Goal: Feedback & Contribution: Contribute content

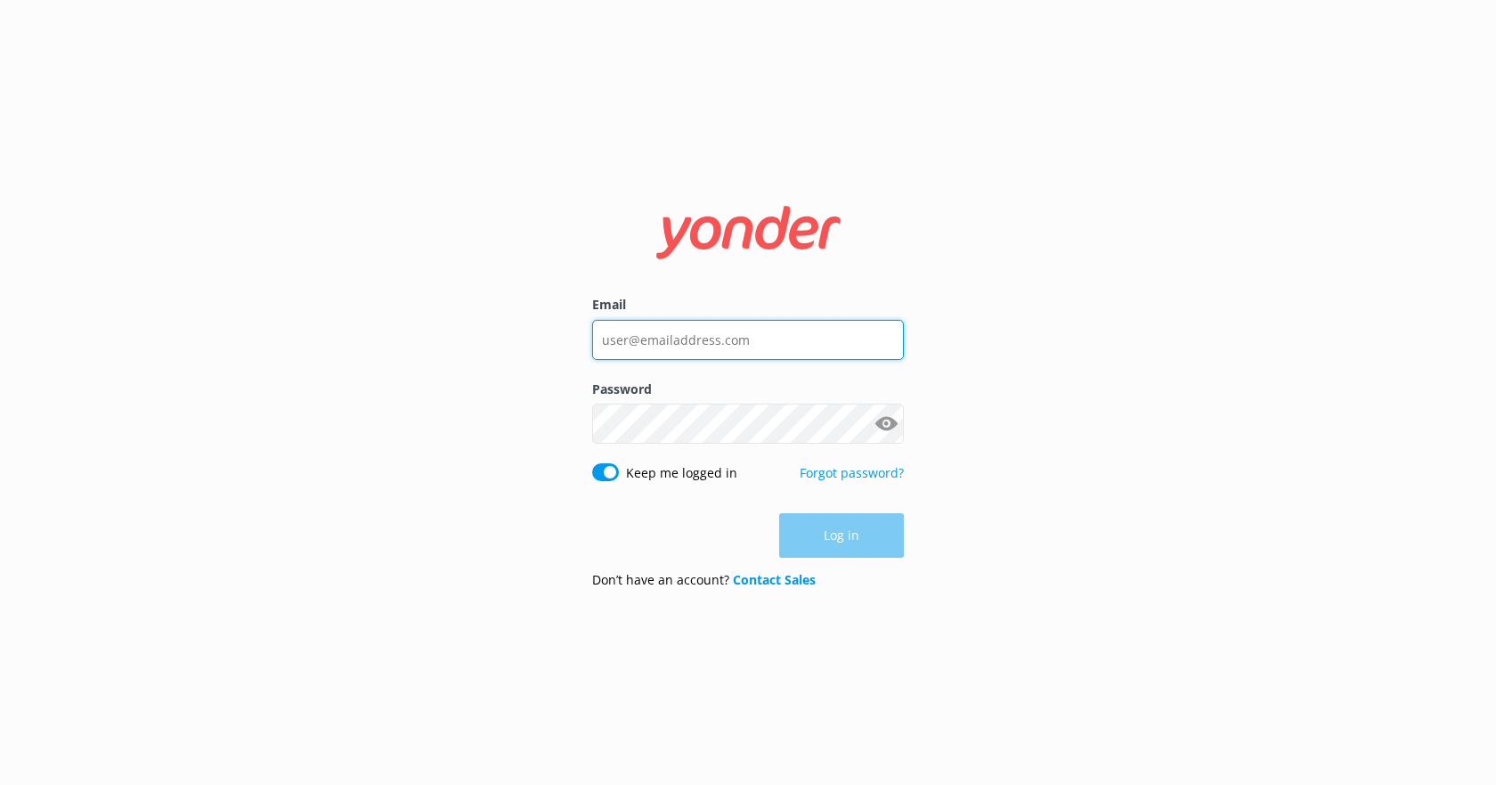
type input "[EMAIL_ADDRESS][PERSON_NAME][DOMAIN_NAME]"
click at [848, 531] on div "Log in" at bounding box center [748, 535] width 312 height 45
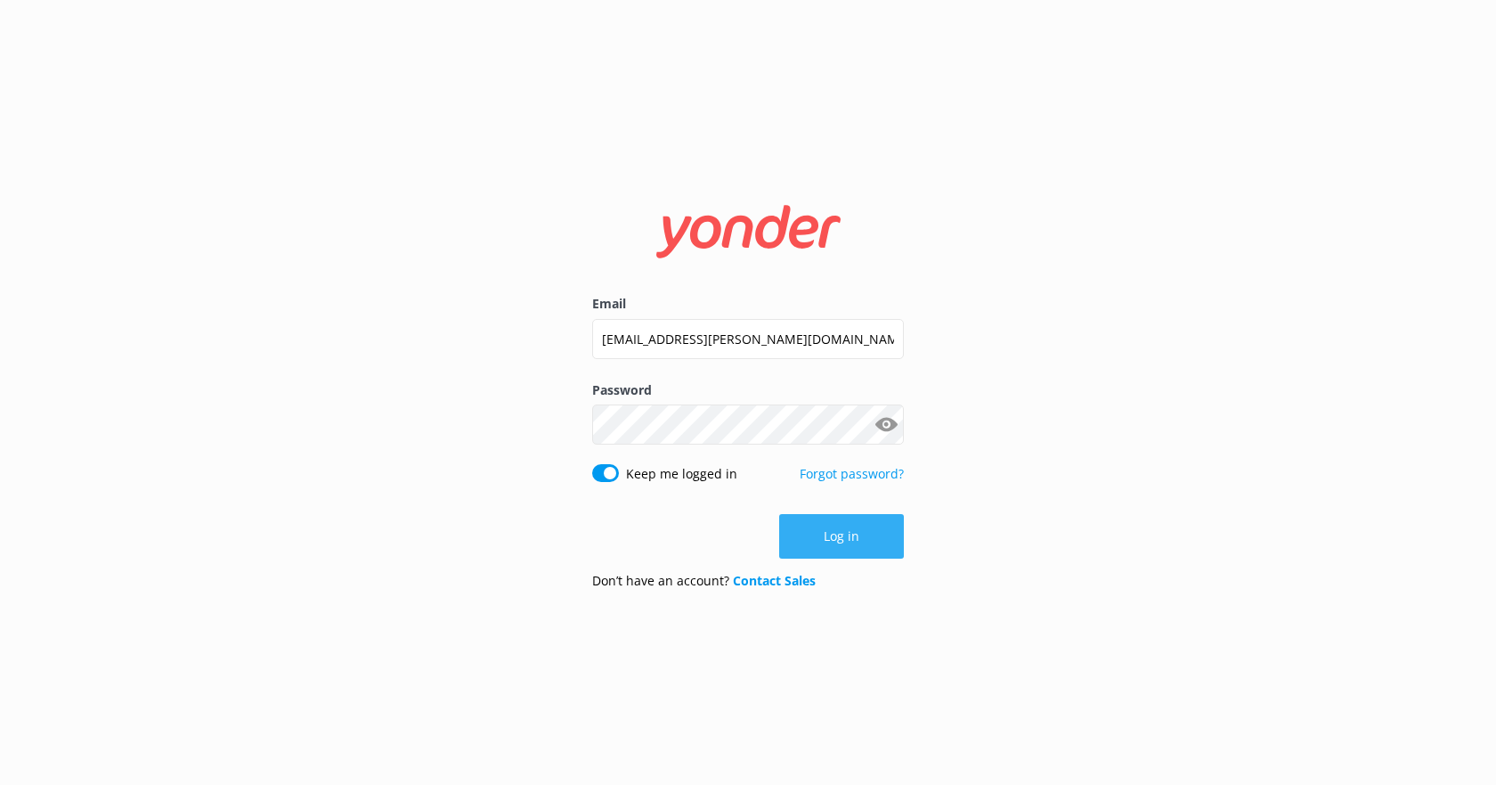
click at [811, 535] on button "Log in" at bounding box center [841, 536] width 125 height 45
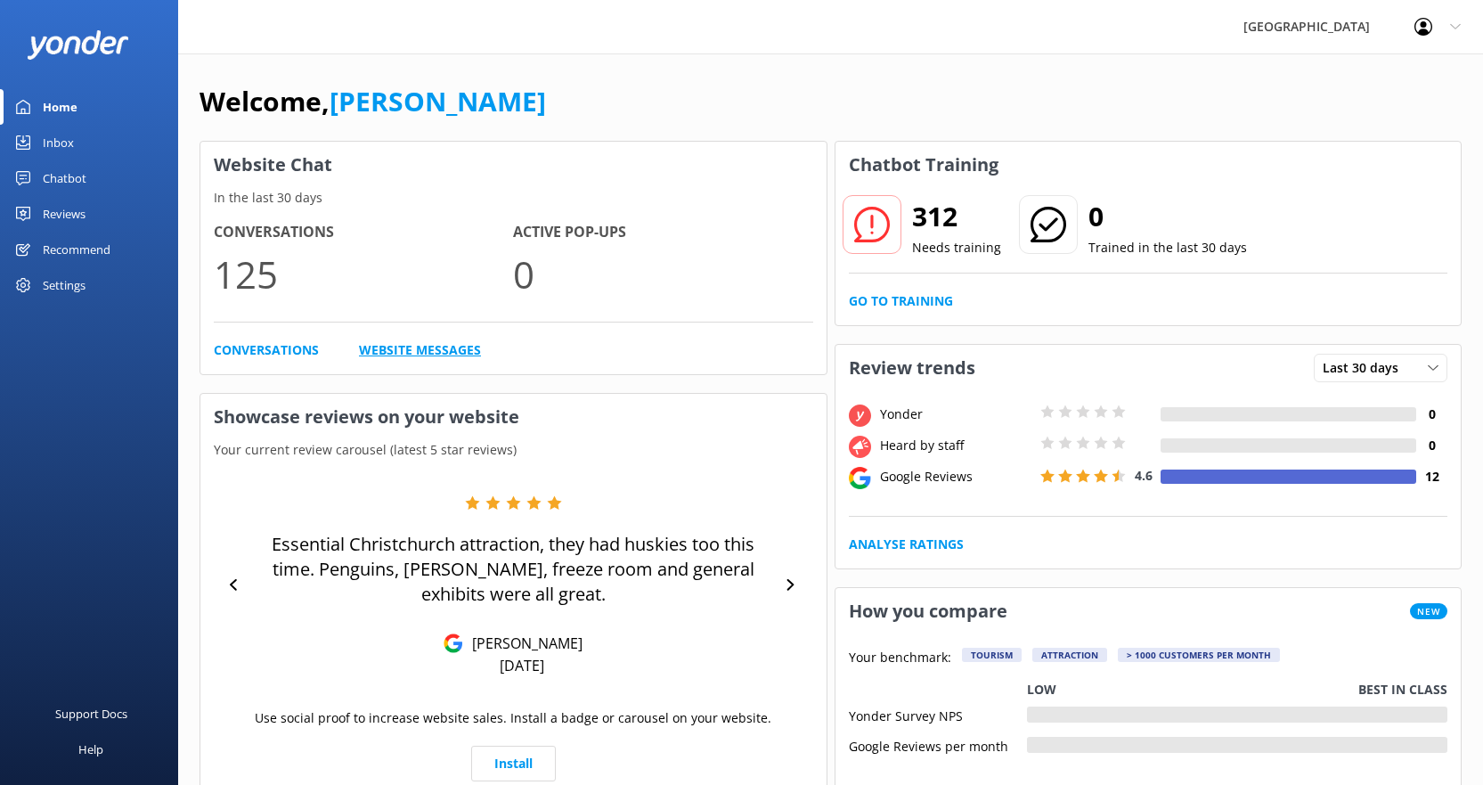
click at [408, 351] on link "Website Messages" at bounding box center [420, 350] width 122 height 20
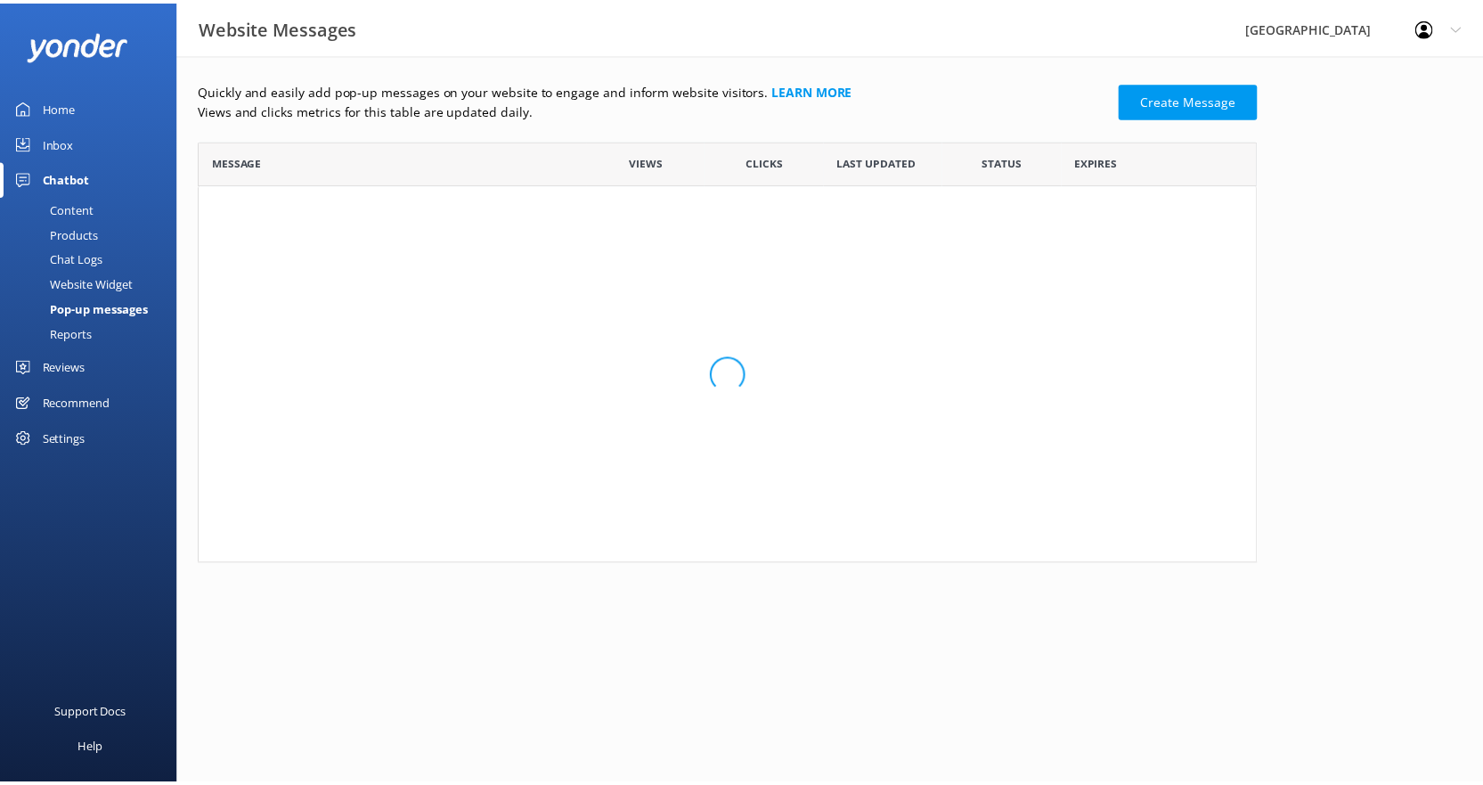
scroll to position [259, 1056]
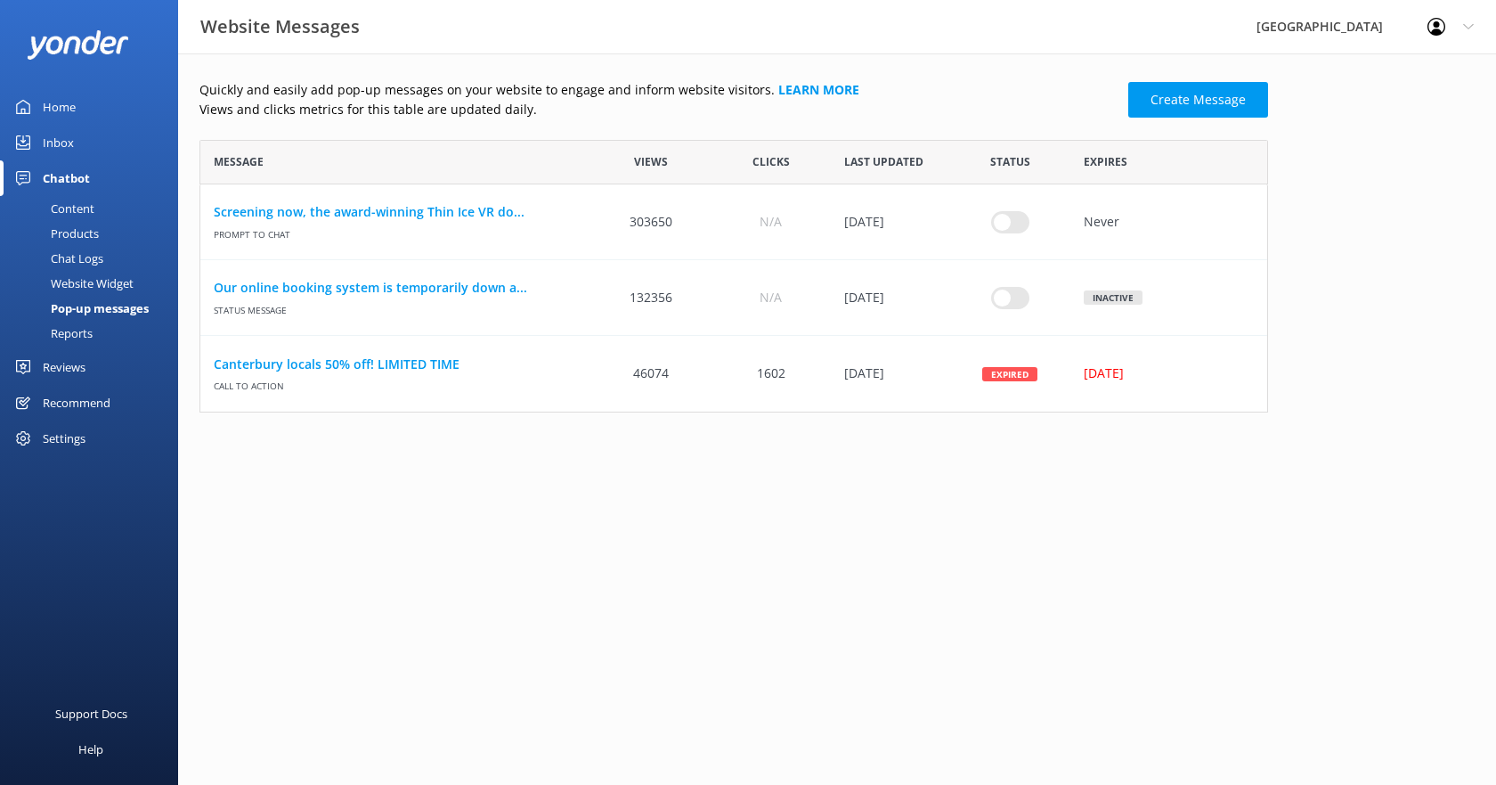
click at [64, 134] on div "Inbox" at bounding box center [58, 143] width 31 height 36
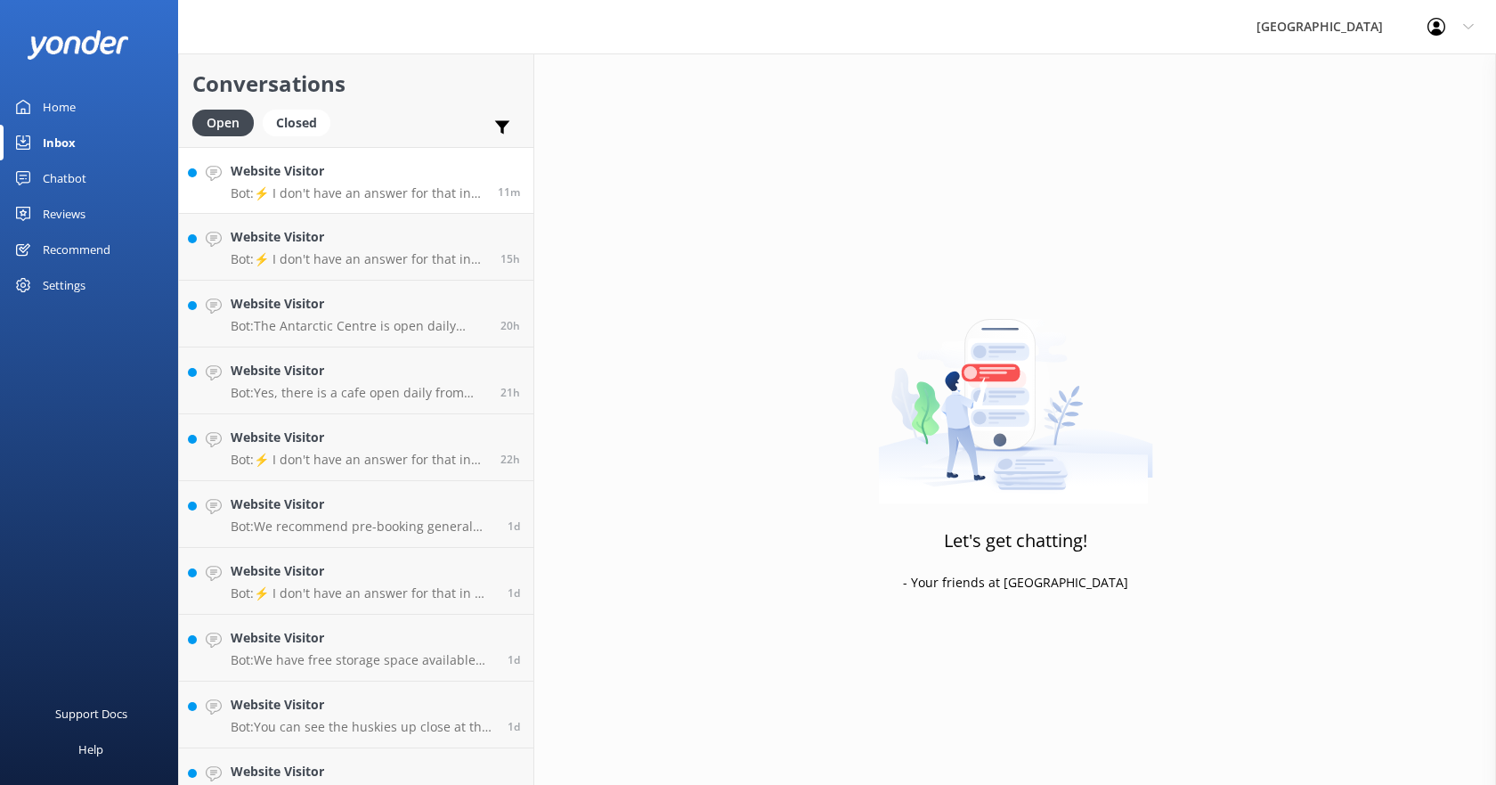
click at [367, 187] on p "Bot: ⚡ I don't have an answer for that in my knowledge base. Please try and rep…" at bounding box center [358, 193] width 254 height 16
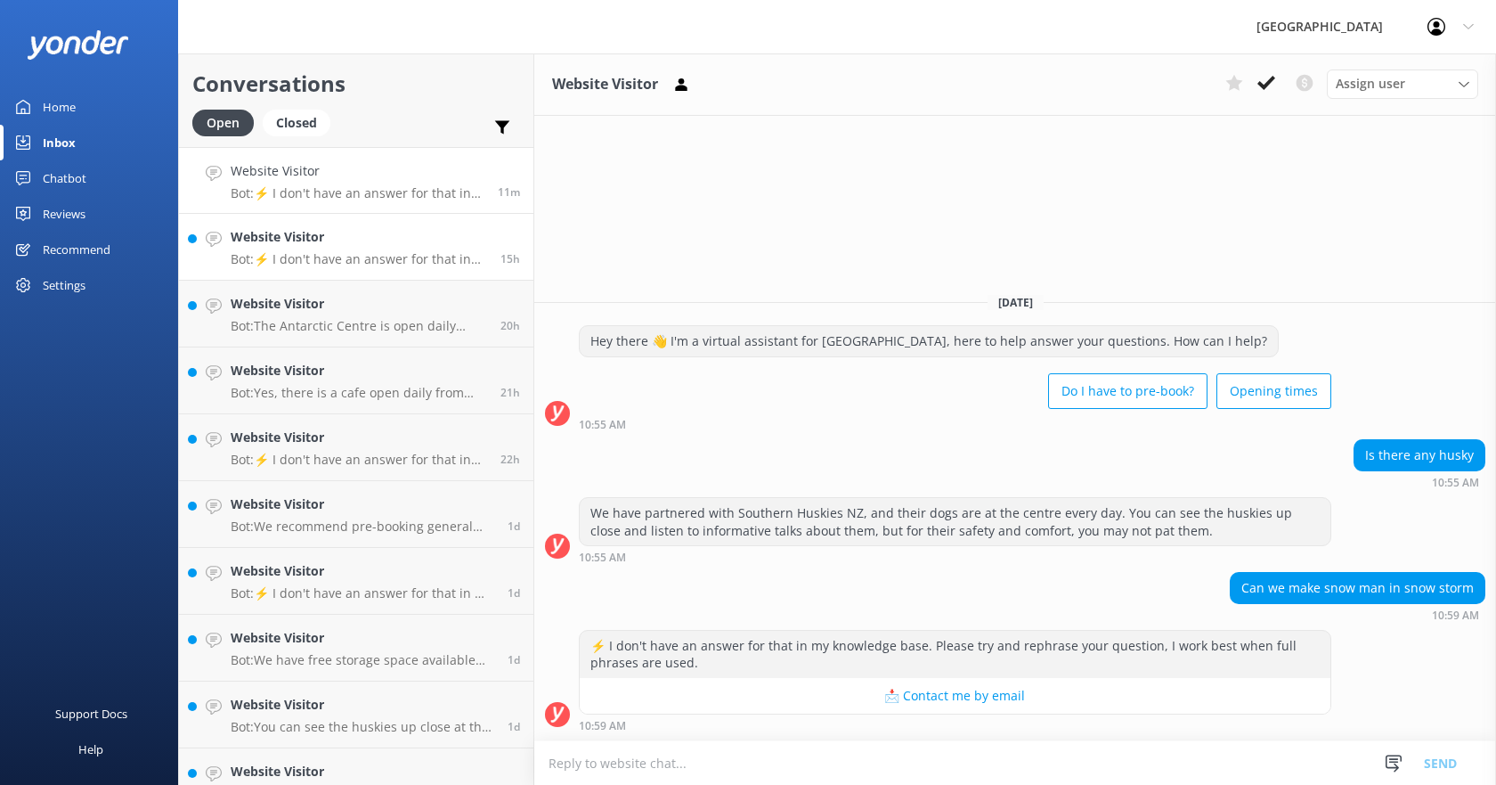
click at [322, 261] on p "Bot: ⚡ I don't have an answer for that in my knowledge base. Please try and rep…" at bounding box center [359, 259] width 257 height 16
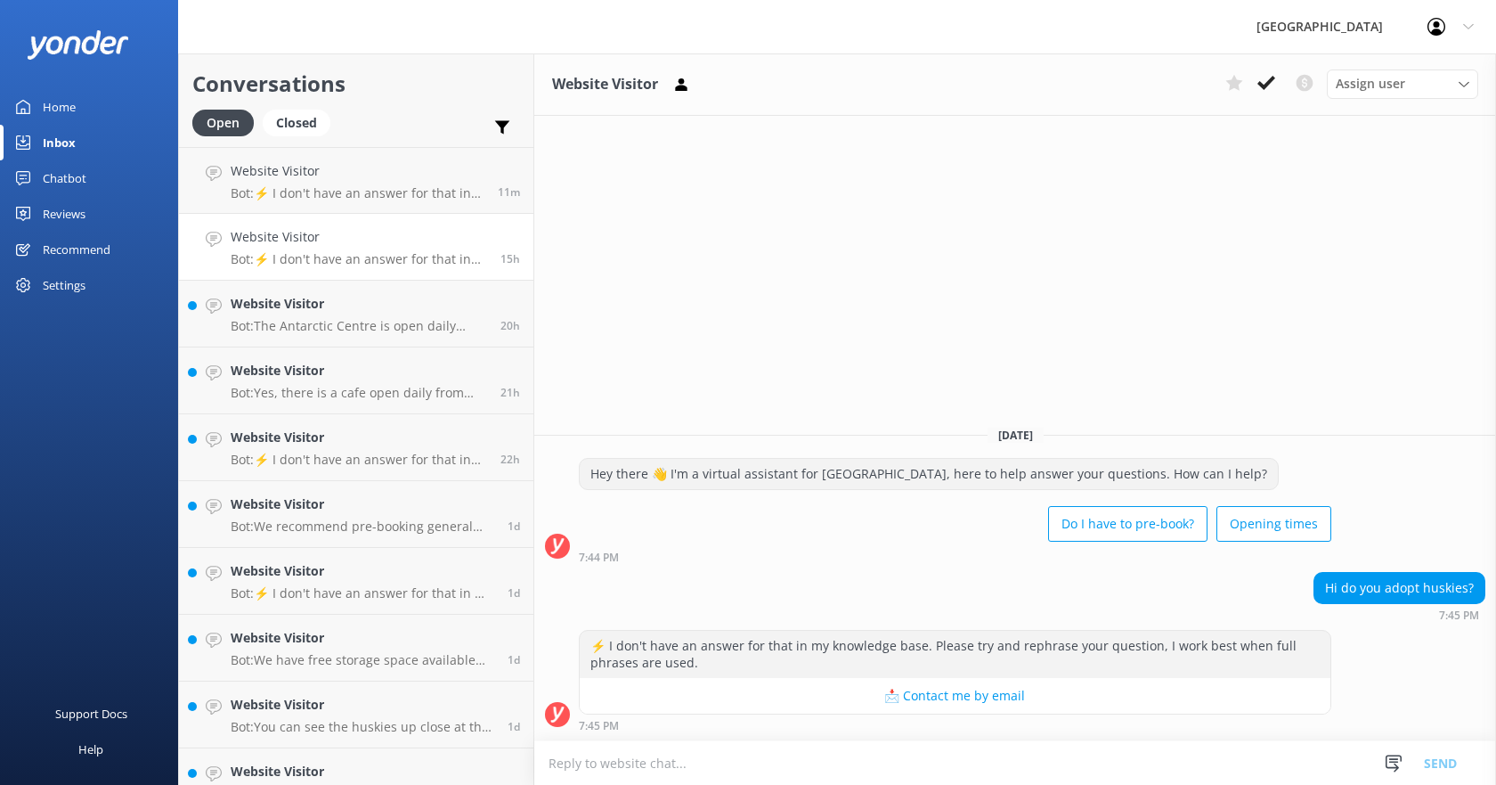
click at [61, 175] on div "Chatbot" at bounding box center [65, 178] width 44 height 36
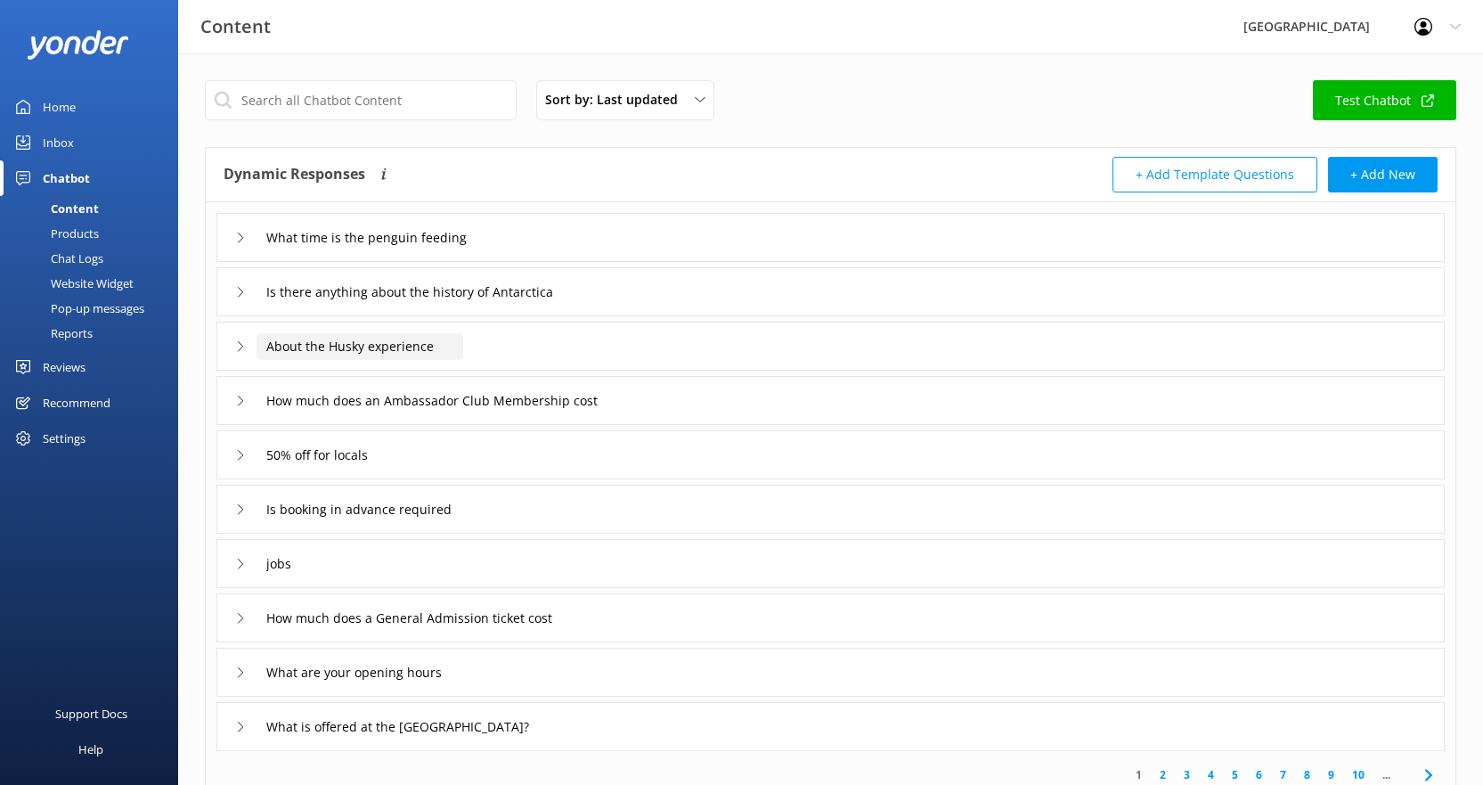
scroll to position [89, 0]
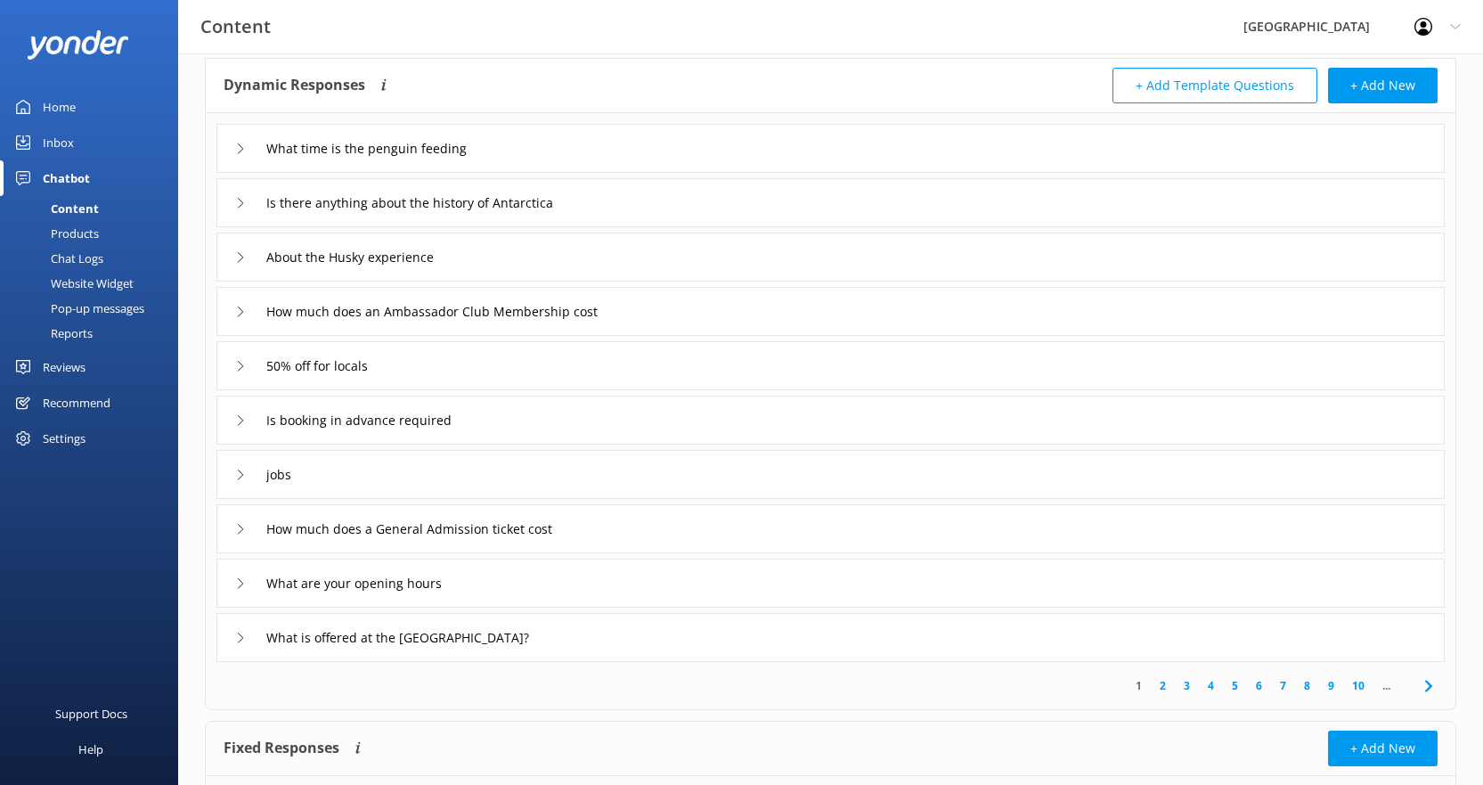
click at [47, 135] on div "Inbox" at bounding box center [58, 143] width 31 height 36
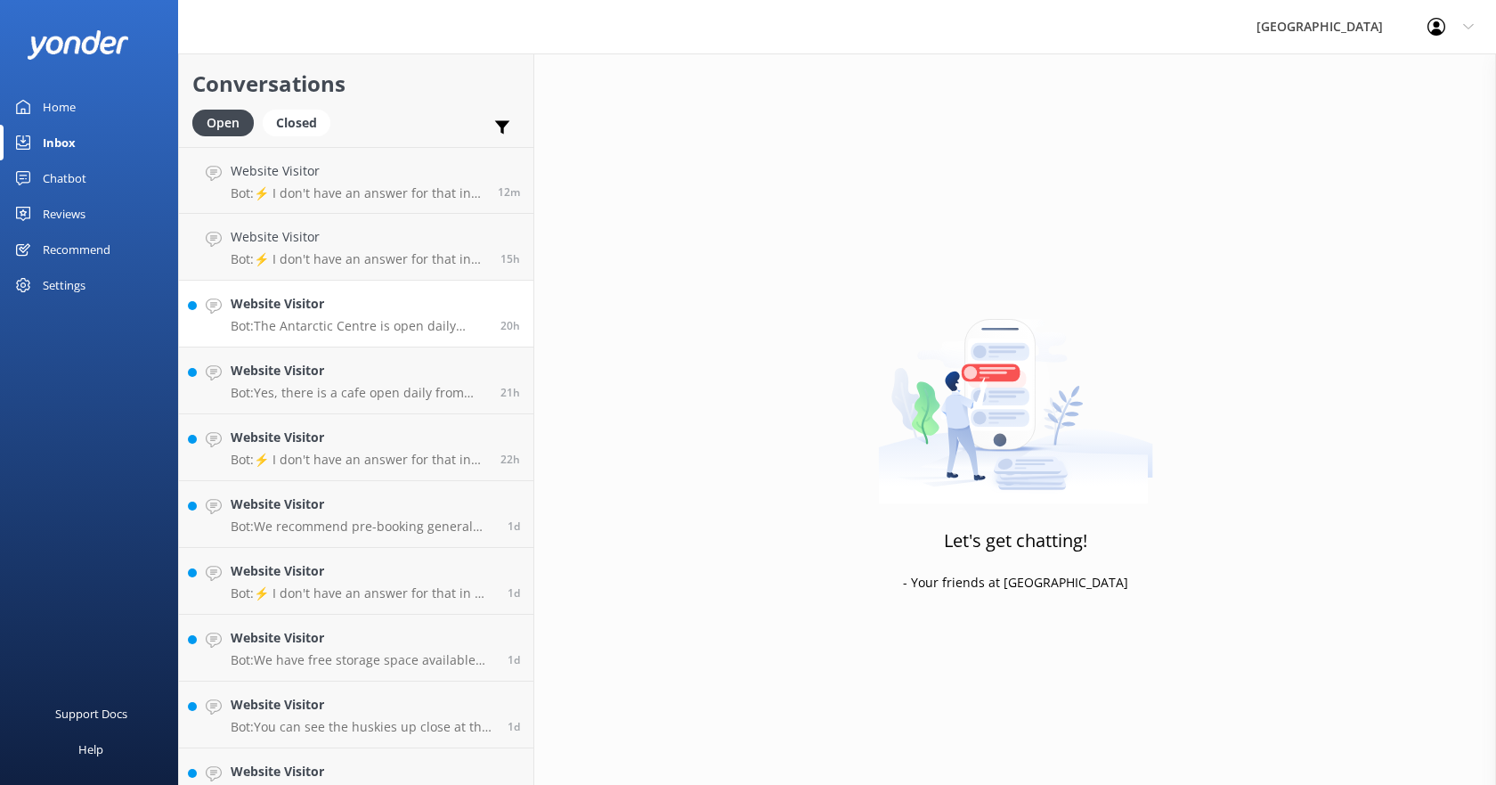
click at [317, 306] on h4 "Website Visitor" at bounding box center [359, 304] width 257 height 20
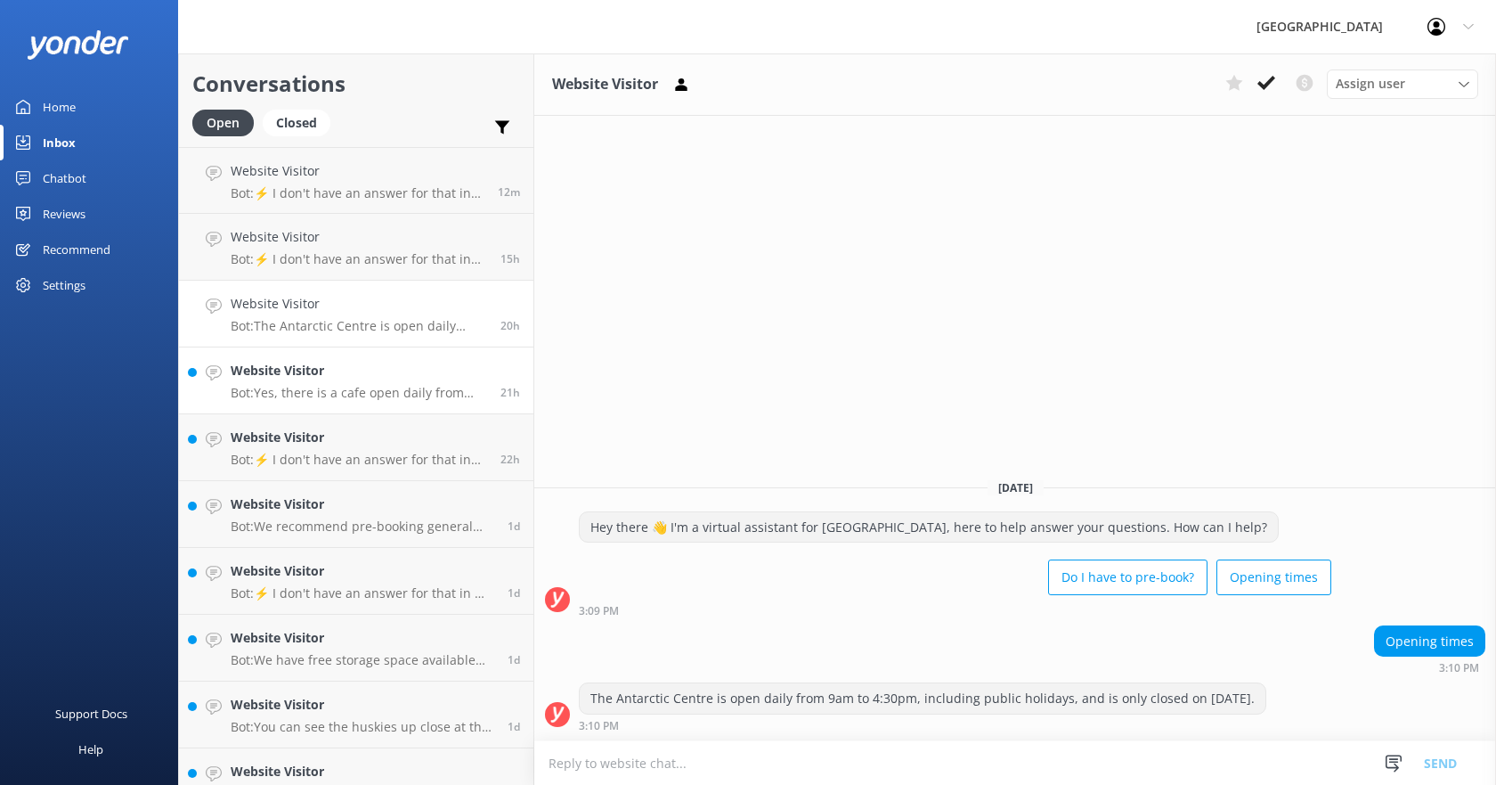
click at [299, 366] on h4 "Website Visitor" at bounding box center [359, 371] width 257 height 20
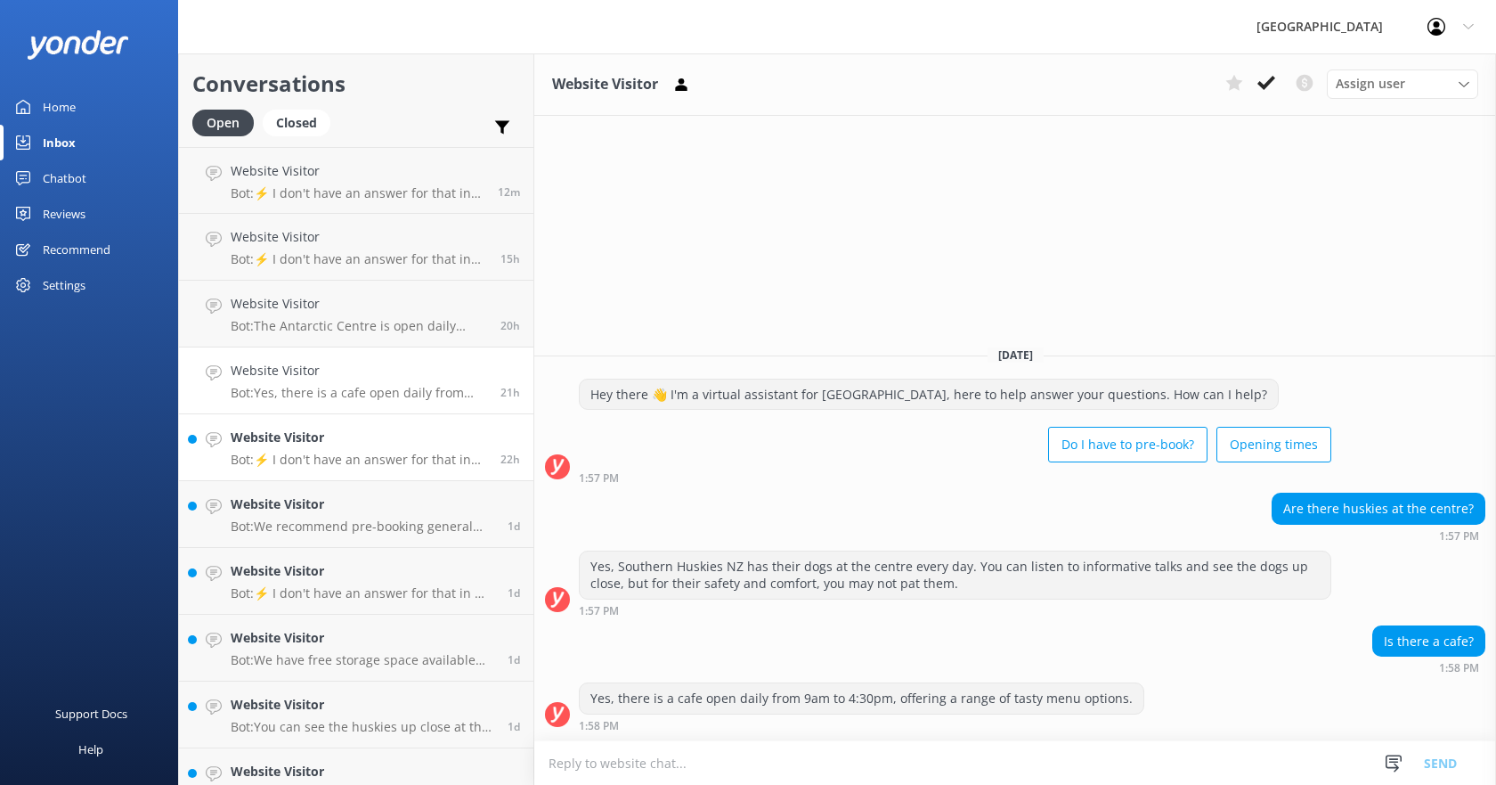
click at [303, 429] on h4 "Website Visitor" at bounding box center [359, 438] width 257 height 20
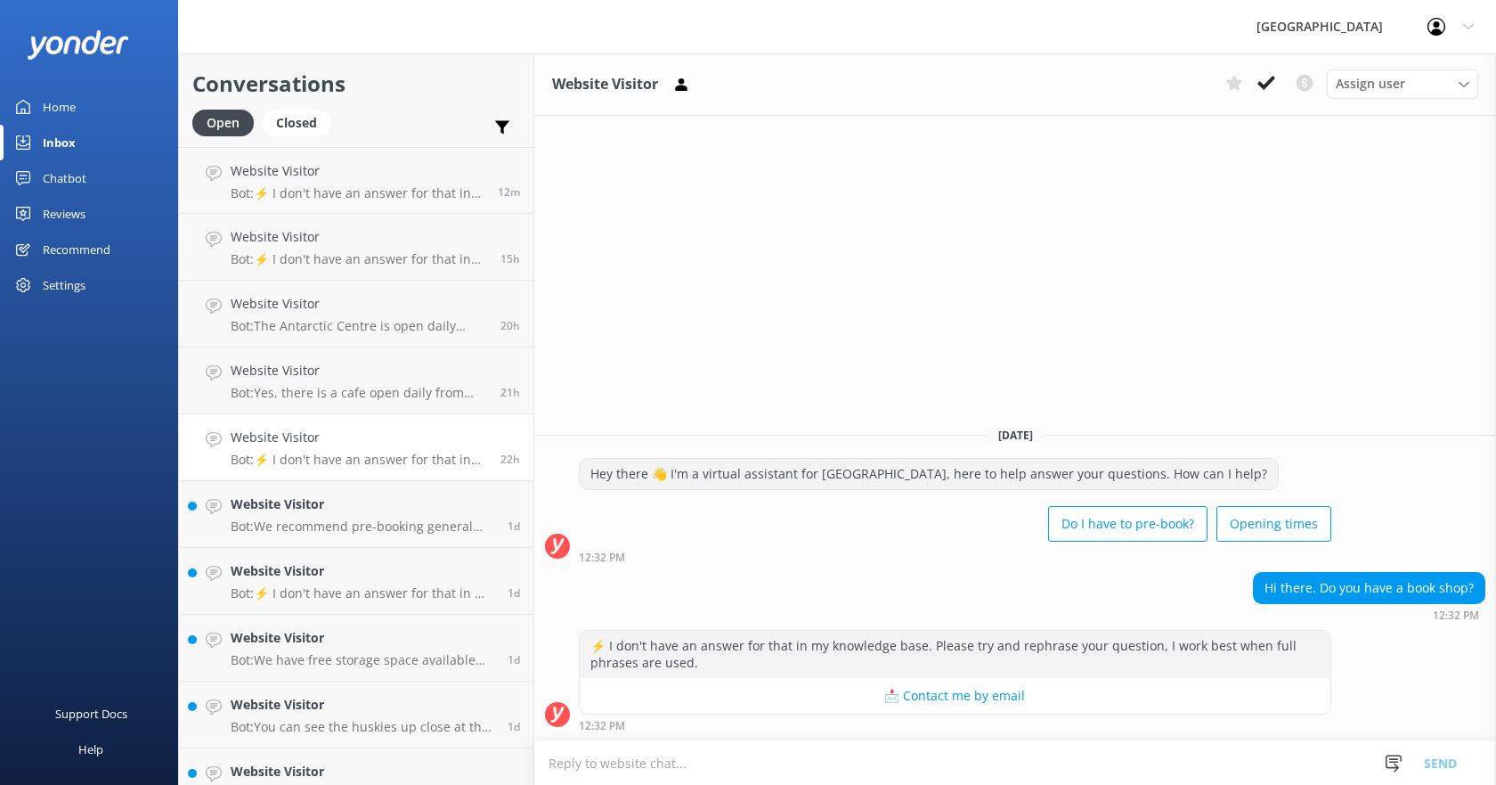
click at [62, 177] on div "Chatbot" at bounding box center [65, 178] width 44 height 36
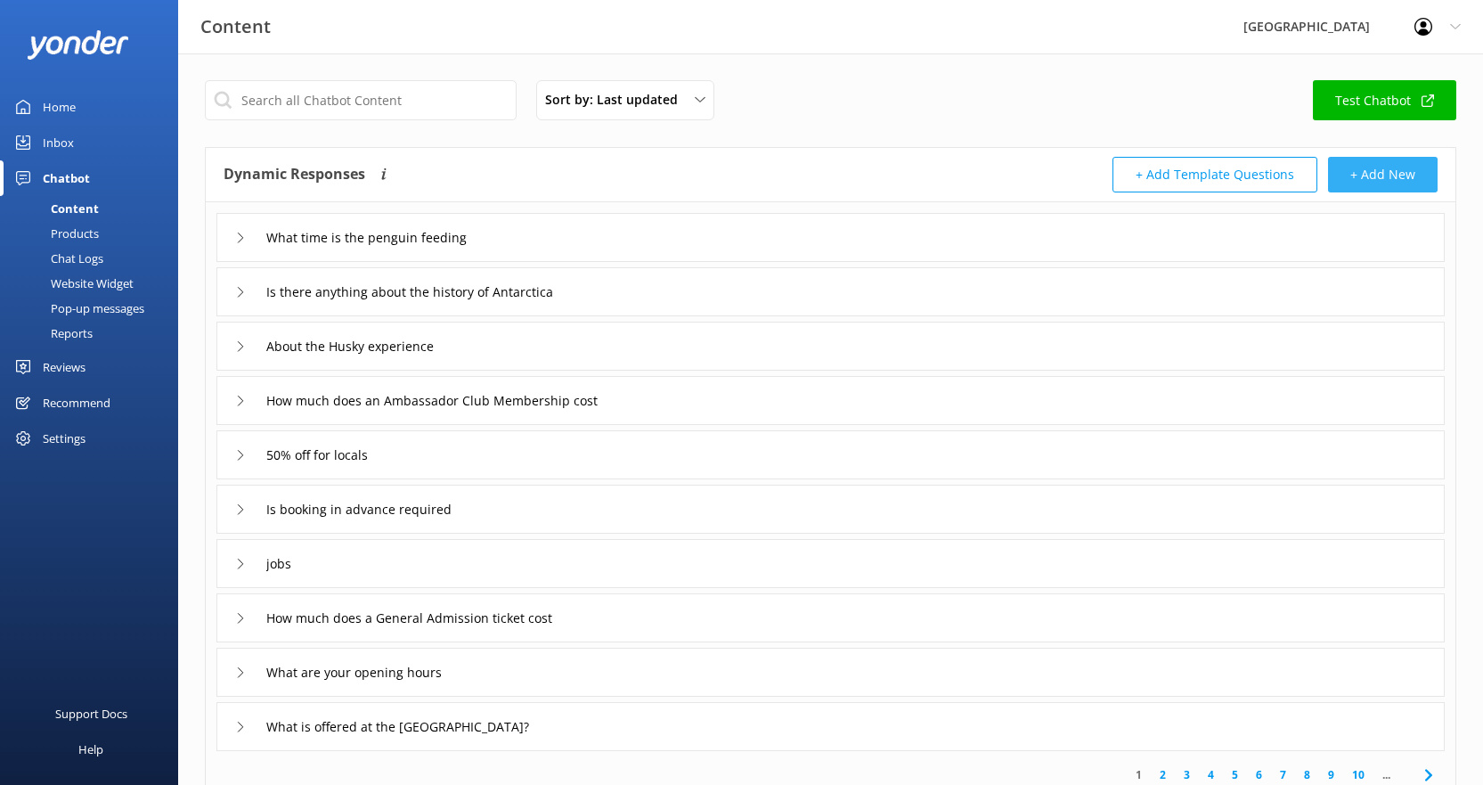
click at [1347, 176] on button "+ Add New" at bounding box center [1383, 175] width 110 height 36
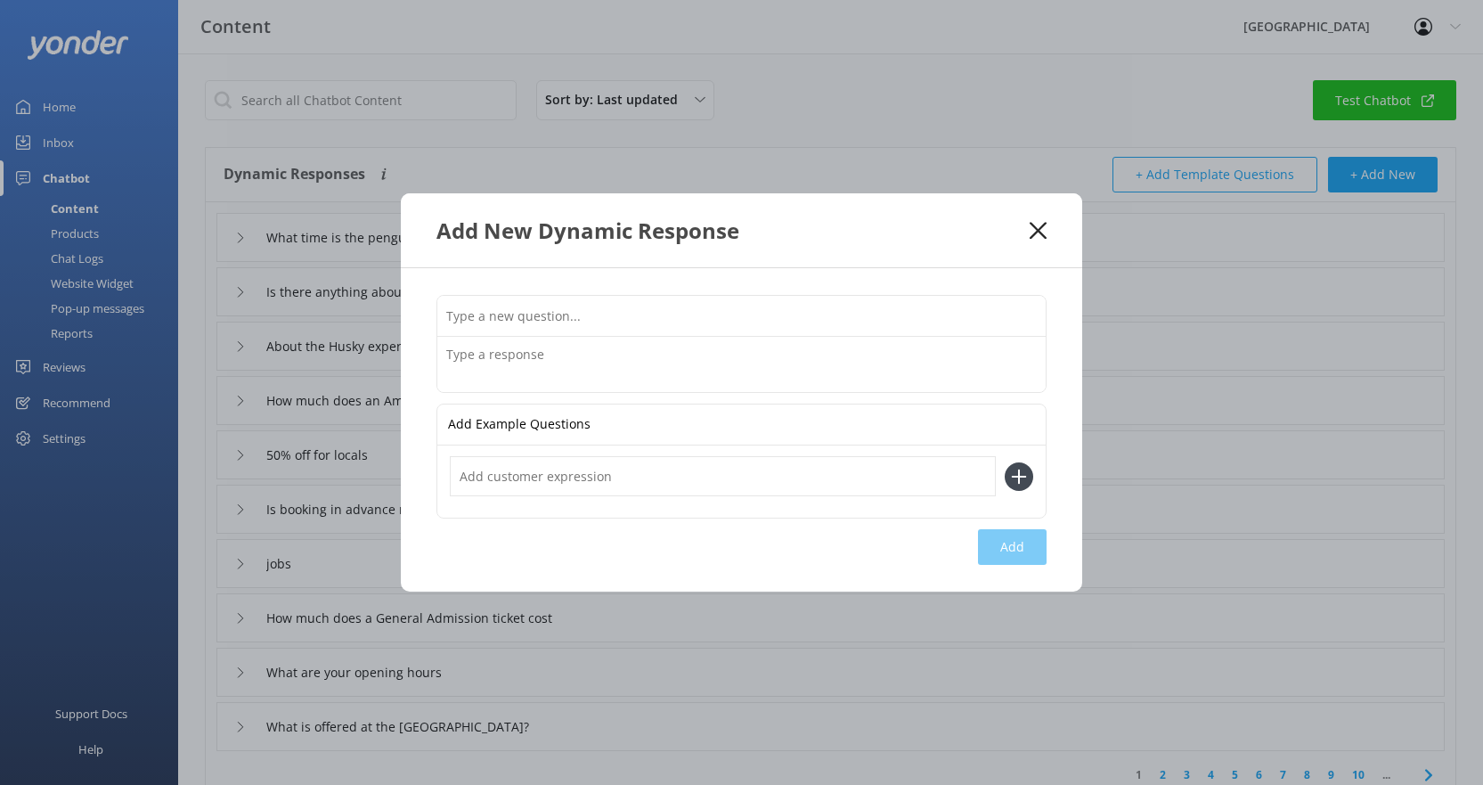
click at [553, 317] on input "text" at bounding box center [741, 316] width 608 height 40
type input "Do you have a bookshop?"
click at [598, 355] on textarea at bounding box center [741, 364] width 608 height 55
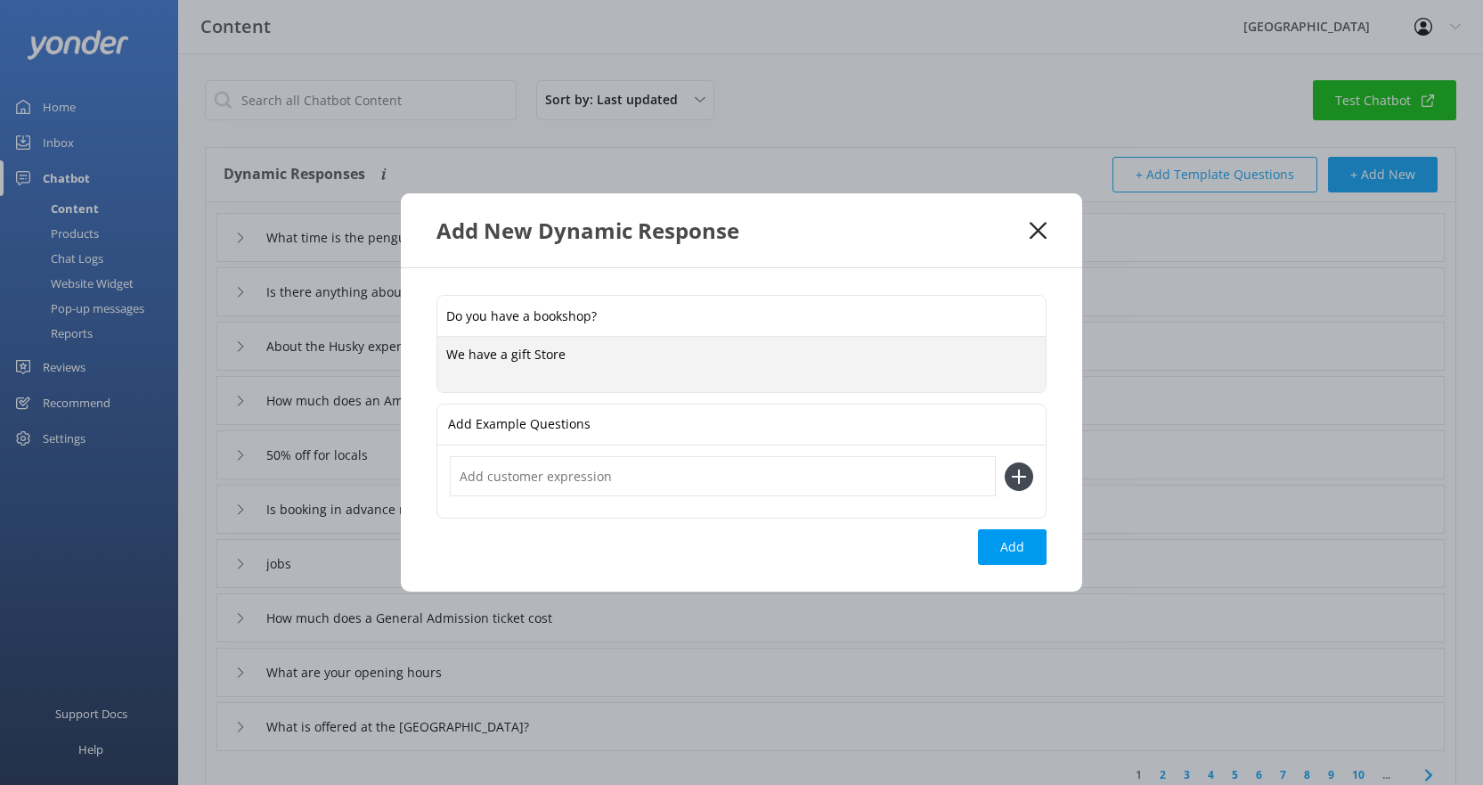
click at [515, 355] on textarea "We have a gift Store" at bounding box center [741, 364] width 608 height 55
click at [570, 357] on textarea "We have a Gift Store" at bounding box center [741, 364] width 608 height 55
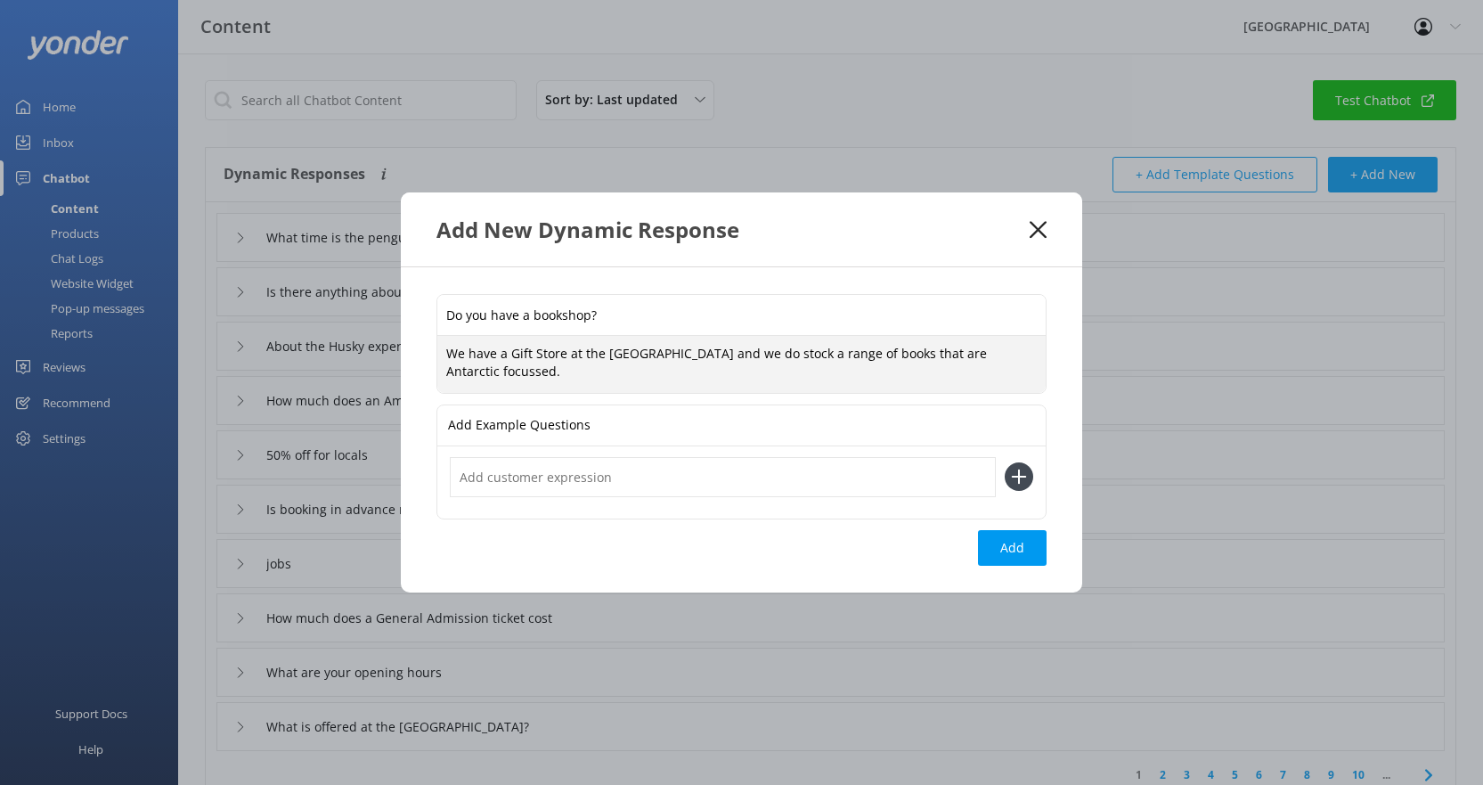
click at [529, 371] on textarea "We have a Gift Store at the [GEOGRAPHIC_DATA] and we do stock a range of books …" at bounding box center [741, 364] width 608 height 56
click at [557, 371] on textarea "We have a Gift Store at the [GEOGRAPHIC_DATA] and we do stock a range of books …" at bounding box center [741, 364] width 608 height 56
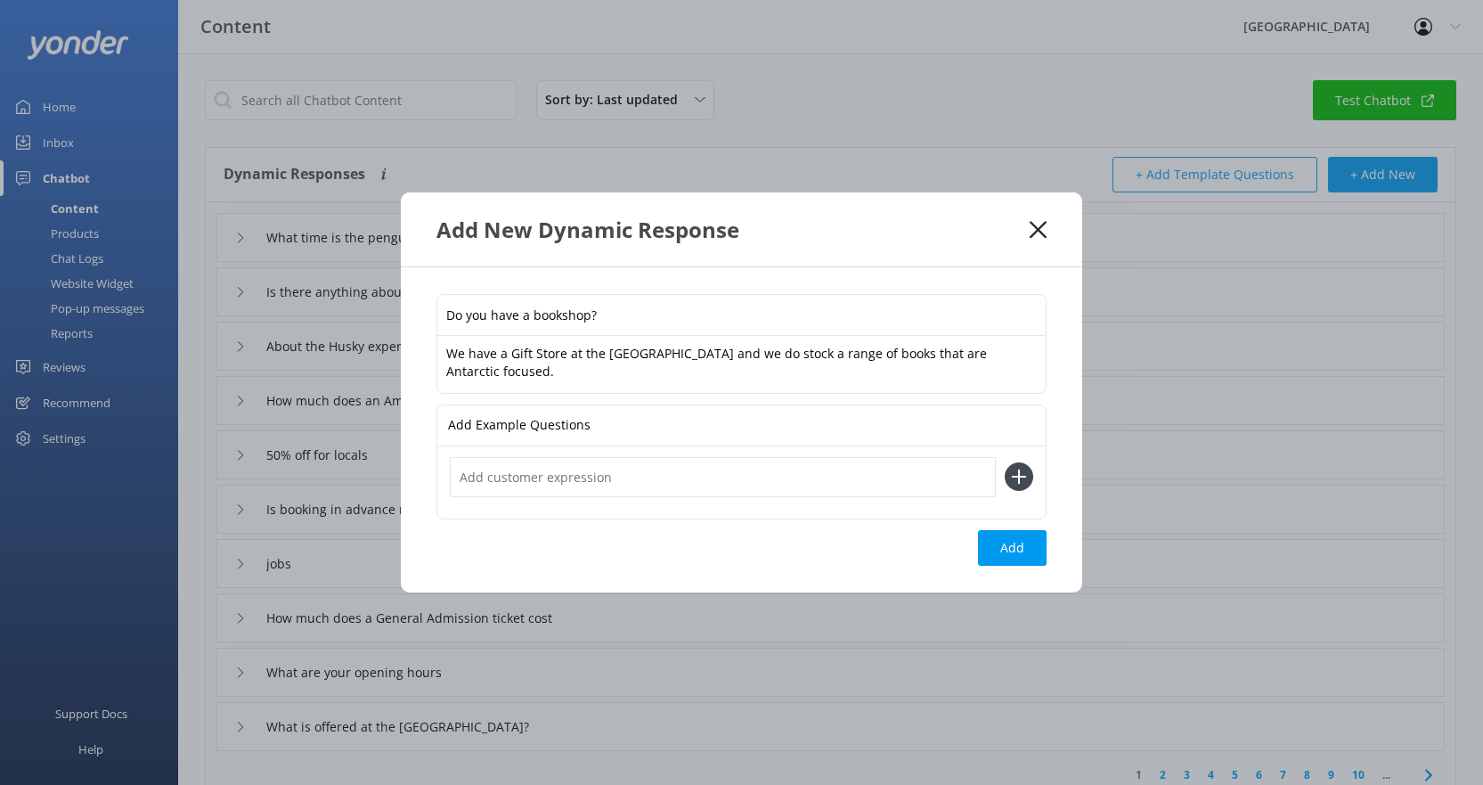
click at [671, 374] on textarea "We have a Gift Store at the [GEOGRAPHIC_DATA] and we do stock a range of books …" at bounding box center [741, 364] width 608 height 56
click at [562, 431] on p "Add Example Questions" at bounding box center [519, 425] width 143 height 40
click at [545, 476] on input "text" at bounding box center [723, 477] width 546 height 40
click at [563, 422] on p "Add Example Questions" at bounding box center [519, 425] width 143 height 40
click at [579, 372] on textarea "We have a Gift Store at the [GEOGRAPHIC_DATA] and we do stock a range of books …" at bounding box center [741, 364] width 608 height 56
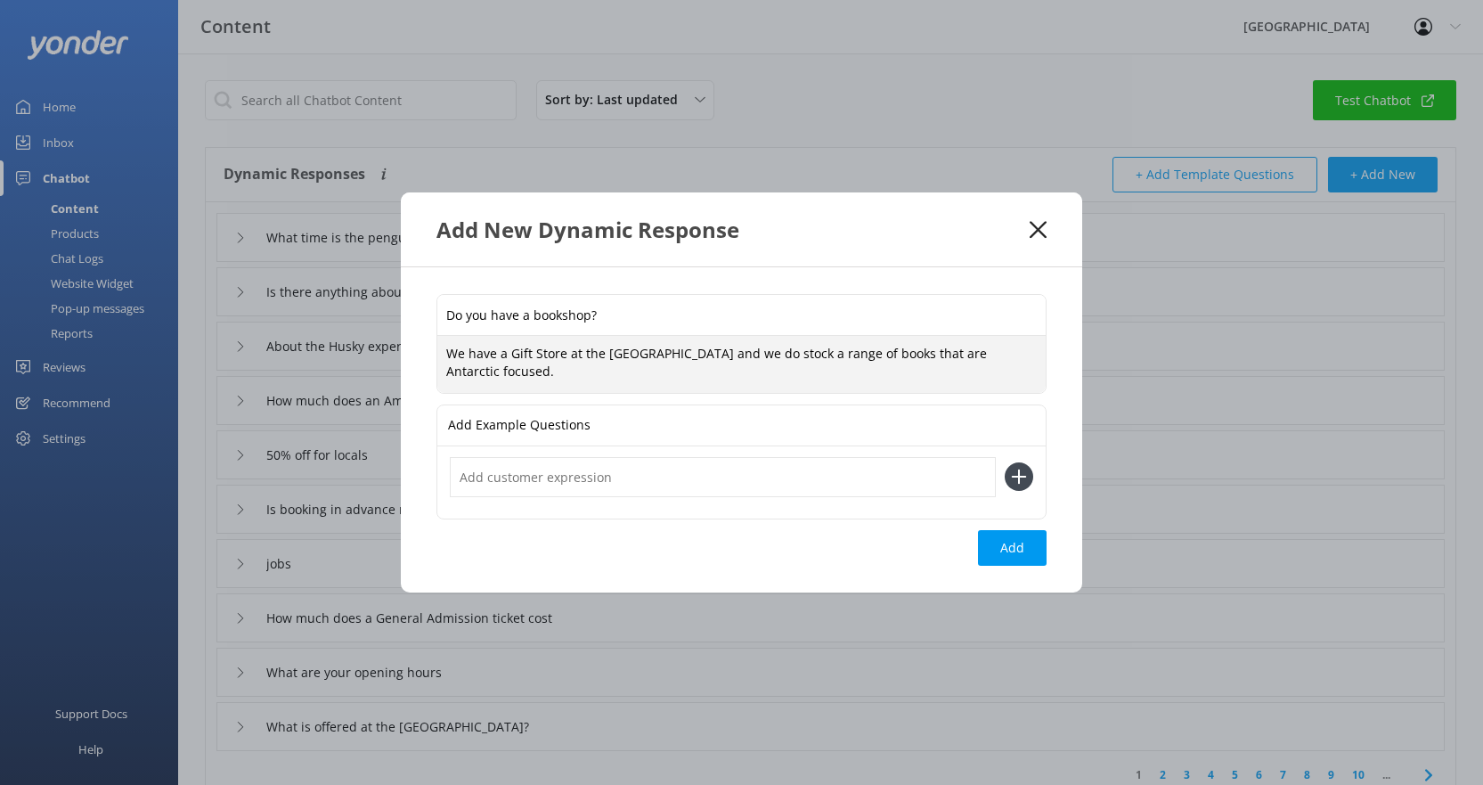
click at [547, 372] on textarea "We have a Gift Store at the [GEOGRAPHIC_DATA] and we do stock a range of books …" at bounding box center [741, 364] width 608 height 56
click at [650, 377] on textarea "We have a Gift Store at the [GEOGRAPHIC_DATA] and we do stock a range of books …" at bounding box center [741, 364] width 608 height 56
drag, startPoint x: 620, startPoint y: 373, endPoint x: 546, endPoint y: 375, distance: 74.0
click at [546, 375] on textarea "We have a Gift Store at the [GEOGRAPHIC_DATA] and we do stock a range of books …" at bounding box center [741, 364] width 608 height 56
type textarea "We have a Gift Store at the [GEOGRAPHIC_DATA] and we do stock a range of books …"
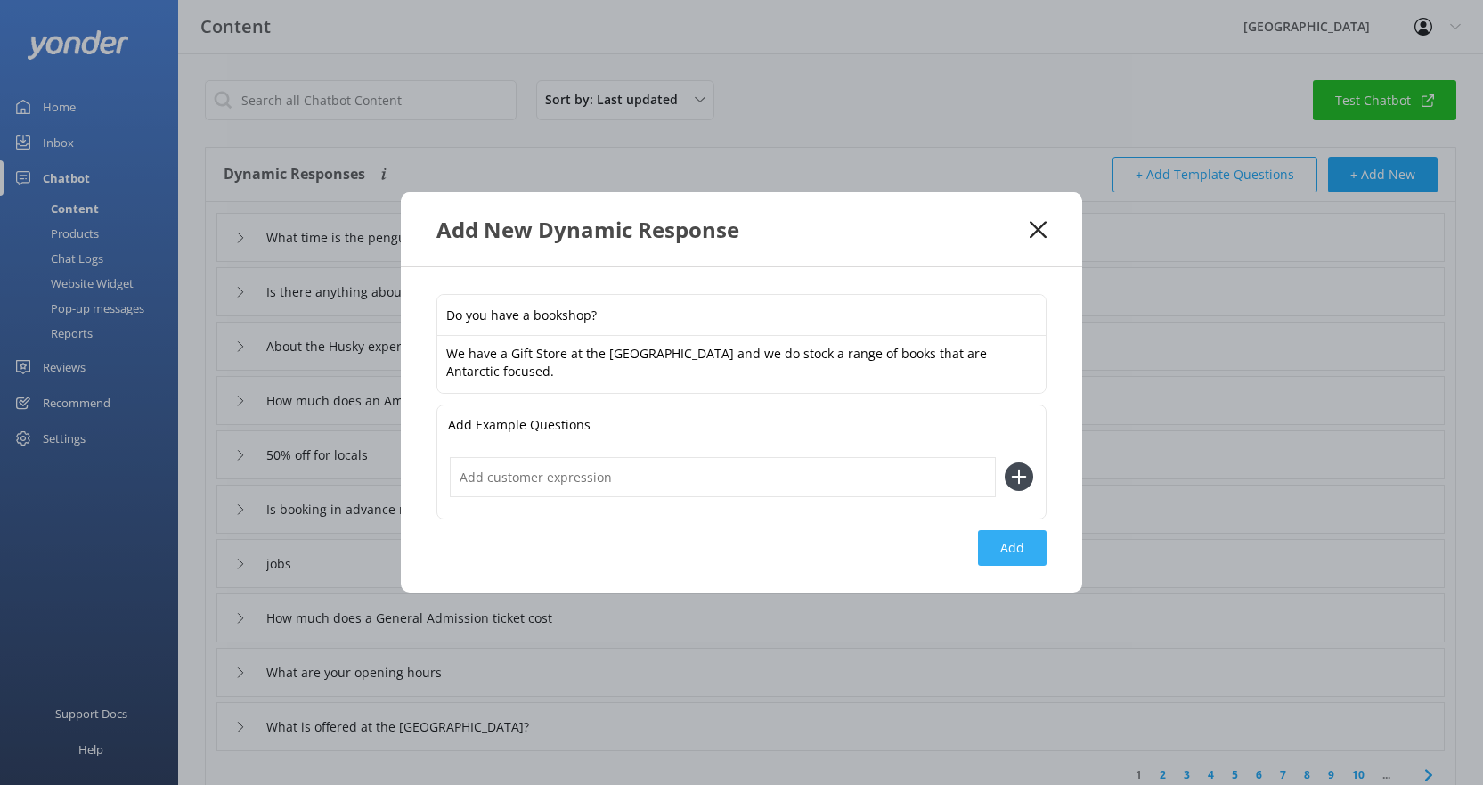
click at [999, 549] on button "Add" at bounding box center [1012, 548] width 69 height 36
type input "Do you have a bookshop?"
type input "What time is the penguin feeding"
type input "Is there anything about the history of Antarctica"
type input "About the Husky experience"
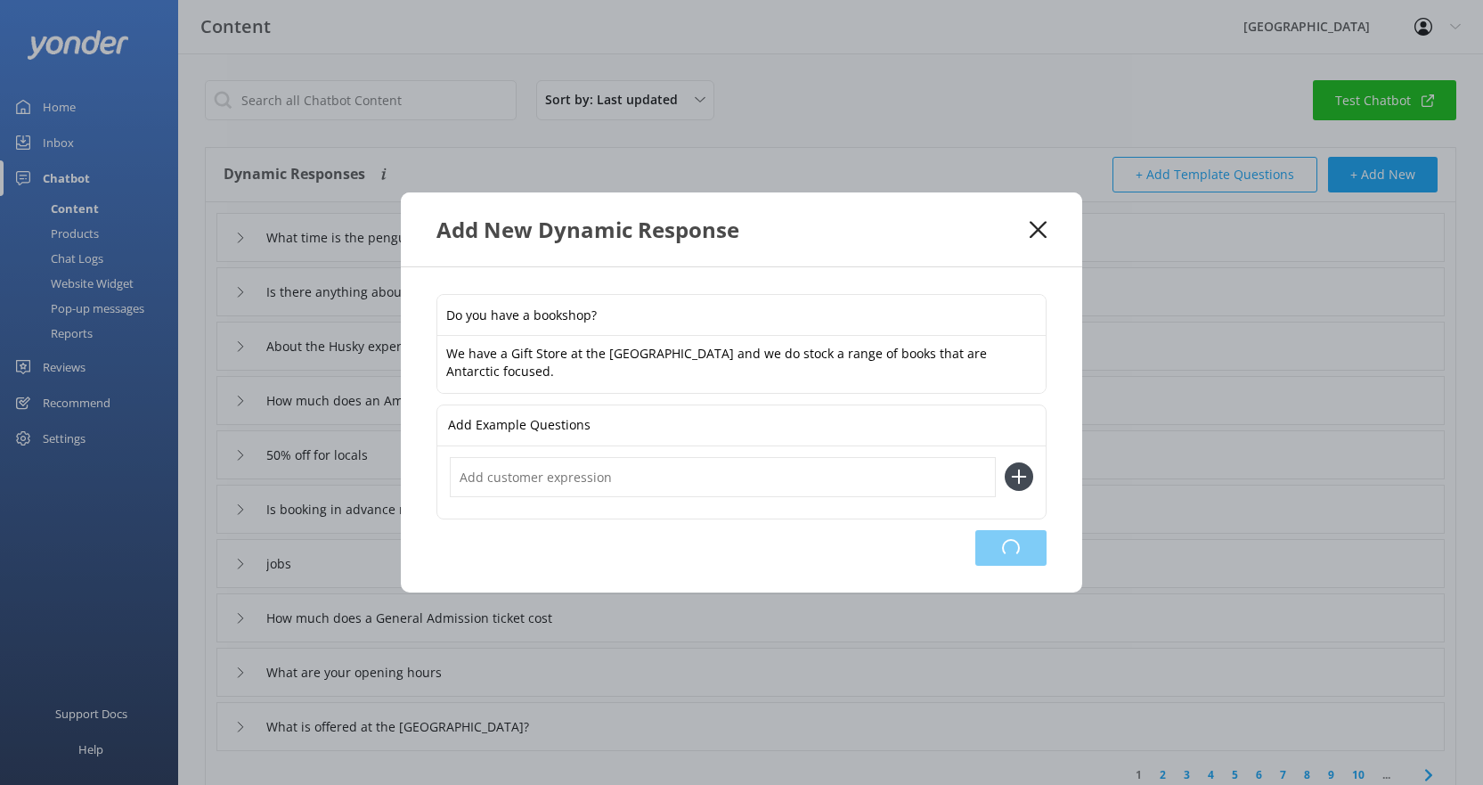
type input "How much does an Ambassador Club Membership cost"
type input "50% off for locals"
type input "Is booking in advance required"
type input "jobs"
type input "How much does a General Admission ticket cost"
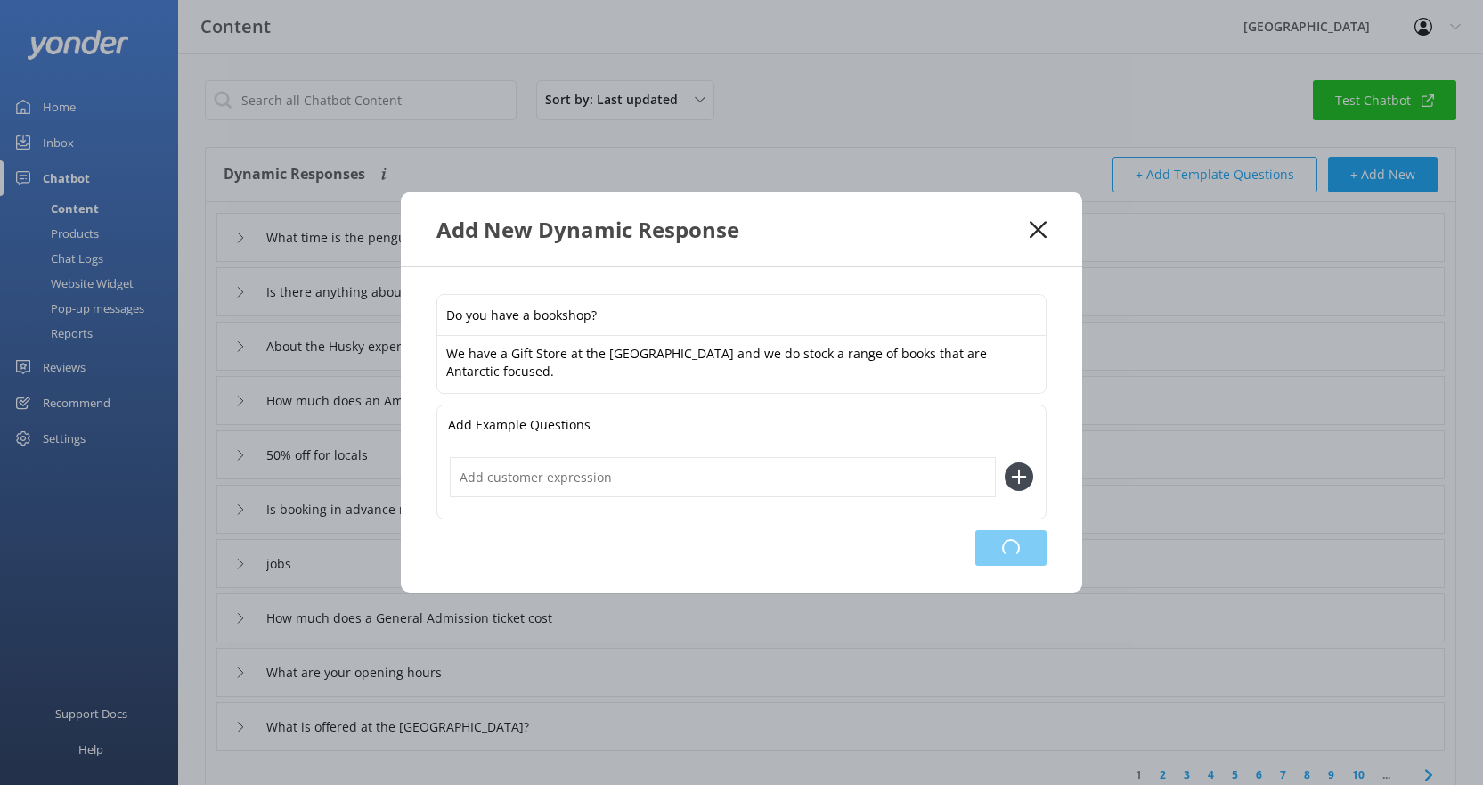
type input "What are your opening hours"
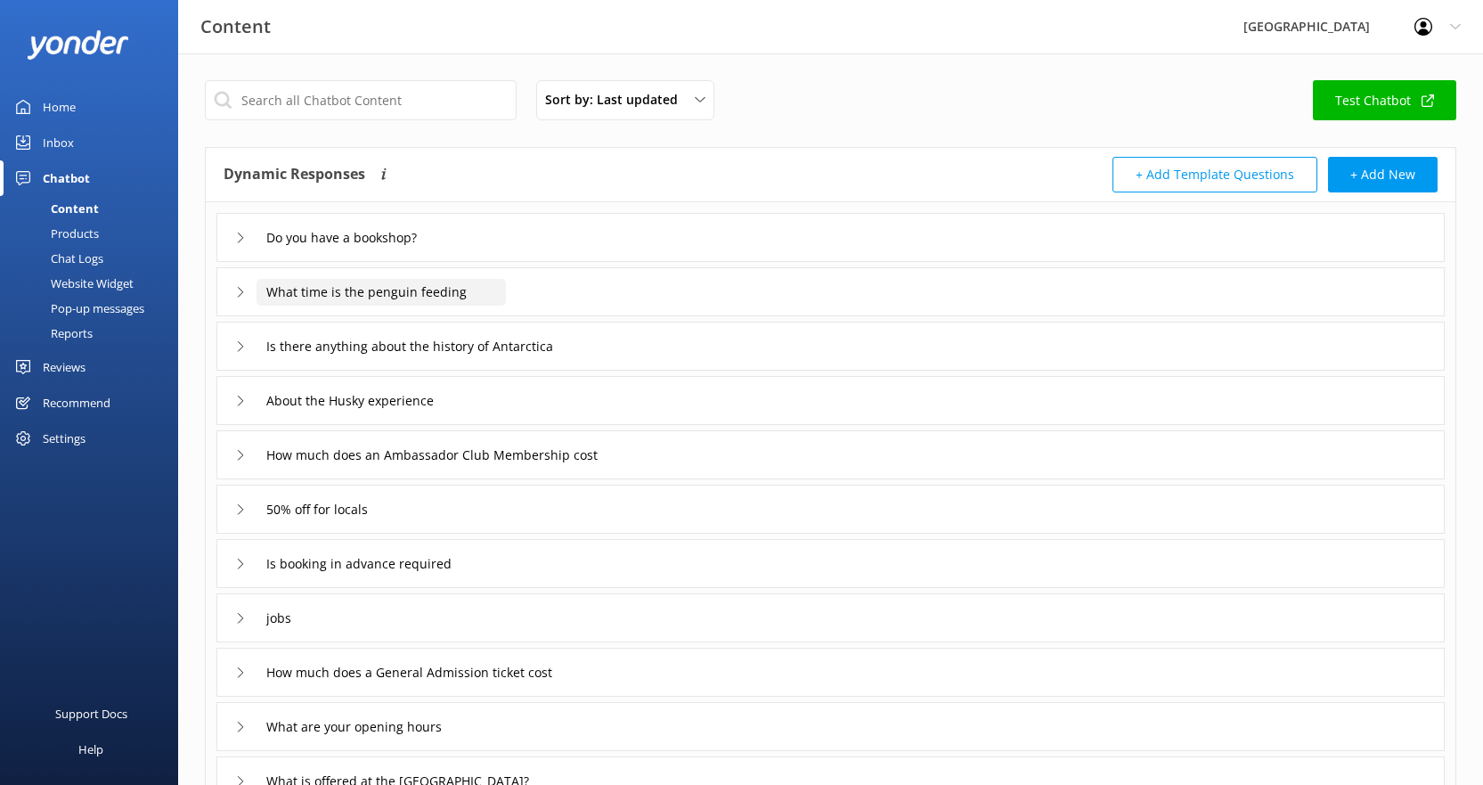
click at [420, 283] on input "What time is the penguin feeding" at bounding box center [381, 292] width 249 height 27
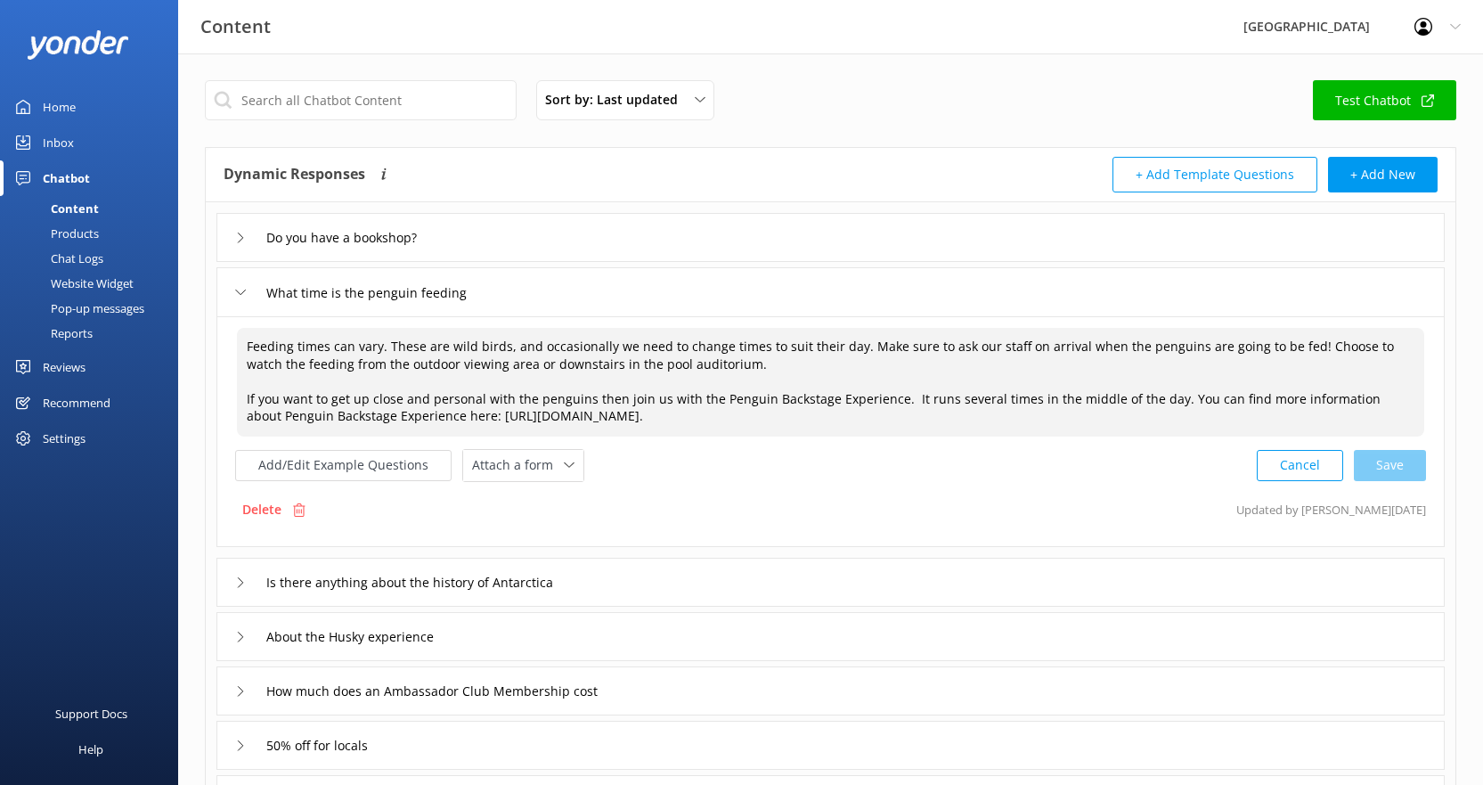
drag, startPoint x: 803, startPoint y: 416, endPoint x: 462, endPoint y: 409, distance: 340.3
click at [462, 409] on textarea "Feeding times can vary. These are wild birds, and occasionally we need to chang…" at bounding box center [830, 382] width 1187 height 109
click at [933, 418] on textarea "Feeding times can vary. These are wild birds, and occasionally we need to chang…" at bounding box center [830, 382] width 1187 height 109
click at [1377, 463] on div "Cancel Loading.." at bounding box center [1342, 463] width 168 height 33
drag, startPoint x: 937, startPoint y: 397, endPoint x: 1137, endPoint y: 389, distance: 199.7
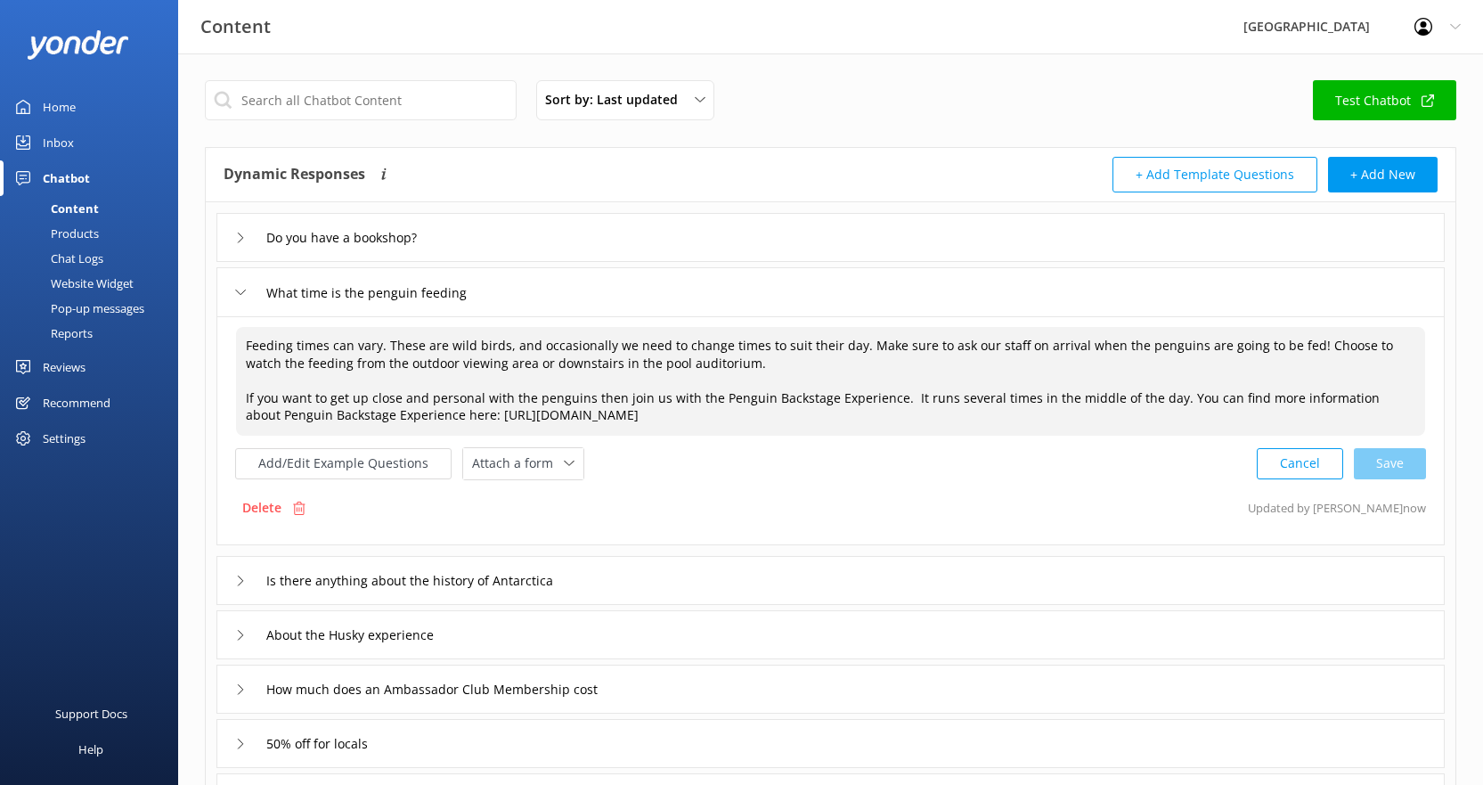
click at [1137, 389] on textarea "Feeding times can vary. These are wild birds, and occasionally we need to chang…" at bounding box center [830, 381] width 1189 height 109
click at [1398, 458] on div "Cancel Loading.." at bounding box center [1342, 463] width 168 height 33
click at [1119, 428] on textarea "Feeding times can vary. These are wild birds, and occasionally we need to chang…" at bounding box center [830, 381] width 1189 height 109
click at [1004, 403] on textarea "Feeding times can vary. These are wild birds, and occasionally we need to chang…" at bounding box center [830, 381] width 1189 height 109
drag, startPoint x: 1012, startPoint y: 397, endPoint x: 999, endPoint y: 398, distance: 13.4
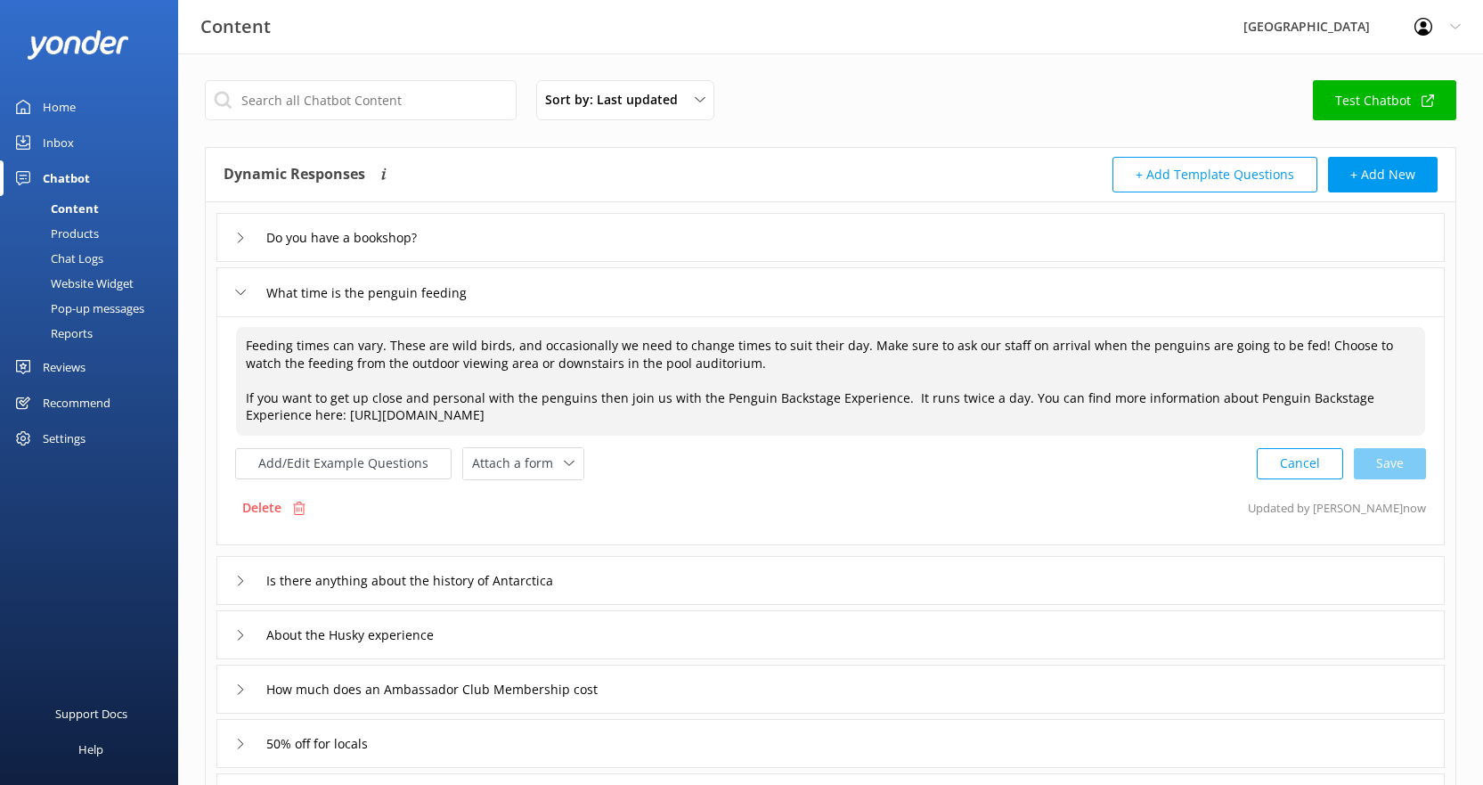
click at [999, 398] on textarea "Feeding times can vary. These are wild birds, and occasionally we need to chang…" at bounding box center [830, 381] width 1189 height 109
click at [1388, 467] on div "Cancel Loading.." at bounding box center [1342, 463] width 168 height 33
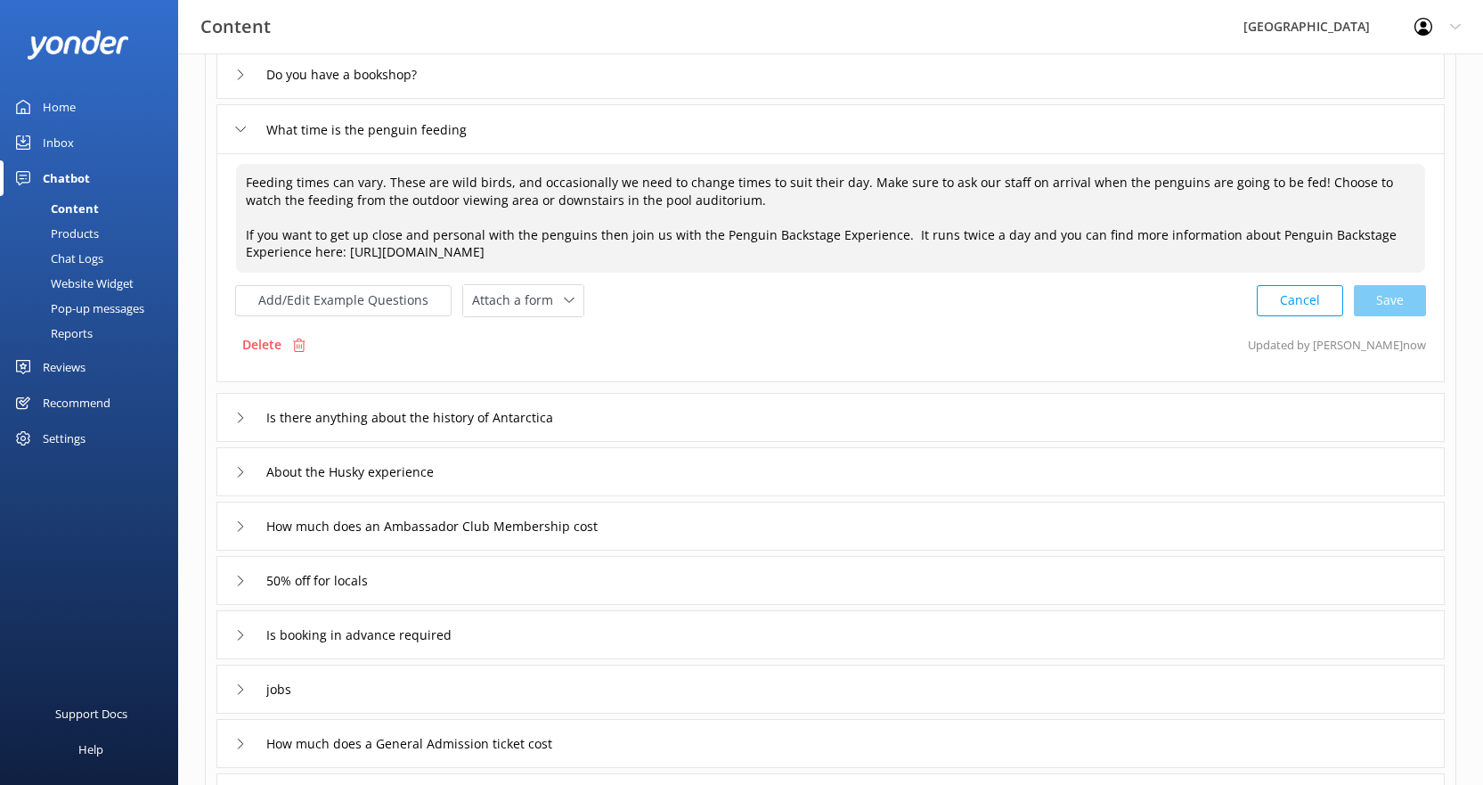
scroll to position [178, 0]
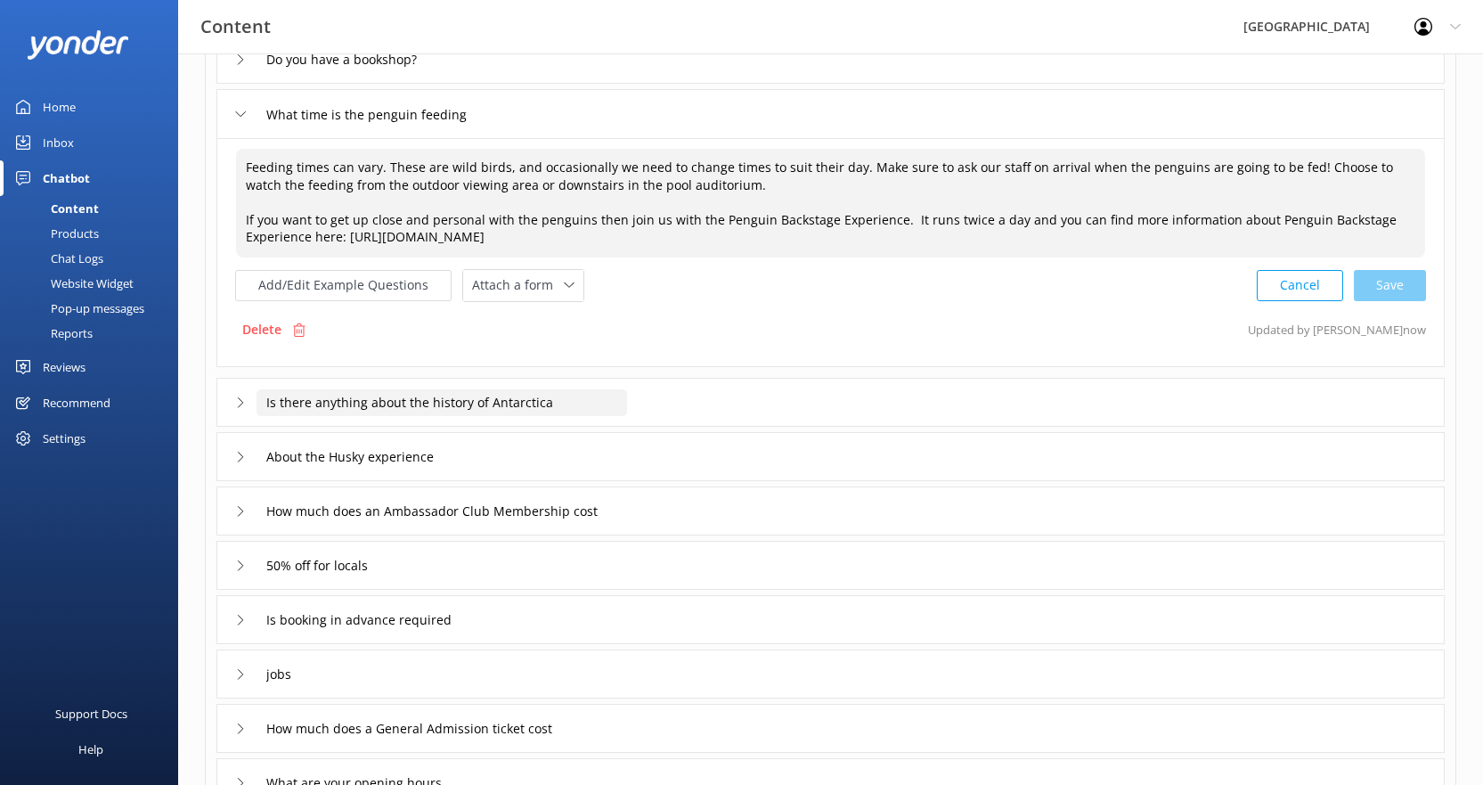
type textarea "Feeding times can vary. These are wild birds, and occasionally we need to chang…"
click at [487, 413] on input "Is there anything about the history of Antarctica" at bounding box center [442, 402] width 371 height 27
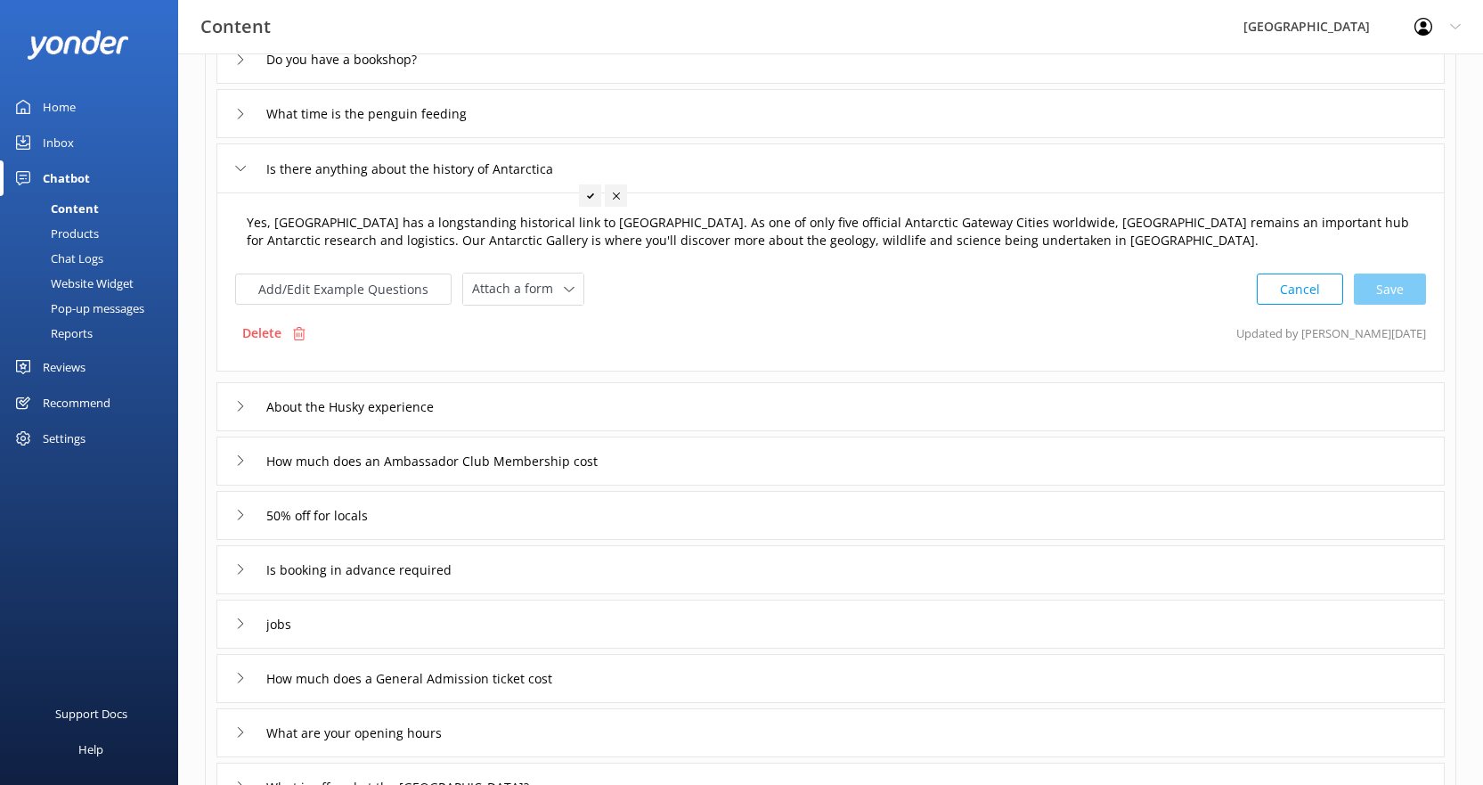
click at [1055, 249] on textarea "Yes, [GEOGRAPHIC_DATA] has a longstanding historical link to [GEOGRAPHIC_DATA].…" at bounding box center [830, 232] width 1187 height 56
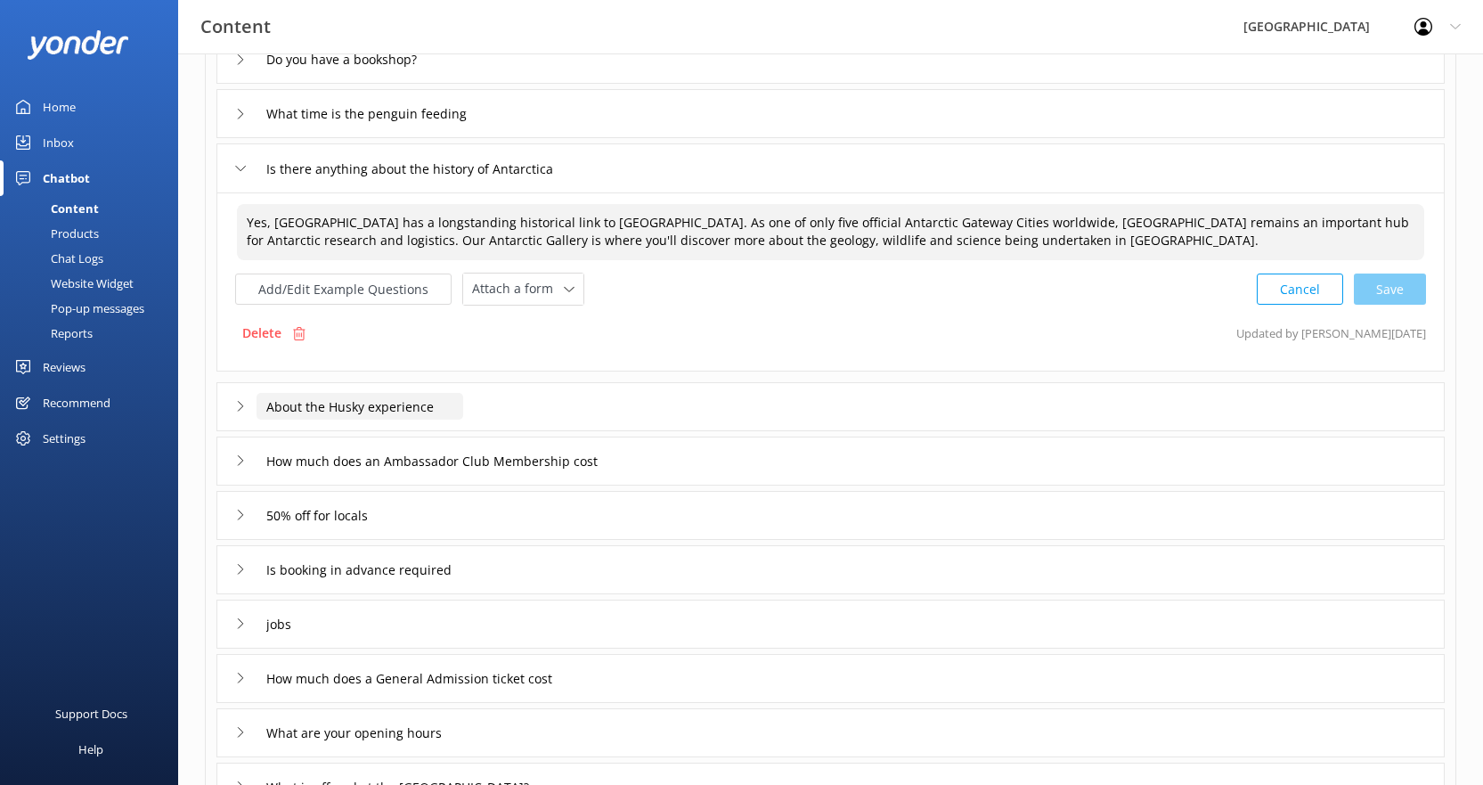
click at [409, 405] on input "About the Husky experience" at bounding box center [360, 406] width 207 height 27
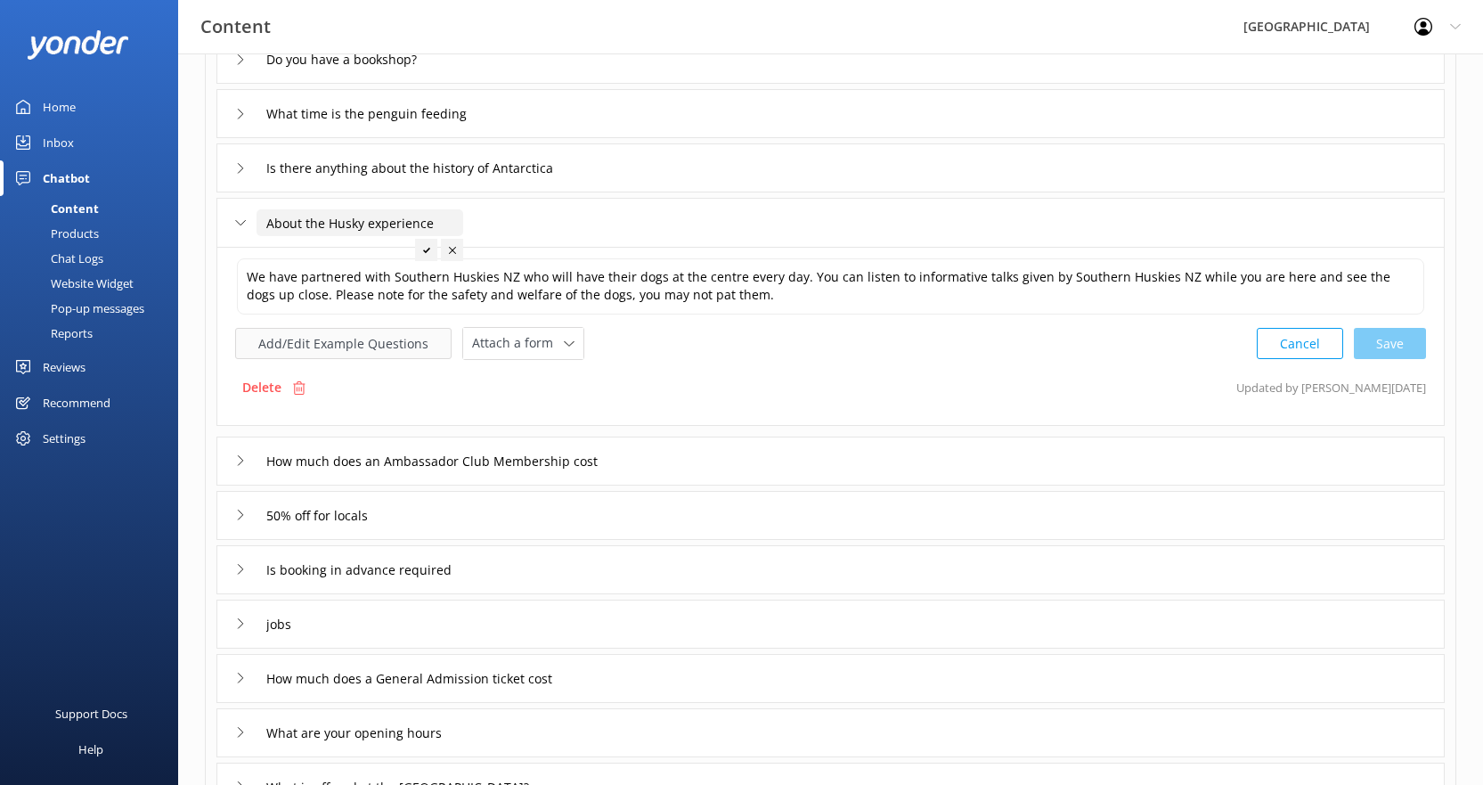
click at [352, 347] on button "Add/Edit Example Questions" at bounding box center [343, 343] width 216 height 31
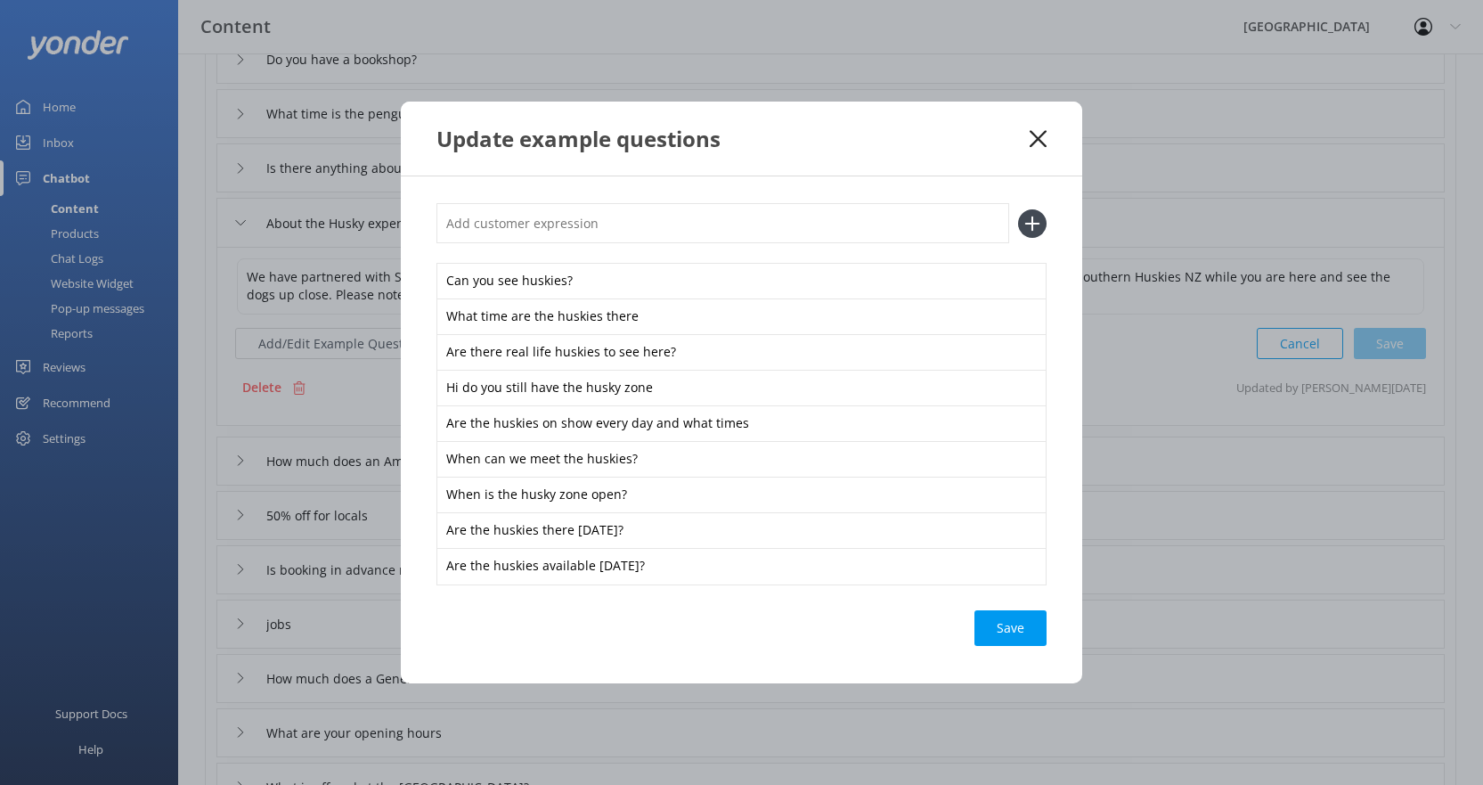
click at [1038, 133] on icon at bounding box center [1038, 139] width 17 height 18
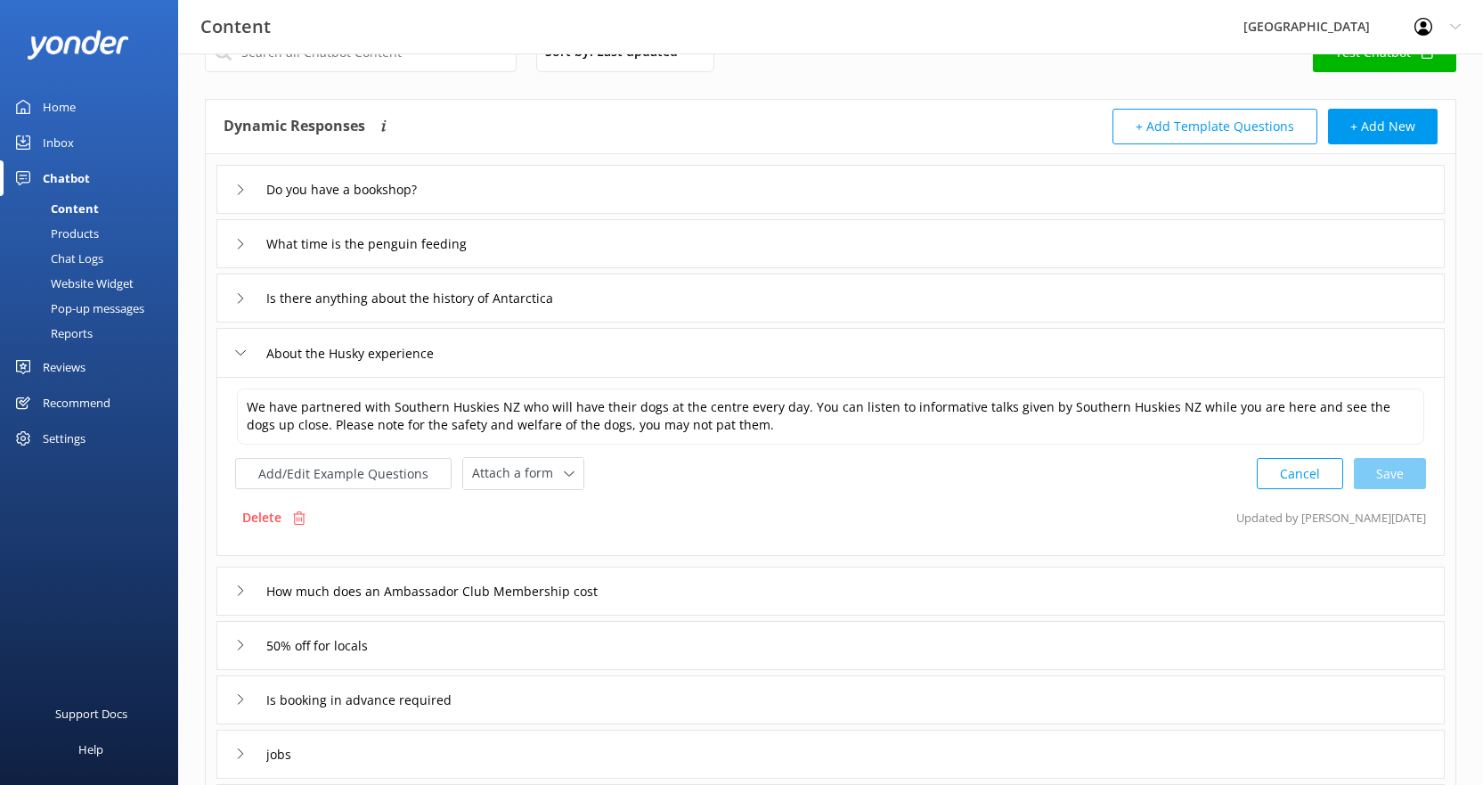
scroll to position [89, 0]
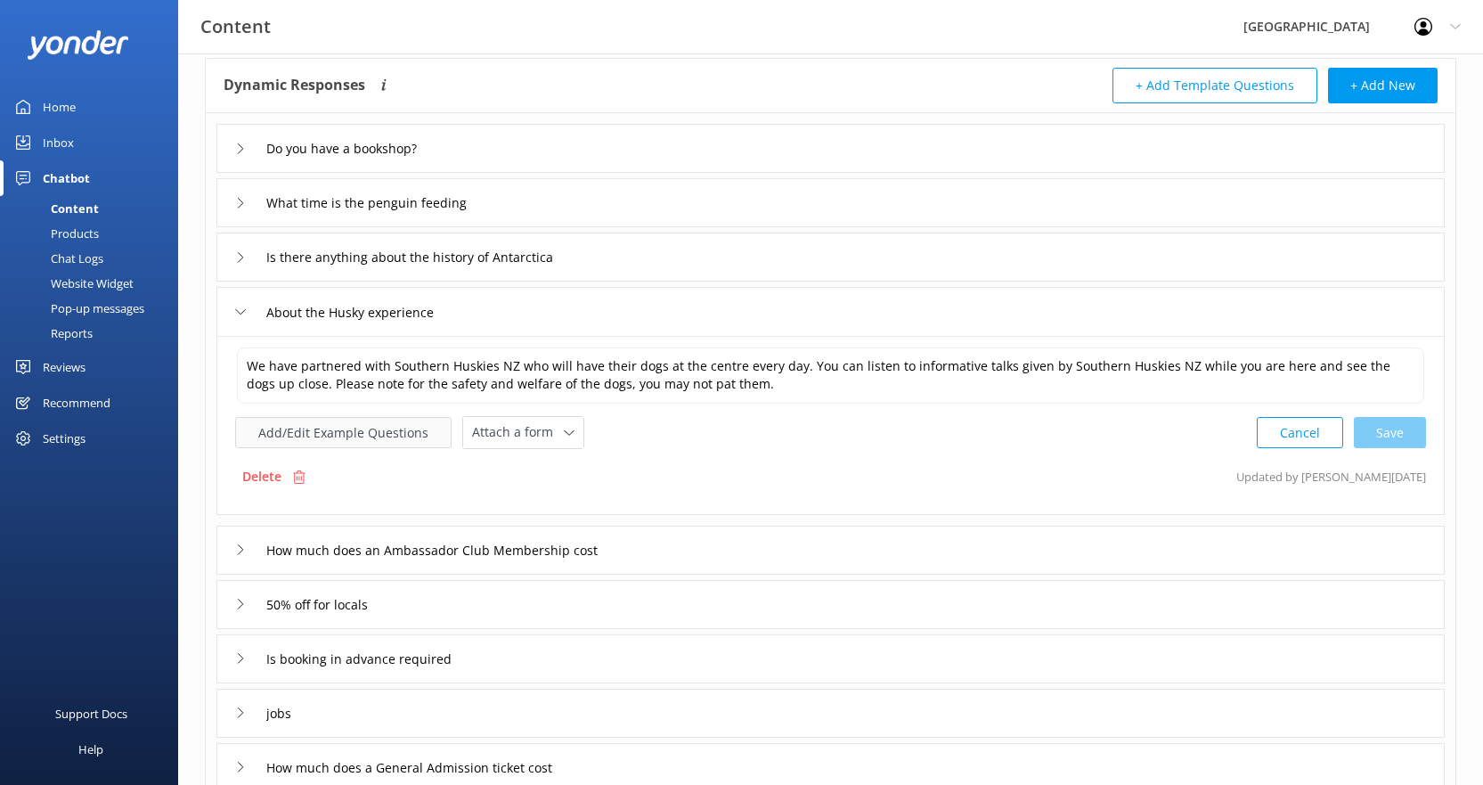
click at [355, 437] on button "Add/Edit Example Questions" at bounding box center [343, 432] width 216 height 31
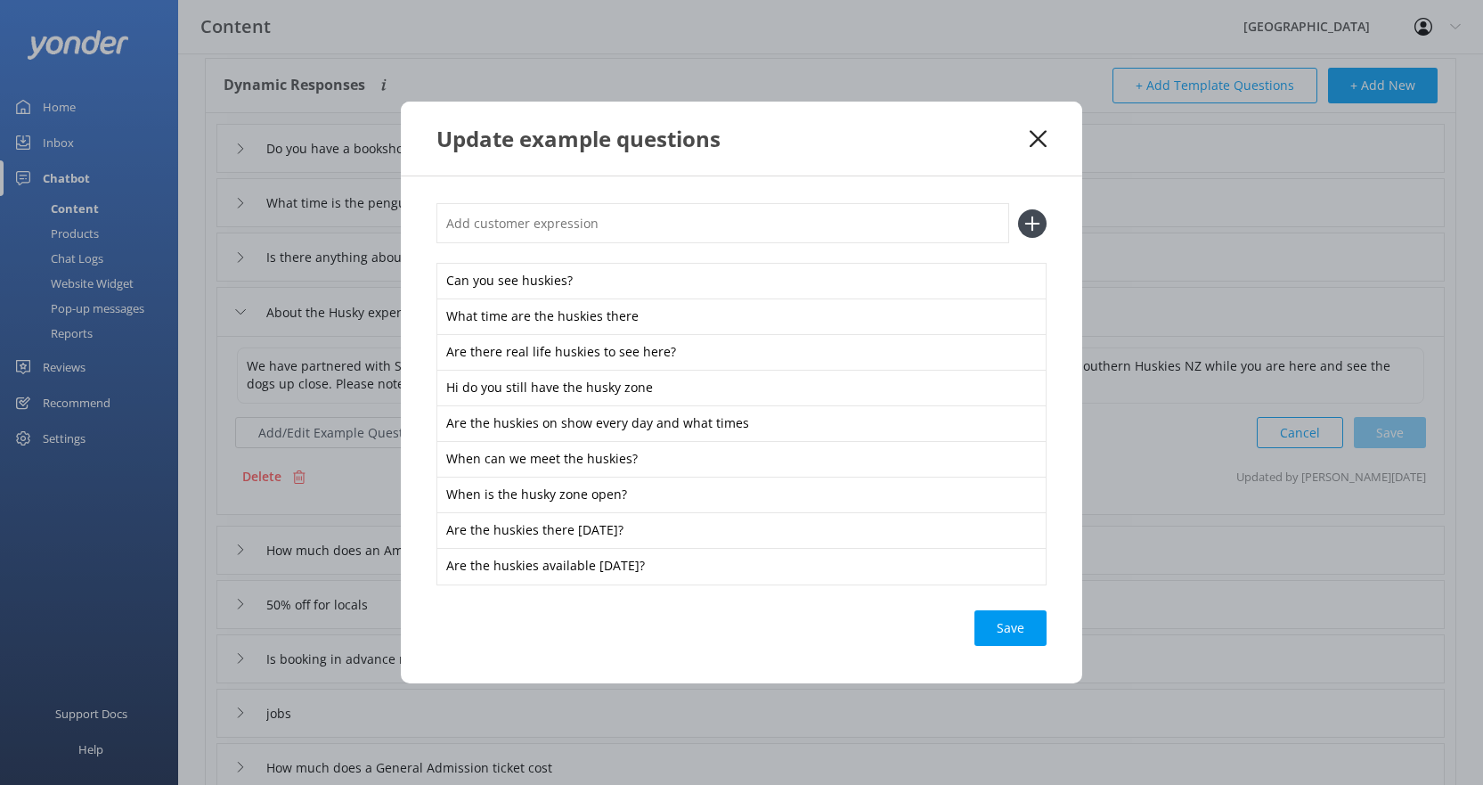
click at [556, 226] on input "text" at bounding box center [722, 223] width 573 height 40
type input "Where are the huskies?"
click at [1032, 221] on use at bounding box center [1032, 223] width 15 height 15
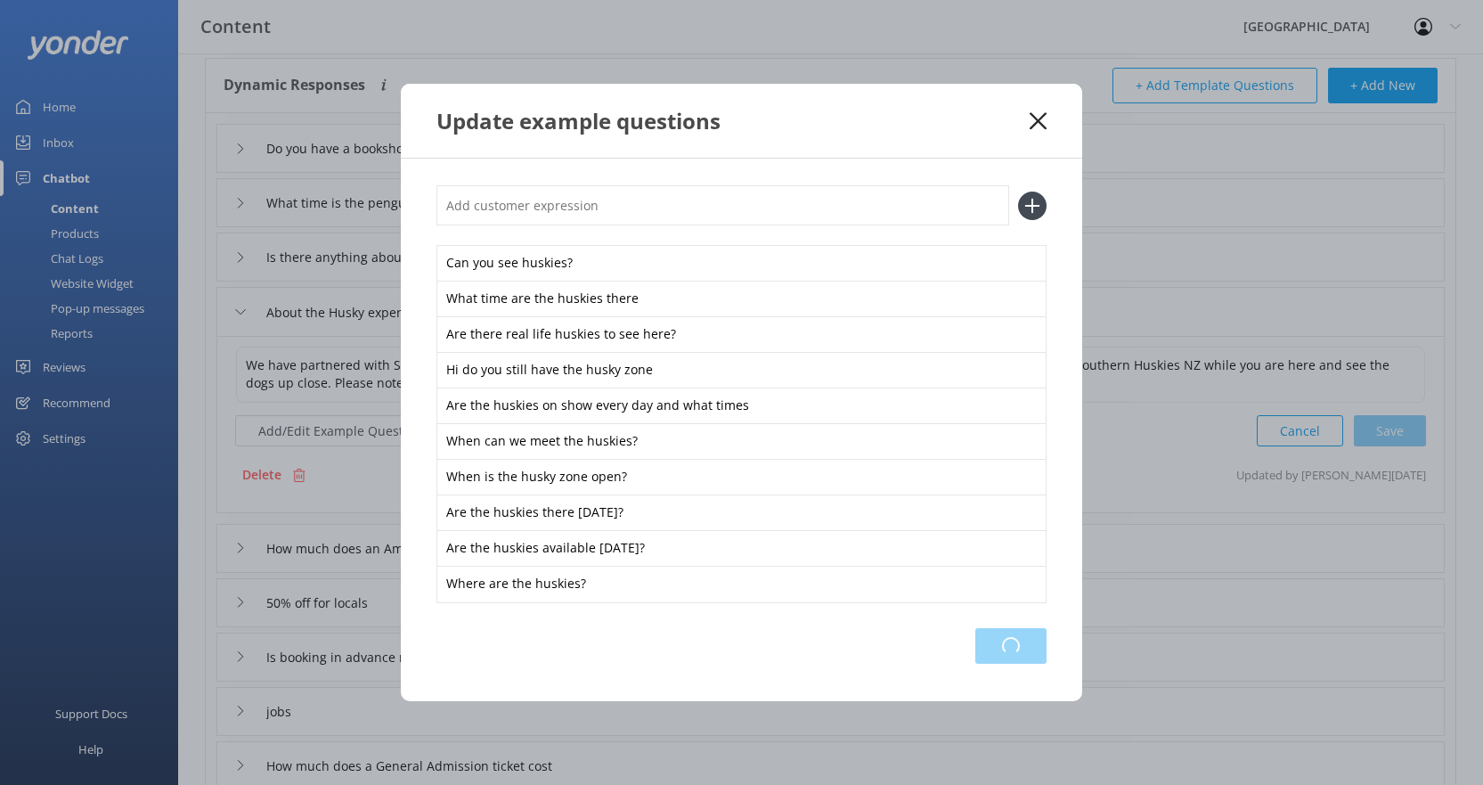
click at [1005, 640] on div "Loading.." at bounding box center [1010, 646] width 71 height 36
click at [1042, 115] on icon at bounding box center [1038, 121] width 17 height 18
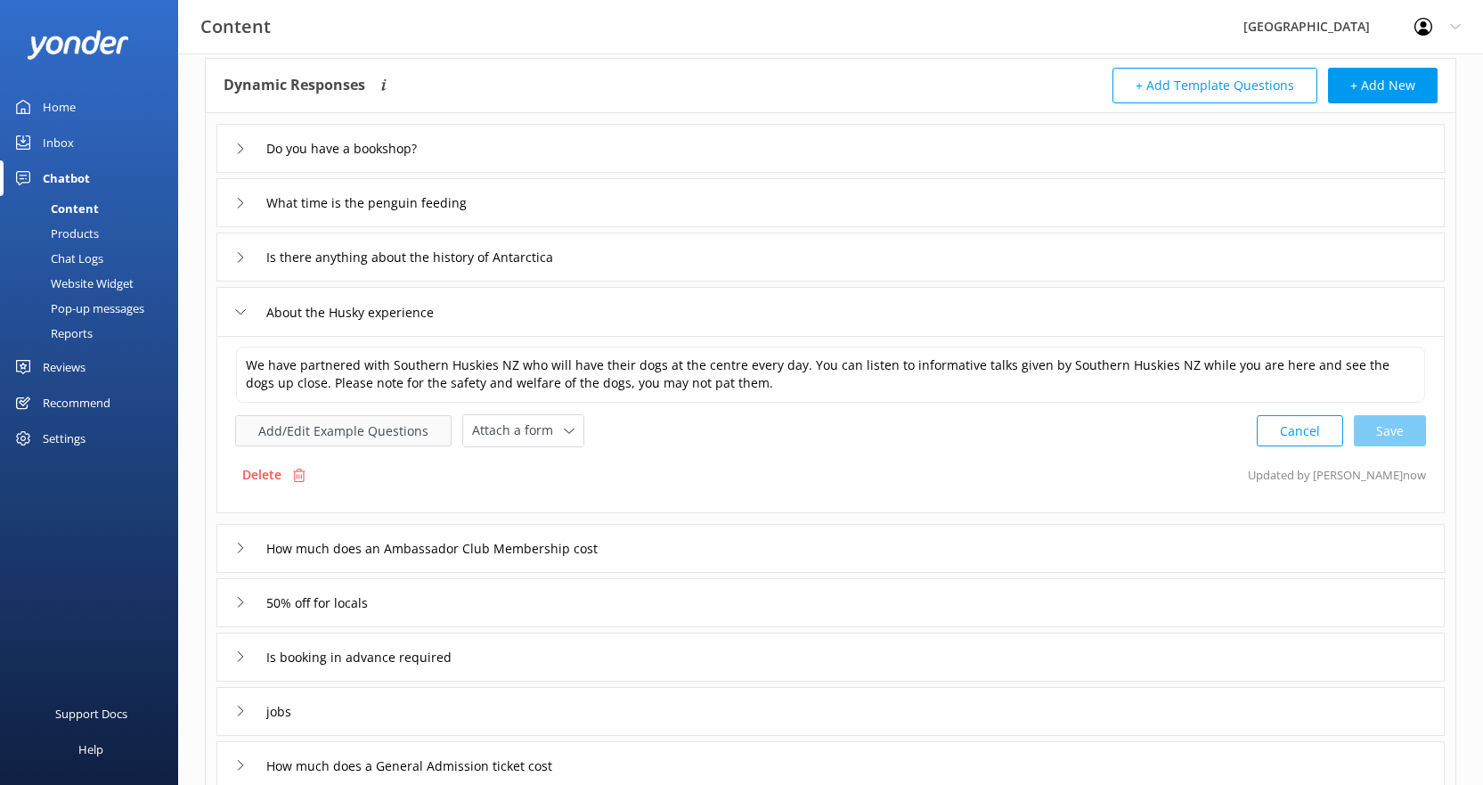
click at [391, 433] on button "Add/Edit Example Questions" at bounding box center [343, 430] width 216 height 31
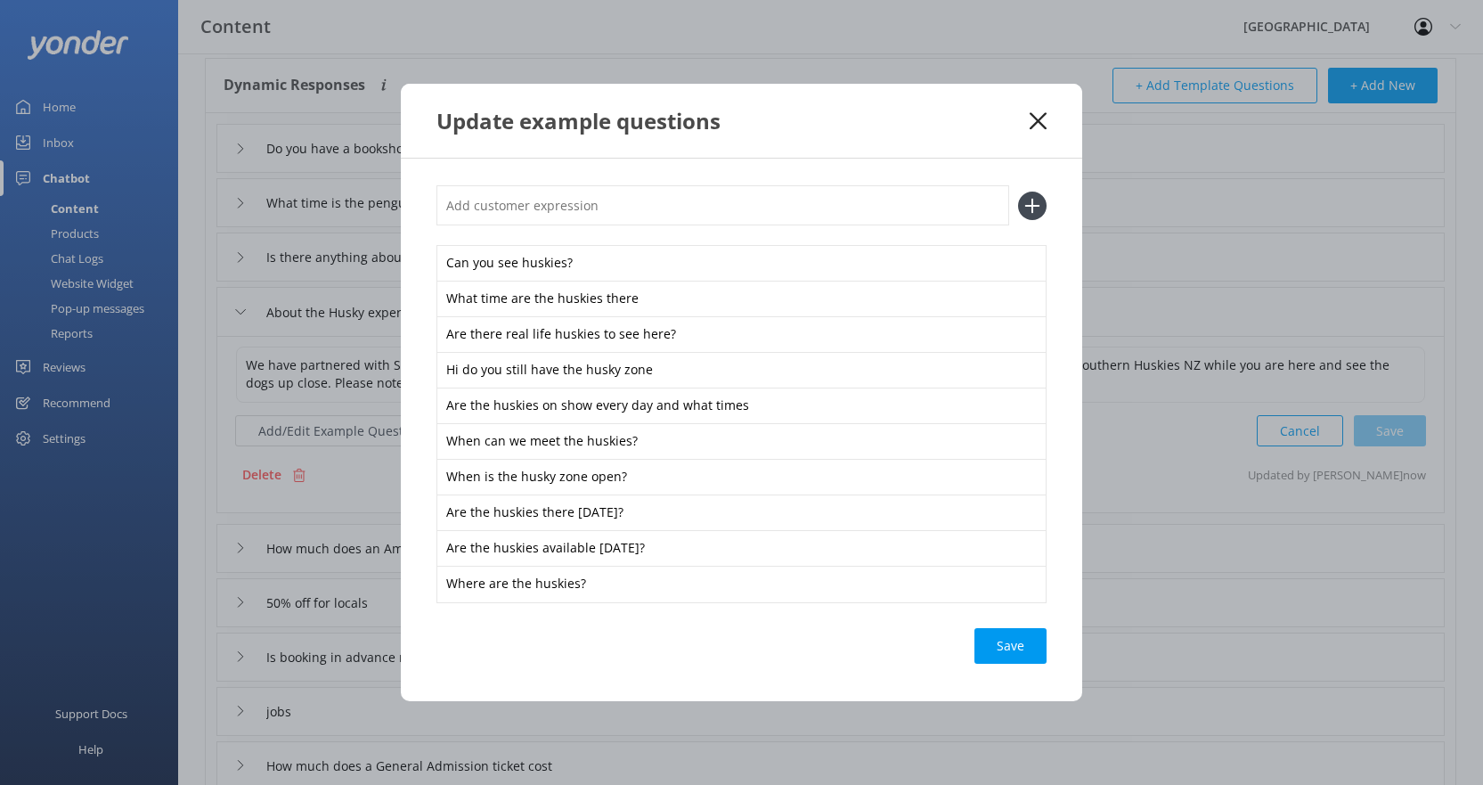
click at [597, 215] on input "text" at bounding box center [722, 205] width 573 height 40
type input "are the huskies there in the school holidays?"
click at [1030, 208] on icon at bounding box center [1032, 206] width 29 height 29
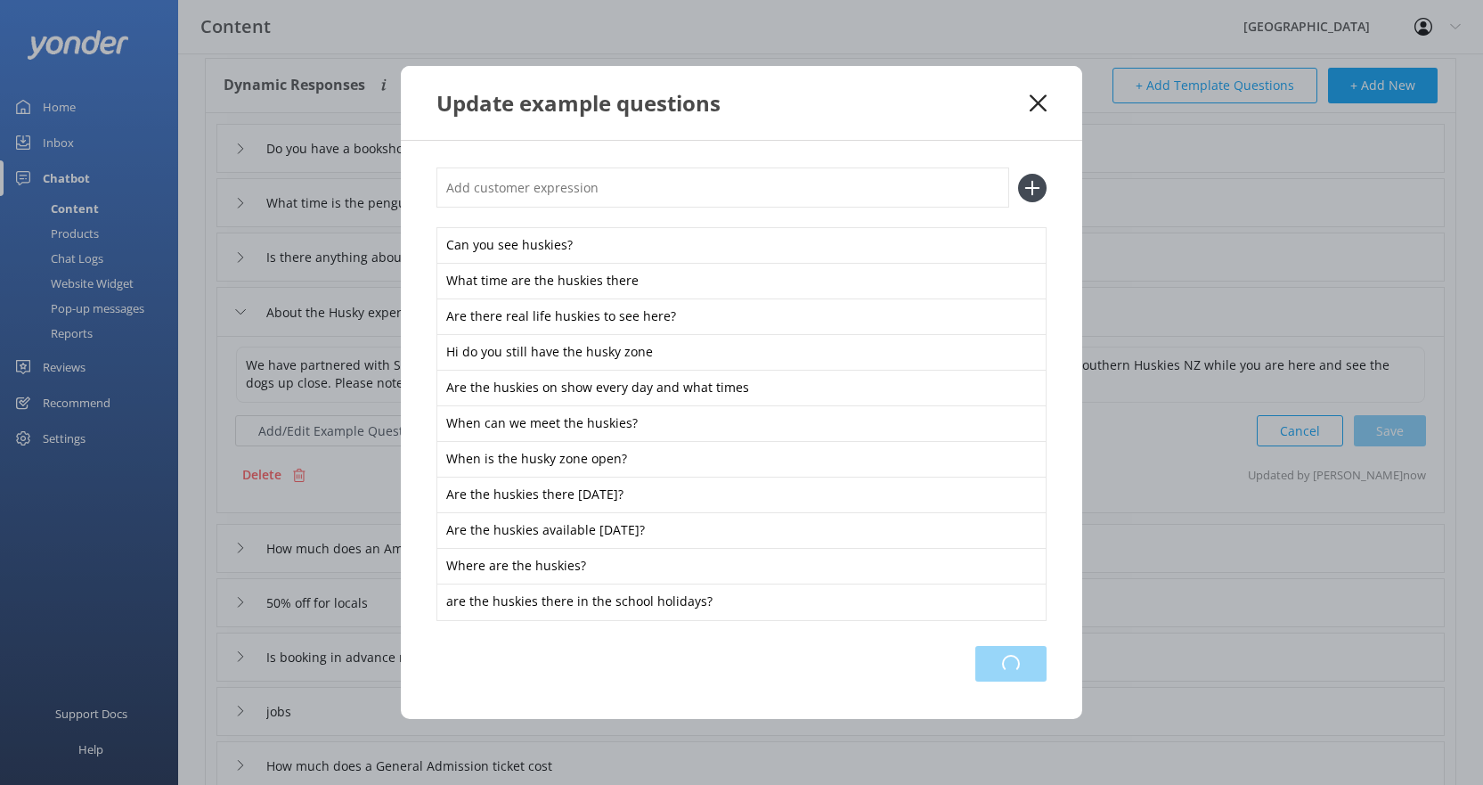
click at [1009, 664] on div "Loading.." at bounding box center [1010, 664] width 71 height 36
click at [1039, 96] on icon at bounding box center [1038, 103] width 17 height 18
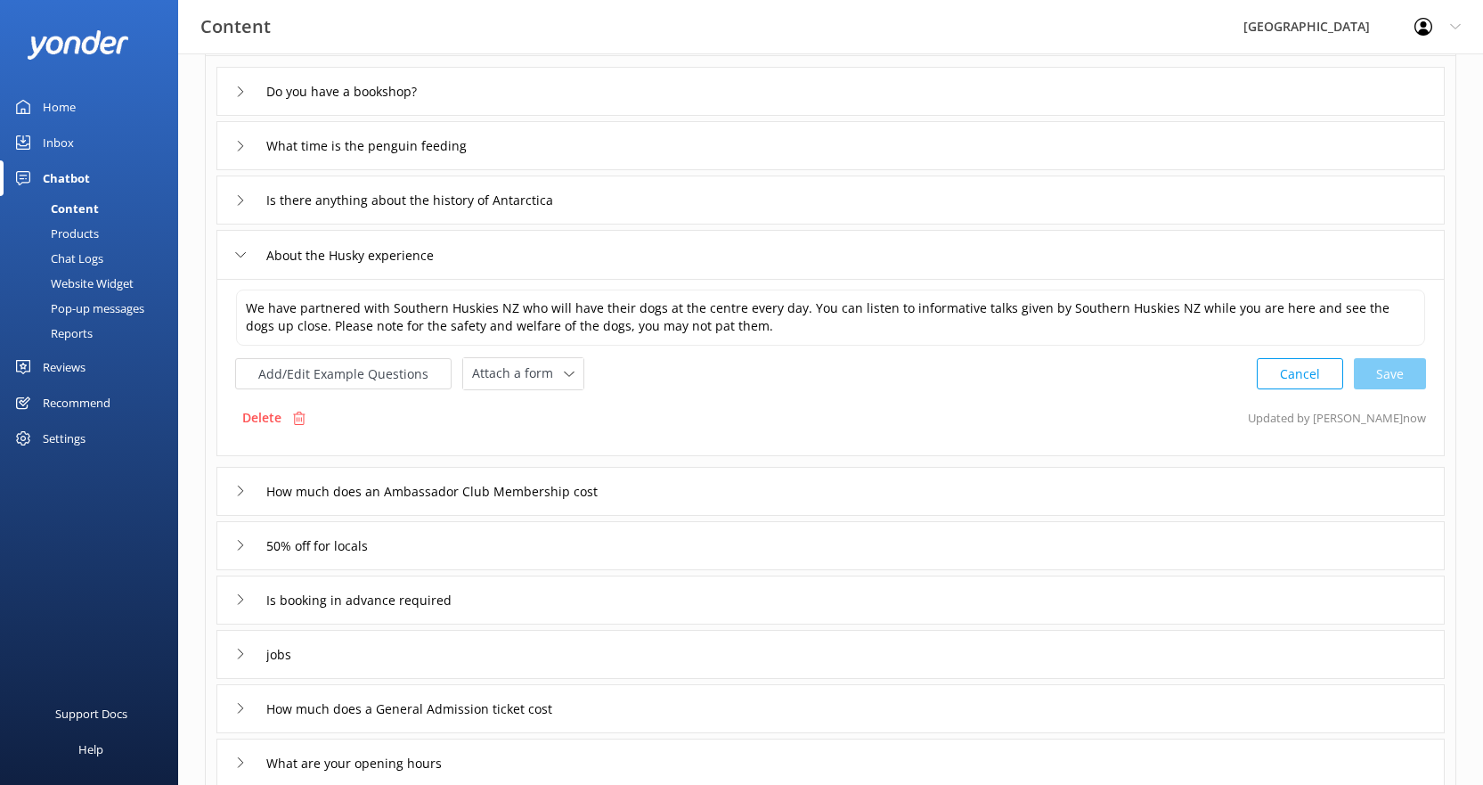
scroll to position [178, 0]
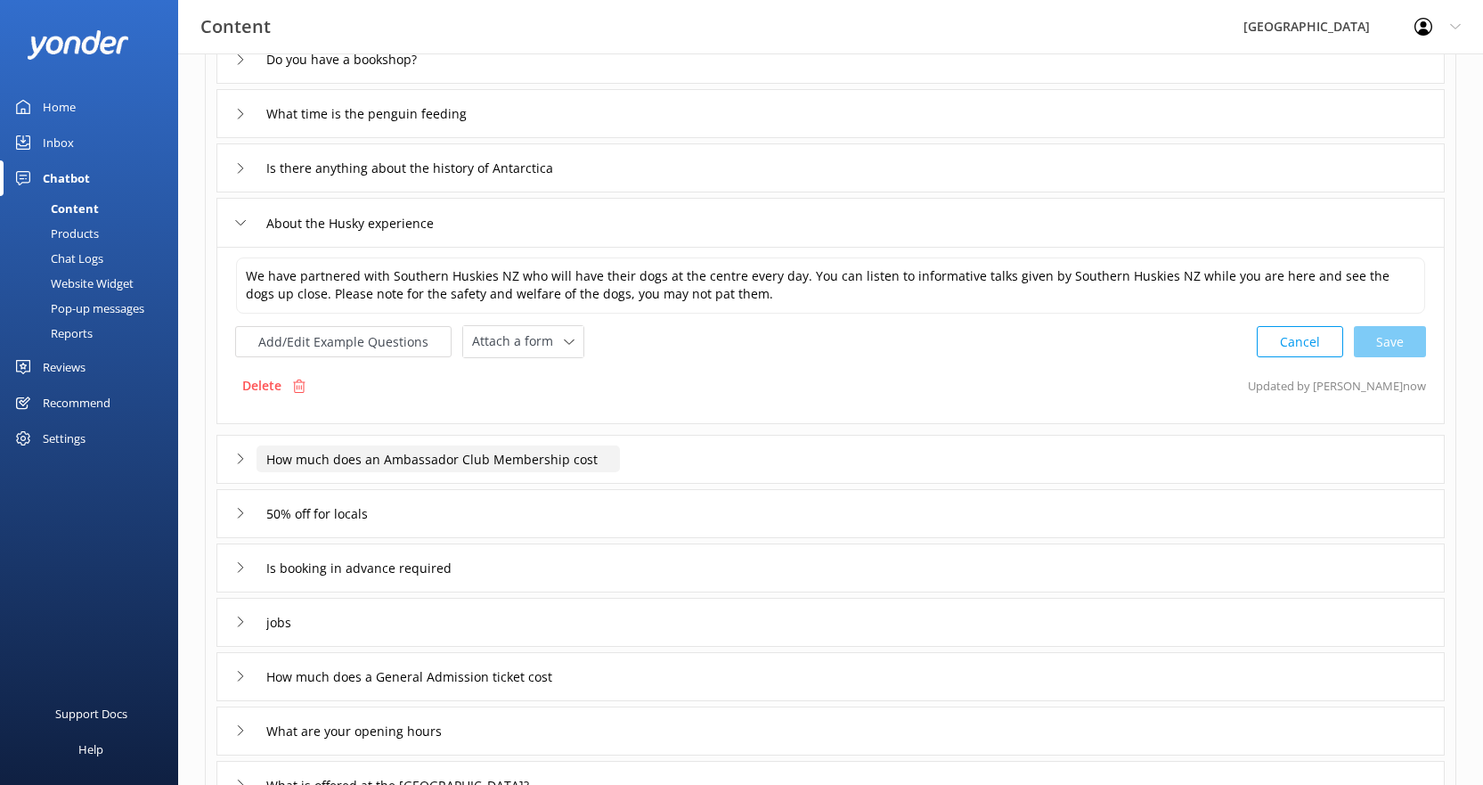
click at [396, 460] on input "How much does an Ambassador Club Membership cost" at bounding box center [438, 458] width 363 height 27
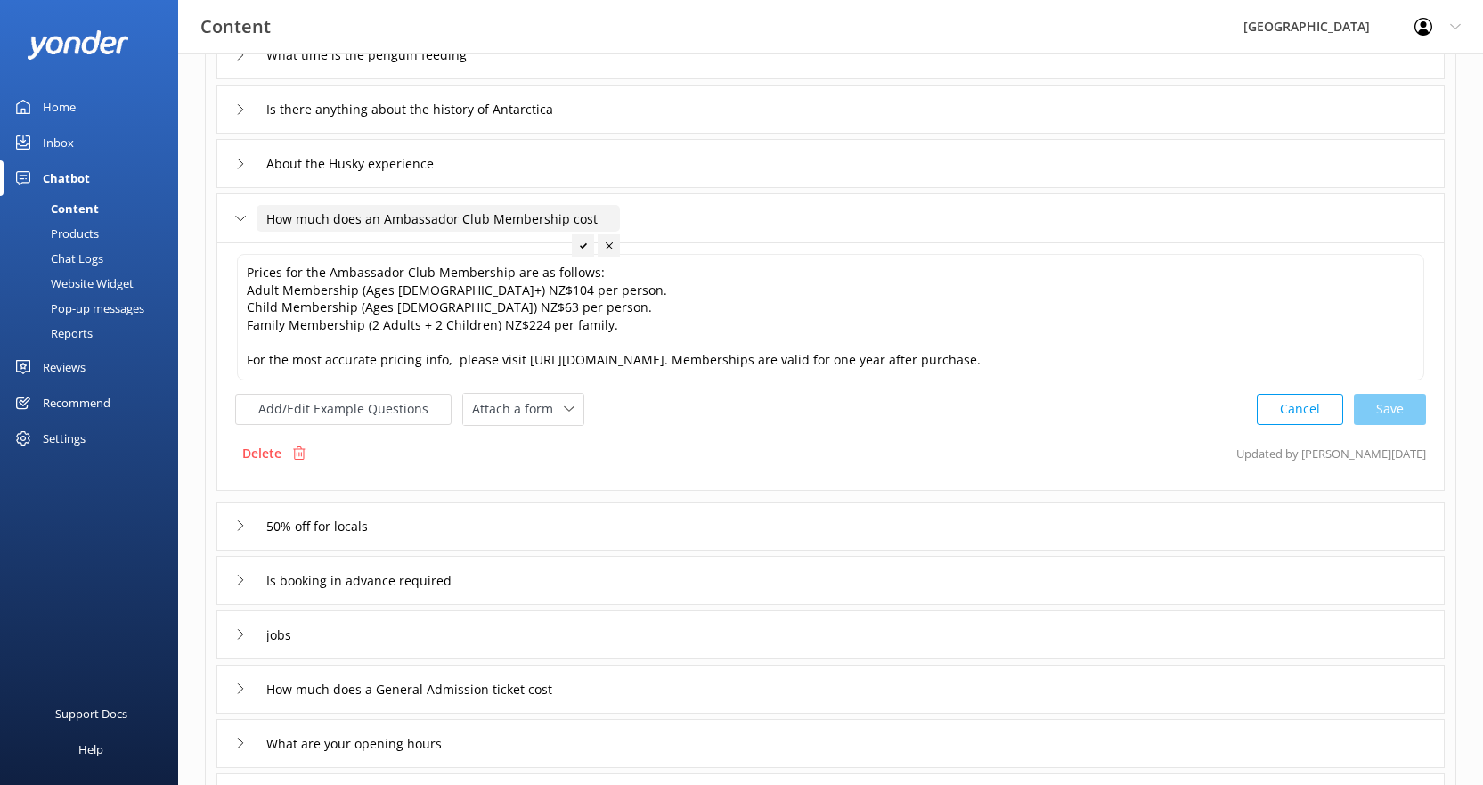
scroll to position [267, 0]
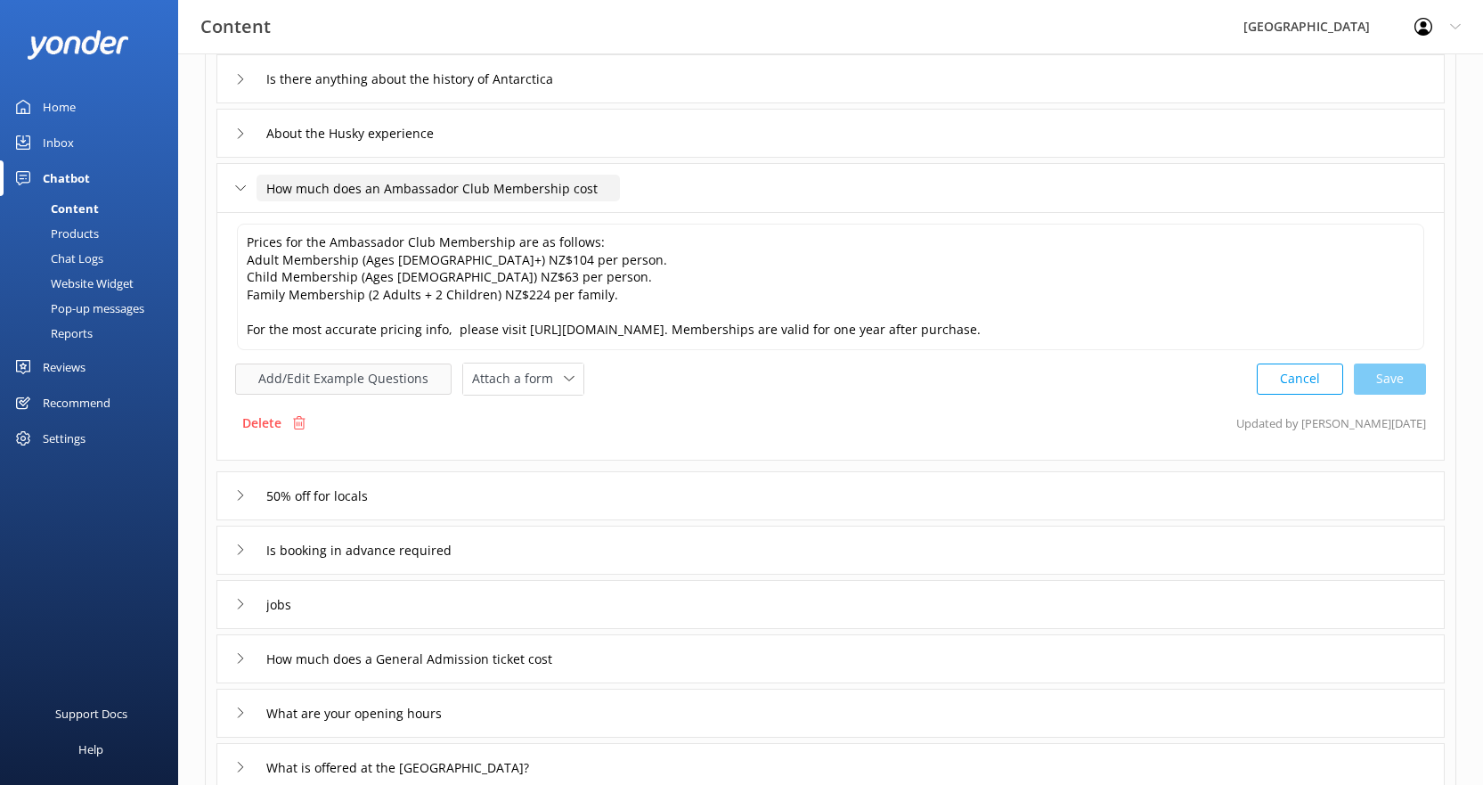
click at [329, 378] on button "Add/Edit Example Questions" at bounding box center [343, 378] width 216 height 31
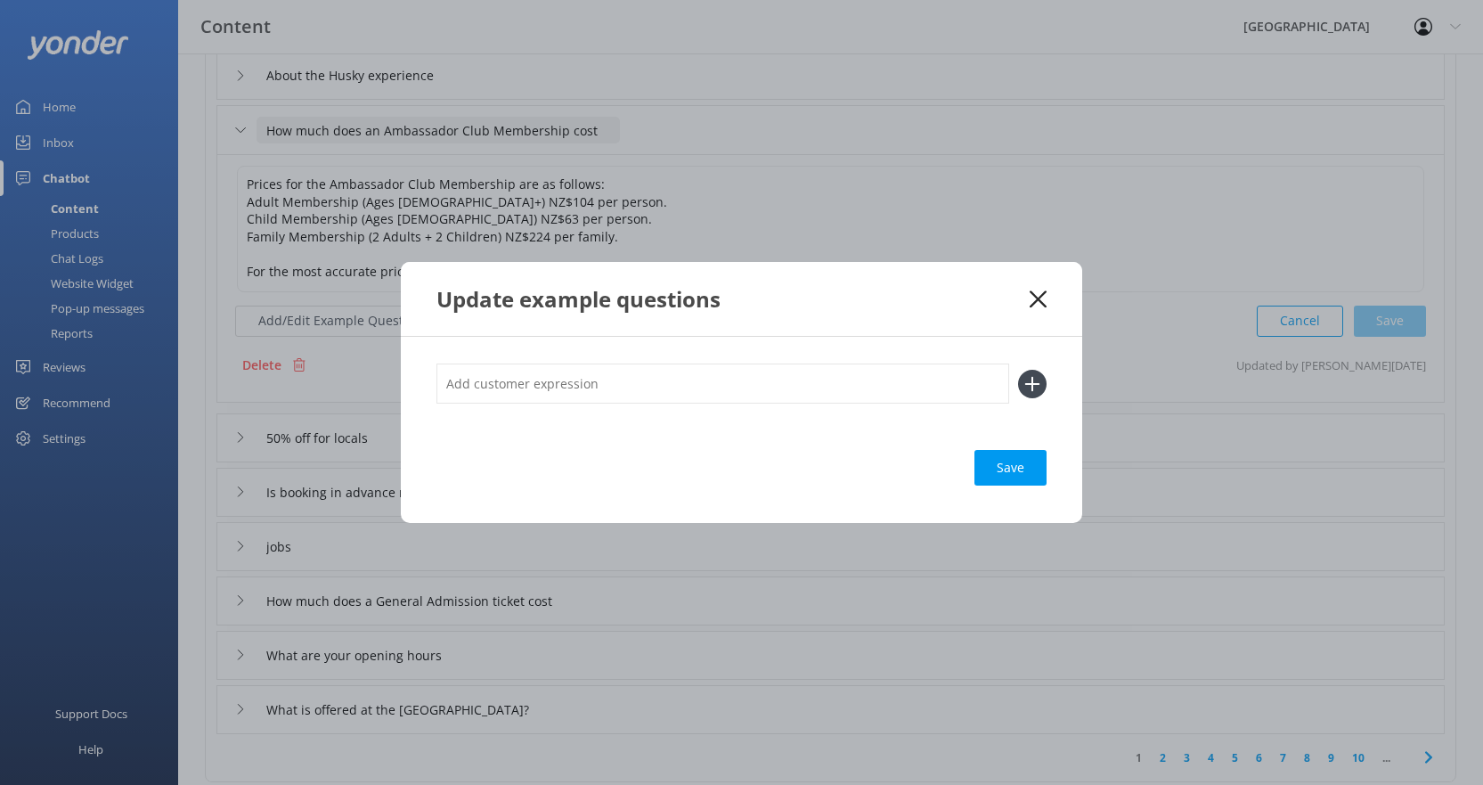
scroll to position [356, 0]
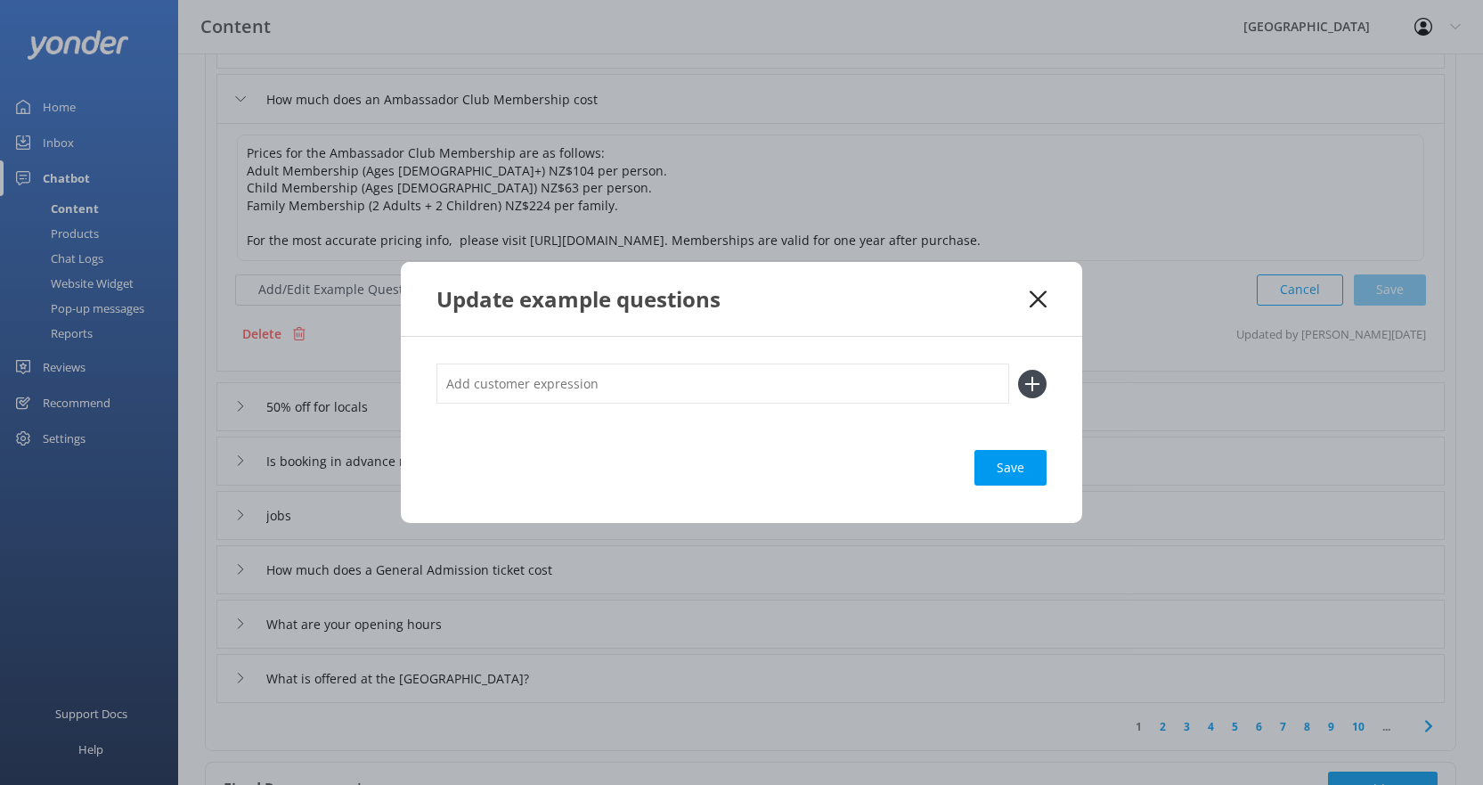
click at [665, 374] on input "text" at bounding box center [722, 383] width 573 height 40
type input "Do you have annual memberships?"
click at [1029, 387] on icon at bounding box center [1032, 384] width 29 height 29
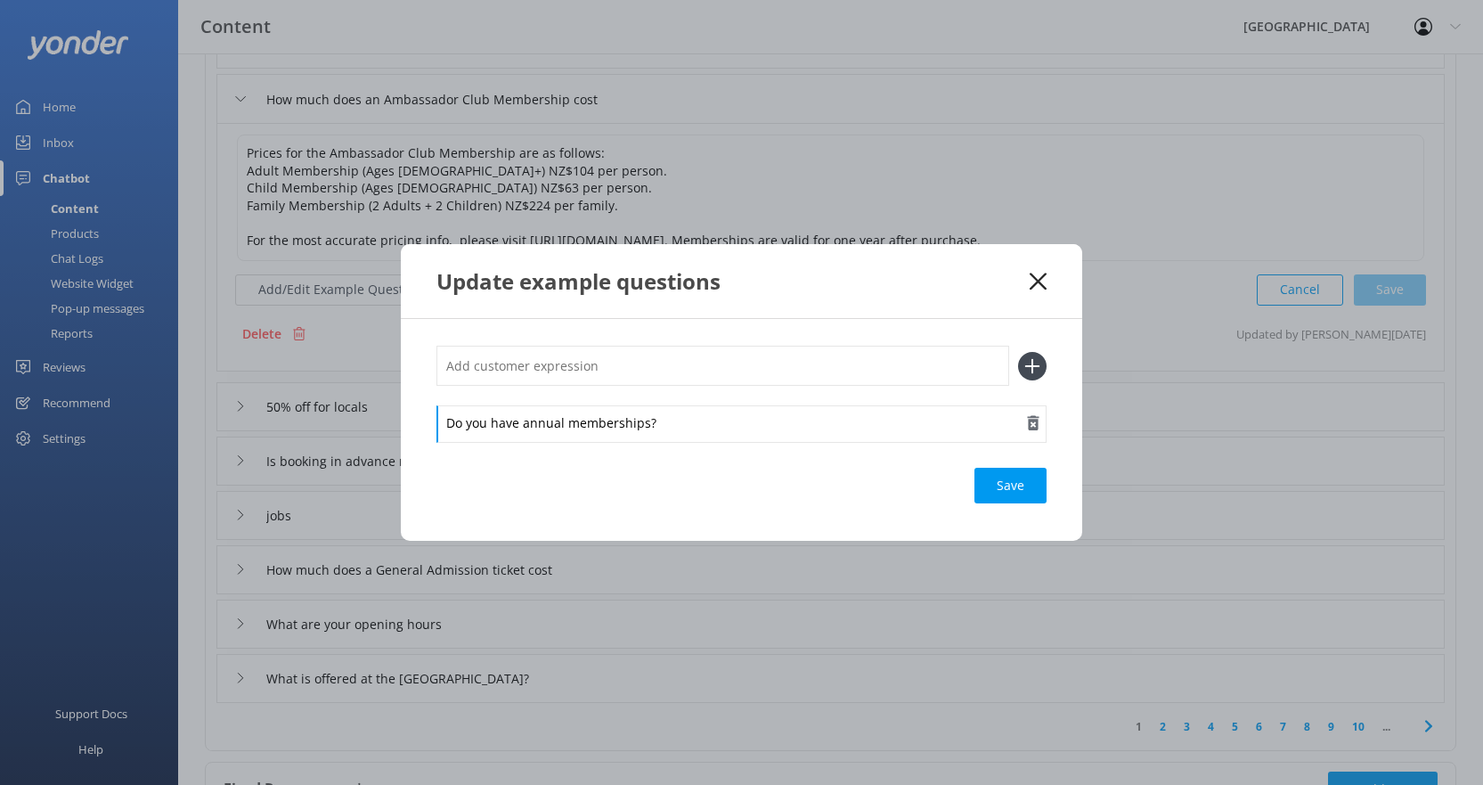
click at [501, 425] on div "Do you have annual memberships?" at bounding box center [741, 423] width 610 height 37
click at [524, 425] on div "Do you have annual memberships?" at bounding box center [741, 423] width 610 height 37
click at [663, 425] on div "Do you have an annual memberships?" at bounding box center [741, 423] width 610 height 37
click at [1007, 487] on div "Save" at bounding box center [1010, 486] width 72 height 36
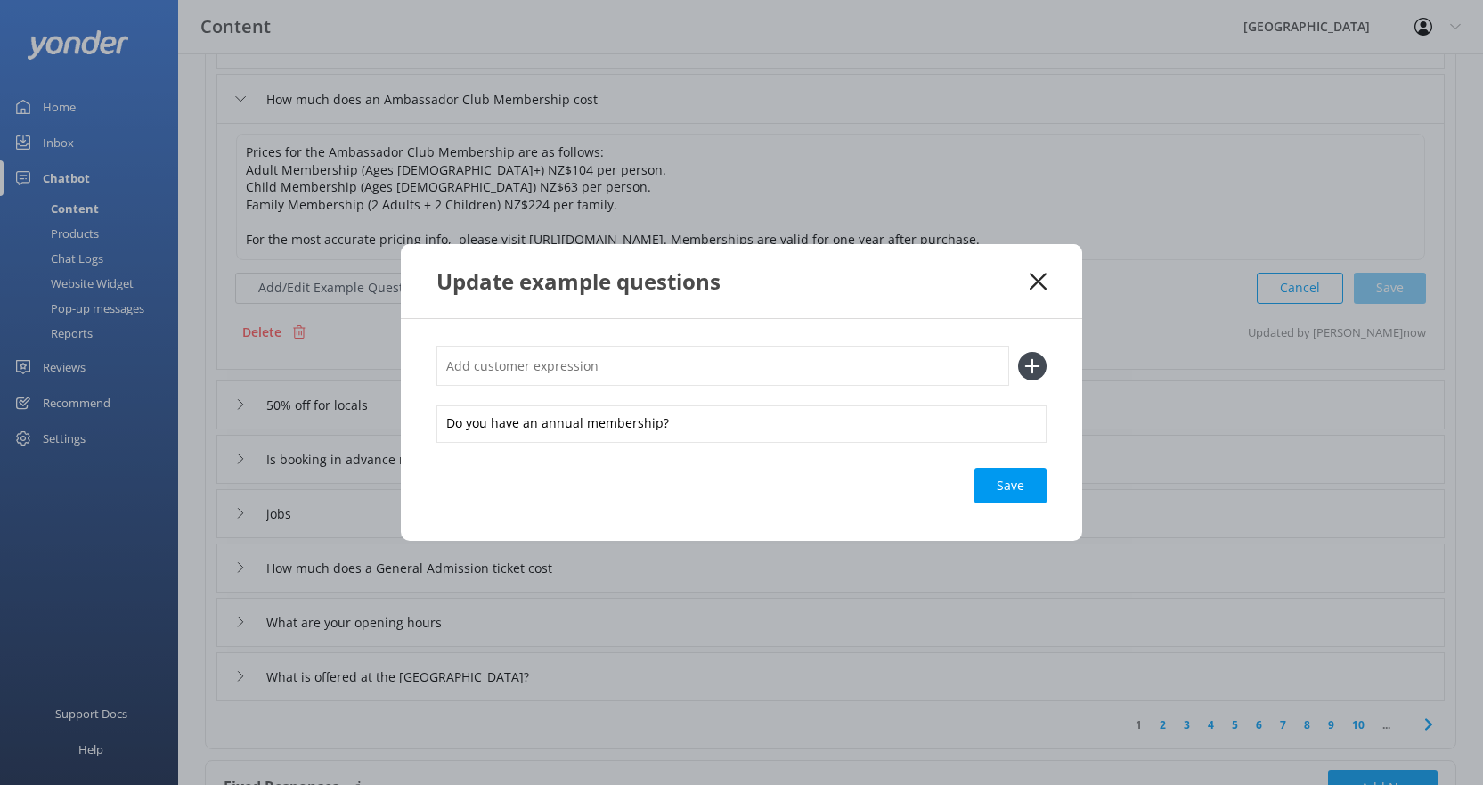
click at [653, 375] on input "text" at bounding box center [722, 366] width 573 height 40
type input "Annual membership cost"
click at [1033, 370] on use at bounding box center [1032, 365] width 15 height 15
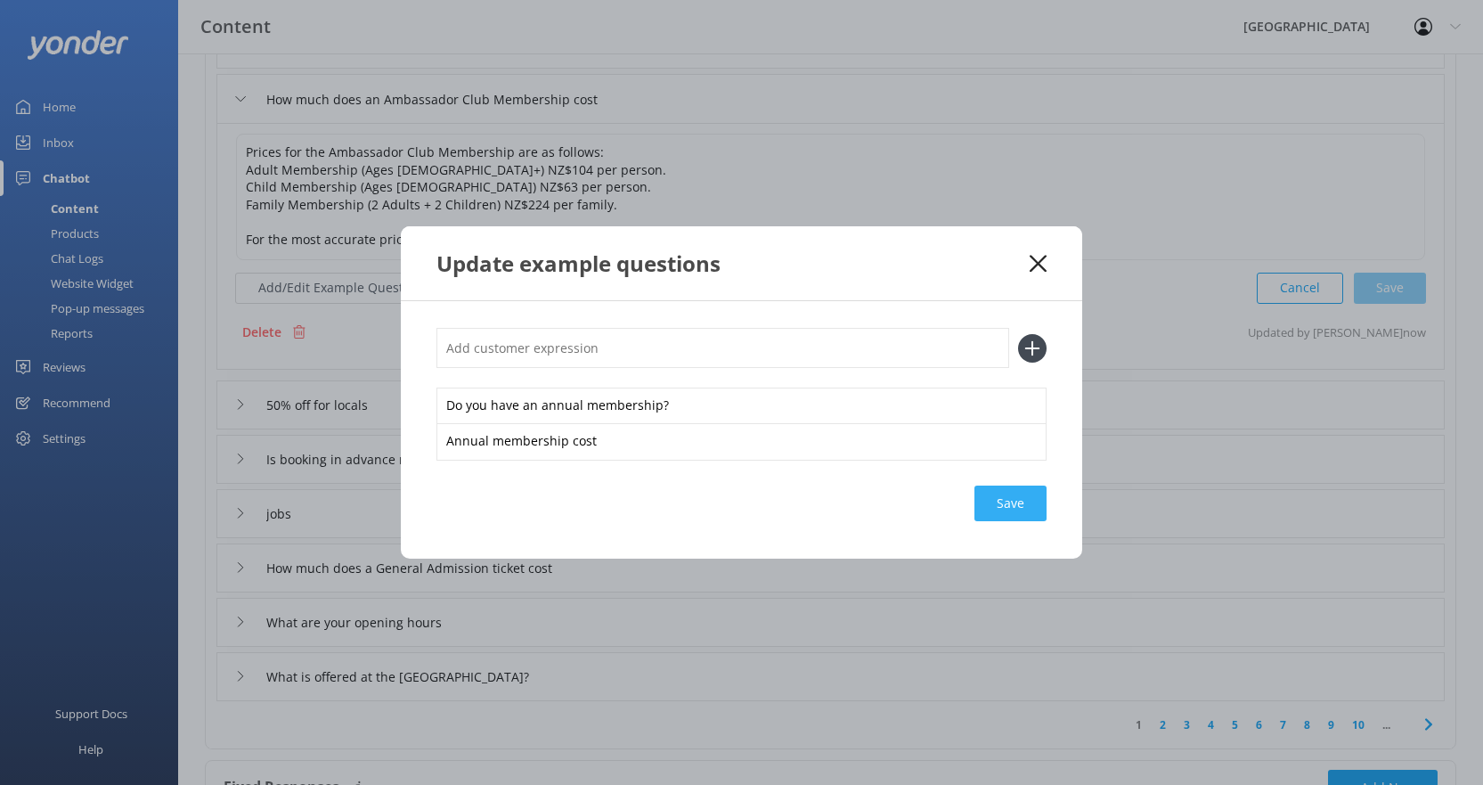
click at [1023, 501] on div "Save" at bounding box center [1010, 503] width 72 height 36
click at [1047, 272] on div "Update example questions" at bounding box center [741, 263] width 681 height 74
click at [1039, 264] on use at bounding box center [1038, 263] width 17 height 17
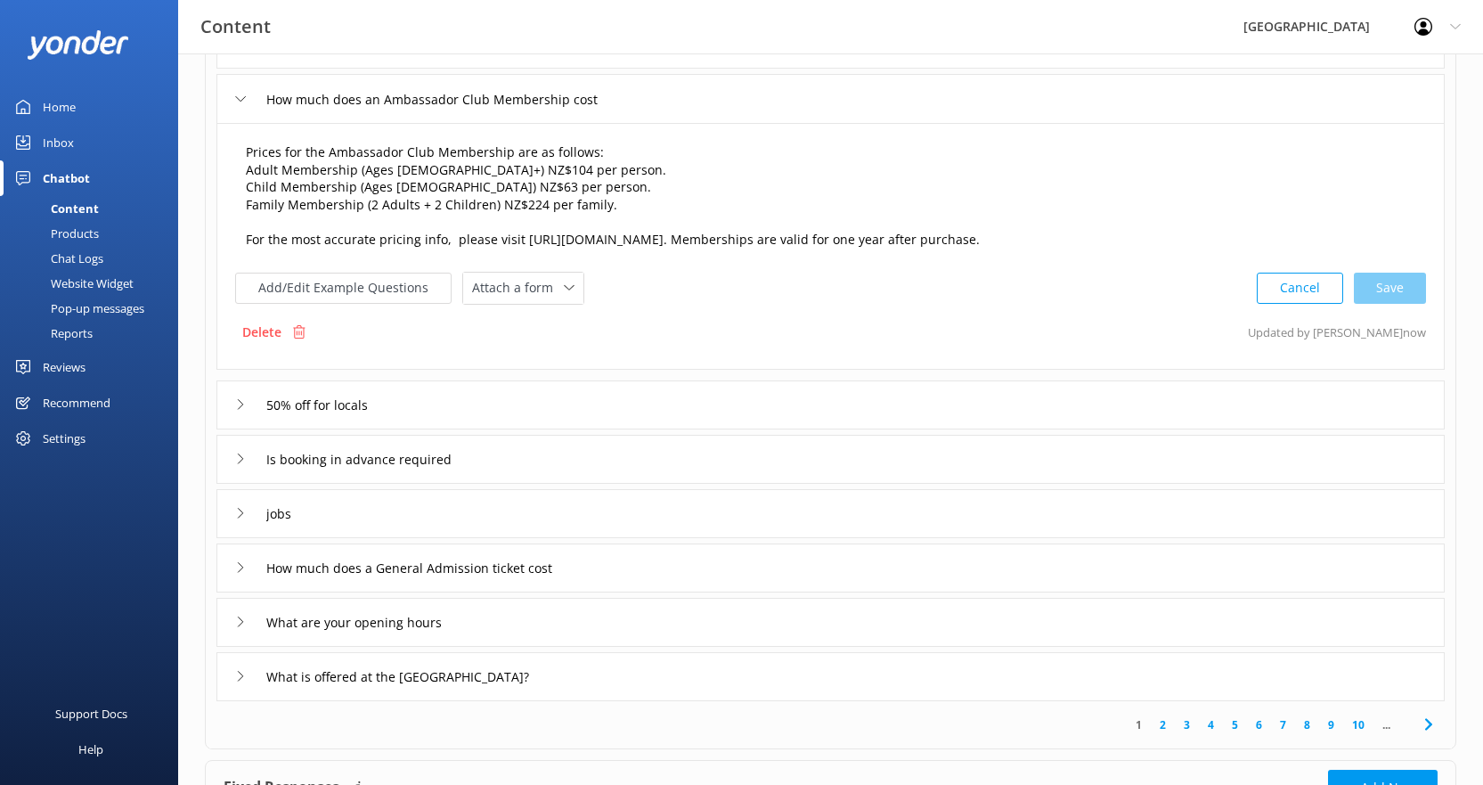
click at [623, 153] on textarea "Prices for the Ambassador Club Membership are as follows: Adult Membership (Age…" at bounding box center [830, 197] width 1189 height 126
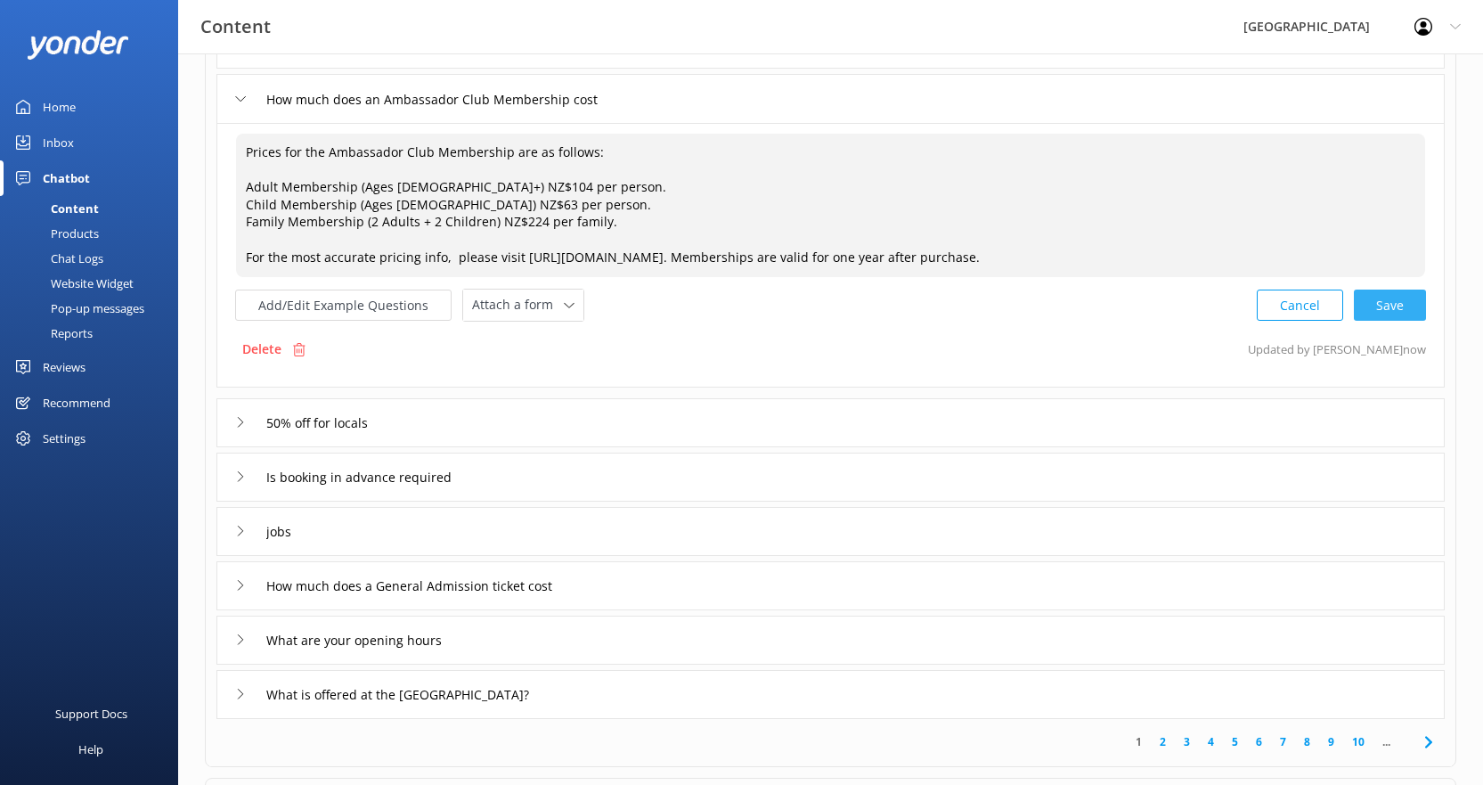
click at [1390, 303] on div "Cancel Save" at bounding box center [1341, 305] width 169 height 33
drag, startPoint x: 518, startPoint y: 257, endPoint x: 824, endPoint y: 260, distance: 305.5
click at [824, 260] on textarea "Prices for the Ambassador Club Membership are as follows: Adult Membership (Age…" at bounding box center [830, 205] width 1189 height 143
paste textarea "ambassador-club/"
drag, startPoint x: 560, startPoint y: 259, endPoint x: 518, endPoint y: 259, distance: 41.9
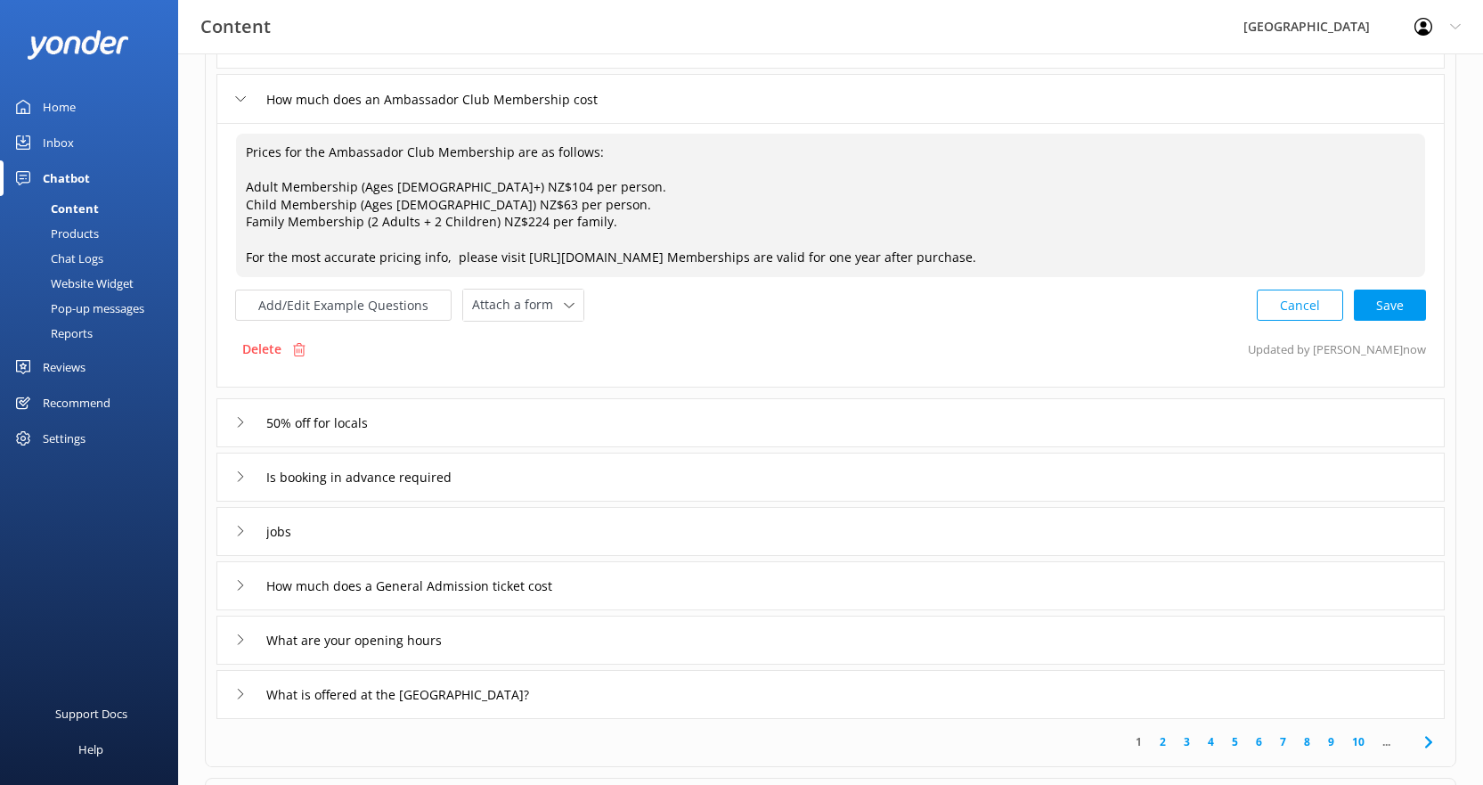
click at [518, 259] on textarea "Prices for the Ambassador Club Membership are as follows: Adult Membership (Age…" at bounding box center [830, 205] width 1189 height 143
click at [742, 259] on textarea "Prices for the Ambassador Club Membership are as follows: Adult Membership (Age…" at bounding box center [830, 205] width 1189 height 143
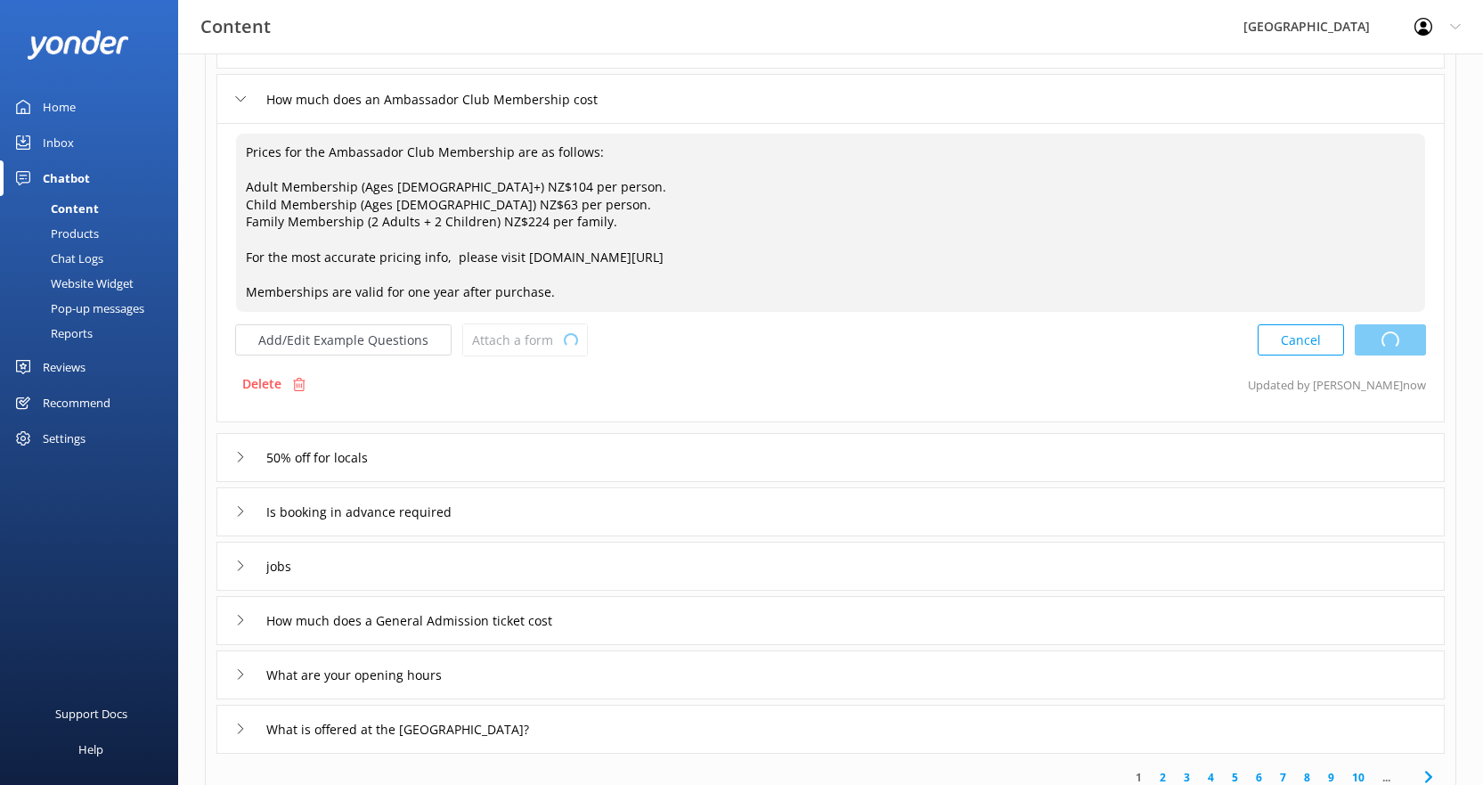
click at [1394, 338] on div "Cancel Loading.." at bounding box center [1342, 339] width 168 height 33
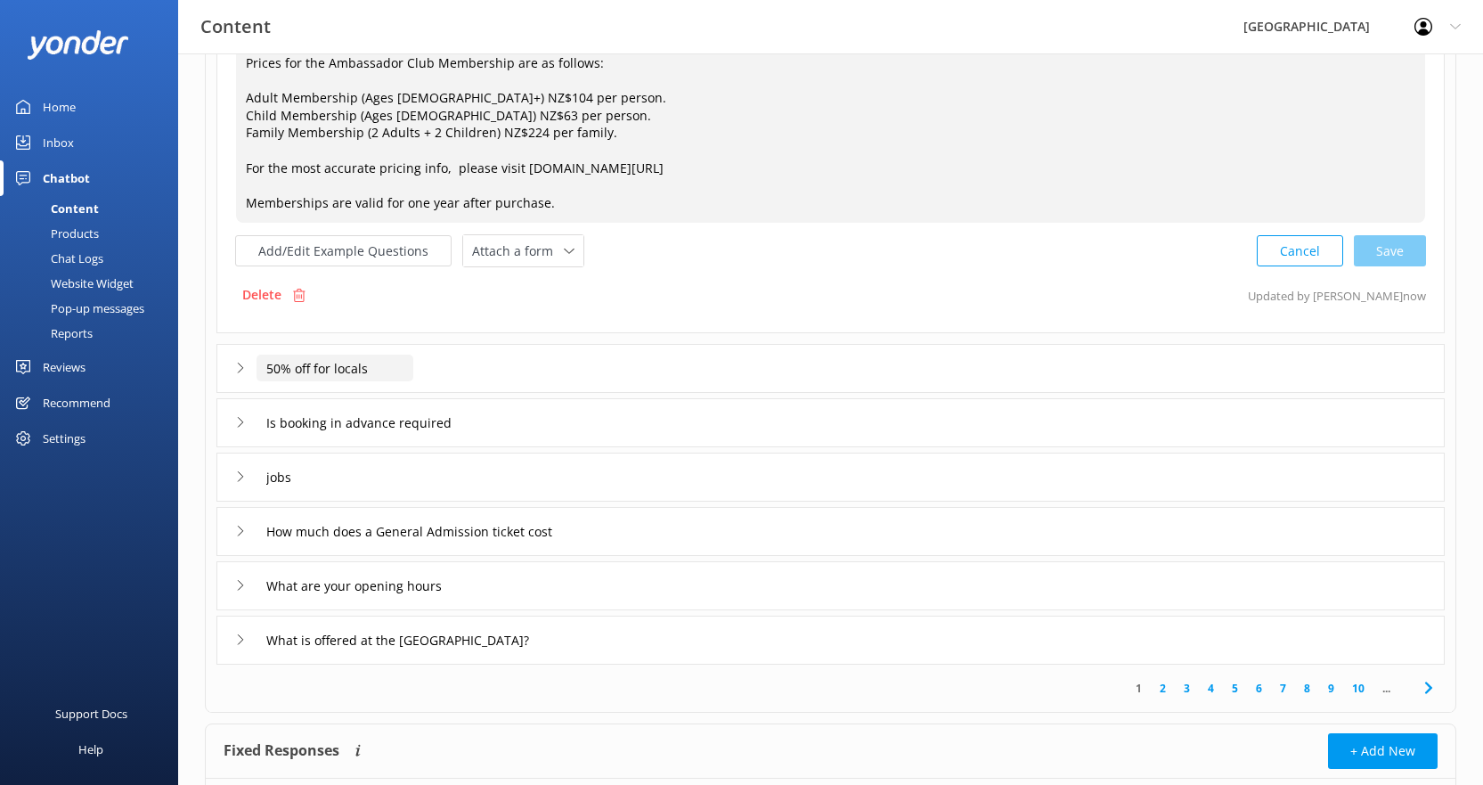
type textarea "Prices for the Ambassador Club Membership are as follows: Adult Membership (Age…"
click at [363, 363] on input "50% off for locals" at bounding box center [335, 368] width 157 height 27
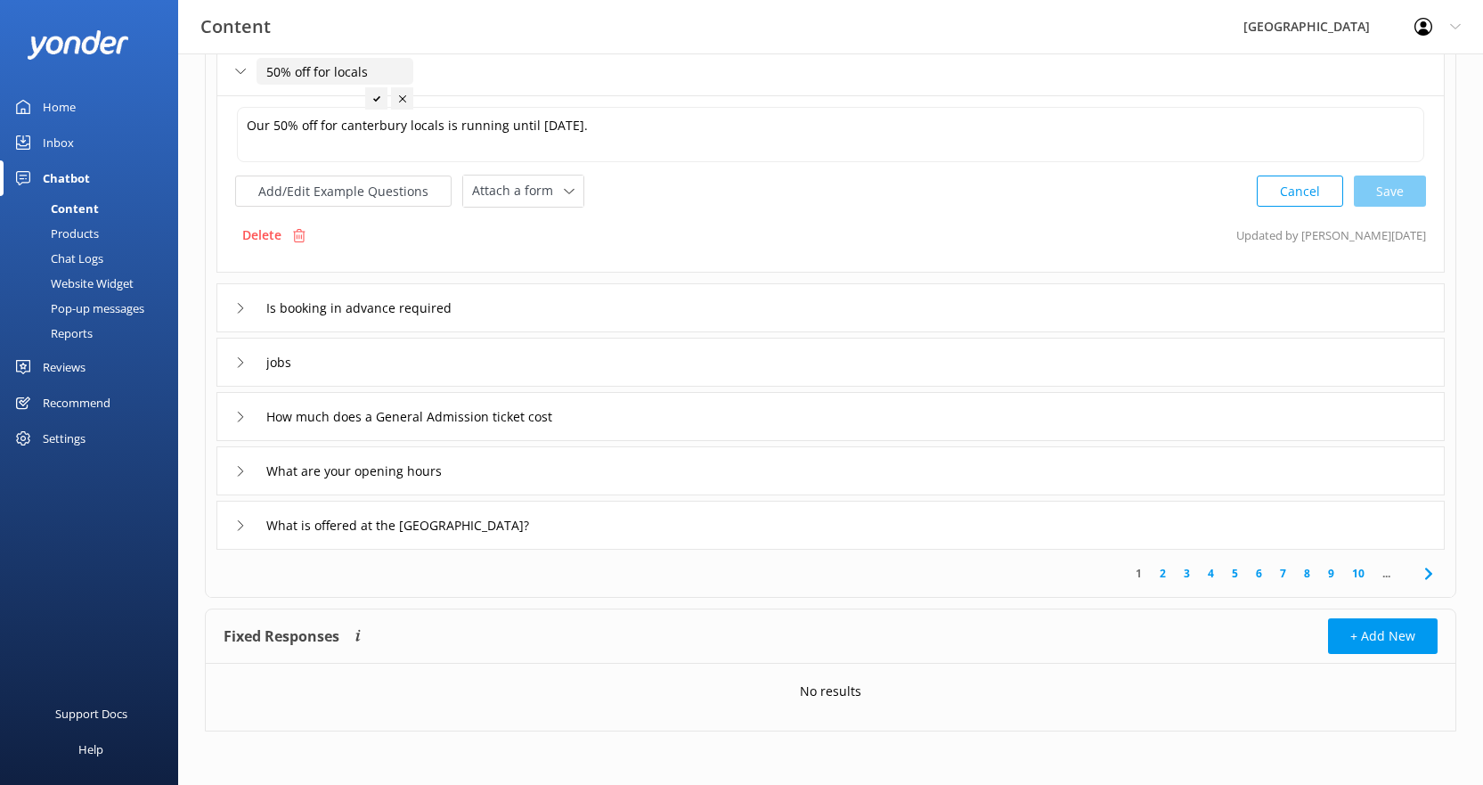
scroll to position [438, 0]
click at [614, 125] on textarea "Our 50% off for canterbury locals is running until [DATE]." at bounding box center [830, 134] width 1187 height 55
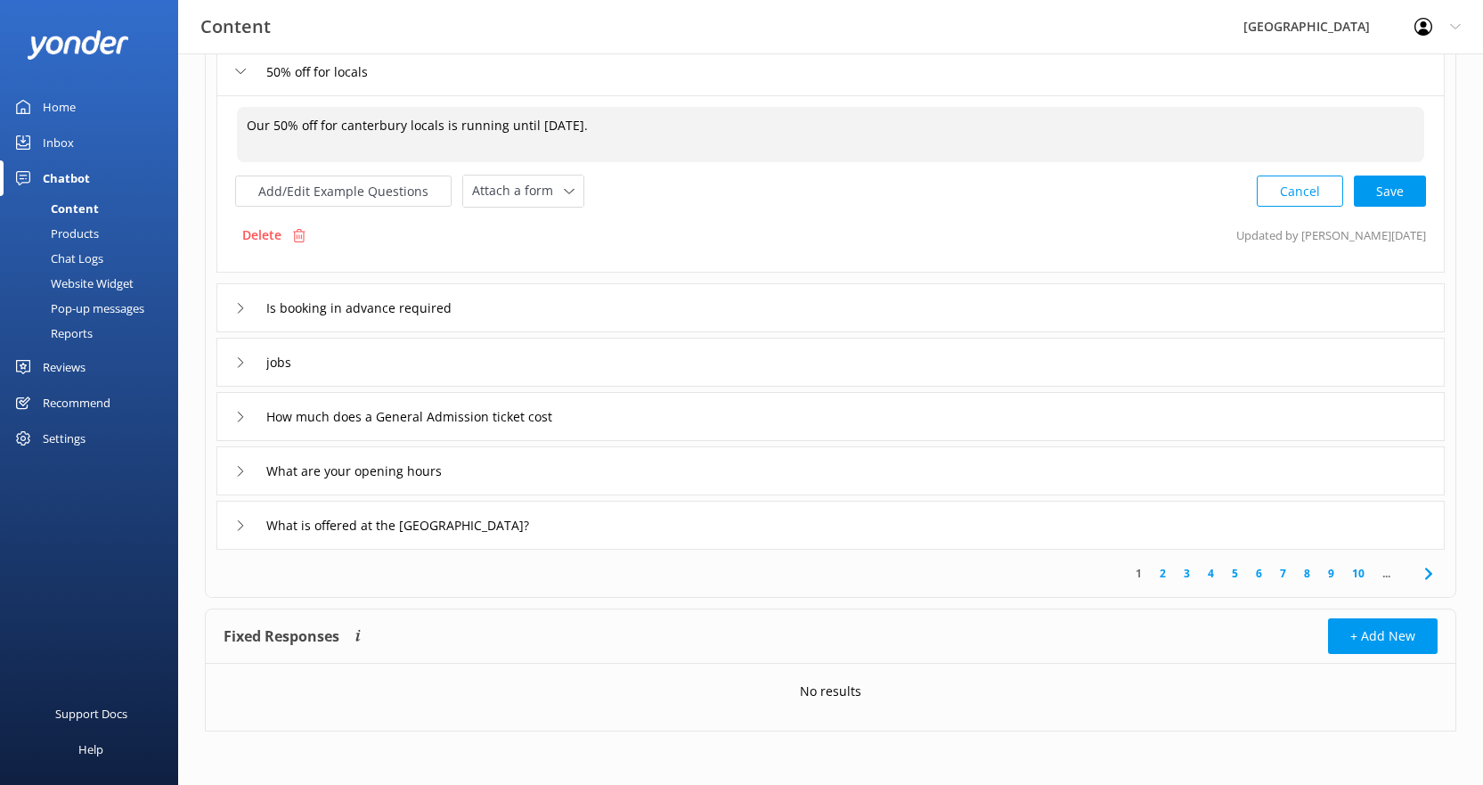
click at [345, 127] on textarea "Our 50% off for canterbury locals is running until [DATE]." at bounding box center [830, 134] width 1187 height 55
click at [412, 128] on textarea "Our 50% off for Canterbury locals is running until [DATE]." at bounding box center [830, 134] width 1187 height 55
drag, startPoint x: 446, startPoint y: 126, endPoint x: 536, endPoint y: 128, distance: 90.0
click at [536, 128] on textarea "Our 50% off for Canterbury Locals is running until [DATE]." at bounding box center [830, 134] width 1187 height 55
click at [641, 124] on textarea "Our 50% off for [GEOGRAPHIC_DATA] Locals ended on [DATE]." at bounding box center [830, 134] width 1187 height 55
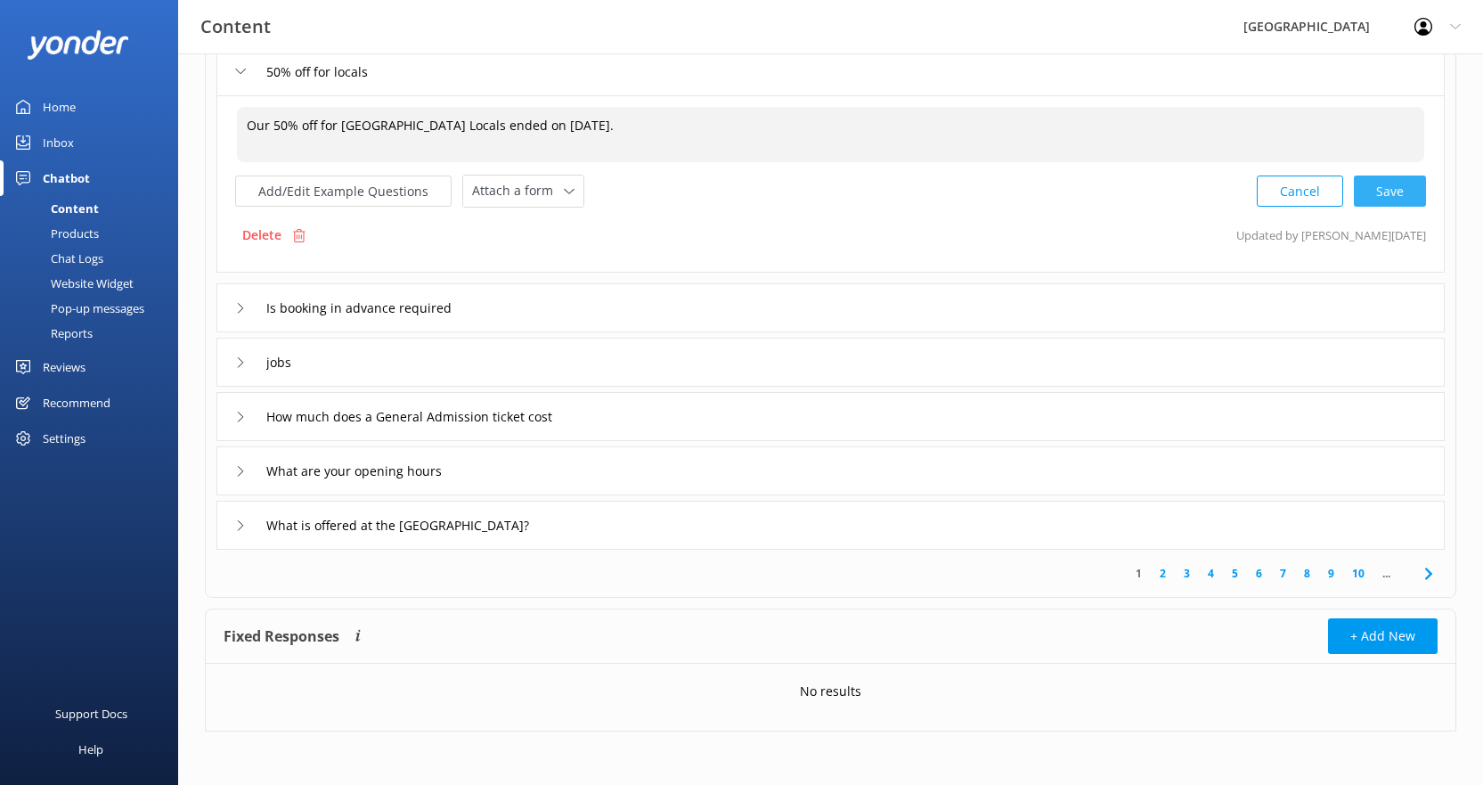
scroll to position [436, 0]
click at [1398, 196] on div "Cancel Save" at bounding box center [1341, 192] width 169 height 33
click at [379, 193] on button "Add/Edit Example Questions" at bounding box center [343, 190] width 216 height 31
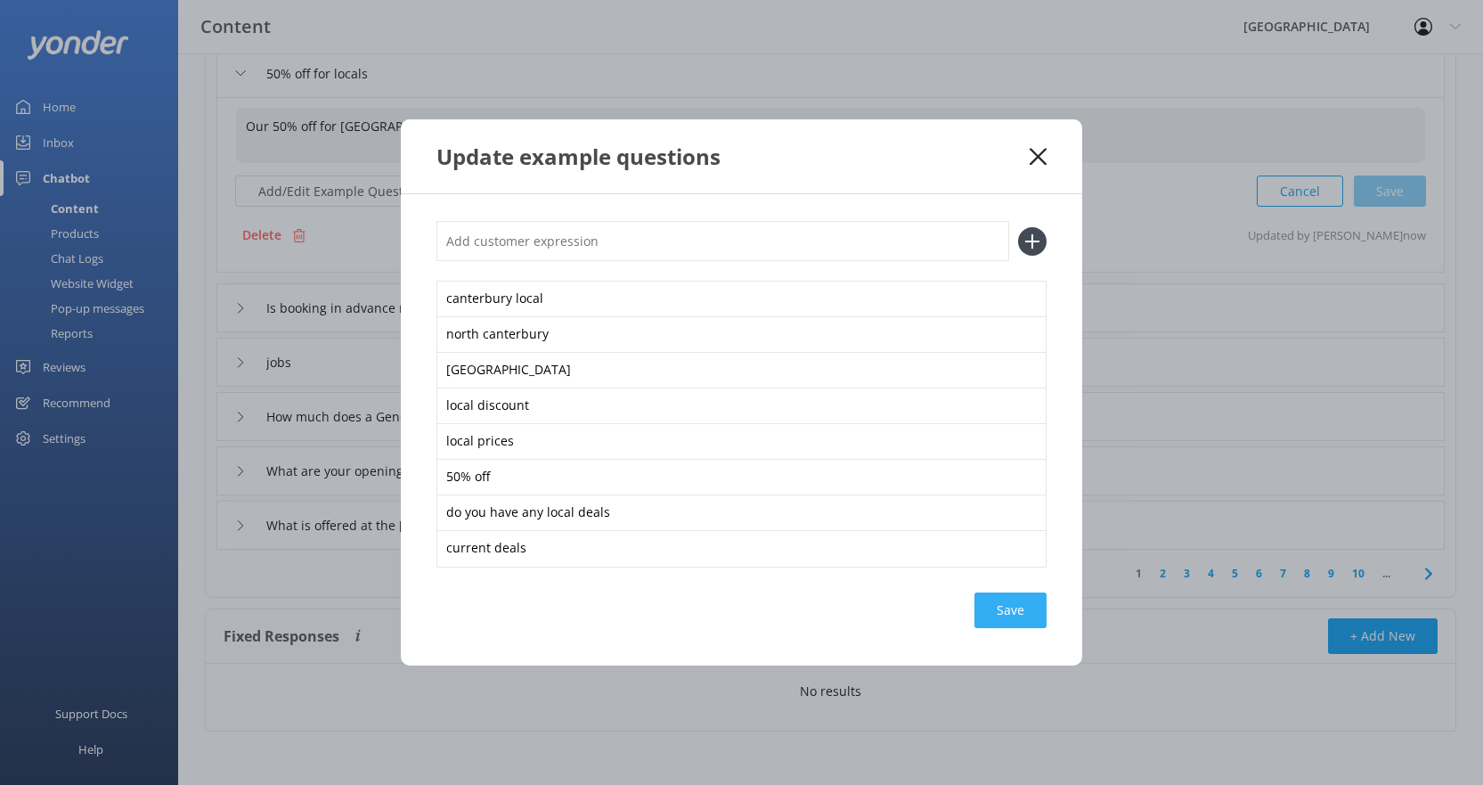
type textarea "Our 50% off for [GEOGRAPHIC_DATA] Locals ended on [DATE]."
click at [1016, 612] on div "Save" at bounding box center [1010, 610] width 72 height 36
click at [1040, 153] on use at bounding box center [1038, 156] width 17 height 17
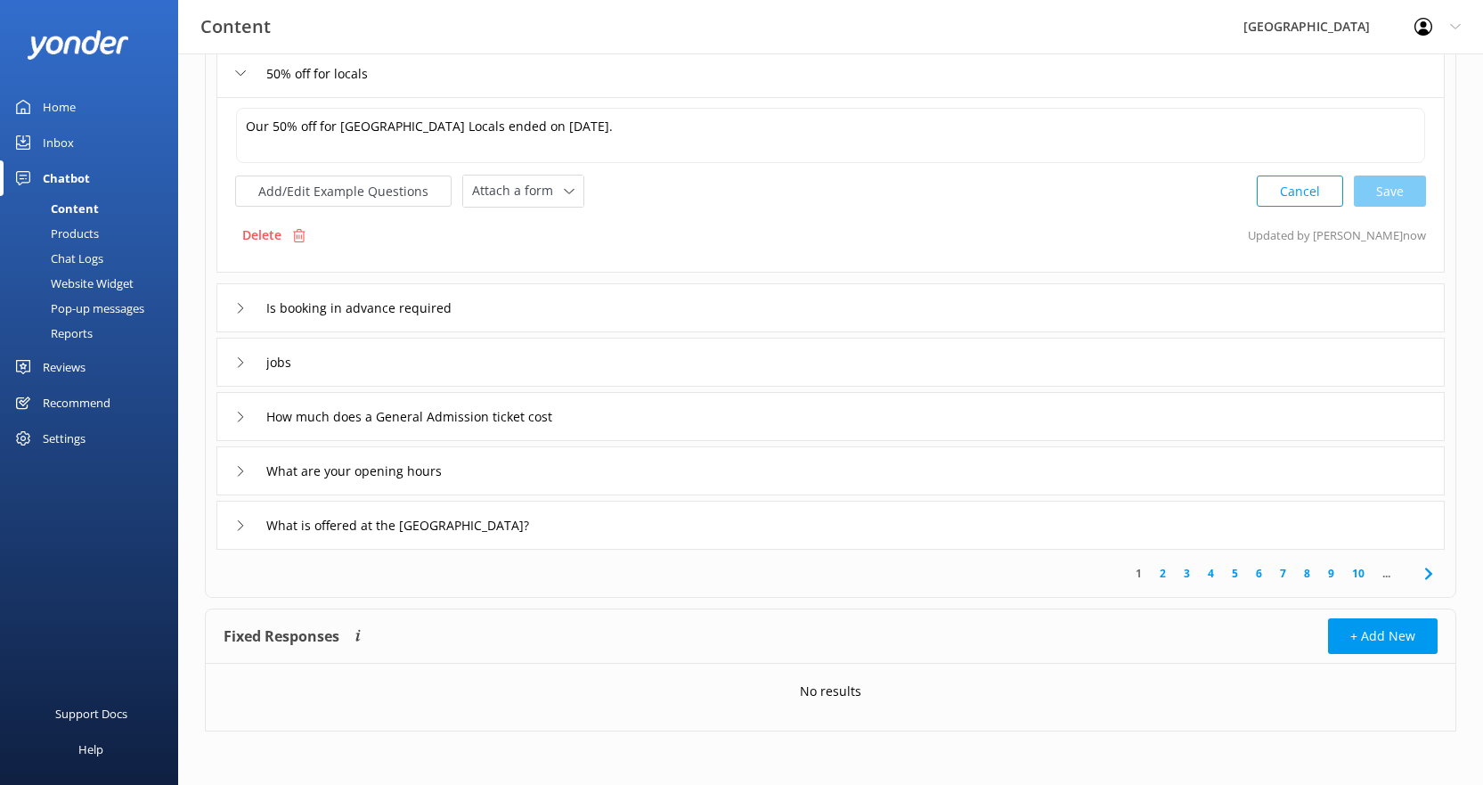
click at [555, 315] on div "Is booking in advance required" at bounding box center [830, 307] width 1228 height 49
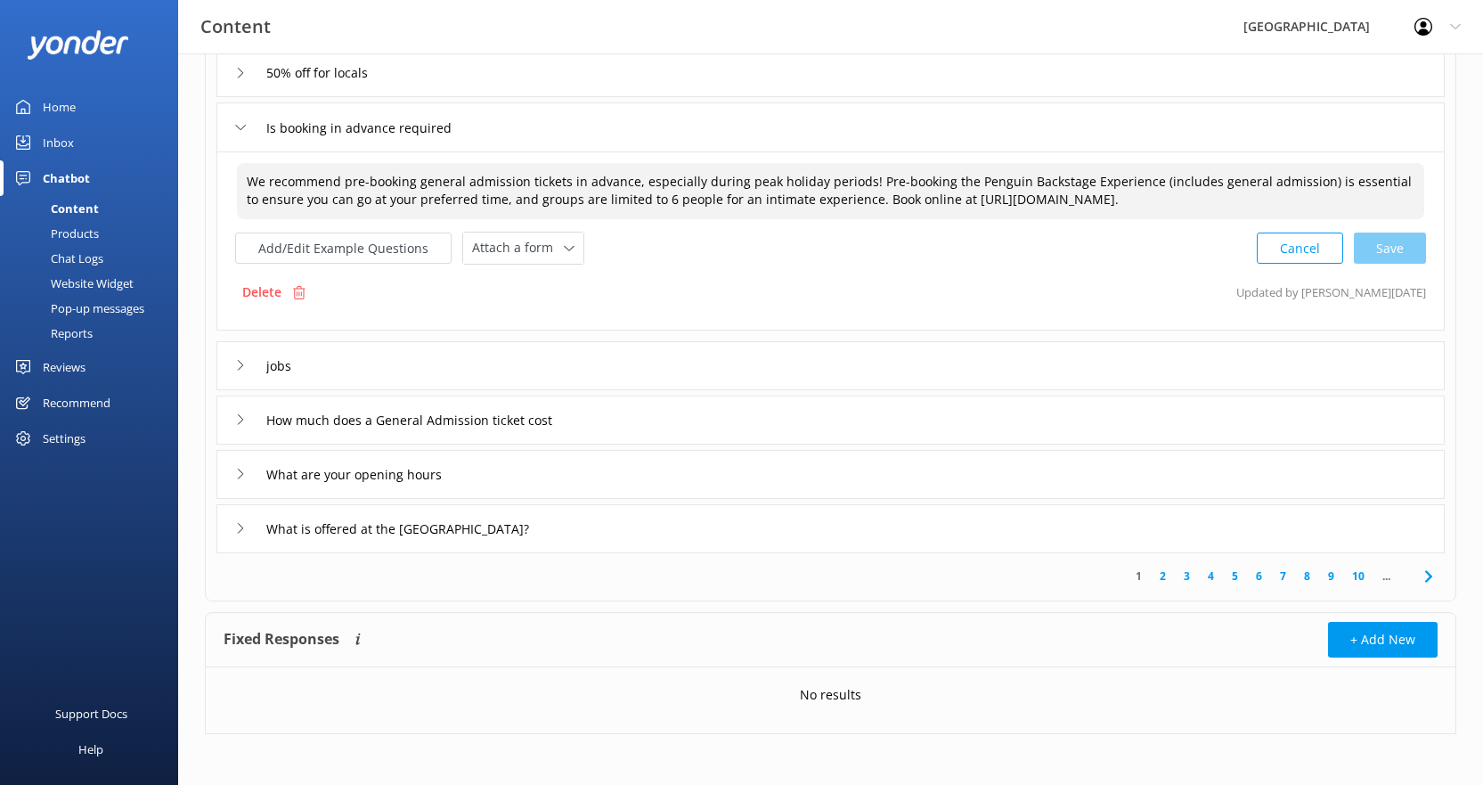
click at [854, 201] on textarea "We recommend pre-booking general admission tickets in advance, especially durin…" at bounding box center [830, 191] width 1187 height 56
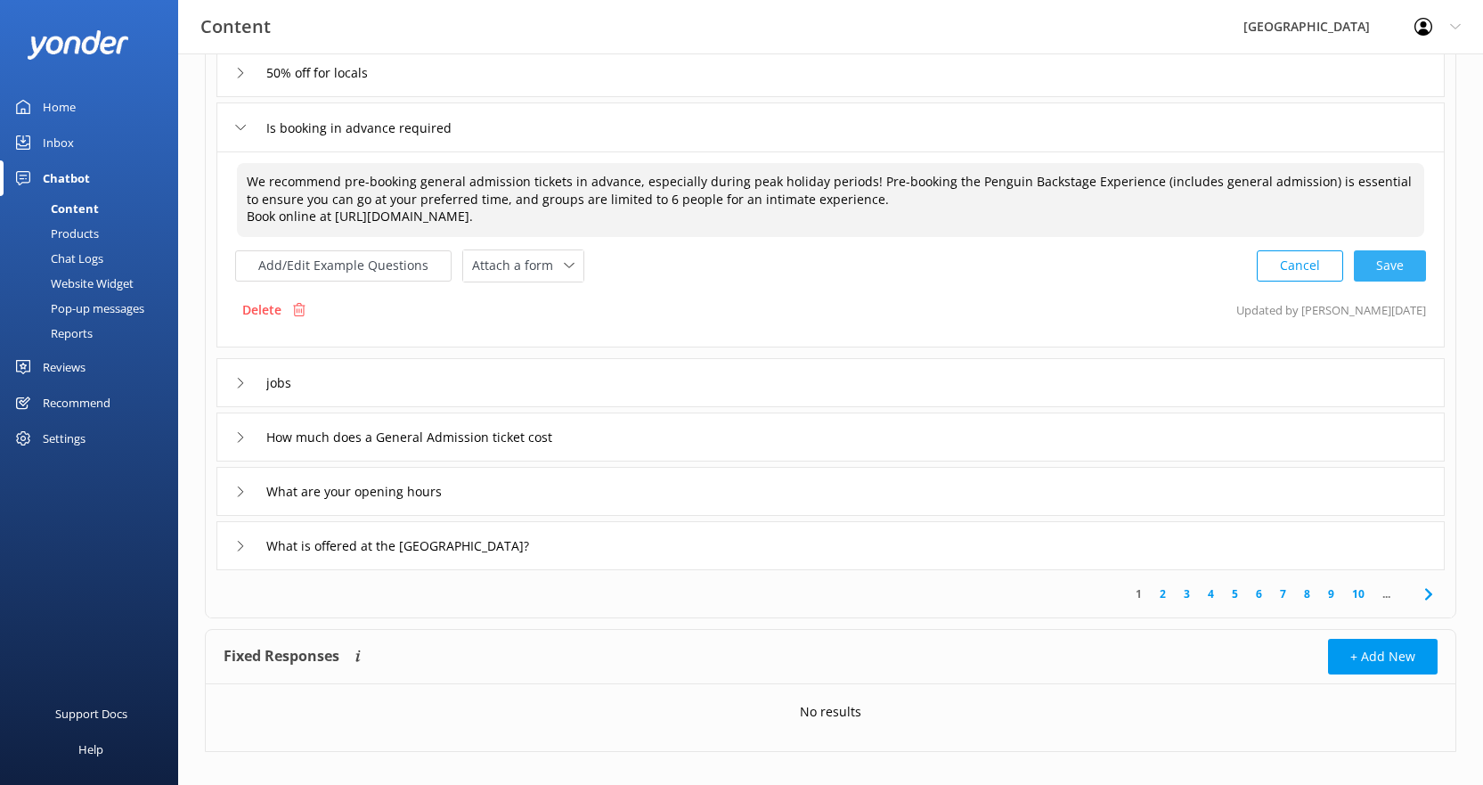
click at [1389, 265] on div "Cancel Save" at bounding box center [1341, 265] width 169 height 33
click at [396, 265] on button "Add/Edit Example Questions" at bounding box center [343, 264] width 216 height 31
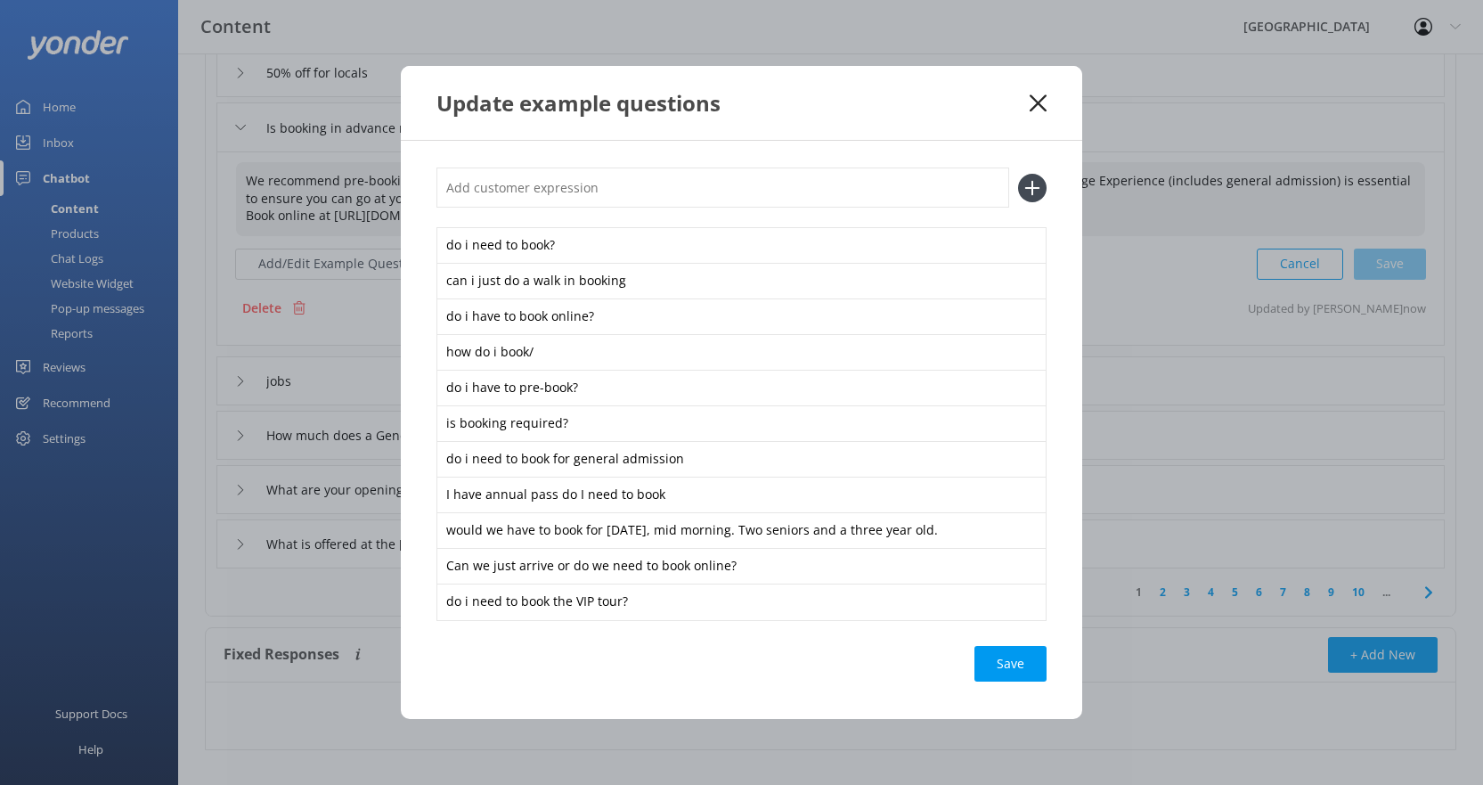
type textarea "We recommend pre-booking general admission tickets in advance, especially durin…"
click at [1038, 100] on icon at bounding box center [1038, 103] width 17 height 18
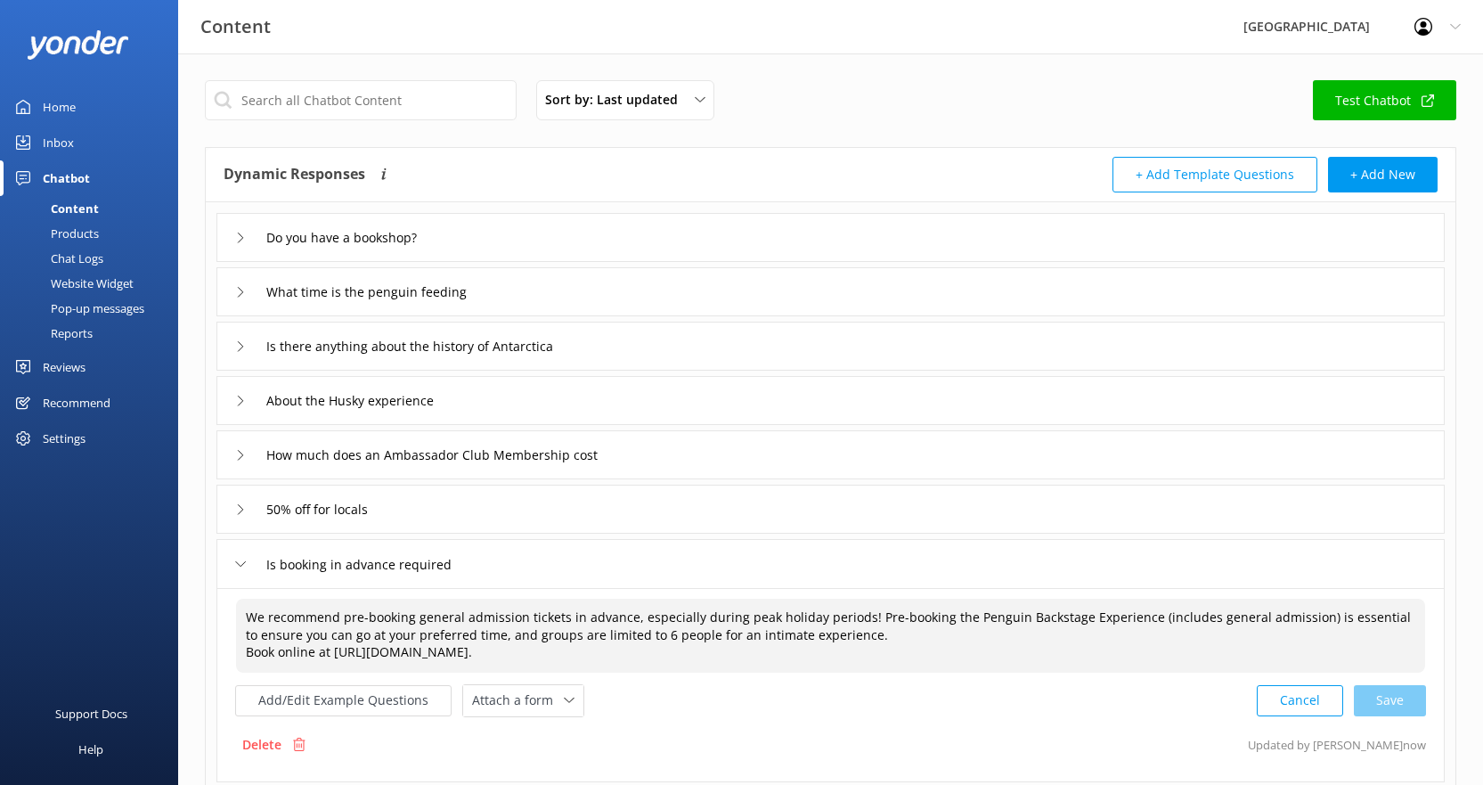
drag, startPoint x: 541, startPoint y: 651, endPoint x: 245, endPoint y: 624, distance: 297.0
click at [245, 624] on textarea "We recommend pre-booking general admission tickets in advance, especially durin…" at bounding box center [830, 636] width 1189 height 74
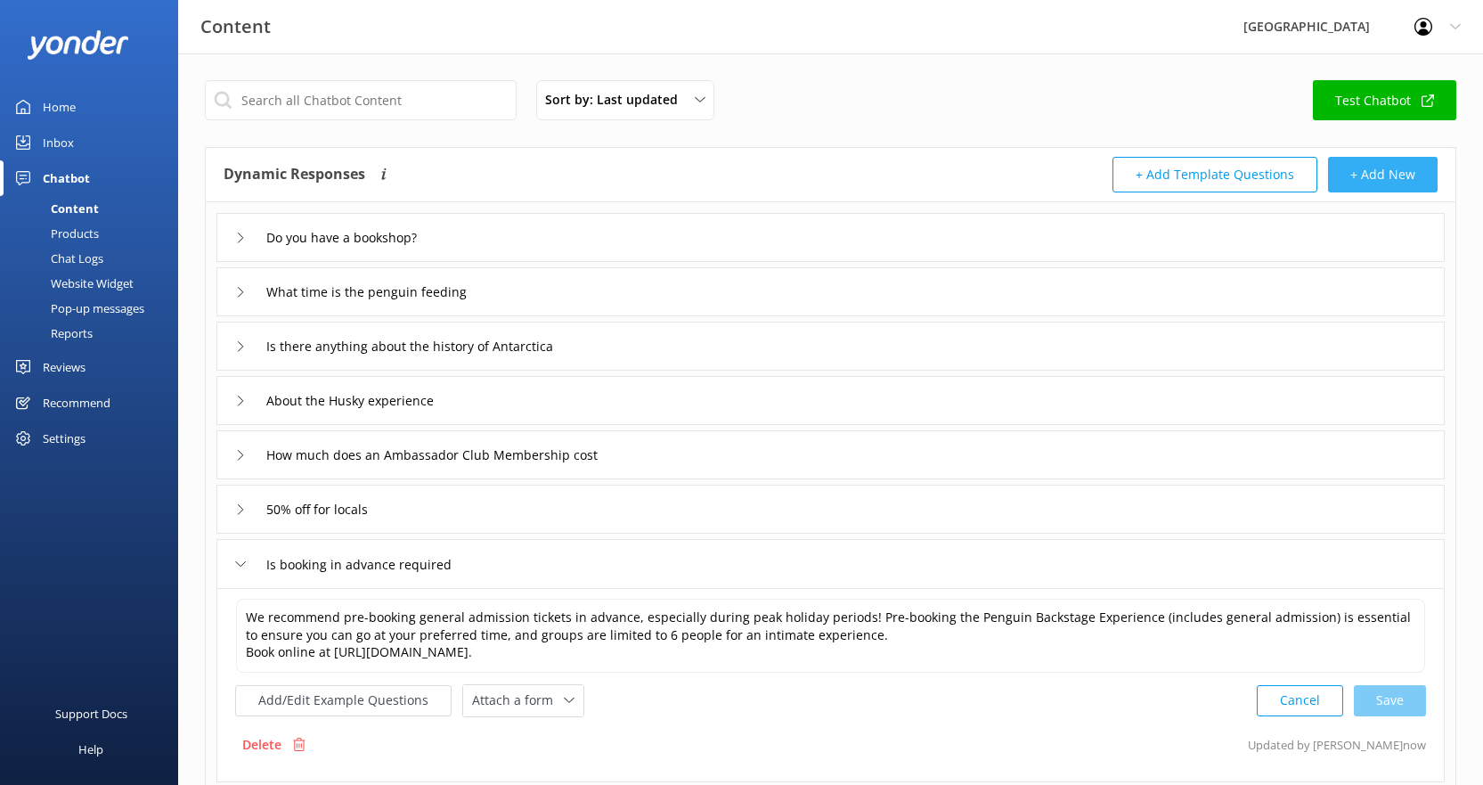
click at [1366, 178] on button "+ Add New" at bounding box center [1383, 175] width 110 height 36
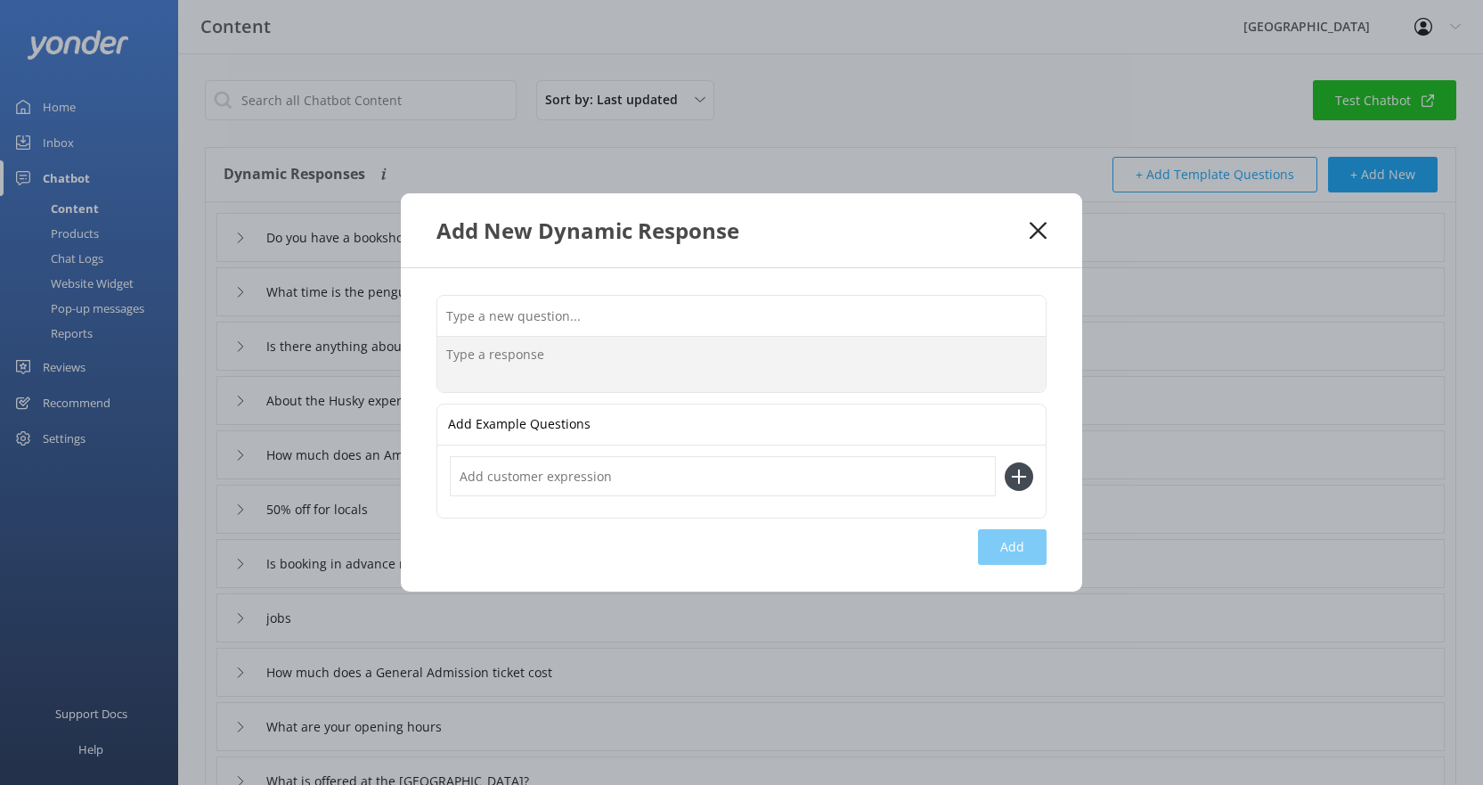
click at [600, 362] on textarea at bounding box center [741, 364] width 608 height 55
paste textarea "We recommend pre-booking general admission tickets in advance, especially durin…"
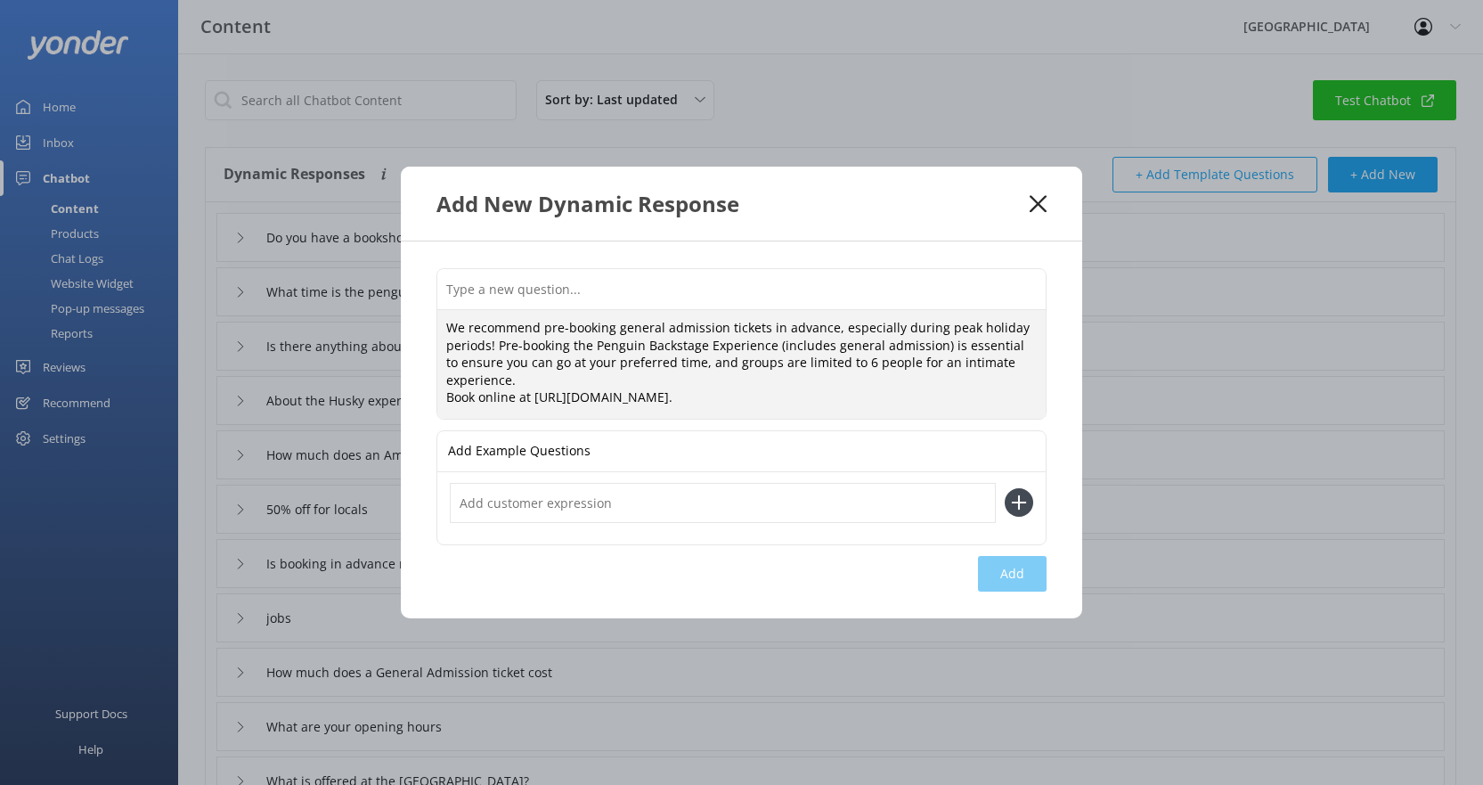
type textarea "We recommend pre-booking general admission tickets in advance, especially durin…"
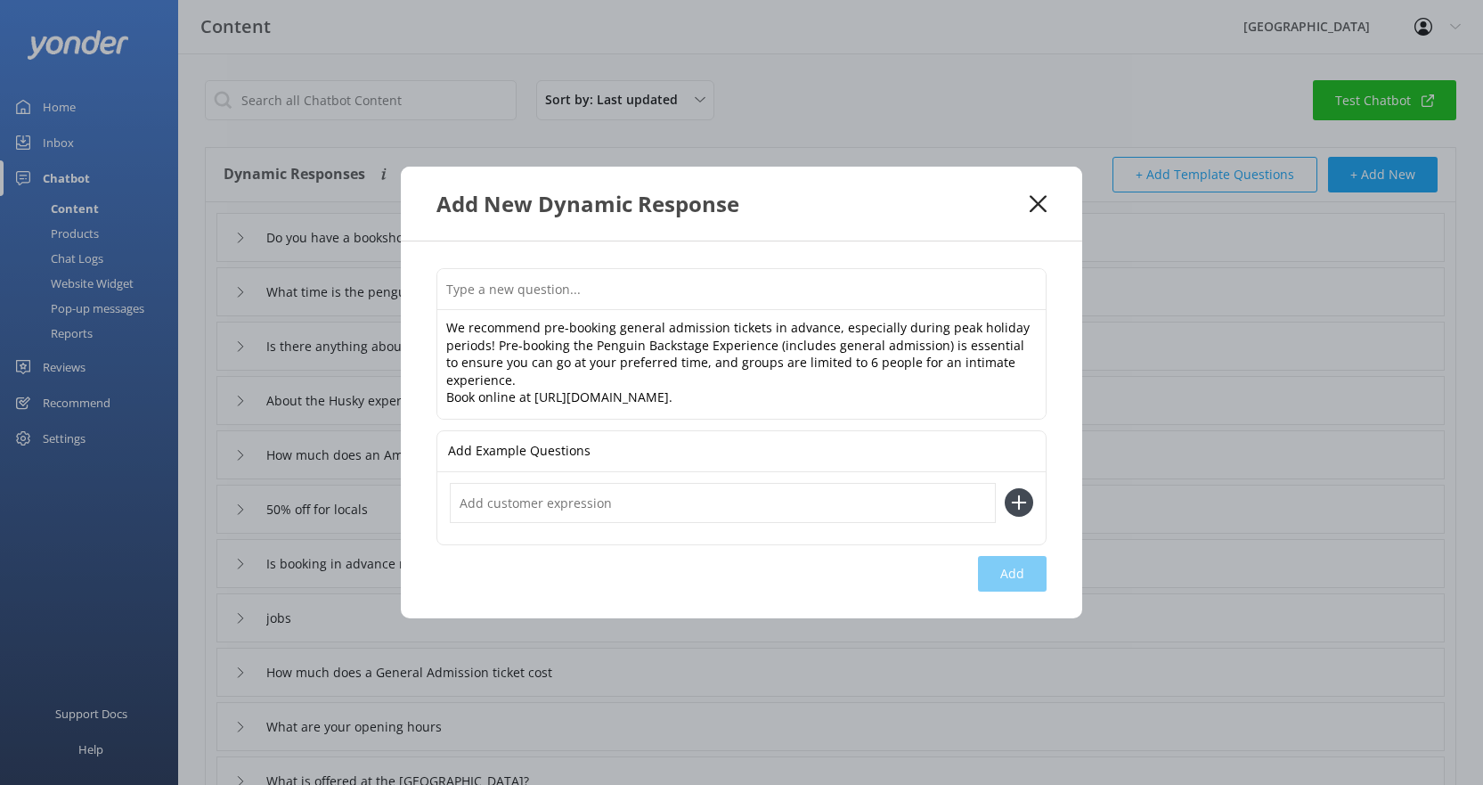
click at [632, 288] on input "text" at bounding box center [741, 289] width 608 height 40
type input "Do I need to pre-book the Guided Tour?"
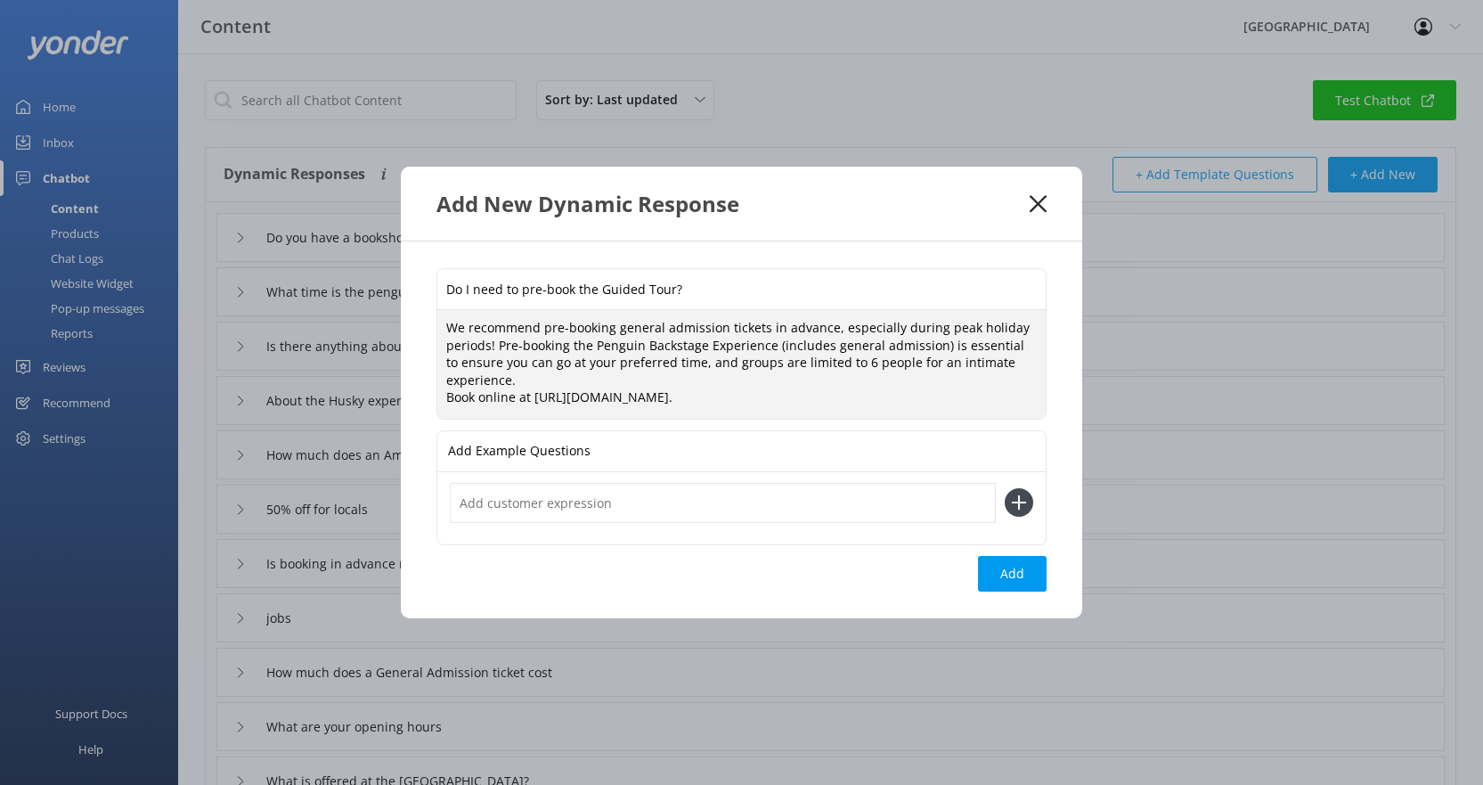
drag, startPoint x: 617, startPoint y: 332, endPoint x: 721, endPoint y: 333, distance: 103.3
click at [721, 333] on textarea "We recommend pre-booking general admission tickets in advance, especially durin…" at bounding box center [741, 364] width 608 height 109
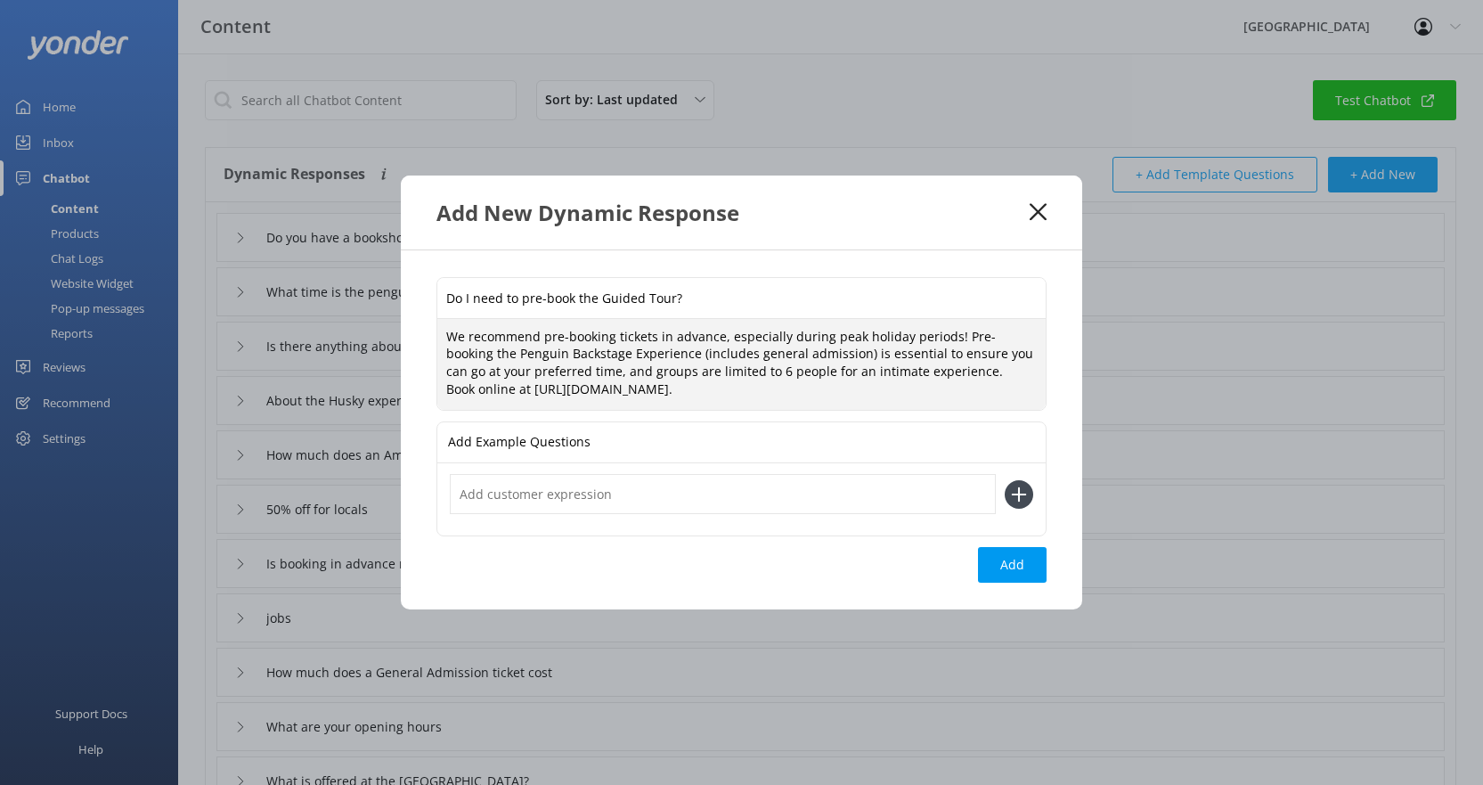
drag, startPoint x: 470, startPoint y: 355, endPoint x: 813, endPoint y: 353, distance: 342.9
click at [813, 353] on textarea "We recommend pre-booking tickets in advance, especially during peak holiday per…" at bounding box center [741, 364] width 608 height 91
click at [630, 351] on textarea "We recommend pre-booking tickets in advance, especially during peak holiday per…" at bounding box center [741, 364] width 608 height 91
click at [535, 370] on textarea "We recommend pre-booking tickets in advance, especially during peak holiday per…" at bounding box center [741, 364] width 608 height 91
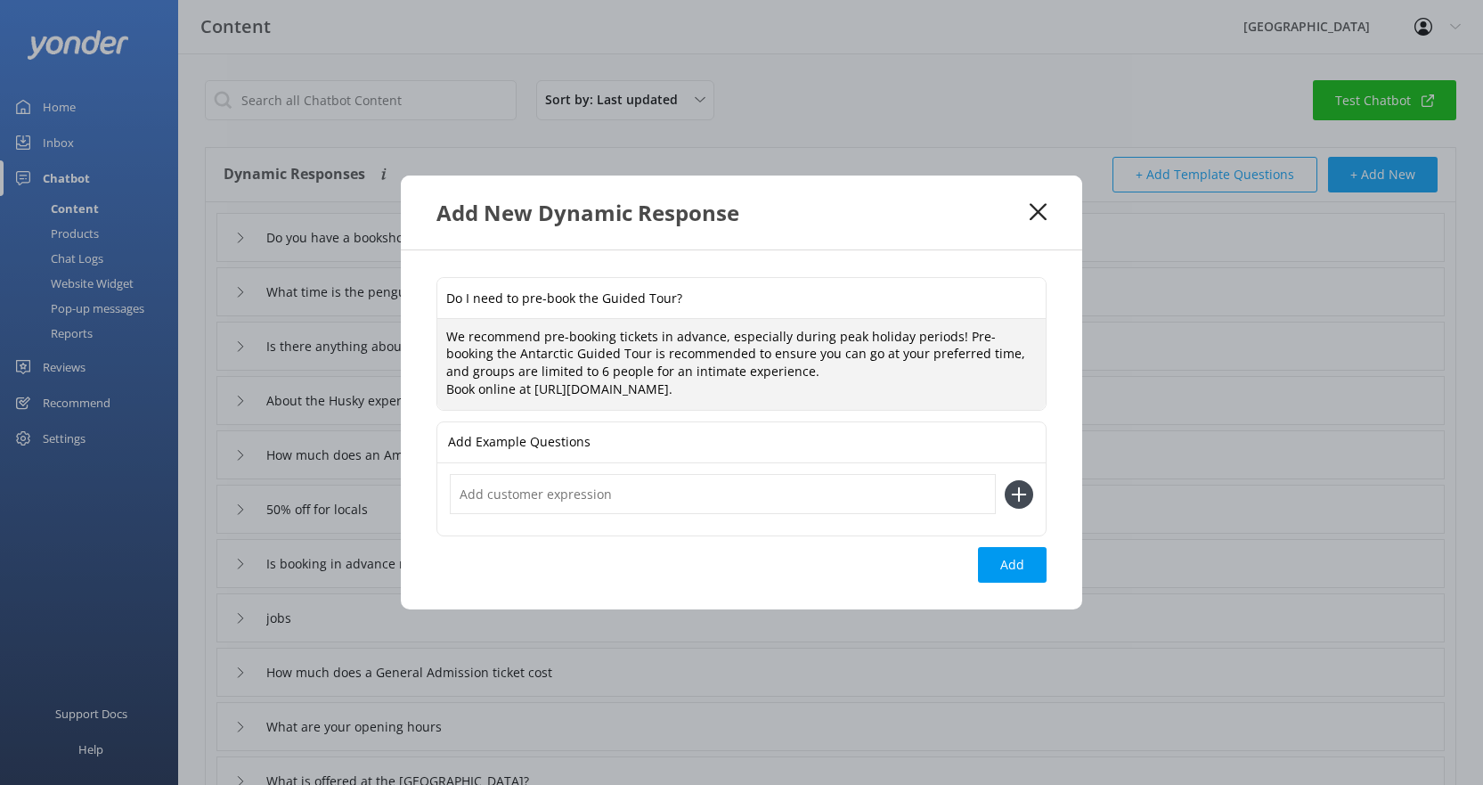
click at [445, 371] on textarea "We recommend pre-booking tickets in advance, especially during peak holiday per…" at bounding box center [741, 364] width 608 height 91
drag, startPoint x: 497, startPoint y: 371, endPoint x: 606, endPoint y: 371, distance: 108.7
click at [606, 371] on textarea "We recommend pre-booking tickets in advance, especially during peak holiday per…" at bounding box center [741, 364] width 608 height 91
click at [565, 374] on textarea "We recommend pre-booking tickets in advance, especially during peak holiday per…" at bounding box center [741, 364] width 608 height 91
drag, startPoint x: 474, startPoint y: 374, endPoint x: 431, endPoint y: 367, distance: 43.3
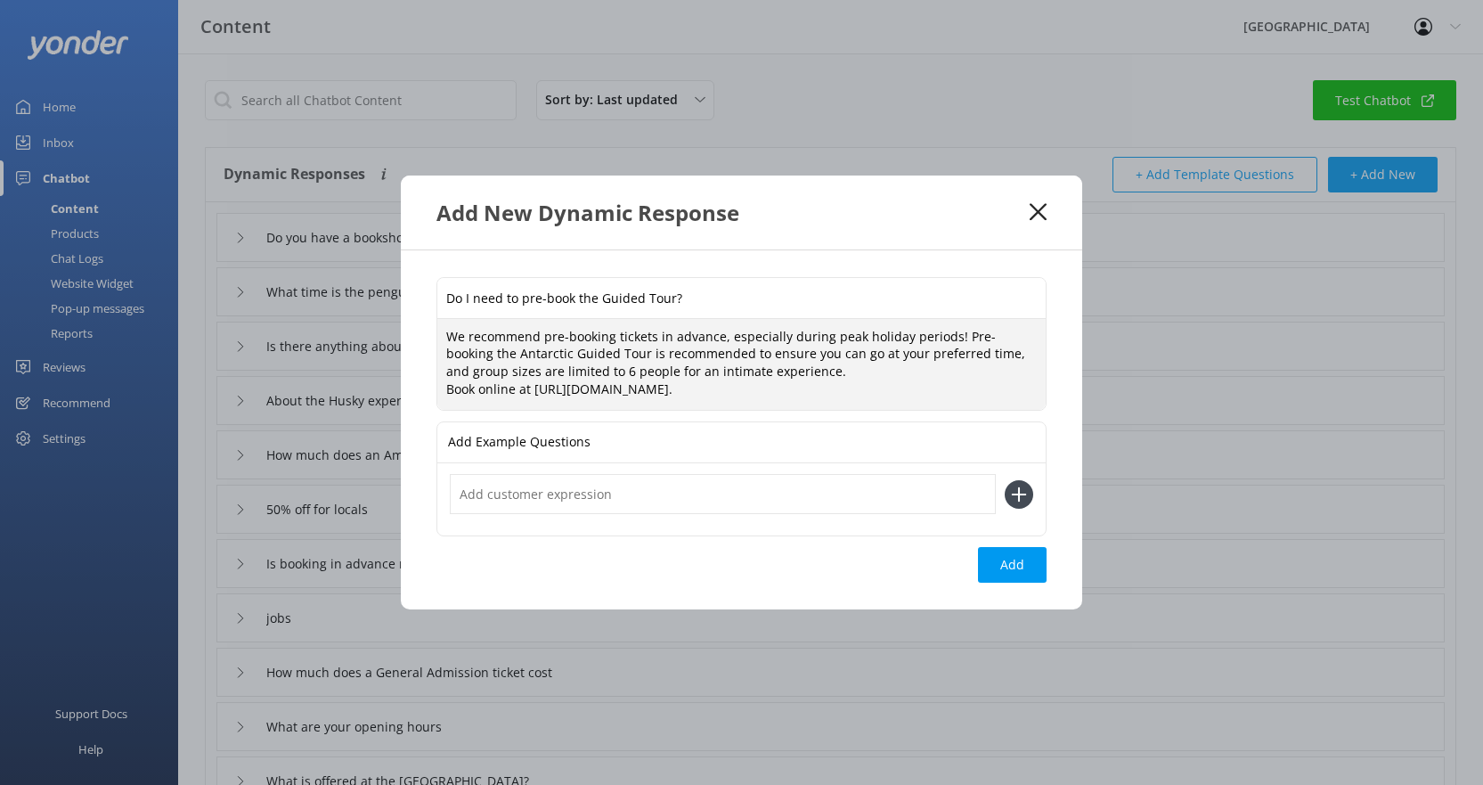
click at [431, 367] on div "Do I need to pre-book the Guided Tour? We recommend pre-booking tickets in adva…" at bounding box center [741, 429] width 681 height 359
drag, startPoint x: 528, startPoint y: 371, endPoint x: 670, endPoint y: 371, distance: 141.6
click at [670, 371] on textarea "We recommend pre-booking tickets in advance, especially during peak holiday per…" at bounding box center [741, 364] width 608 height 91
drag, startPoint x: 512, startPoint y: 368, endPoint x: 734, endPoint y: 369, distance: 221.8
click at [734, 369] on textarea "We recommend pre-booking tickets in advance, especially during peak holiday per…" at bounding box center [741, 364] width 608 height 91
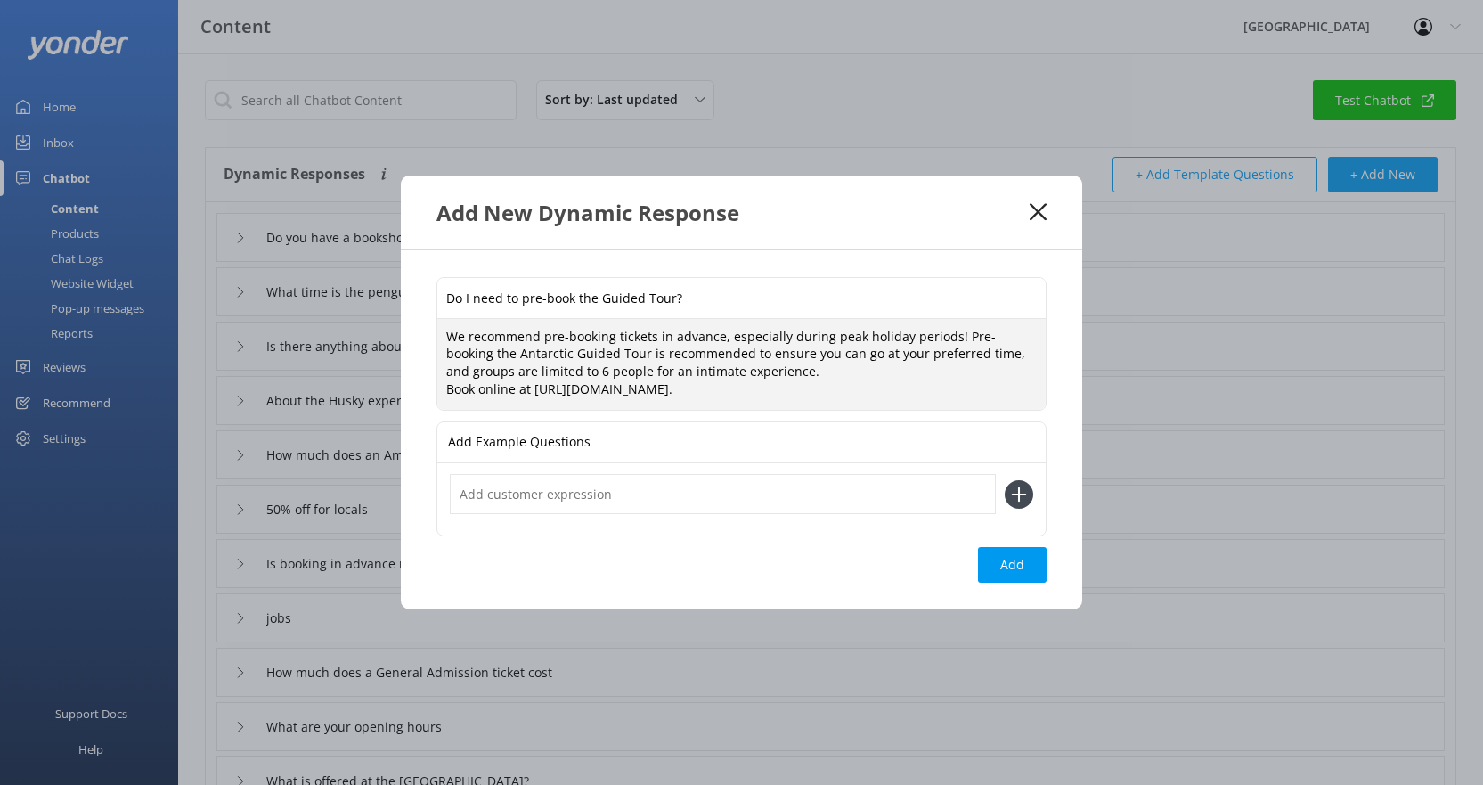
click at [551, 370] on textarea "We recommend pre-booking tickets in advance, especially during peak holiday per…" at bounding box center [741, 364] width 608 height 91
drag, startPoint x: 954, startPoint y: 333, endPoint x: 724, endPoint y: 328, distance: 229.9
click at [724, 328] on textarea "We recommend pre-booking tickets in advance, especially during peak holiday per…" at bounding box center [741, 364] width 608 height 91
click at [794, 355] on textarea "We recommend pre-booking tickets in advance, Pre-booking the Antarctic Guided T…" at bounding box center [741, 364] width 608 height 91
paste textarea "especially during peak holiday periods!"
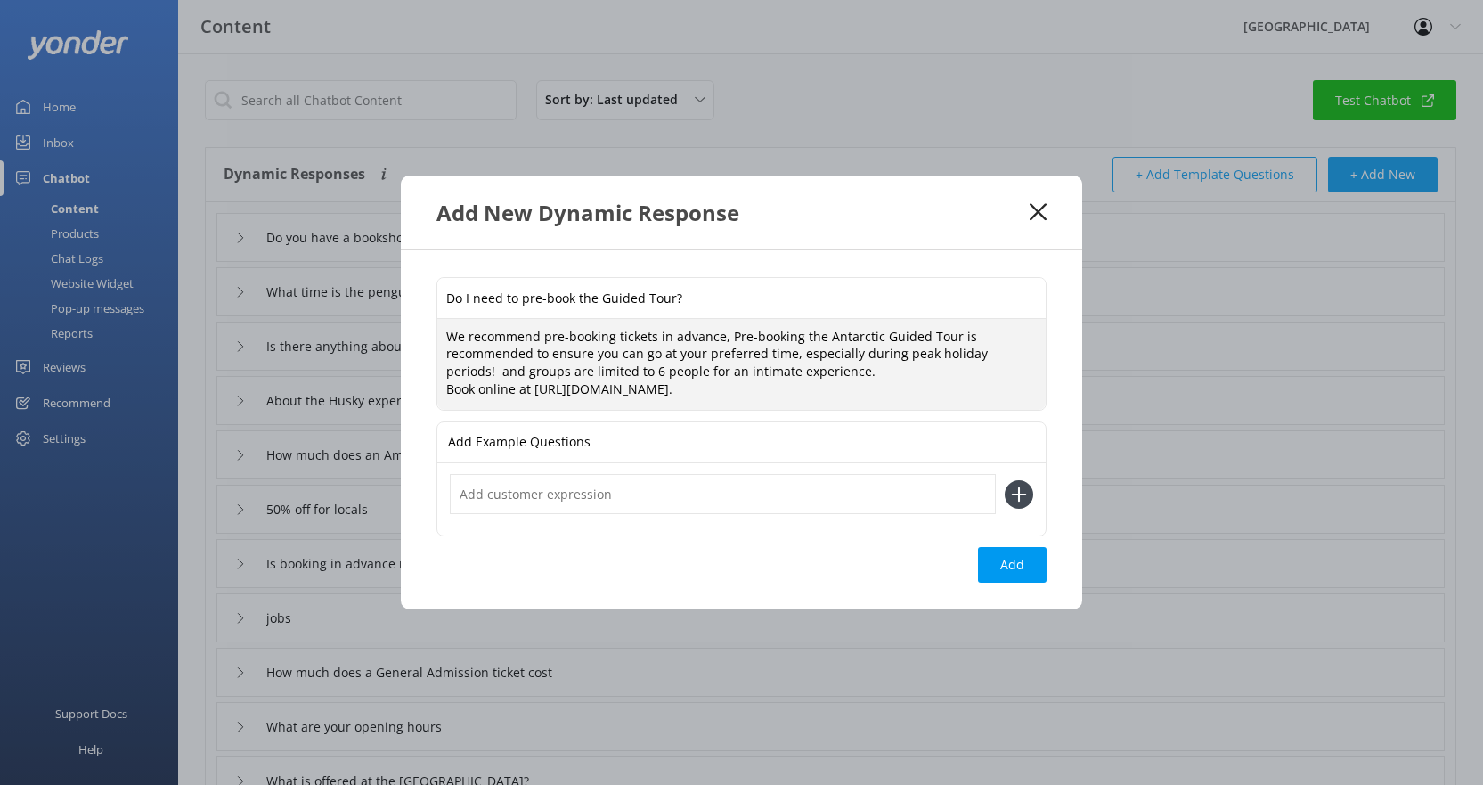
drag, startPoint x: 726, startPoint y: 338, endPoint x: 444, endPoint y: 337, distance: 281.5
click at [444, 337] on textarea "We recommend pre-booking tickets in advance, Pre-booking the Antarctic Guided T…" at bounding box center [741, 364] width 608 height 91
drag, startPoint x: 675, startPoint y: 355, endPoint x: 713, endPoint y: 353, distance: 37.5
click at [713, 353] on textarea "Pre-booking the Antarctic Guided Tour is recommended to ensure you can go at yo…" at bounding box center [741, 364] width 608 height 91
drag, startPoint x: 801, startPoint y: 361, endPoint x: 844, endPoint y: 362, distance: 43.7
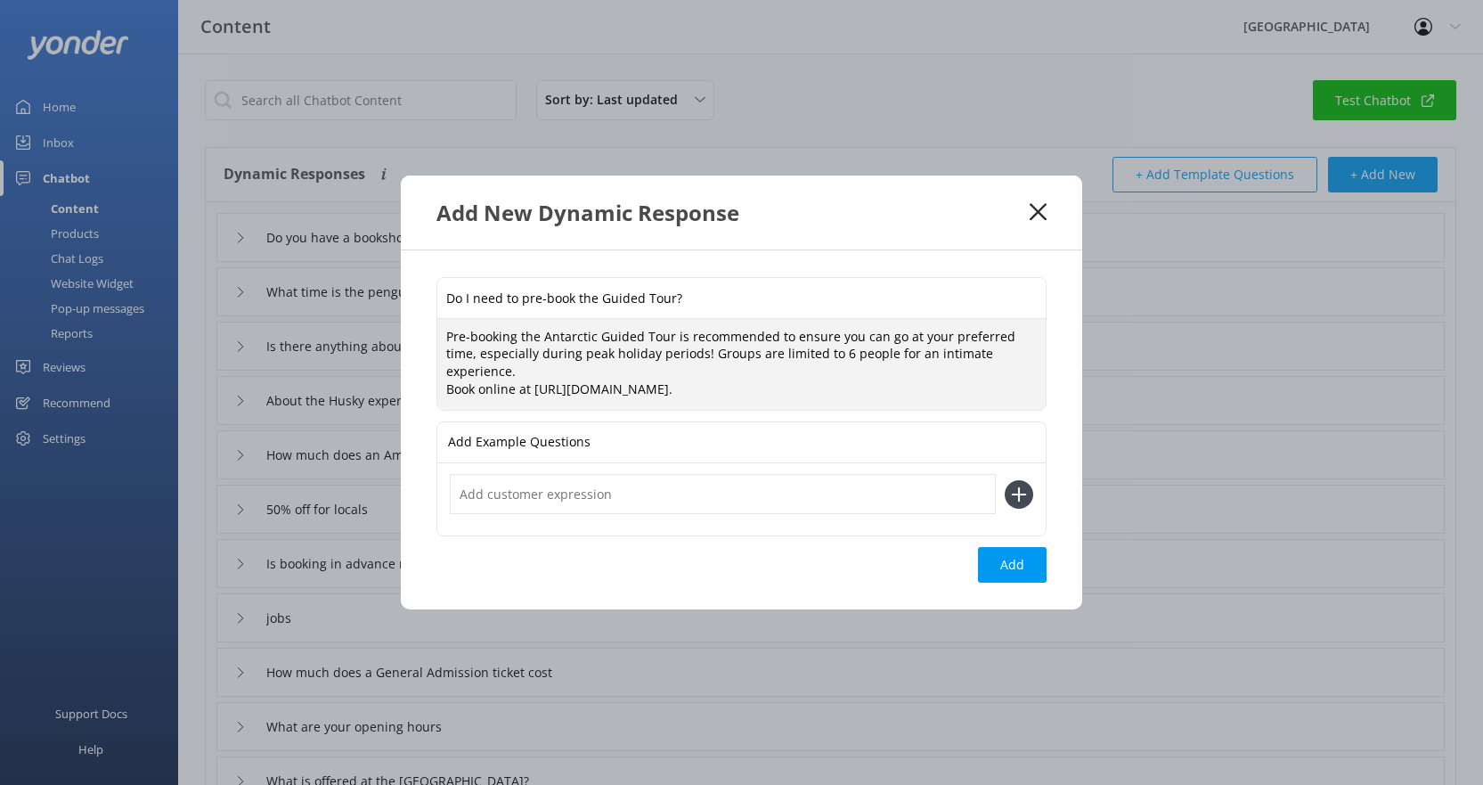
click at [844, 362] on textarea "Pre-booking the Antarctic Guided Tour is recommended to ensure you can go at yo…" at bounding box center [741, 364] width 608 height 91
click at [720, 364] on textarea "Pre-booking the Antarctic Guided Tour is recommended to ensure you can go at yo…" at bounding box center [741, 364] width 608 height 91
click at [807, 363] on textarea "Pre-booking the Antarctic Guided Tour is recommended to ensure you can go at yo…" at bounding box center [741, 364] width 608 height 91
click at [797, 365] on textarea "Pre-booking the Antarctic Guided Tour is recommended to ensure you can go at yo…" at bounding box center [741, 364] width 608 height 91
drag, startPoint x: 674, startPoint y: 362, endPoint x: 1012, endPoint y: 362, distance: 337.6
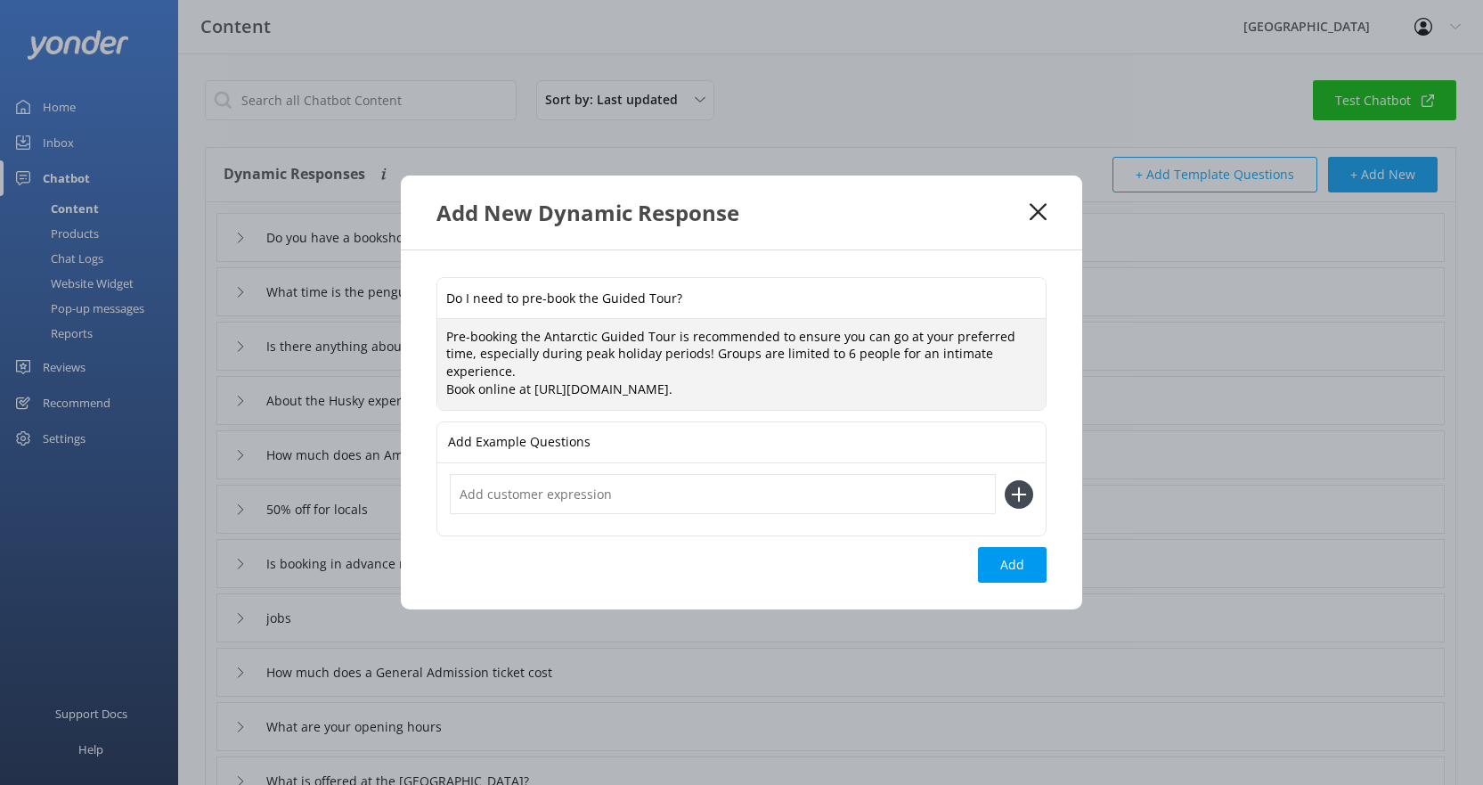
click at [1012, 362] on textarea "Pre-booking the Antarctic Guided Tour is recommended to ensure you can go at yo…" at bounding box center [741, 364] width 608 height 91
click at [713, 371] on textarea "Pre-booking the Antarctic Guided Tour is recommended to ensure you can go at yo…" at bounding box center [741, 364] width 608 height 91
type textarea "Pre-booking the Antarctic Guided Tour is recommended to ensure you can go at yo…"
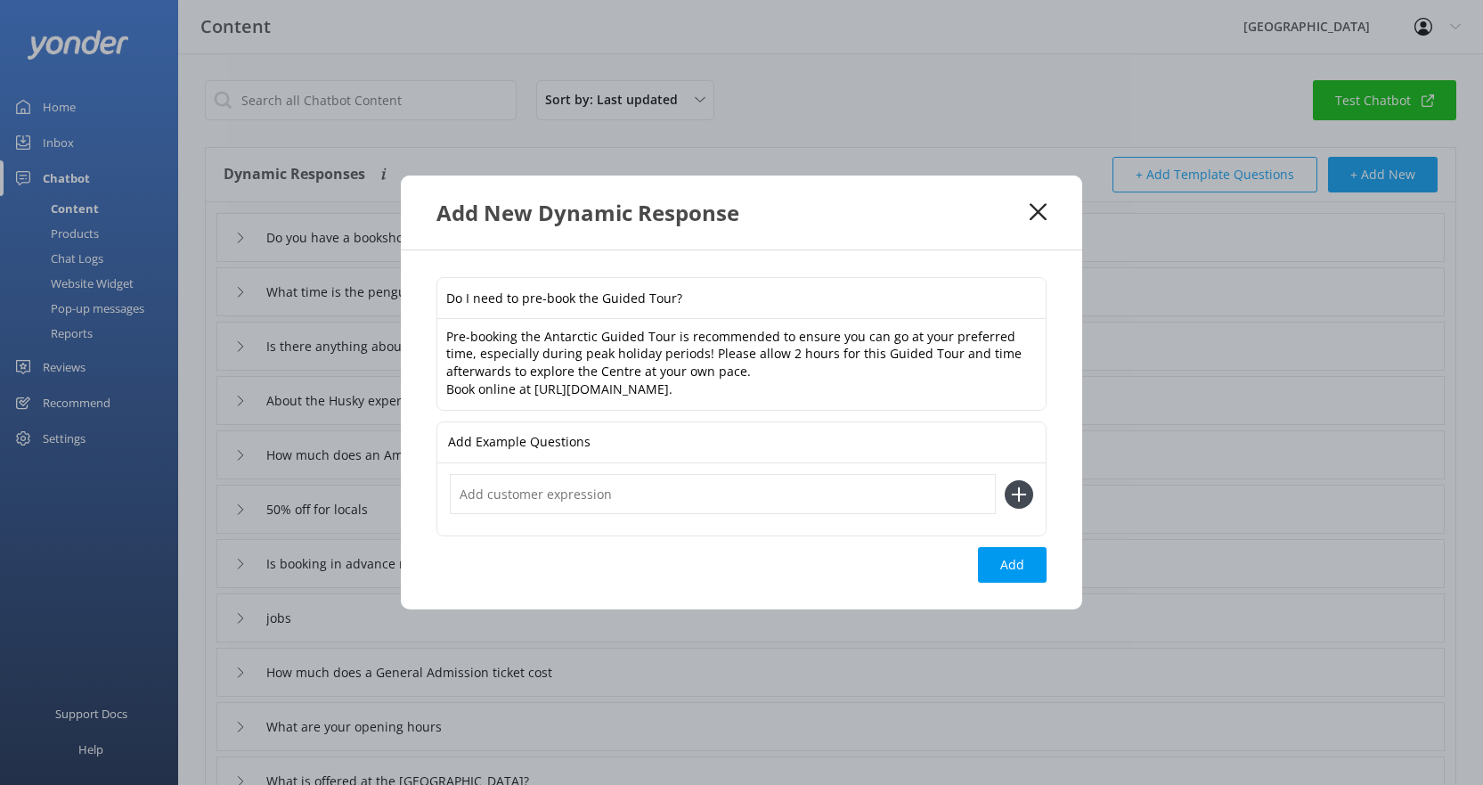
click at [589, 444] on div "Add Example Questions" at bounding box center [741, 442] width 608 height 41
click at [567, 507] on input "text" at bounding box center [723, 494] width 546 height 40
click at [598, 292] on input "Do I need to pre-book the Guided Tour?" at bounding box center [741, 298] width 608 height 40
type input "Do I need to pre-book the Antarctic Guided Tour?"
click at [991, 559] on button "Add" at bounding box center [1012, 565] width 69 height 36
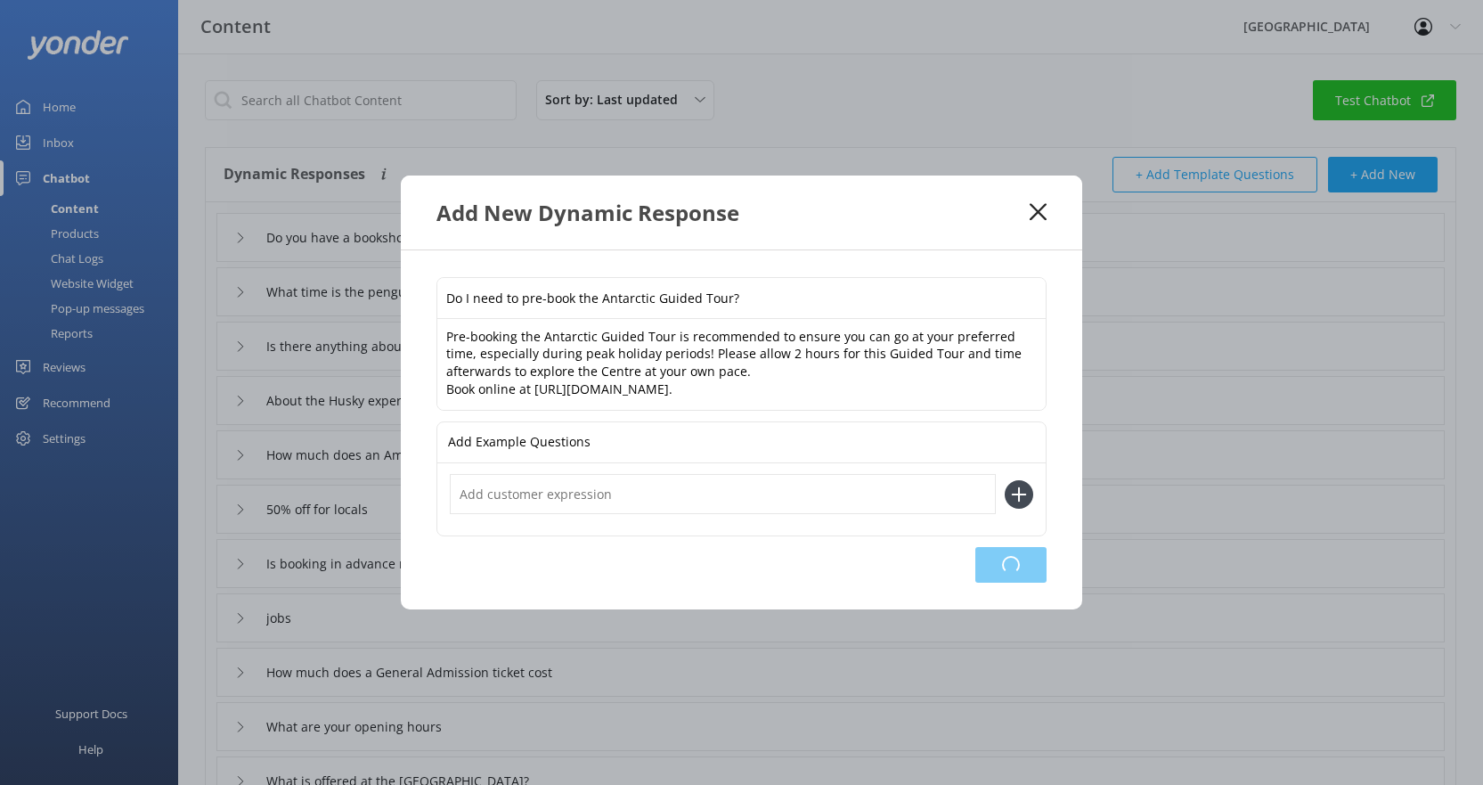
type input "Do I need to pre-book the Antarctic Guided Tour?"
type input "Do you have a bookshop?"
type input "What time is the penguin feeding"
type input "Is there anything about the history of Antarctica"
type input "About the Husky experience"
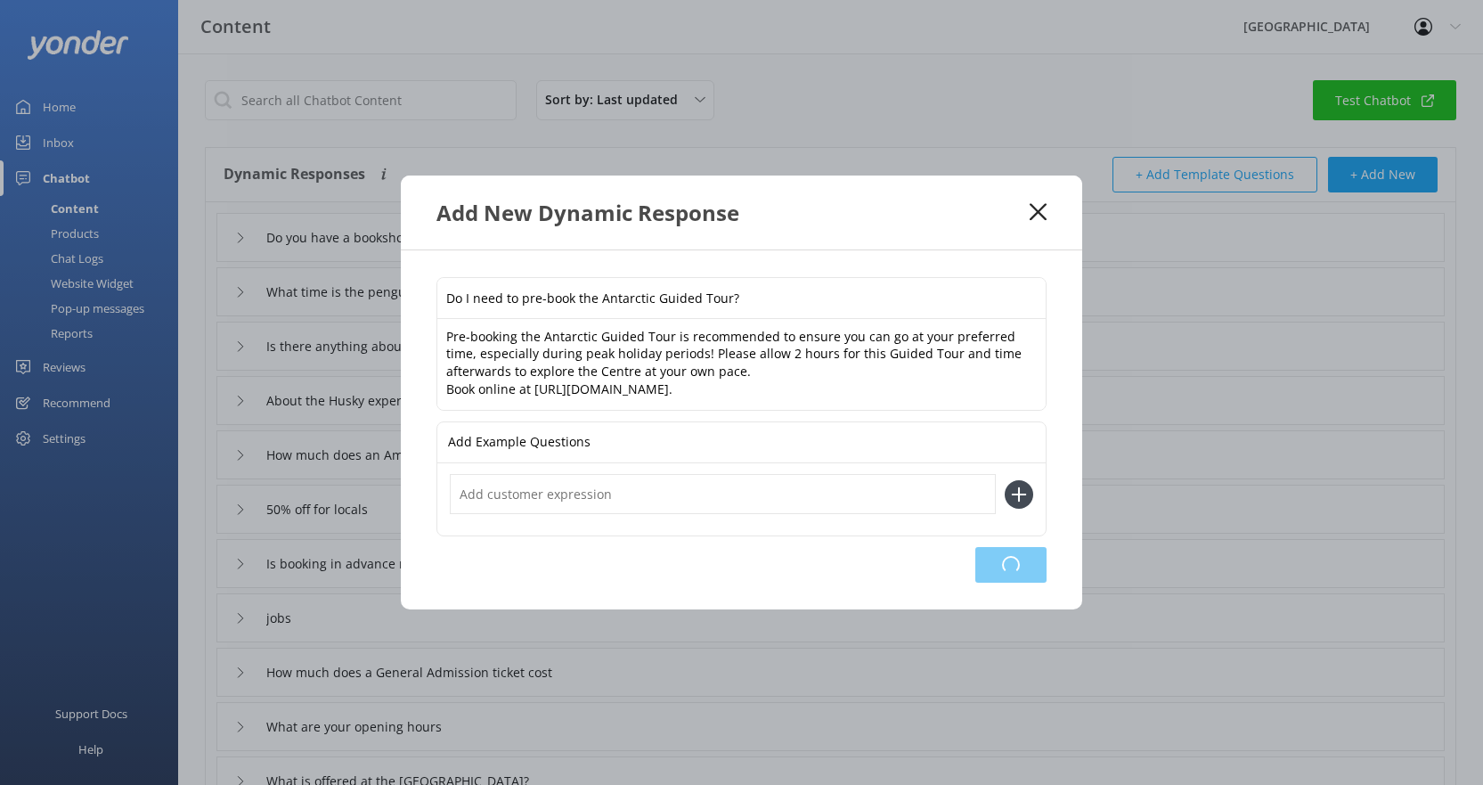
type input "How much does an Ambassador Club Membership cost"
type input "50% off for locals"
type input "Is booking in advance required"
type input "jobs"
type input "How much does a General Admission ticket cost"
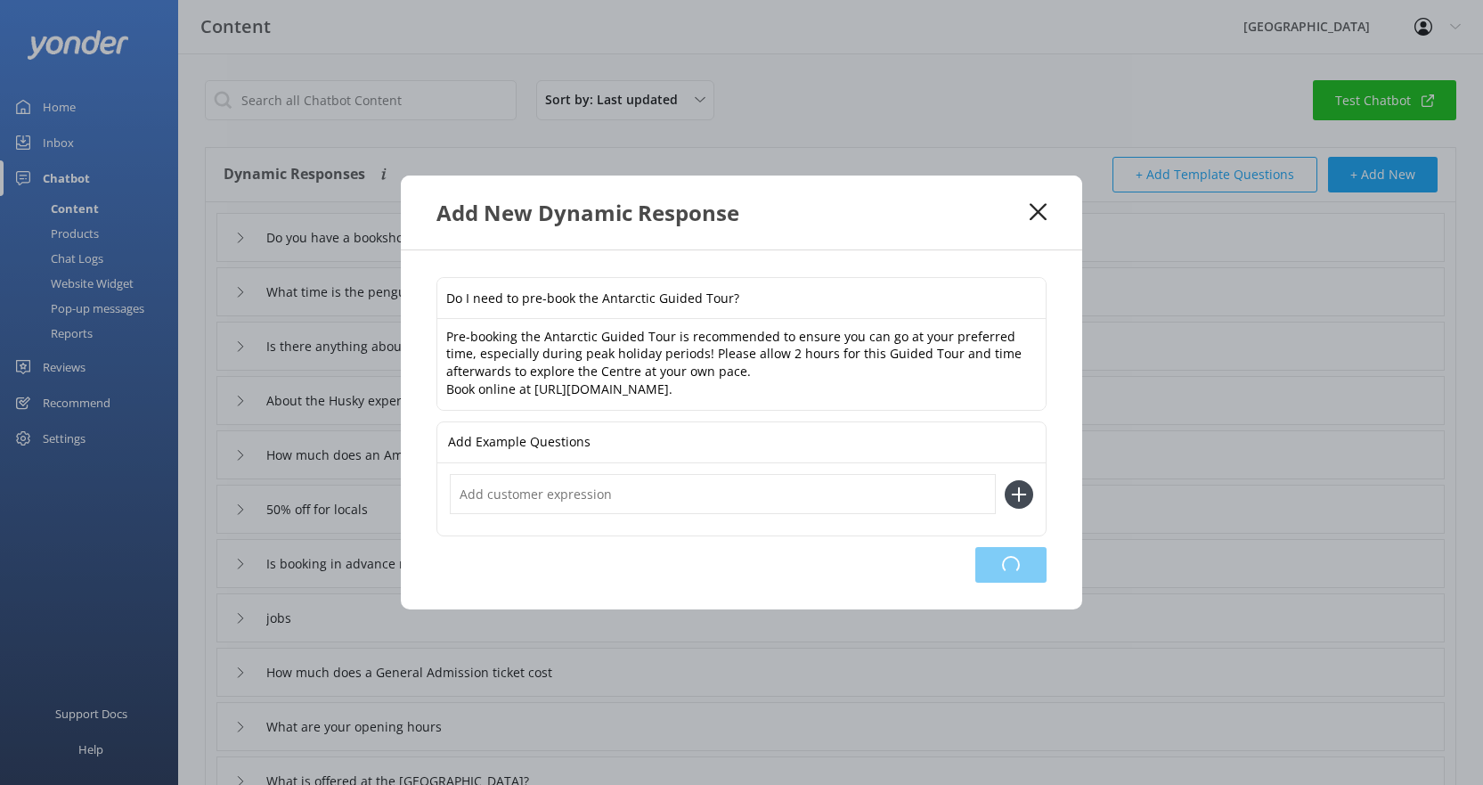
type input "What are your opening hours"
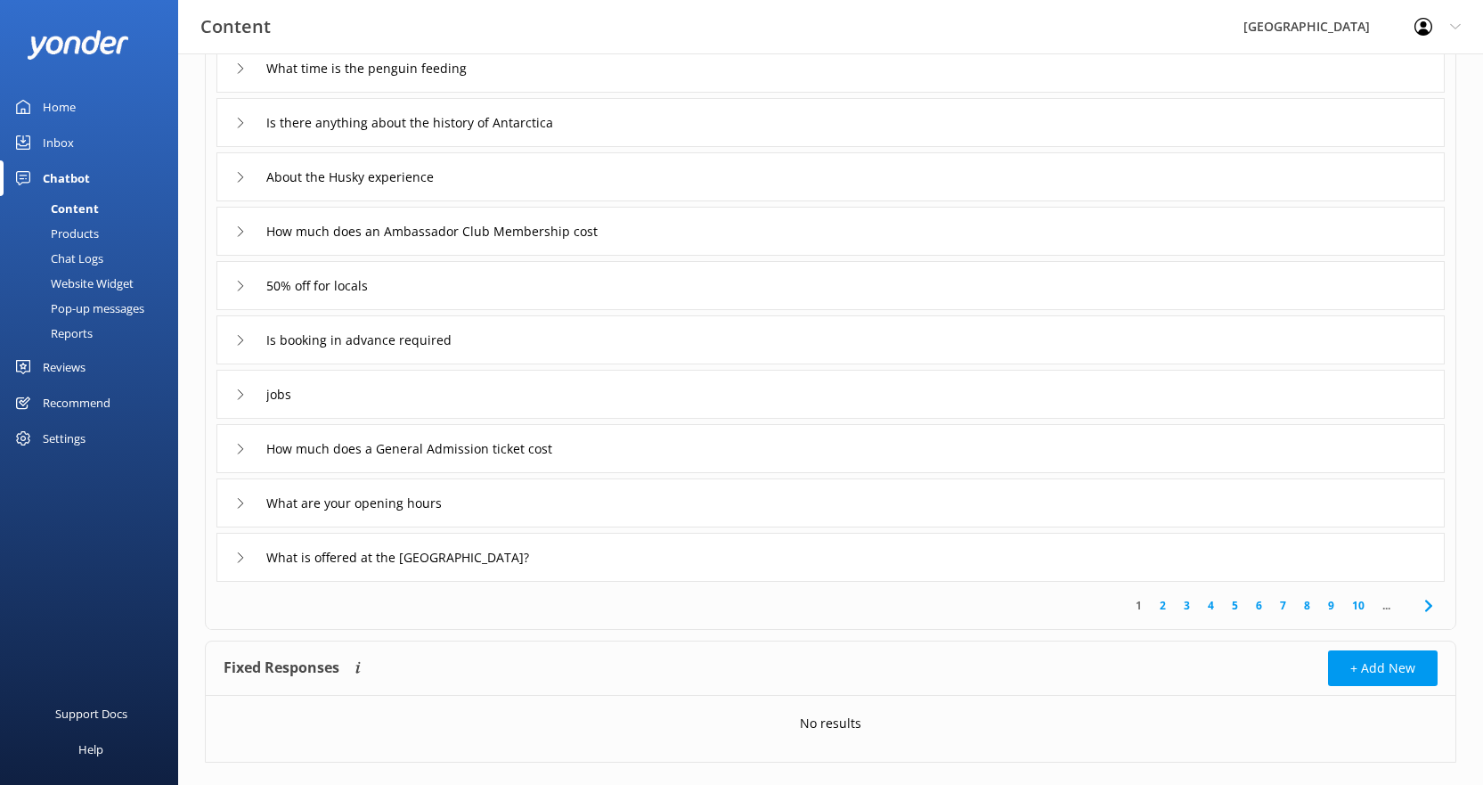
scroll to position [309, 0]
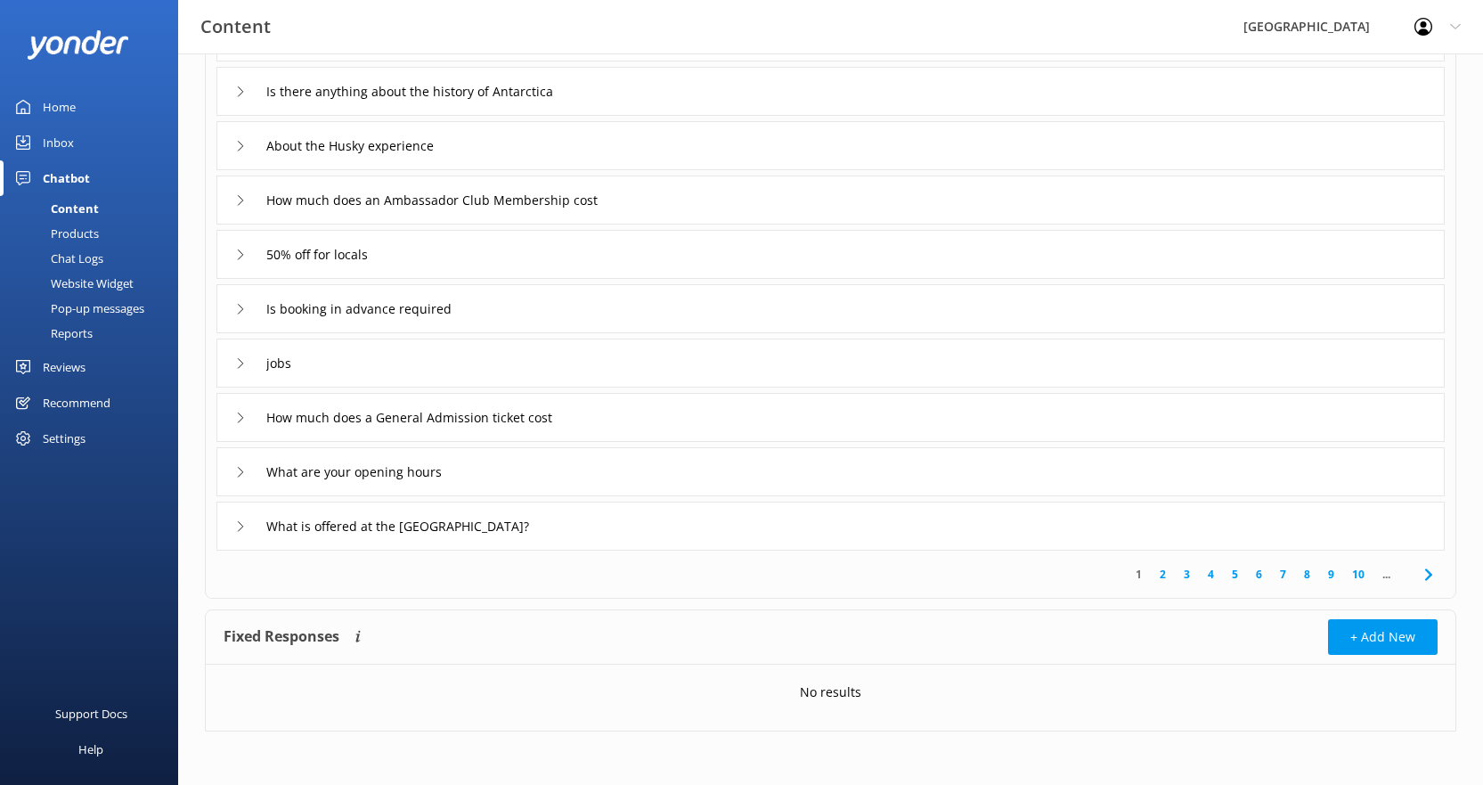
click at [1130, 349] on div "jobs" at bounding box center [830, 362] width 1228 height 49
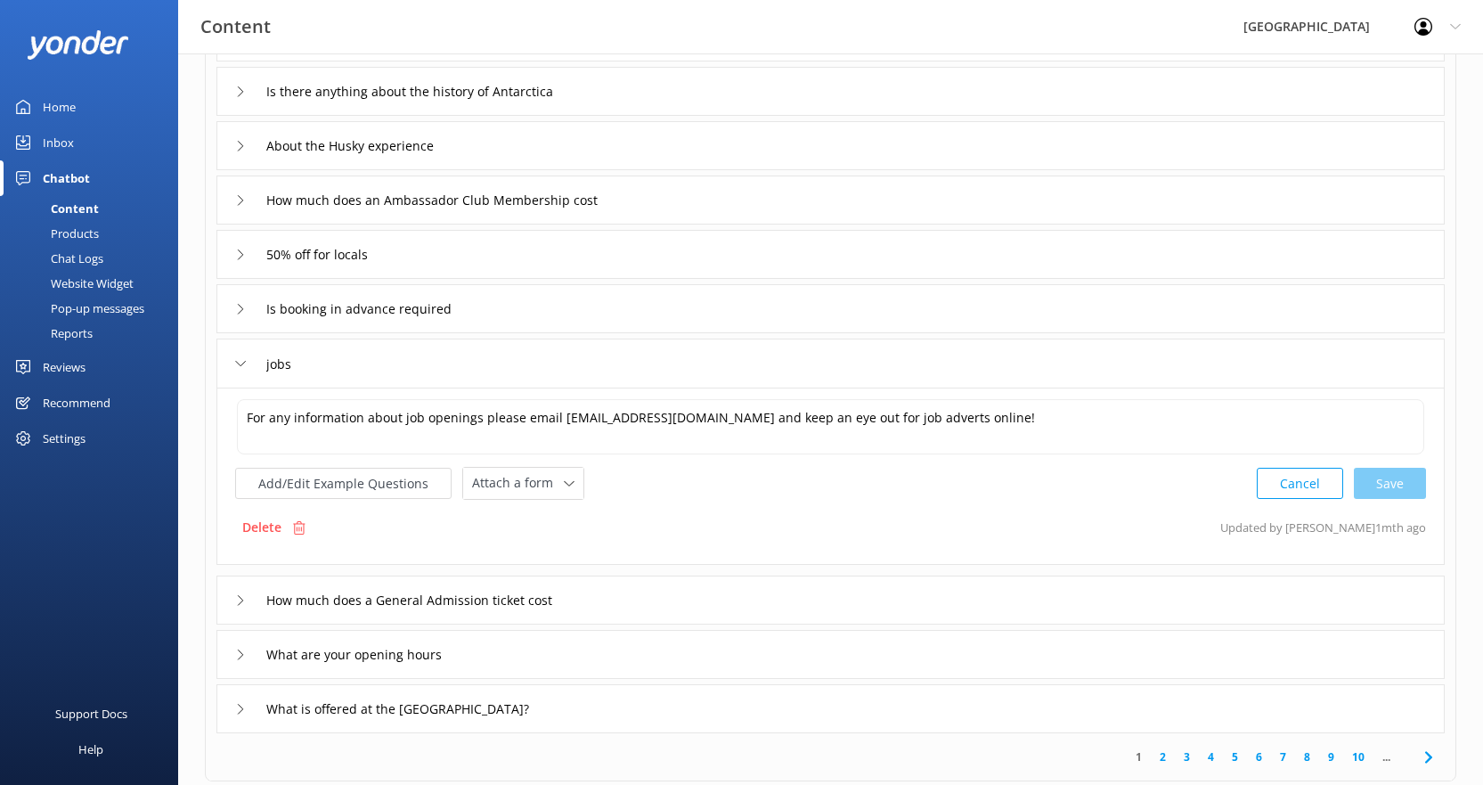
click at [1293, 491] on button "Cancel" at bounding box center [1300, 483] width 86 height 31
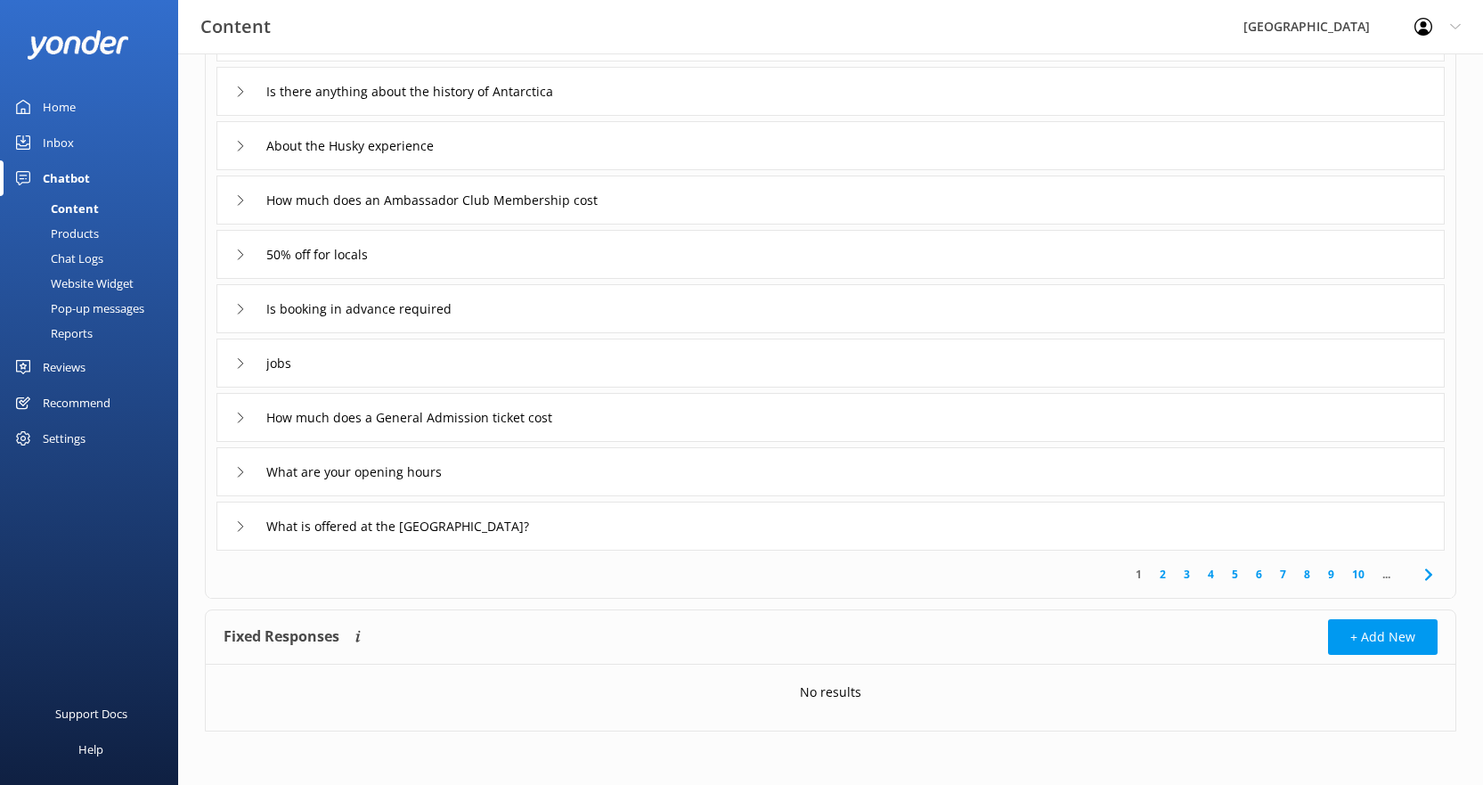
click at [1165, 576] on link "2" at bounding box center [1163, 574] width 24 height 17
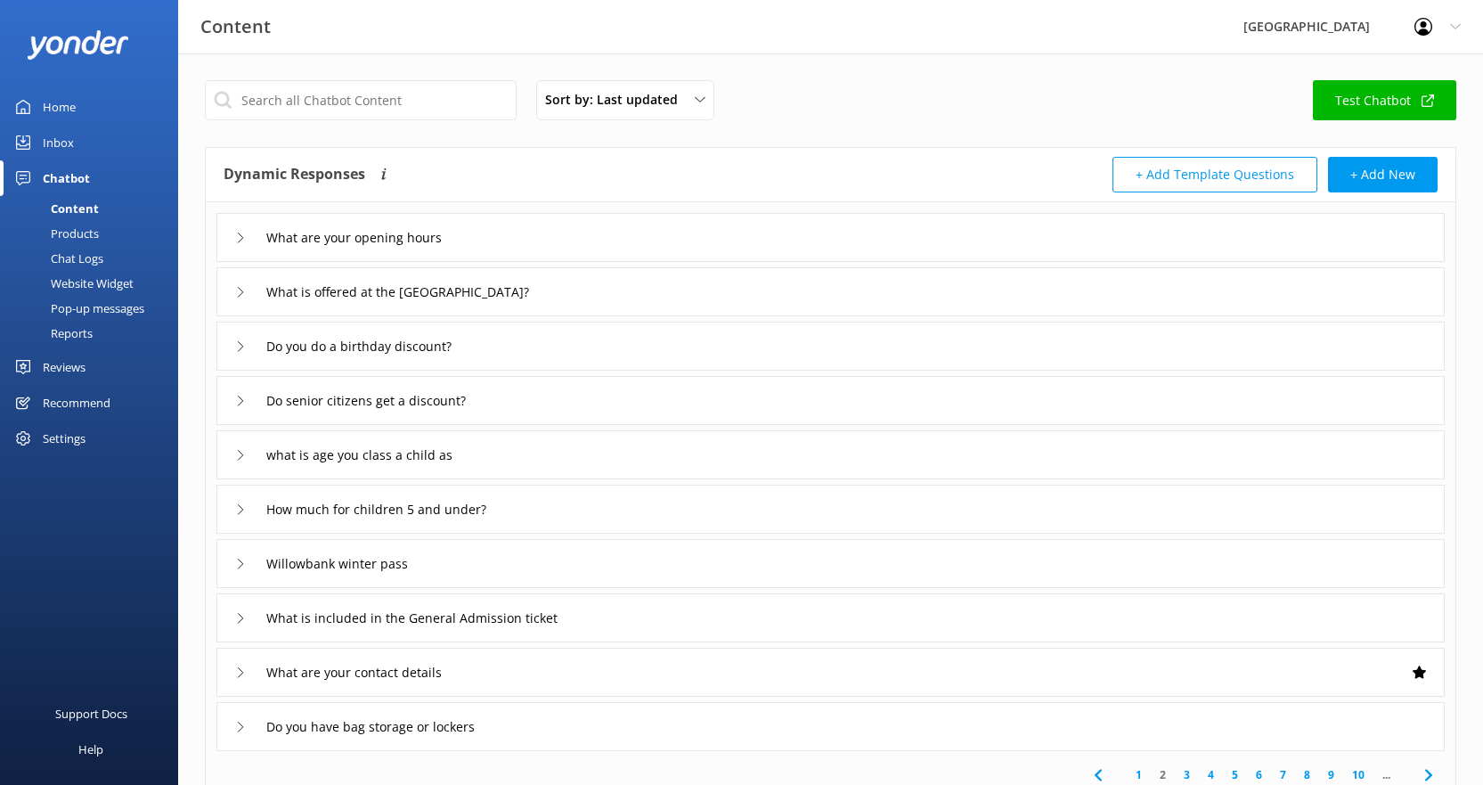
click at [884, 416] on div "Do senior citizens get a discount?" at bounding box center [830, 400] width 1228 height 49
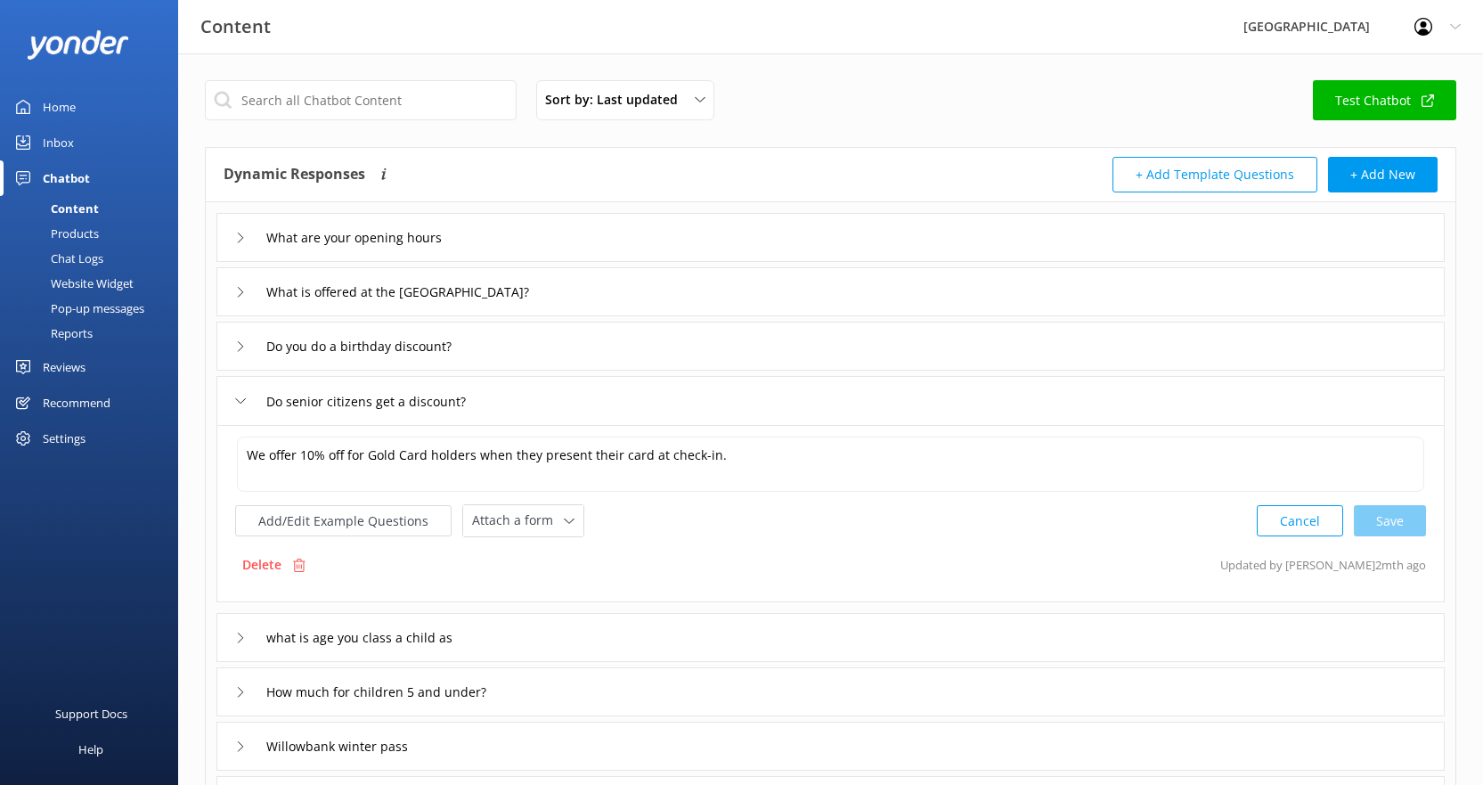
scroll to position [89, 0]
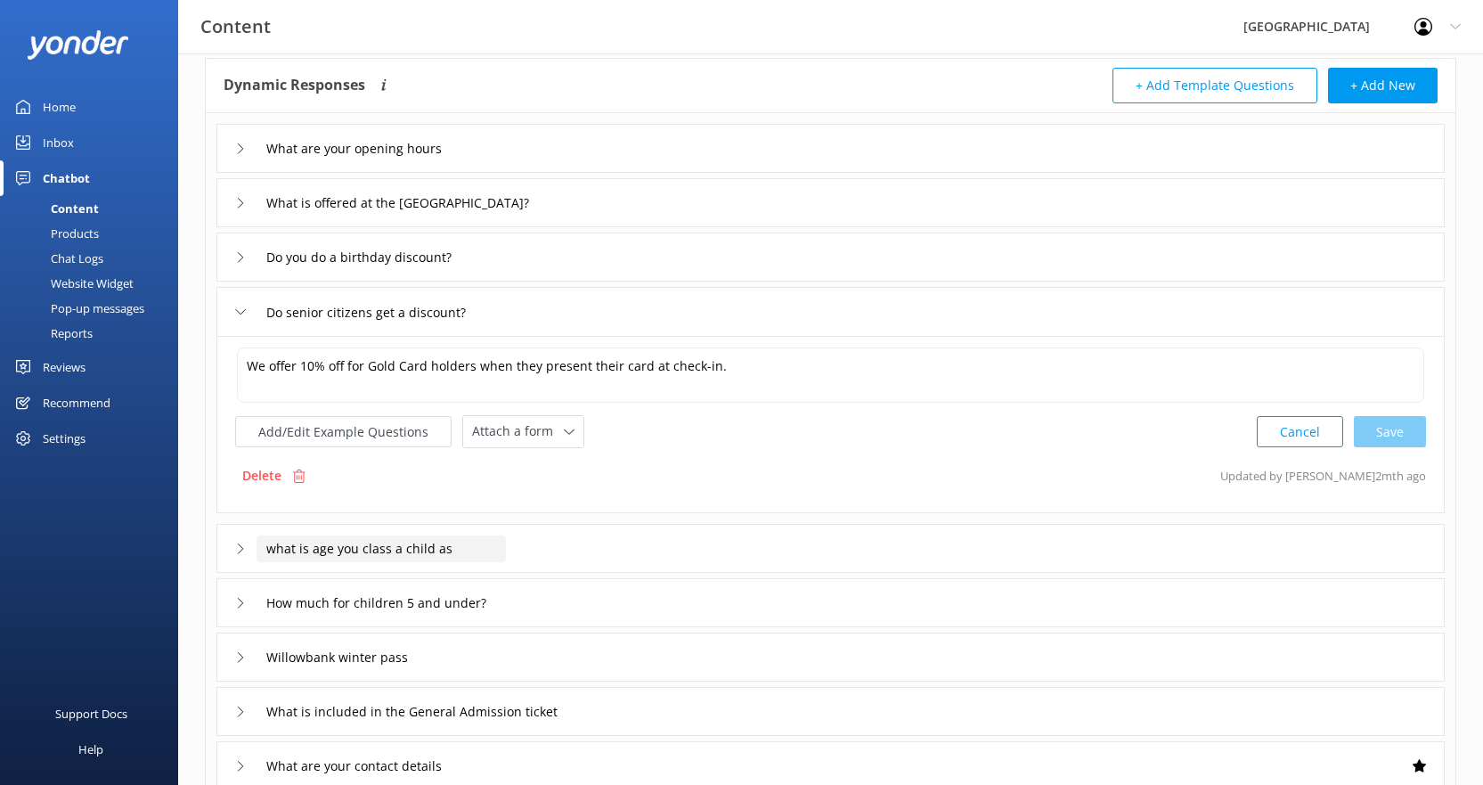
click at [453, 548] on input "what is age you class a child as" at bounding box center [381, 548] width 249 height 27
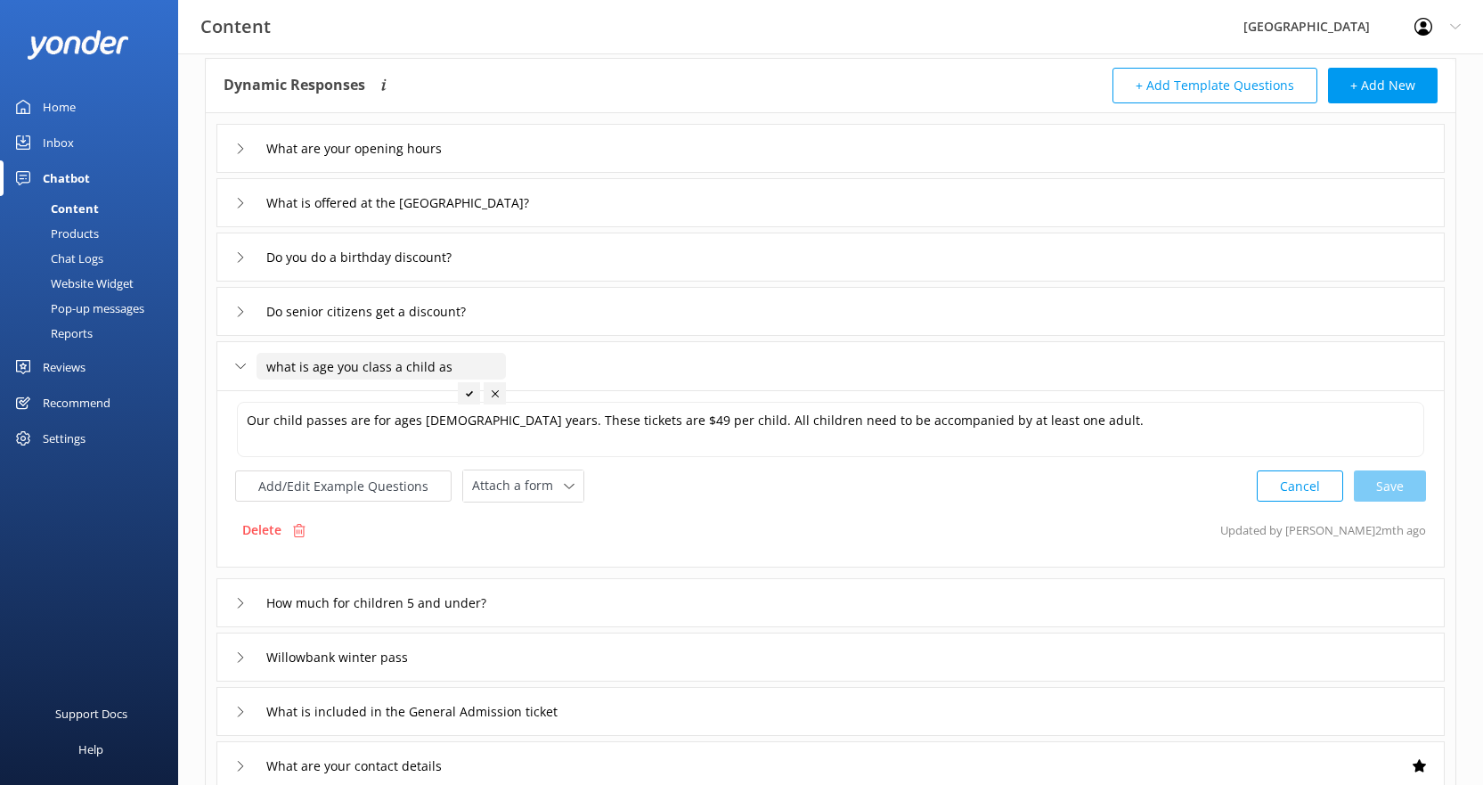
drag, startPoint x: 298, startPoint y: 365, endPoint x: 333, endPoint y: 369, distance: 35.8
click at [333, 369] on input "what is age you class a child as" at bounding box center [381, 366] width 249 height 27
type input "what is age you class a child as"
click at [314, 422] on textarea "Our child passes are for ages [DEMOGRAPHIC_DATA] years. These tickets are $49 p…" at bounding box center [830, 429] width 1187 height 55
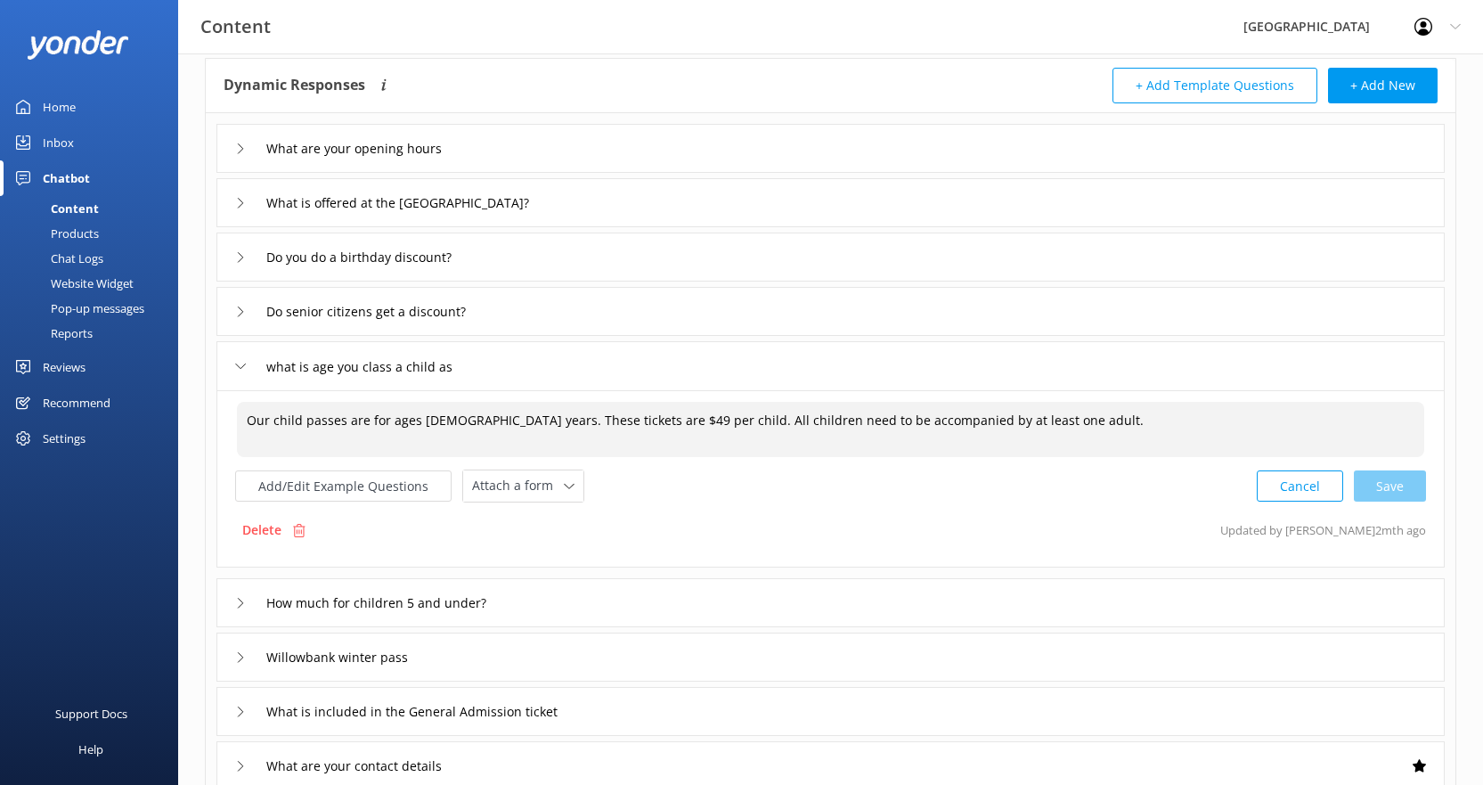
click at [314, 422] on textarea "Our child passes are for ages [DEMOGRAPHIC_DATA] years. These tickets are $49 p…" at bounding box center [830, 429] width 1187 height 55
click at [372, 420] on textarea "Our child passes are for ages [DEMOGRAPHIC_DATA] years. These tickets are $49 p…" at bounding box center [830, 429] width 1187 height 55
click at [1376, 484] on div "Cancel Save" at bounding box center [1341, 485] width 169 height 33
click at [1028, 422] on textarea "Our child passes are for ages [DEMOGRAPHIC_DATA] years. These tickets are $49 p…" at bounding box center [830, 429] width 1187 height 55
click at [1387, 489] on div "Cancel Save" at bounding box center [1341, 485] width 169 height 33
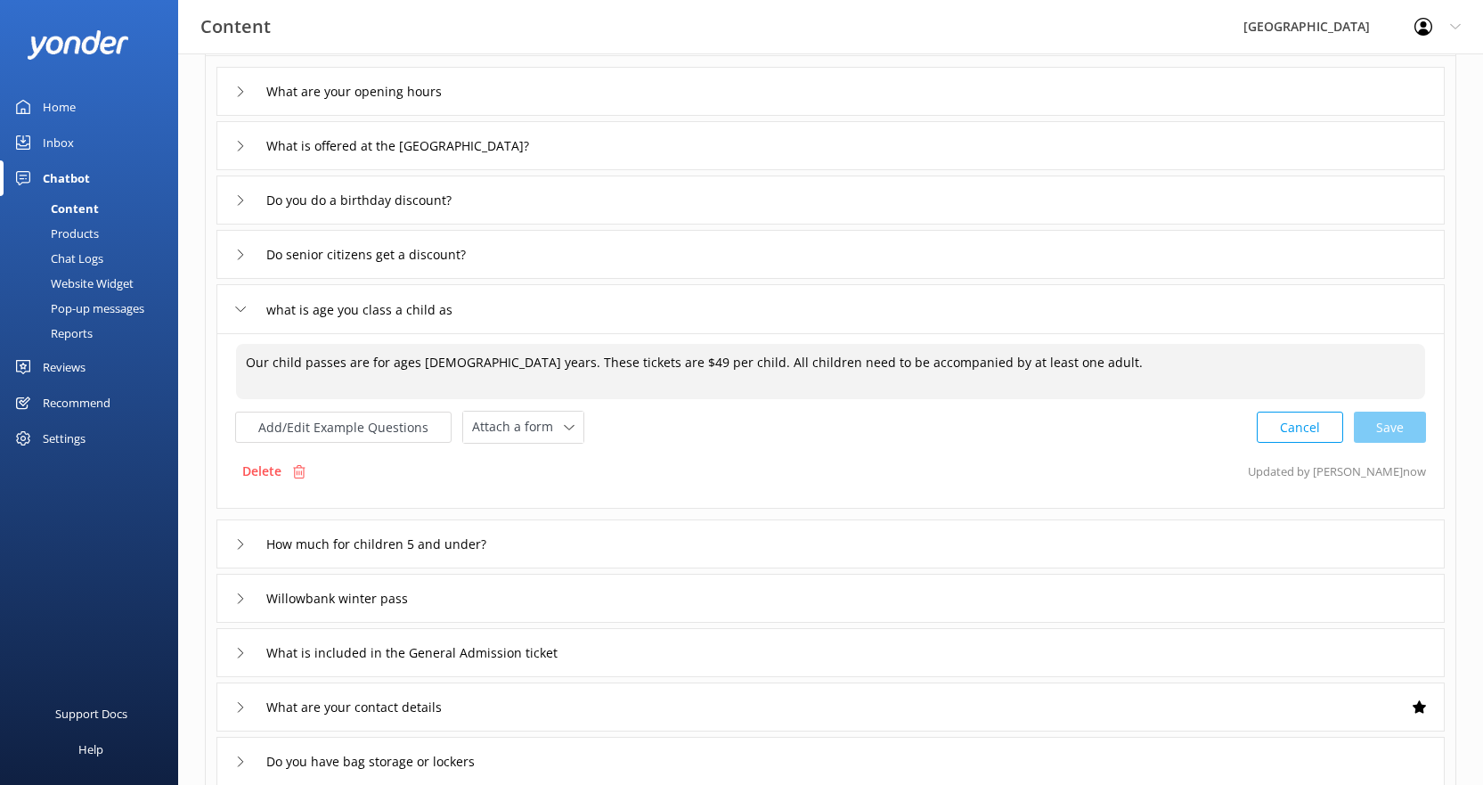
scroll to position [178, 0]
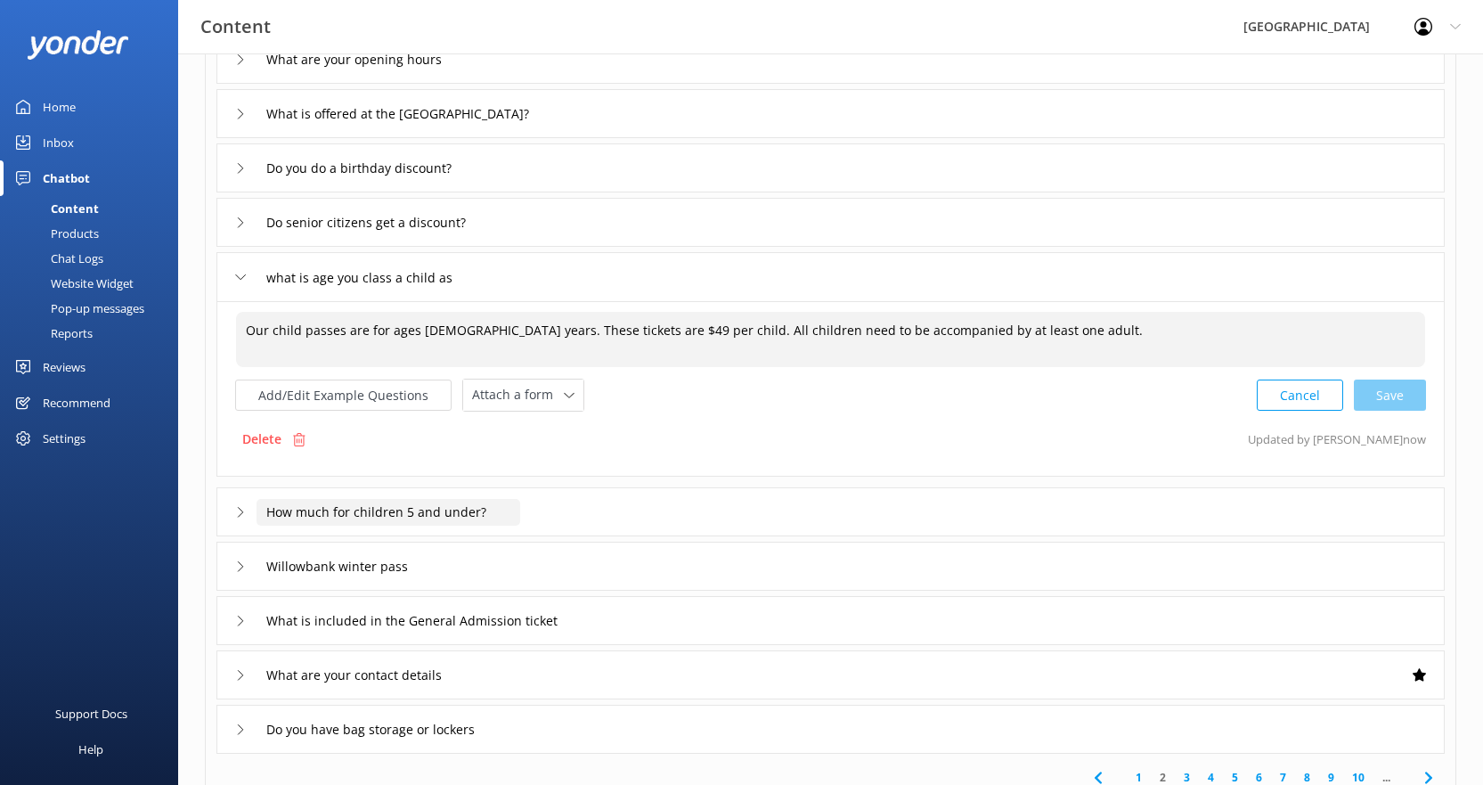
type textarea "Our child passes are for ages [DEMOGRAPHIC_DATA] years. These tickets are $49 p…"
click at [519, 517] on input "How much for children 5 and under?" at bounding box center [389, 512] width 264 height 27
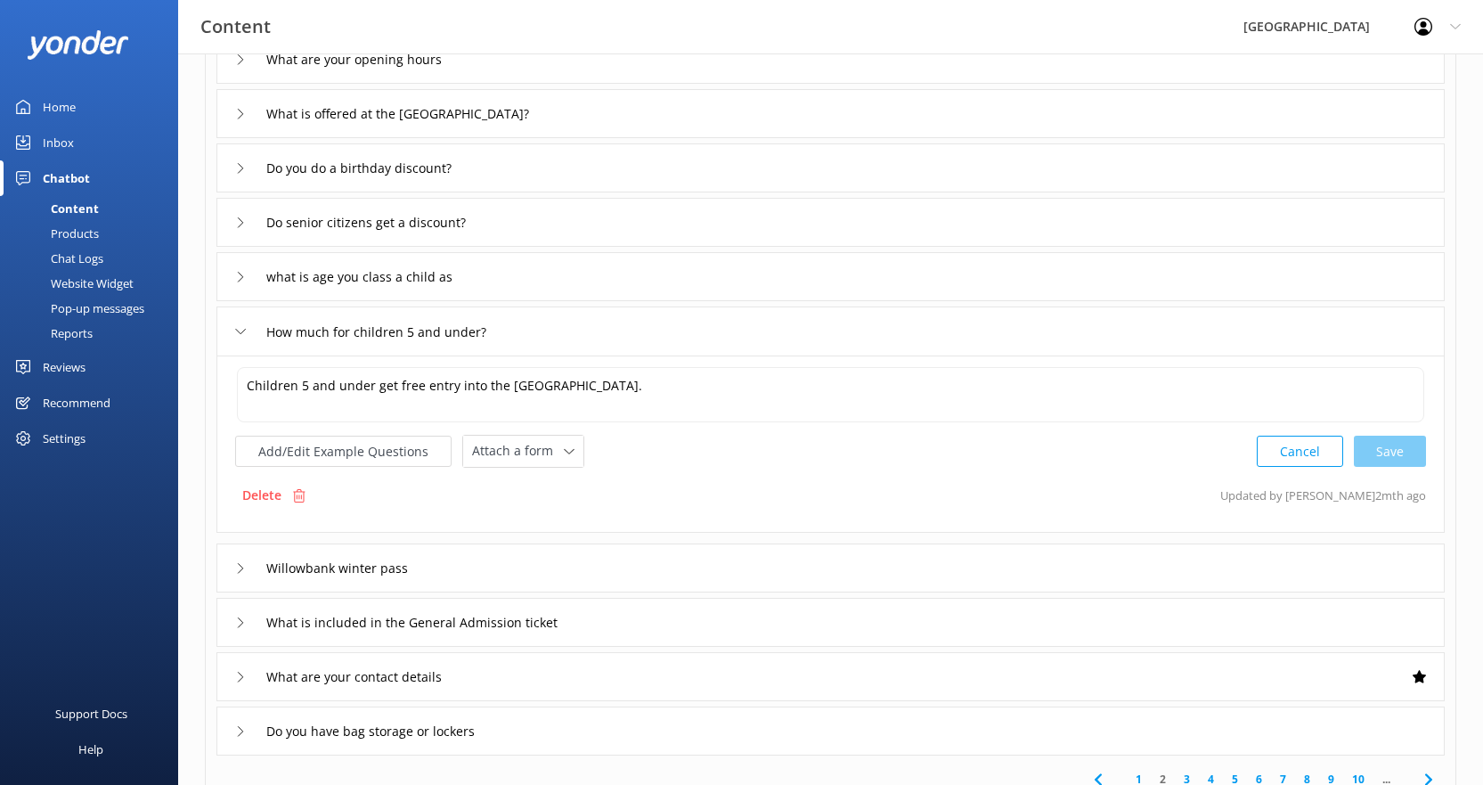
click at [518, 577] on div "Willowbank winter pass" at bounding box center [830, 567] width 1228 height 49
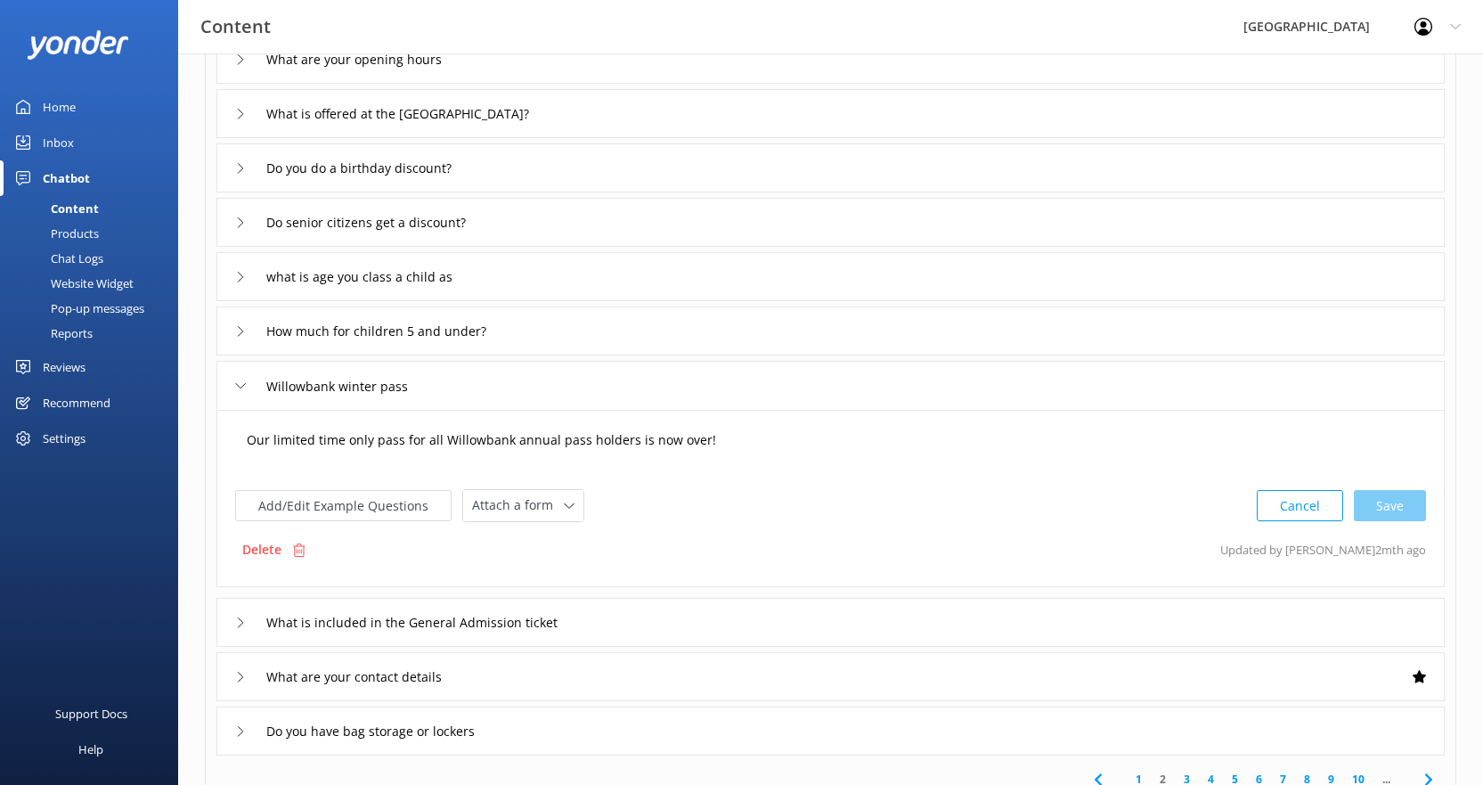
click at [738, 443] on textarea "Our limited time only pass for all Willowbank annual pass holders is now over!" at bounding box center [830, 448] width 1187 height 55
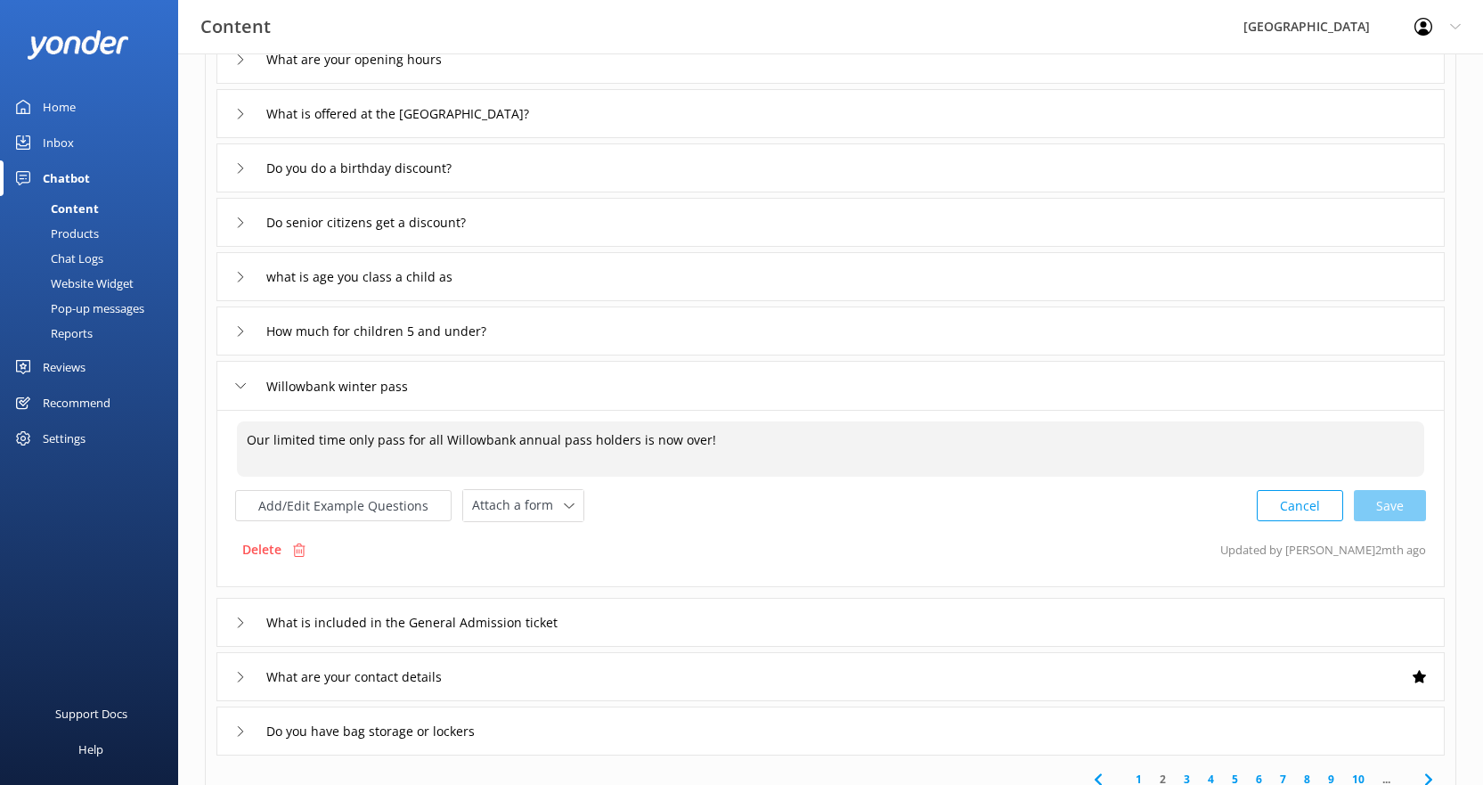
scroll to position [267, 0]
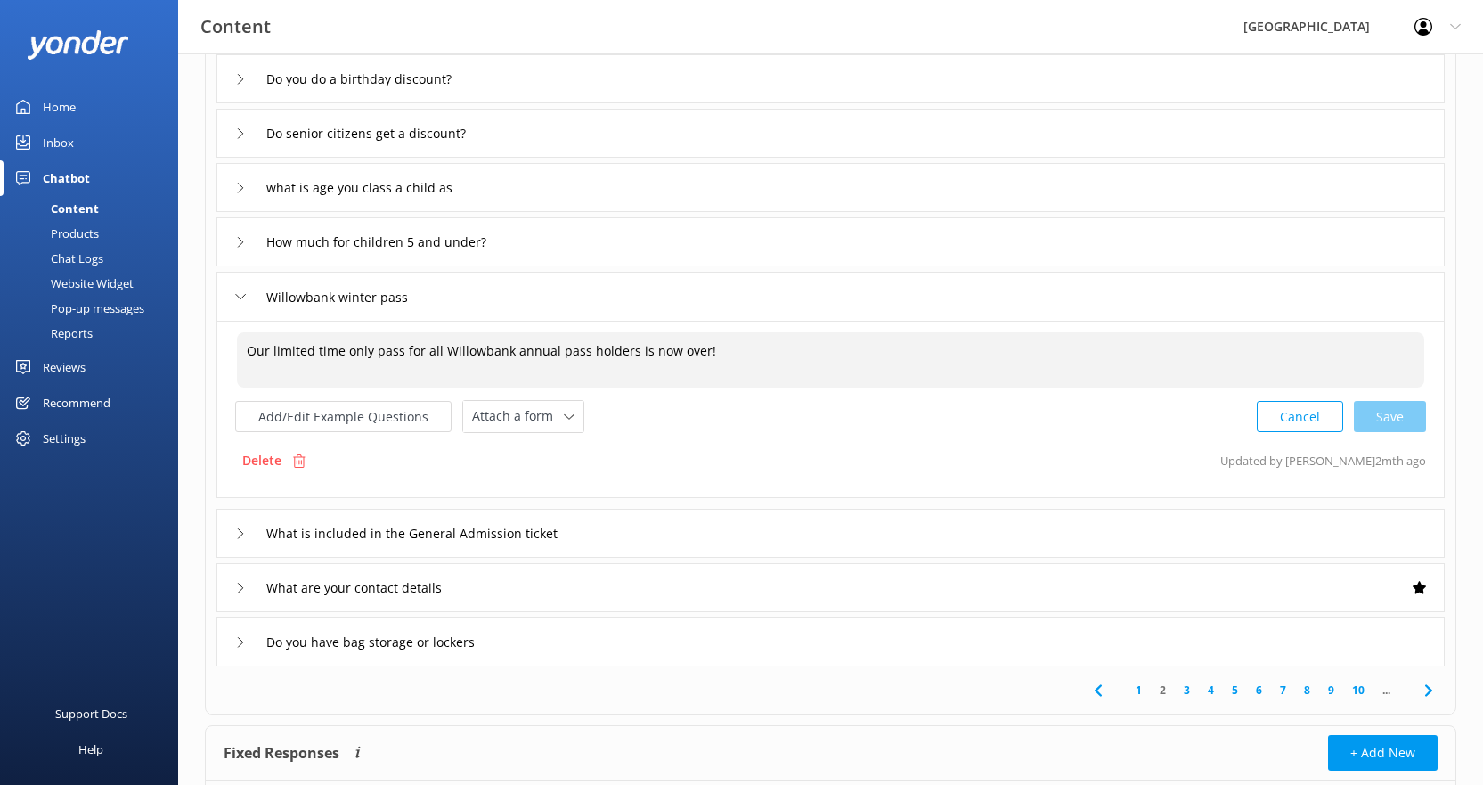
click at [645, 538] on div "What is included in the General Admission ticket" at bounding box center [830, 533] width 1228 height 49
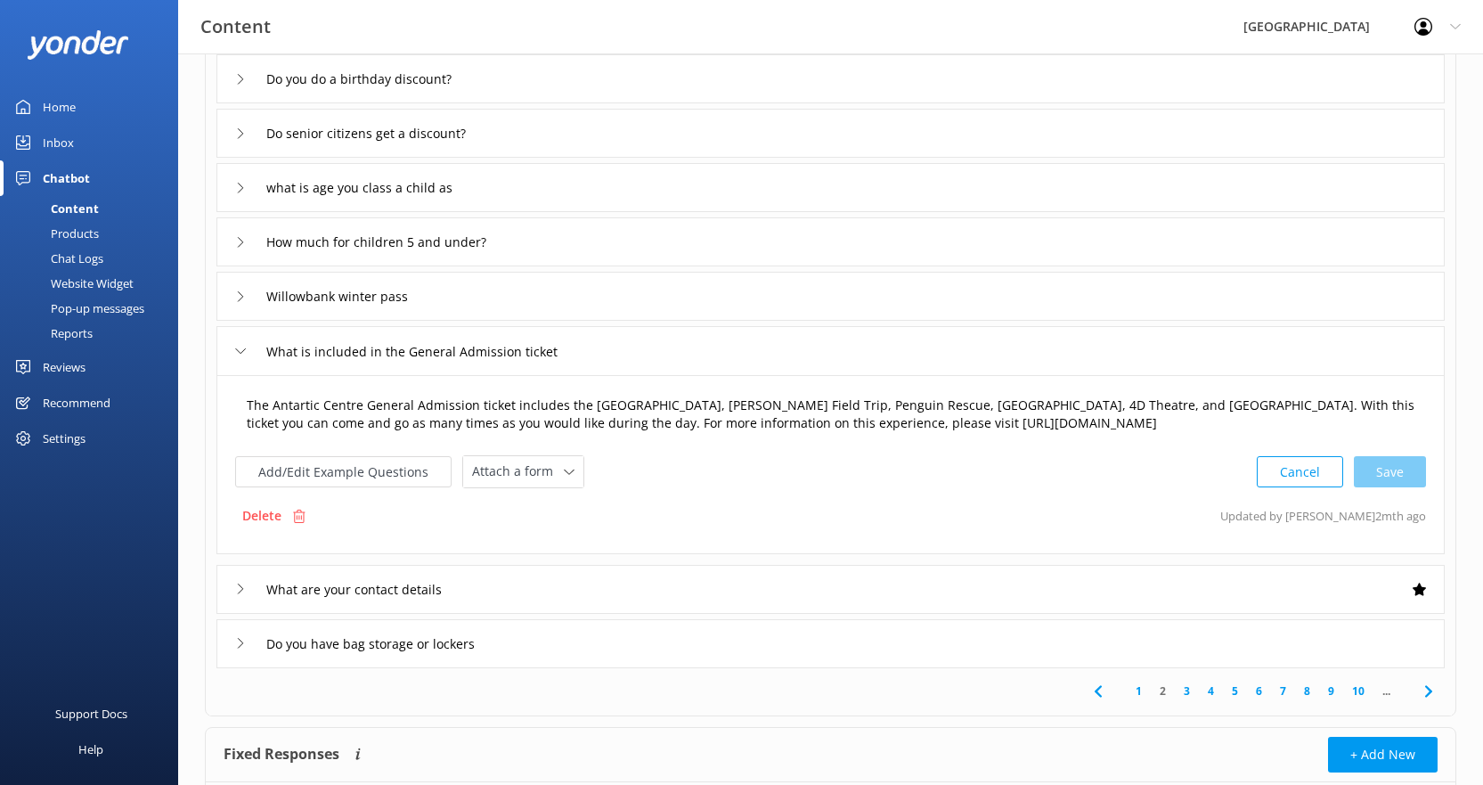
click at [635, 404] on textarea "The Antartic Centre General Admission ticket includes the [GEOGRAPHIC_DATA], [P…" at bounding box center [830, 415] width 1187 height 56
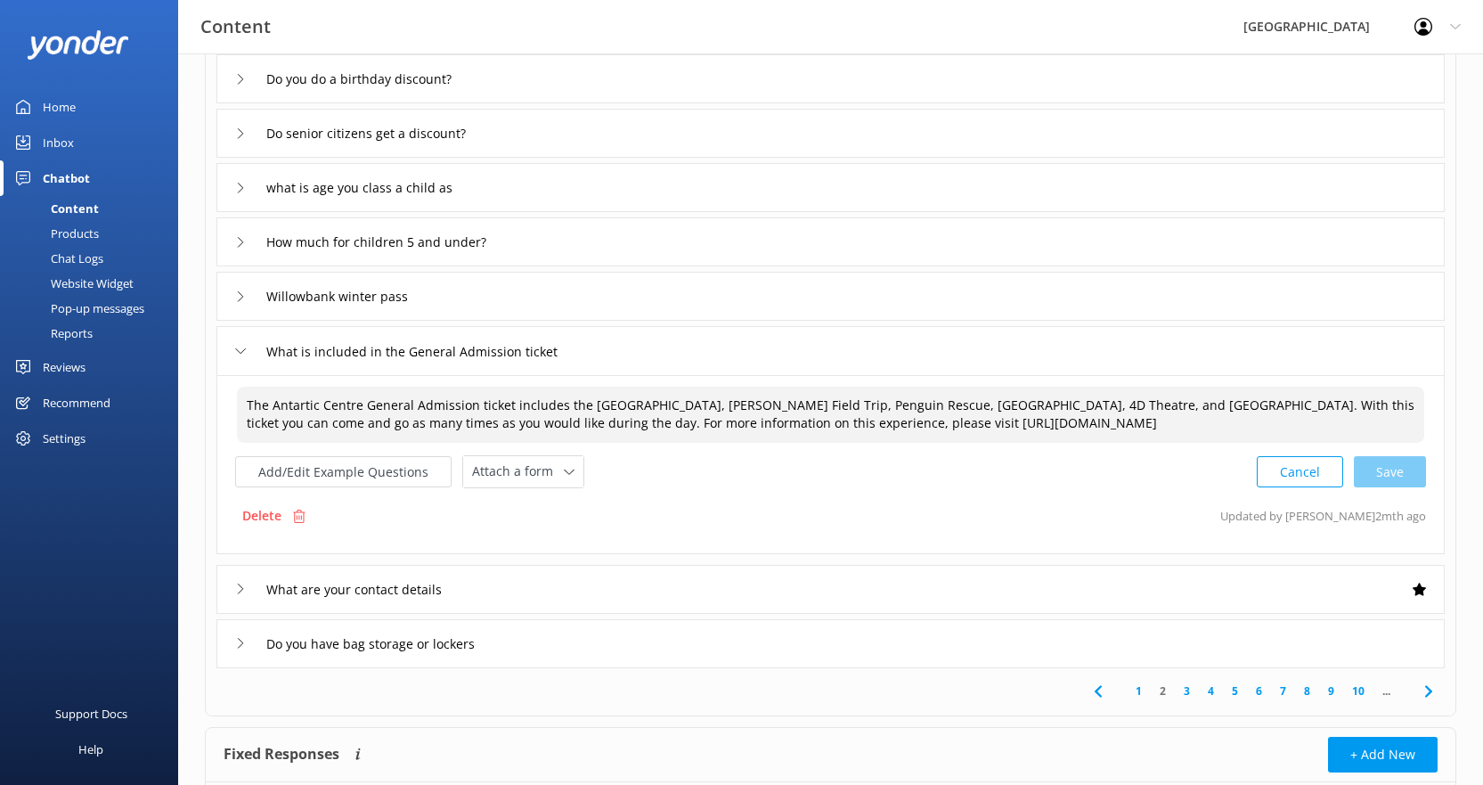
click at [635, 404] on textarea "The Antartic Centre General Admission ticket includes the [GEOGRAPHIC_DATA], [P…" at bounding box center [830, 415] width 1187 height 56
click at [748, 408] on textarea "The Antartic Centre General Admission ticket includes the Storm Experience, [PE…" at bounding box center [830, 415] width 1187 height 56
drag, startPoint x: 863, startPoint y: 420, endPoint x: 823, endPoint y: 420, distance: 40.1
click at [823, 420] on textarea "The Antartic Centre General Admission ticket includes the Storm Experience, Häg…" at bounding box center [830, 415] width 1187 height 56
click at [1384, 471] on div "Cancel Save" at bounding box center [1341, 471] width 169 height 33
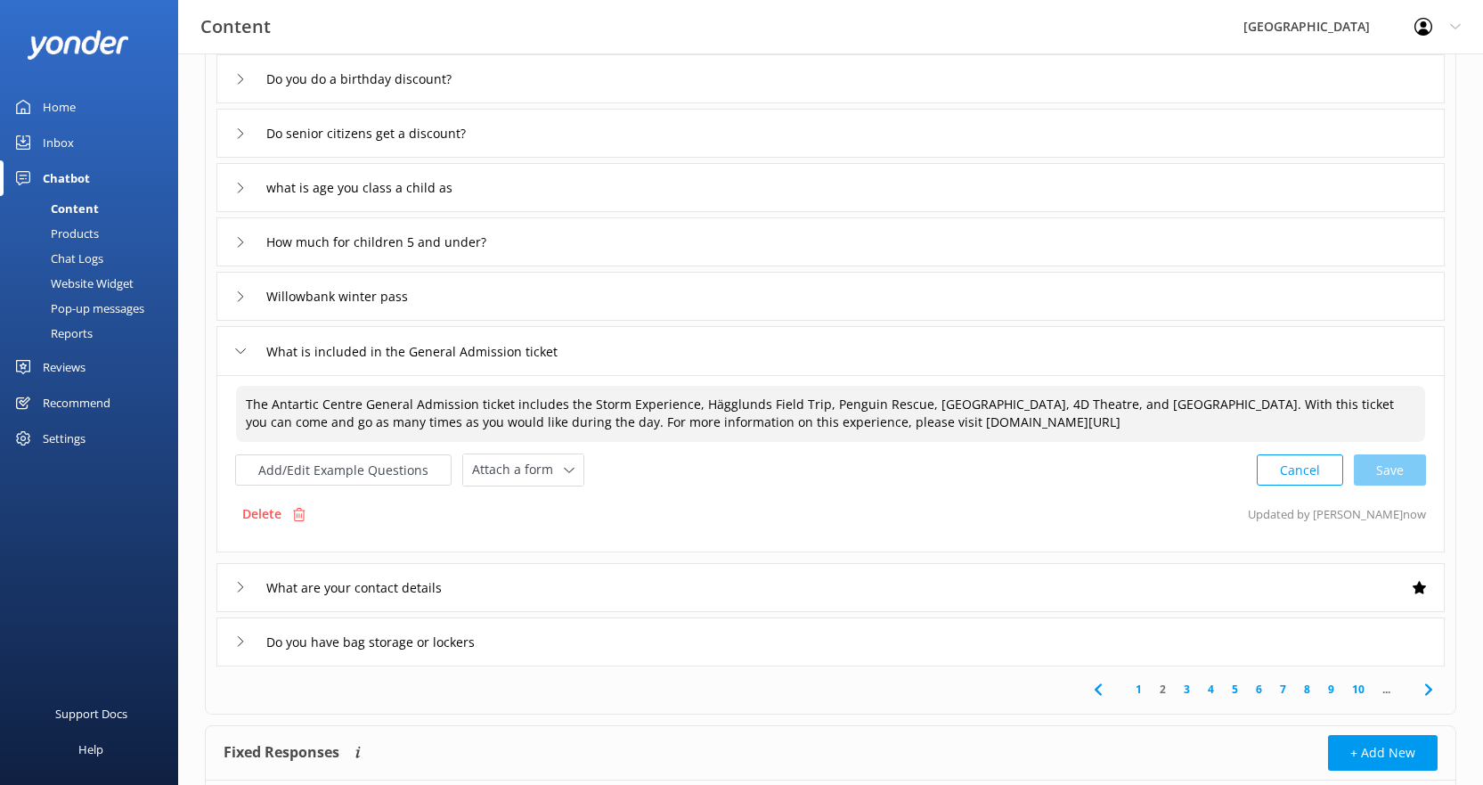
type textarea "The Antartic Centre General Admission ticket includes the Storm Experience, Häg…"
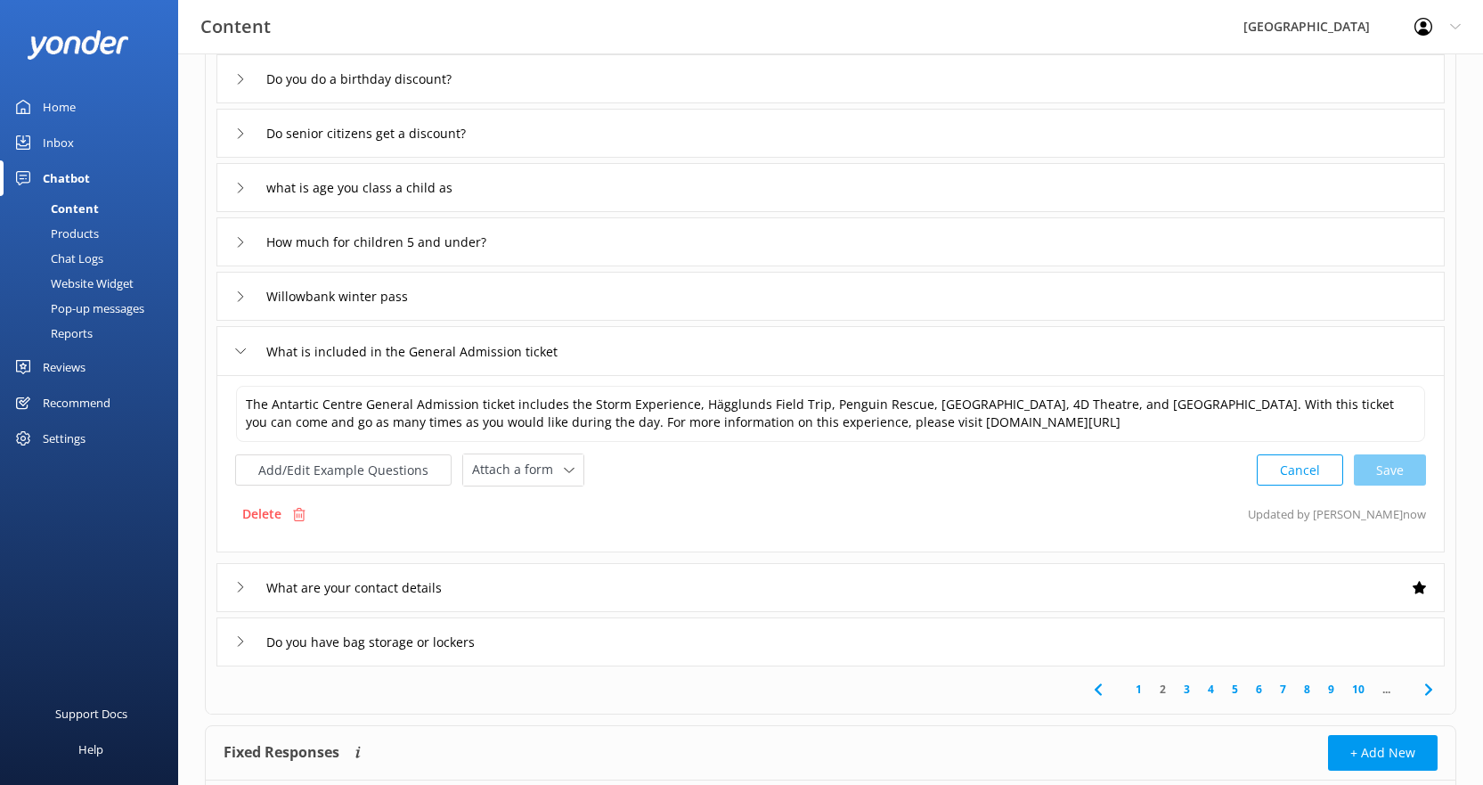
click at [602, 589] on div "What are your contact details" at bounding box center [830, 587] width 1228 height 49
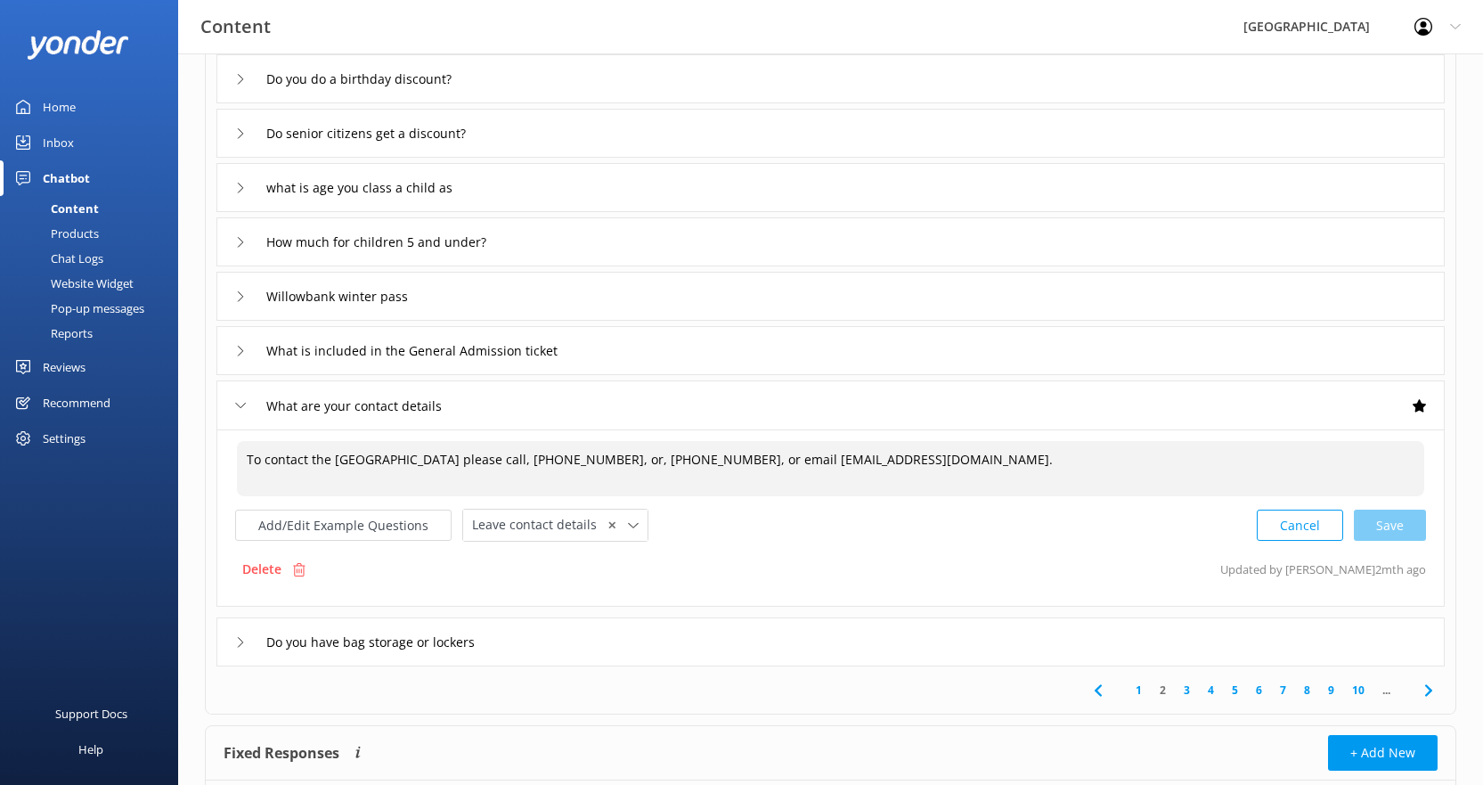
drag, startPoint x: 703, startPoint y: 460, endPoint x: 579, endPoint y: 461, distance: 123.8
click at [579, 461] on textarea "To contact the [GEOGRAPHIC_DATA] please call, [PHONE_NUMBER], or, [PHONE_NUMBER…" at bounding box center [830, 468] width 1187 height 55
click at [844, 460] on textarea "To contact the International Antarctic Centre please call [PHONE_NUMBER], or em…" at bounding box center [830, 468] width 1187 height 55
click at [1398, 525] on div "Cancel Save" at bounding box center [1341, 525] width 169 height 33
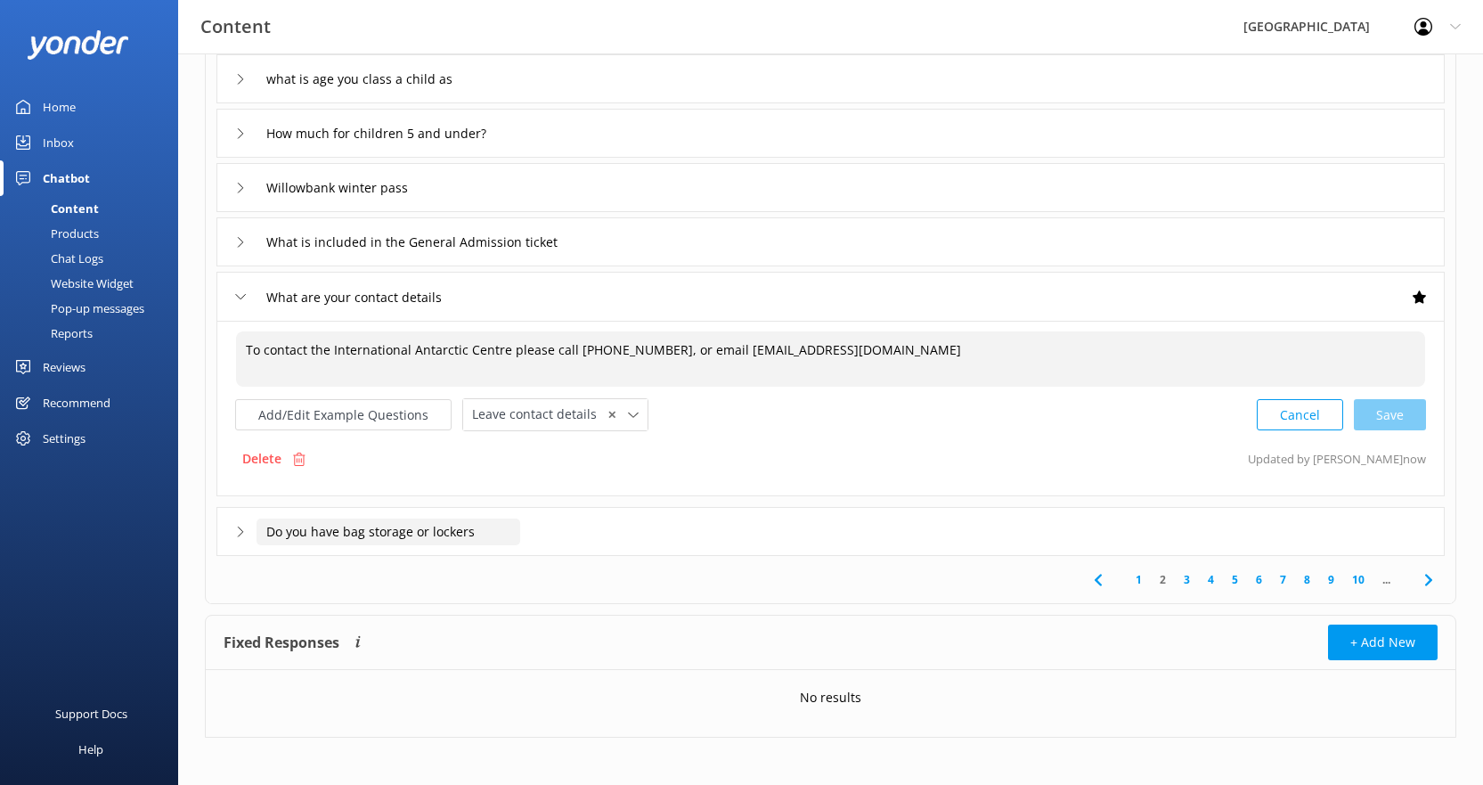
scroll to position [382, 0]
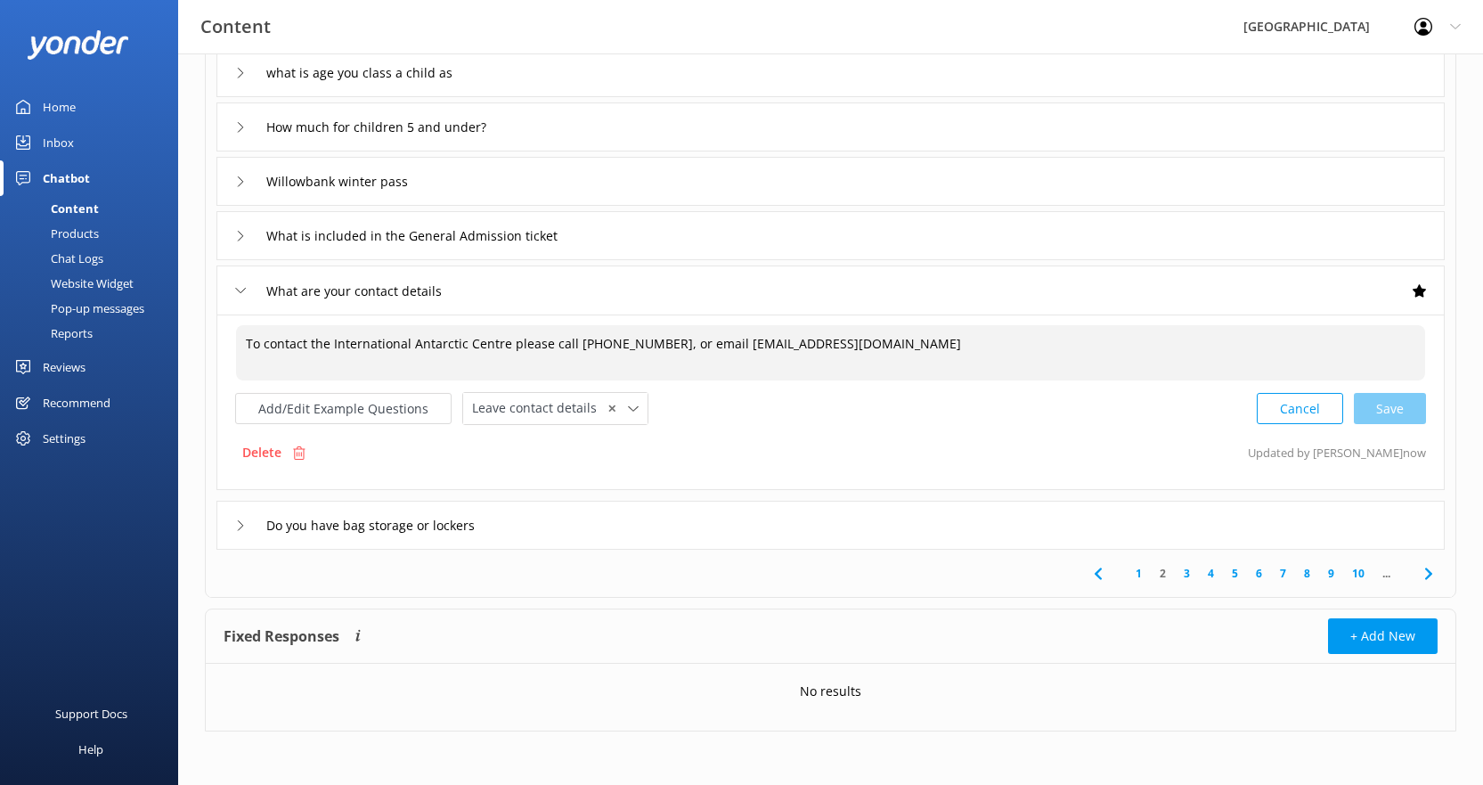
type textarea "To contact the International Antarctic Centre please call [PHONE_NUMBER], or em…"
click at [567, 531] on div "Do you have bag storage or lockers" at bounding box center [830, 525] width 1228 height 49
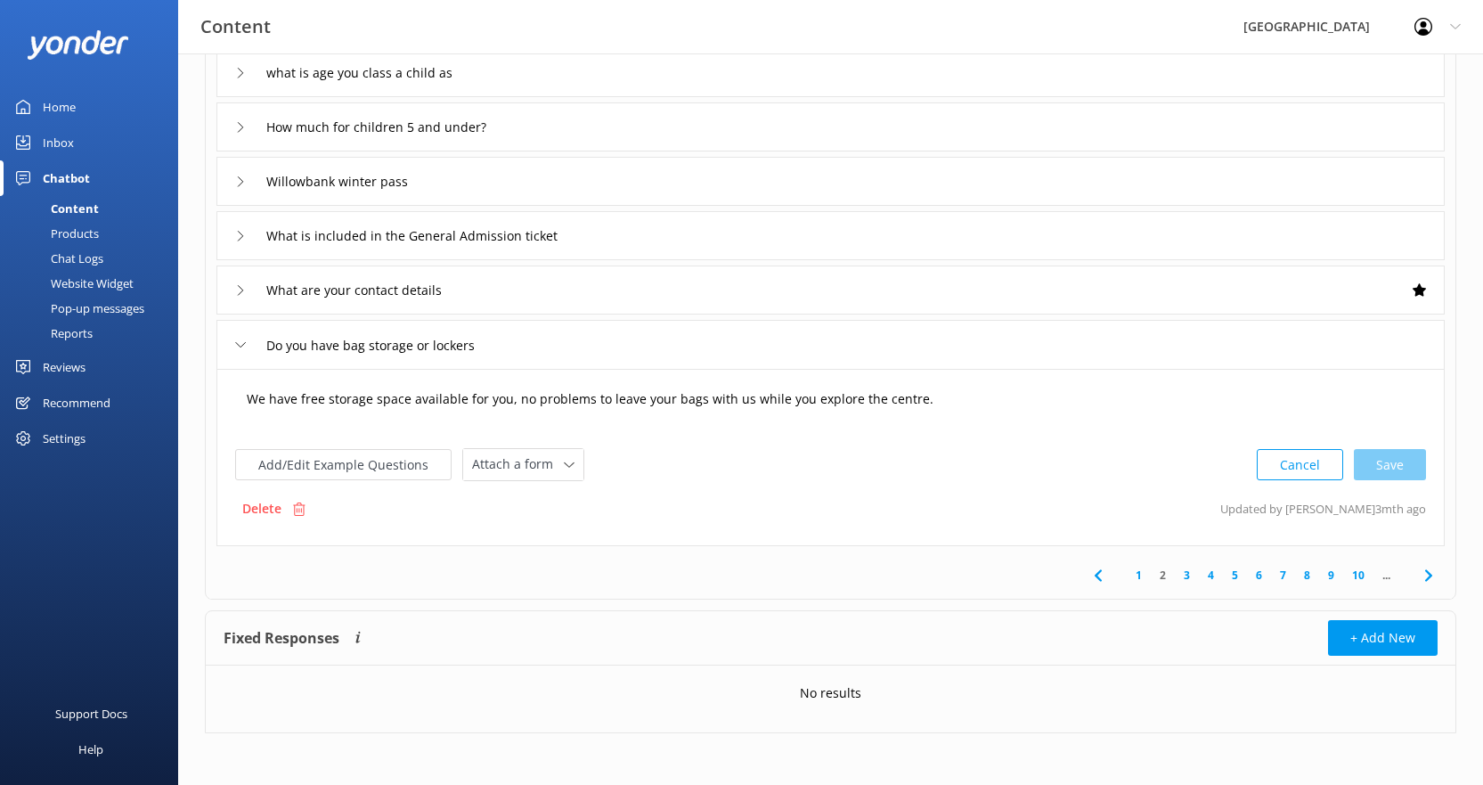
click at [876, 402] on textarea "We have free storage space available for you, no problems to leave your bags wi…" at bounding box center [830, 407] width 1187 height 55
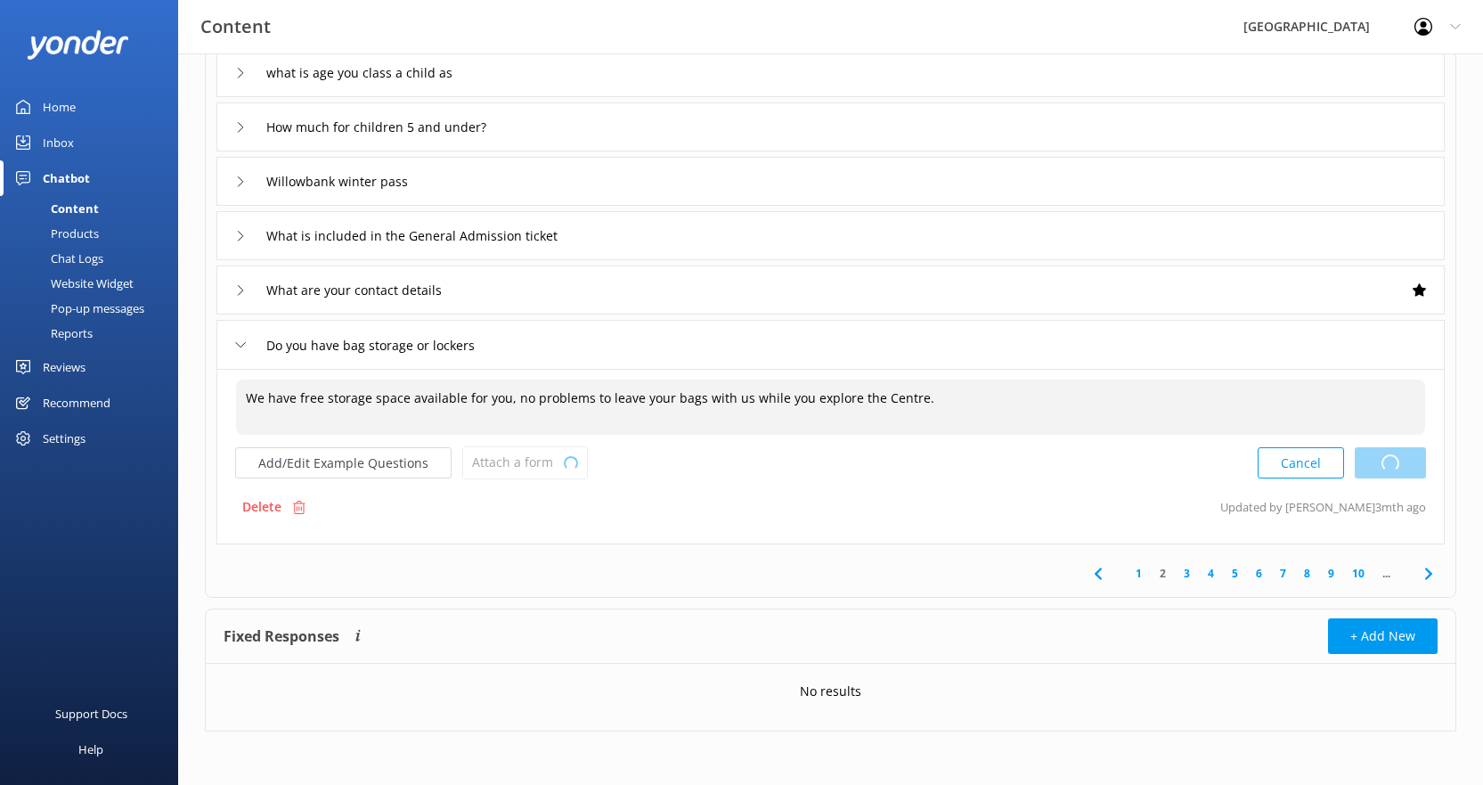
click at [1411, 460] on div "Cancel Loading.." at bounding box center [1342, 462] width 168 height 33
type textarea "We have free storage space available for you, no problems to leave your bags wi…"
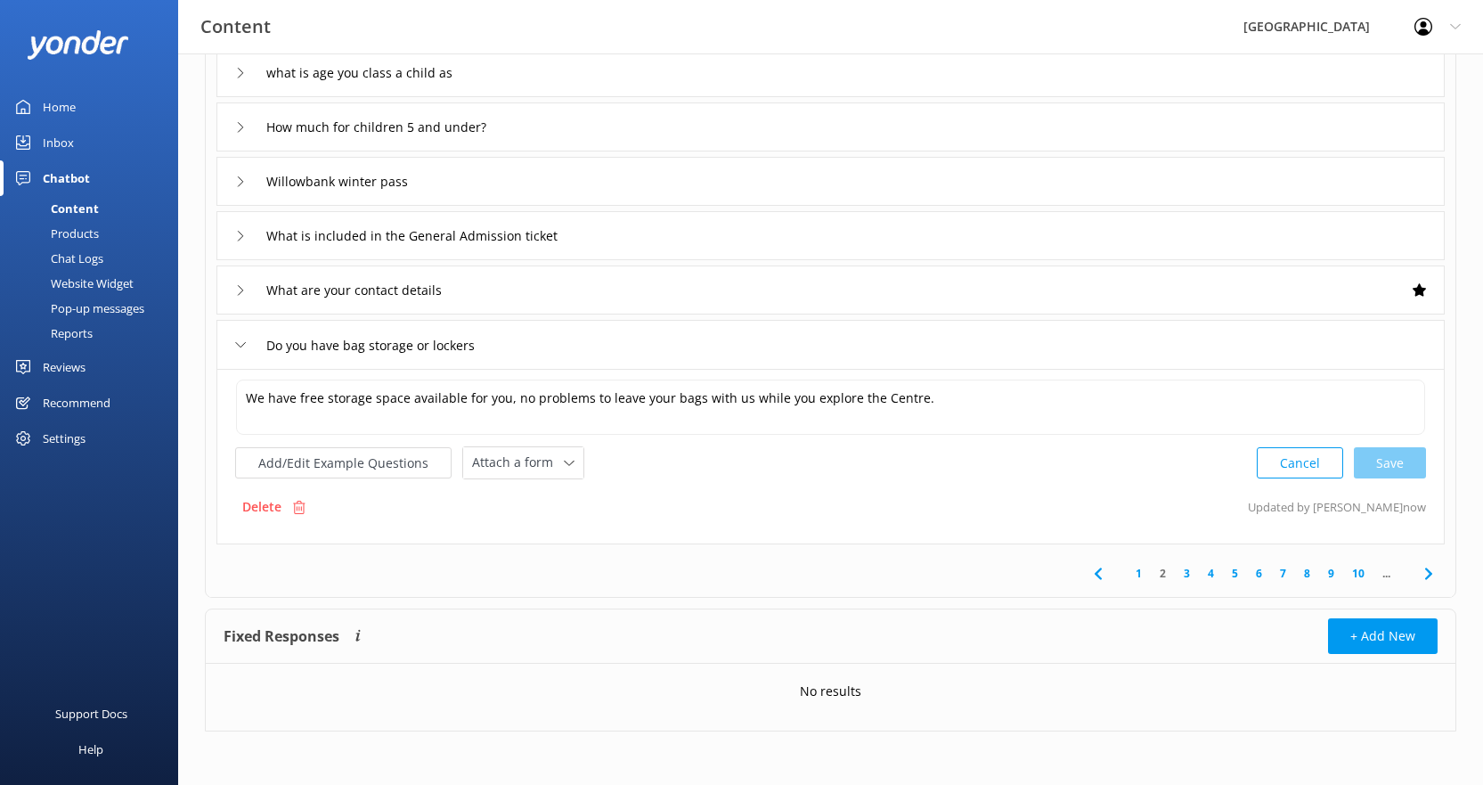
click at [1186, 570] on link "3" at bounding box center [1187, 573] width 24 height 17
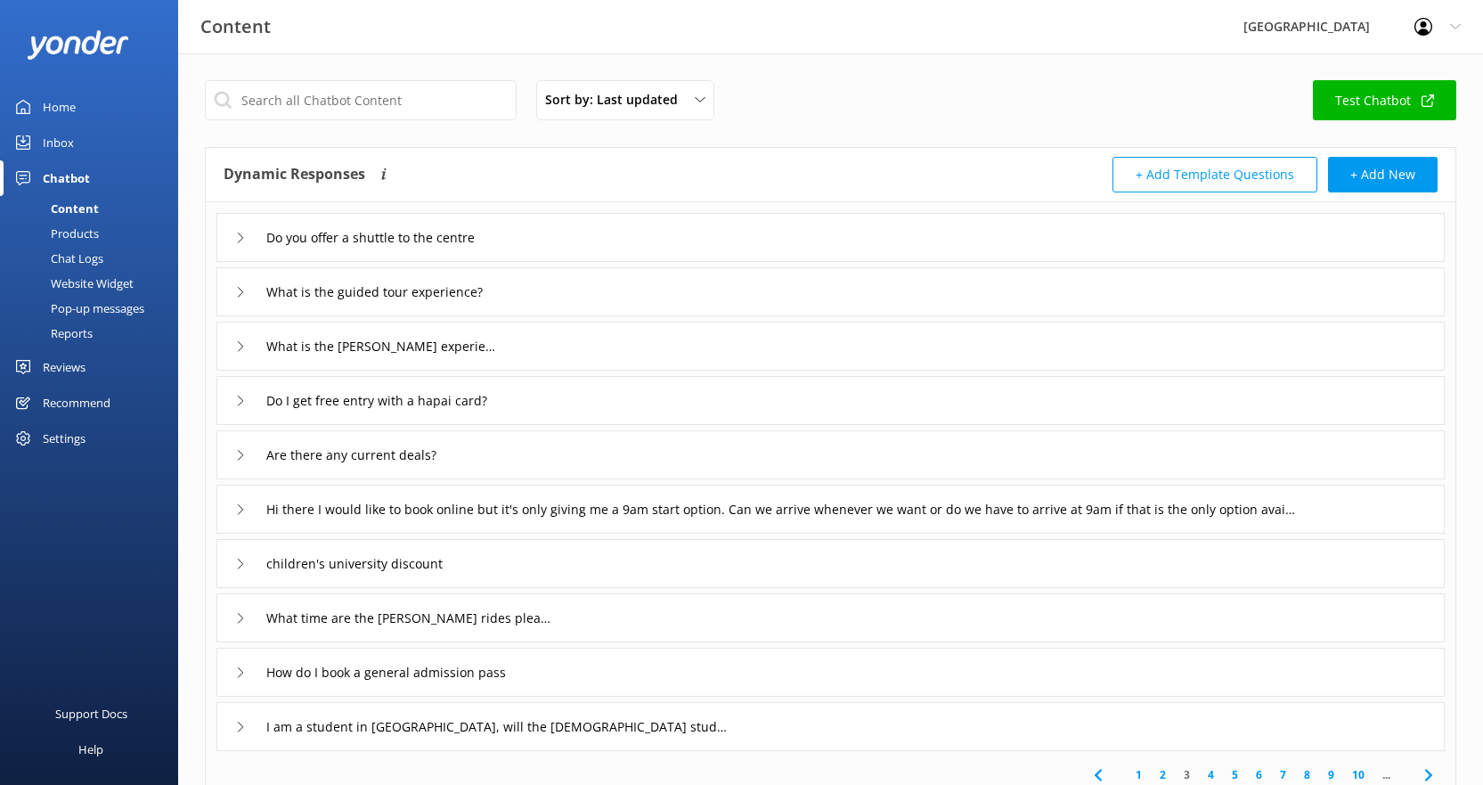
click at [548, 240] on div "Do you offer a shuttle to the centre" at bounding box center [830, 237] width 1228 height 49
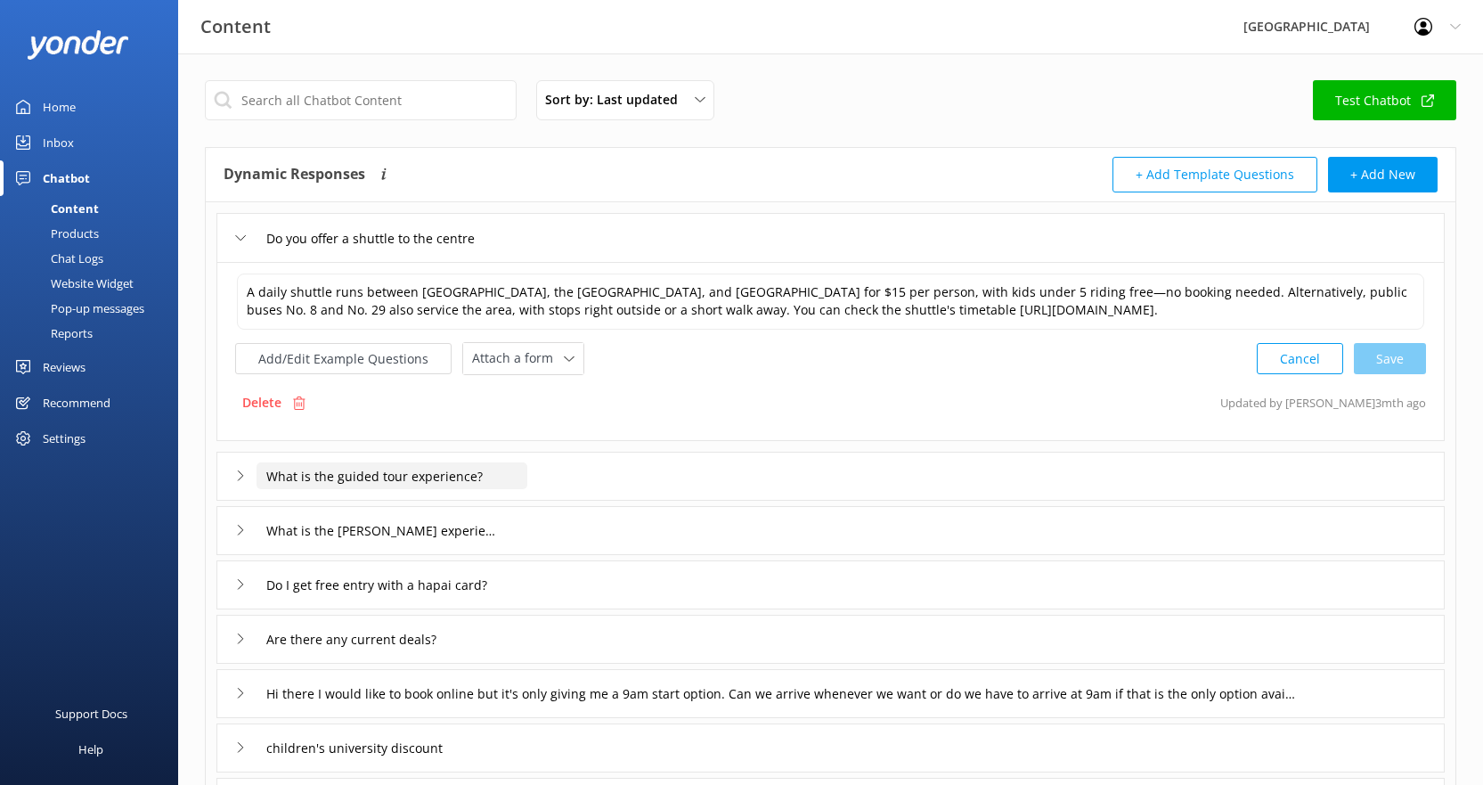
click at [394, 471] on input "What is the guided tour experience?" at bounding box center [392, 475] width 271 height 27
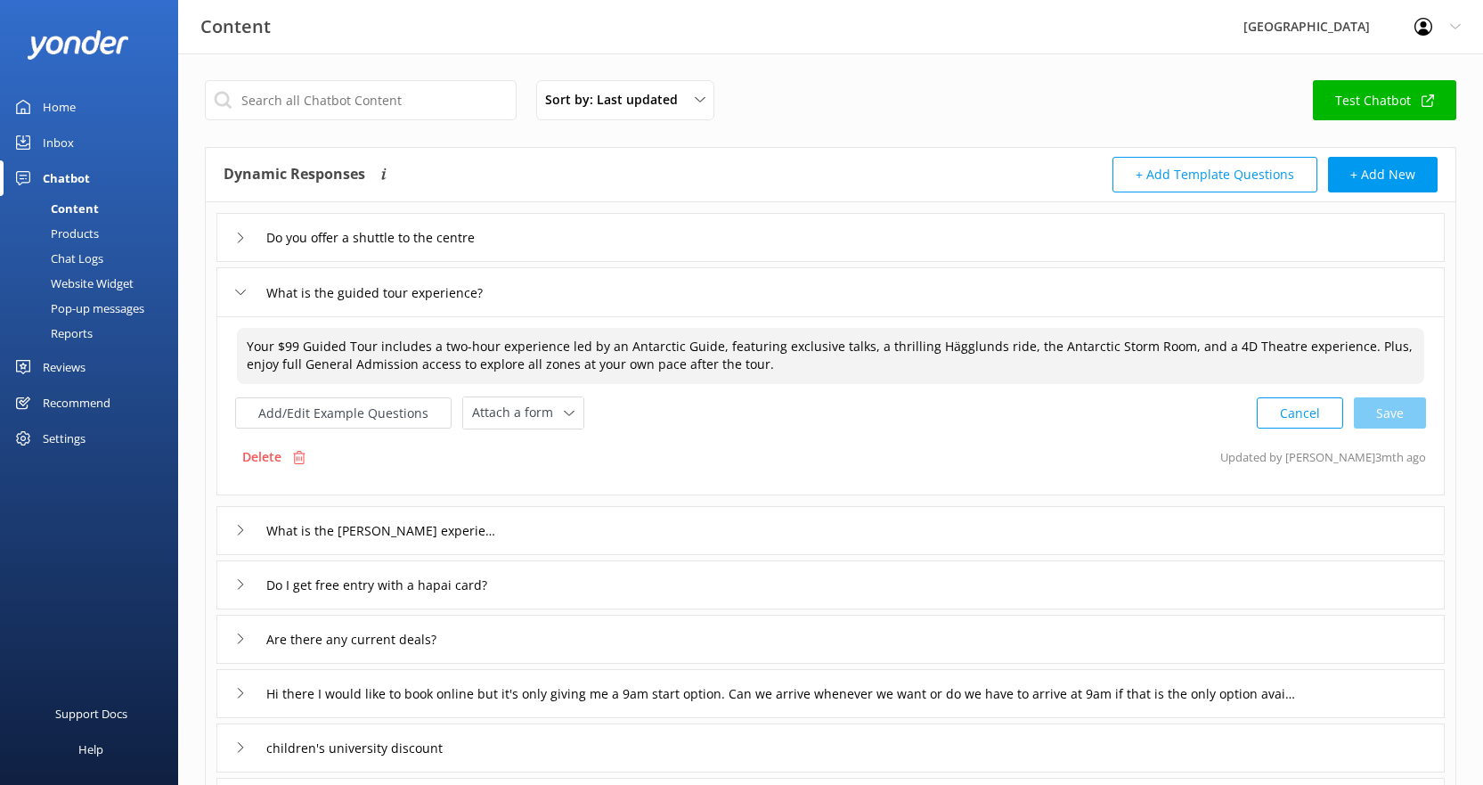
click at [1142, 345] on textarea "Your $99 Guided Tour includes a two-hour experience led by an Antarctic Guide, …" at bounding box center [830, 356] width 1187 height 56
click at [1382, 400] on div "Cancel Save" at bounding box center [1341, 412] width 169 height 33
click at [371, 412] on button "Add/Edit Example Questions" at bounding box center [343, 410] width 216 height 31
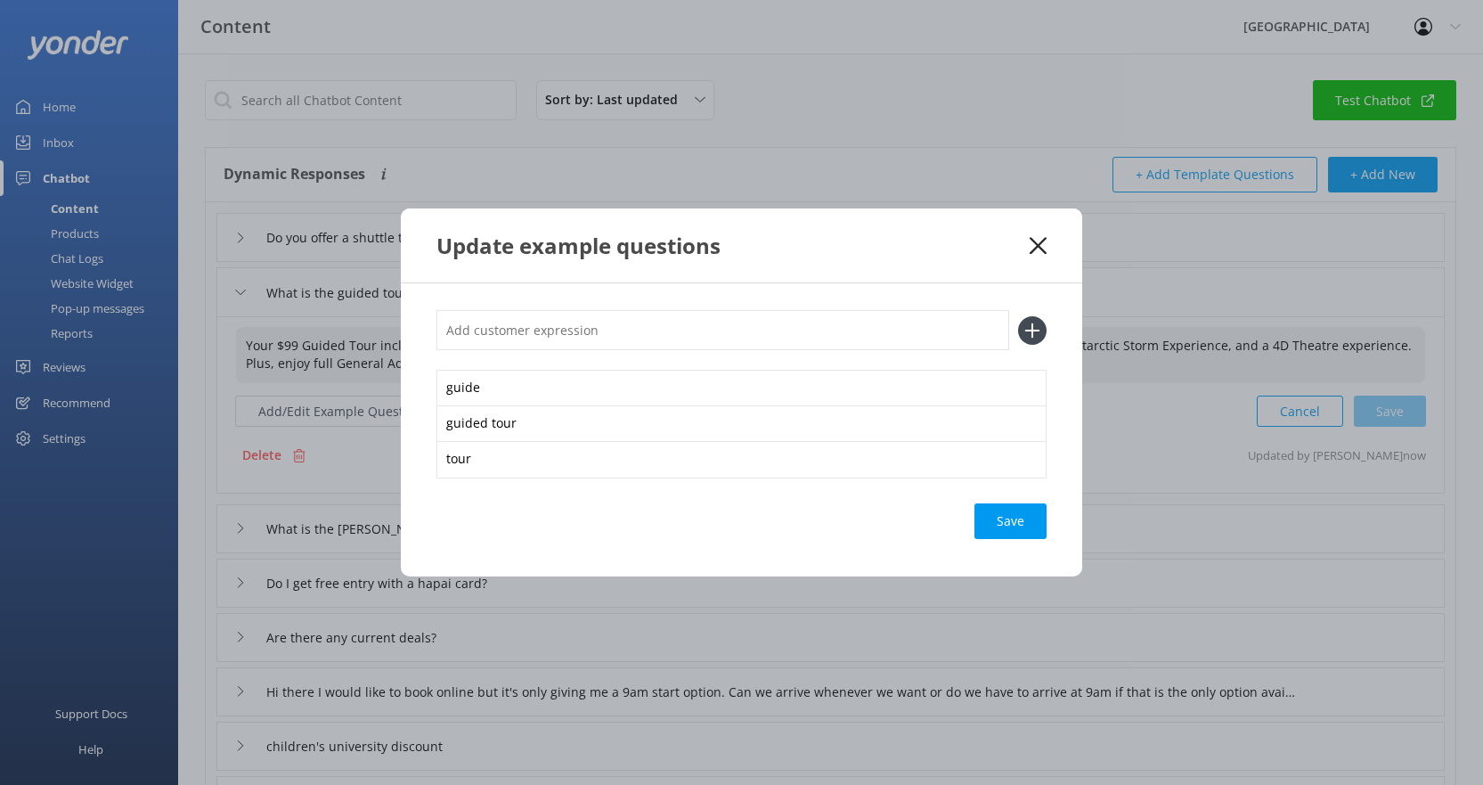
type textarea "Your $99 Guided Tour includes a two-hour experience led by an Antarctic Guide, …"
click at [591, 332] on input "text" at bounding box center [722, 330] width 573 height 40
type input "W"
type input "do you have guided tours"
click at [1035, 337] on icon at bounding box center [1032, 330] width 29 height 29
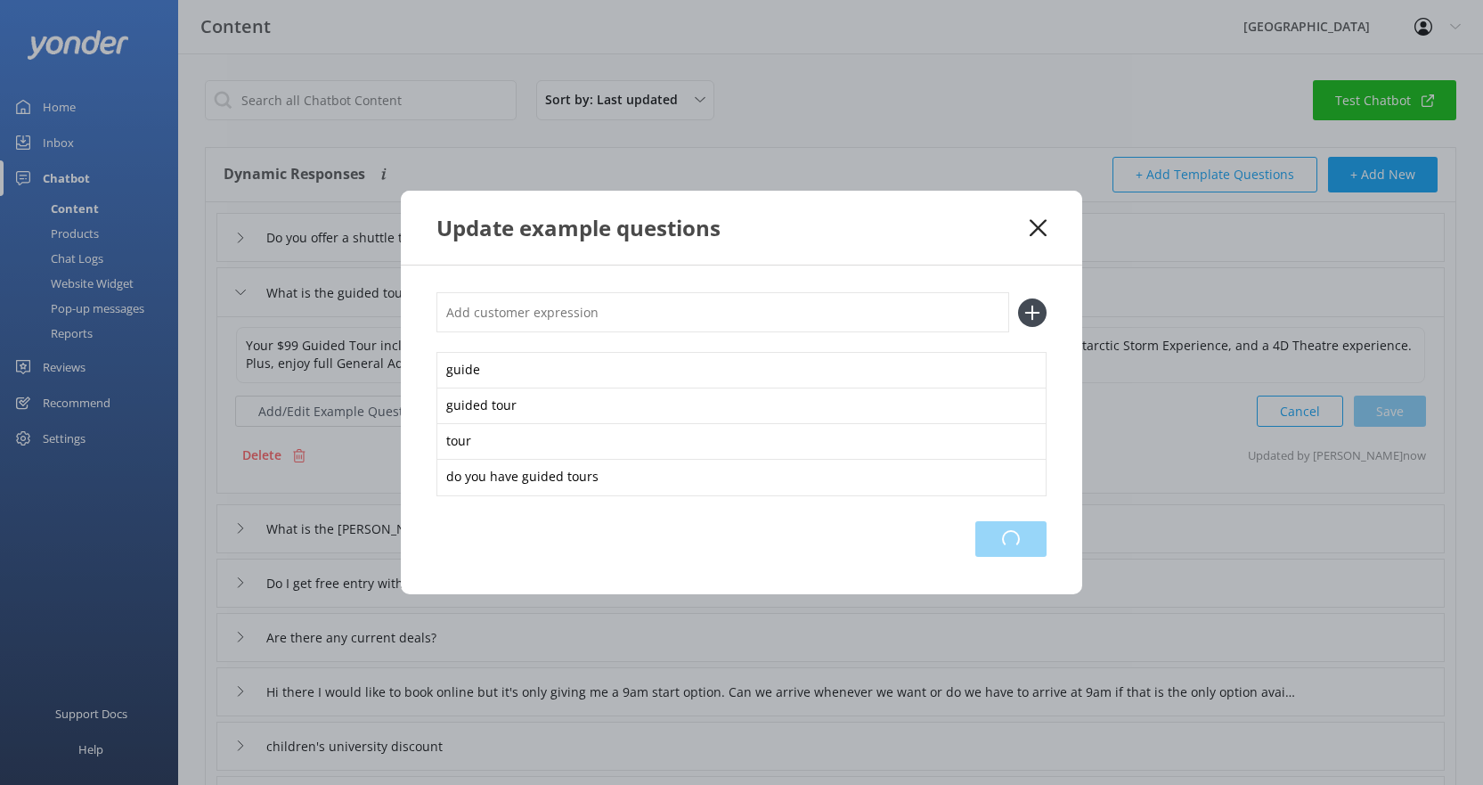
click at [1000, 537] on div "Loading.." at bounding box center [1010, 539] width 71 height 36
click at [1038, 224] on icon at bounding box center [1038, 228] width 17 height 18
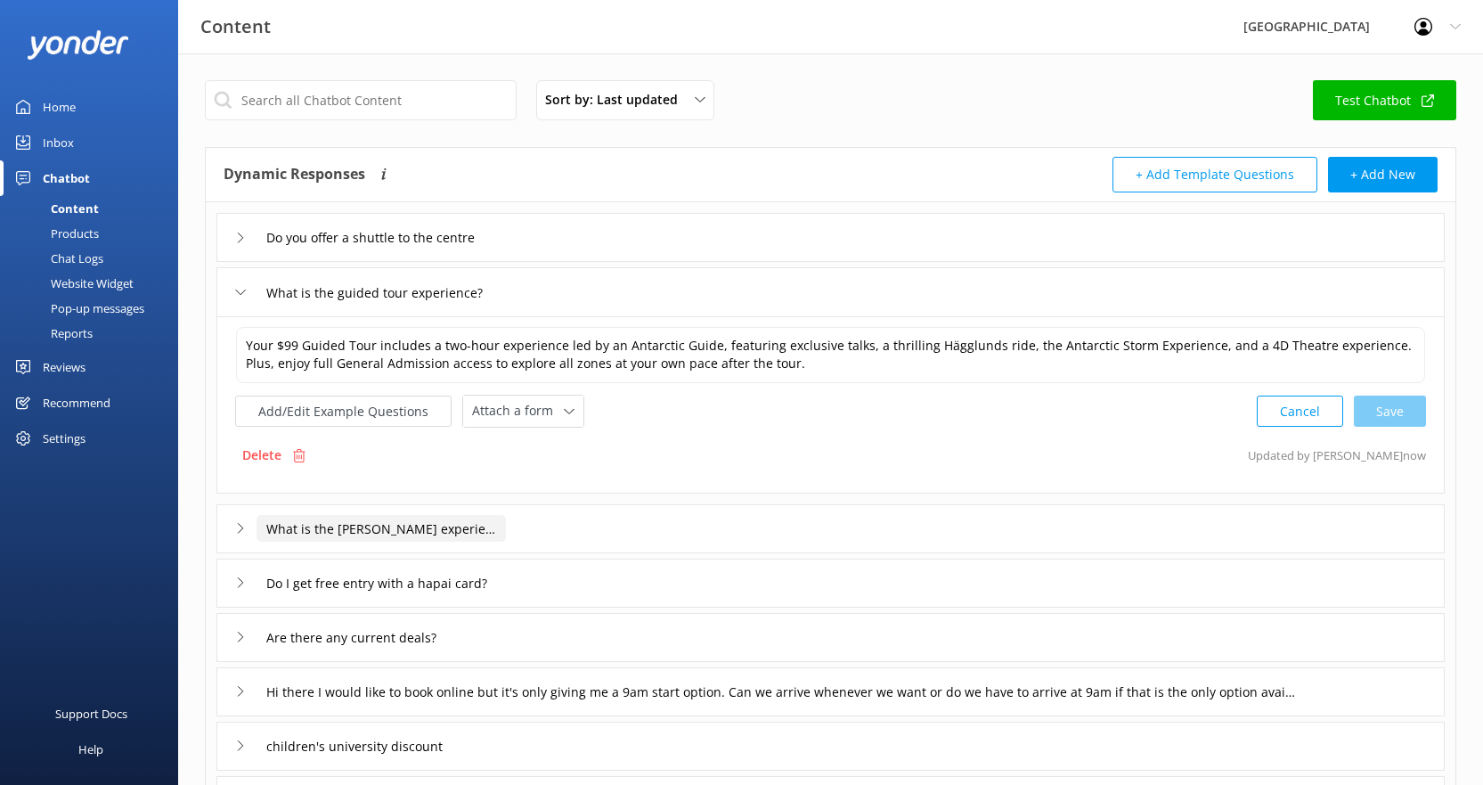
click at [505, 536] on input "What is the [PERSON_NAME] experience?" at bounding box center [381, 528] width 249 height 27
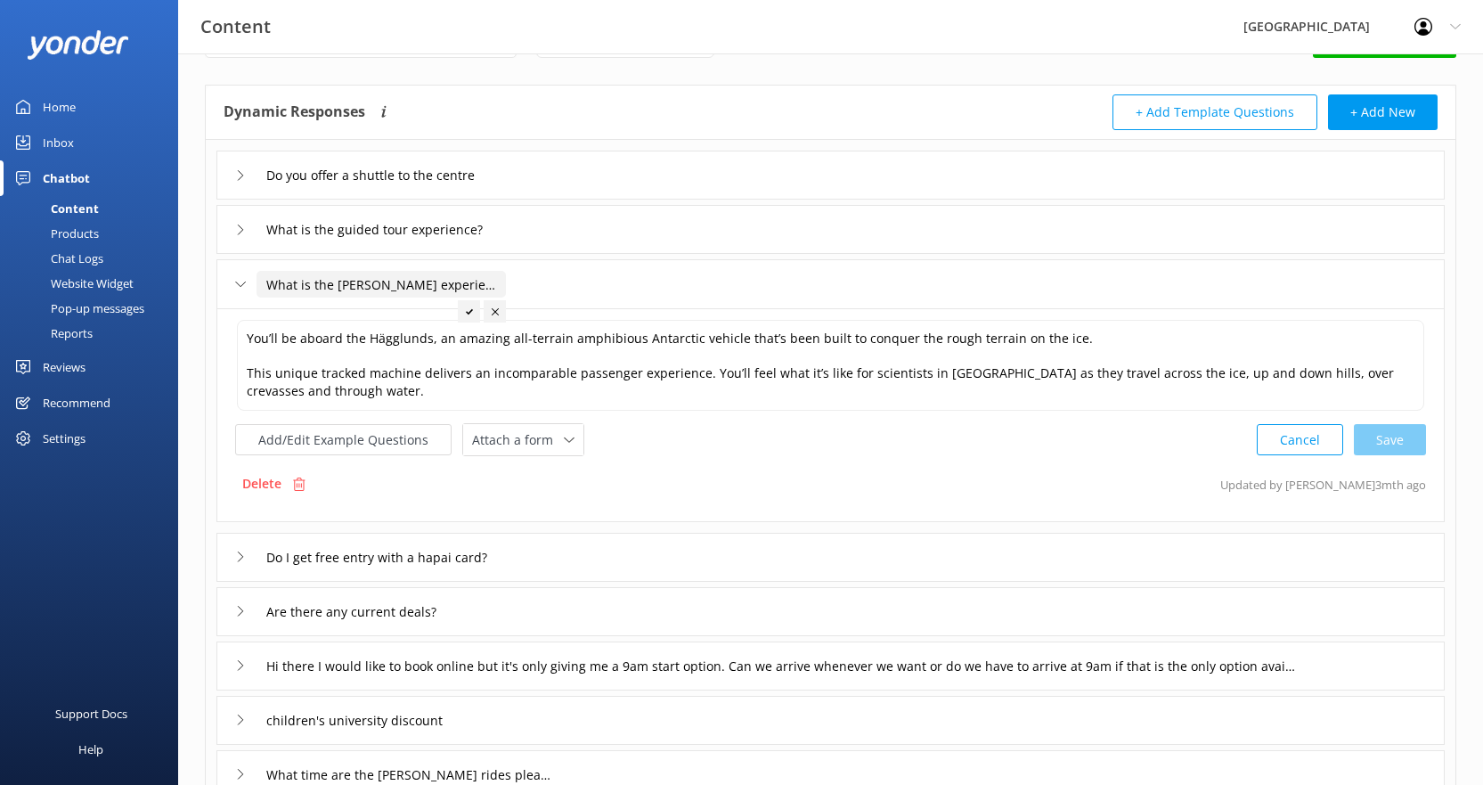
scroll to position [89, 0]
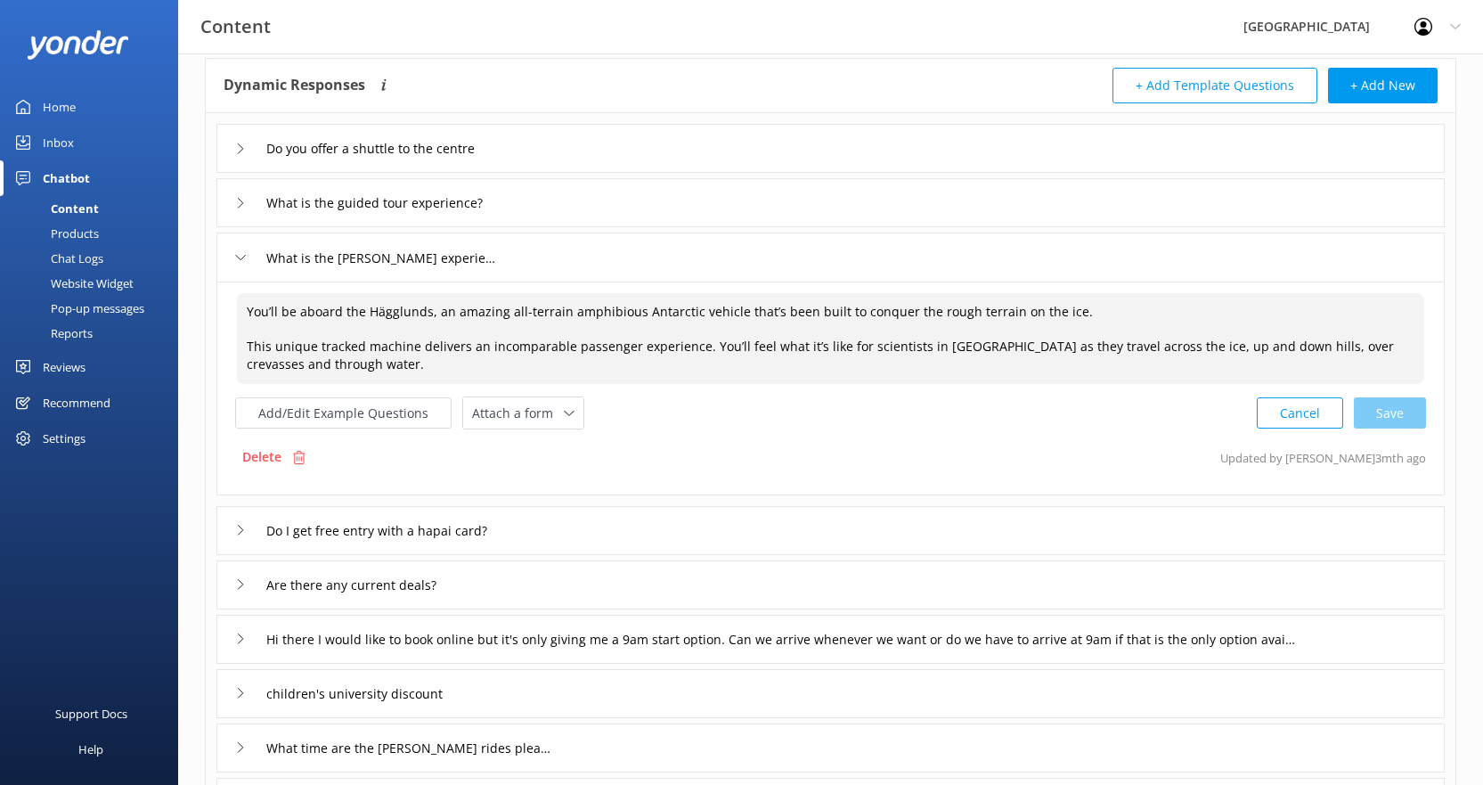
click at [945, 363] on textarea "You’ll be aboard the Hägglunds, an amazing all-terrain amphibious Antarctic veh…" at bounding box center [830, 338] width 1187 height 91
paste textarea "Minimum height in order to ride is 1.2m. For safety reasons, personal discretio…"
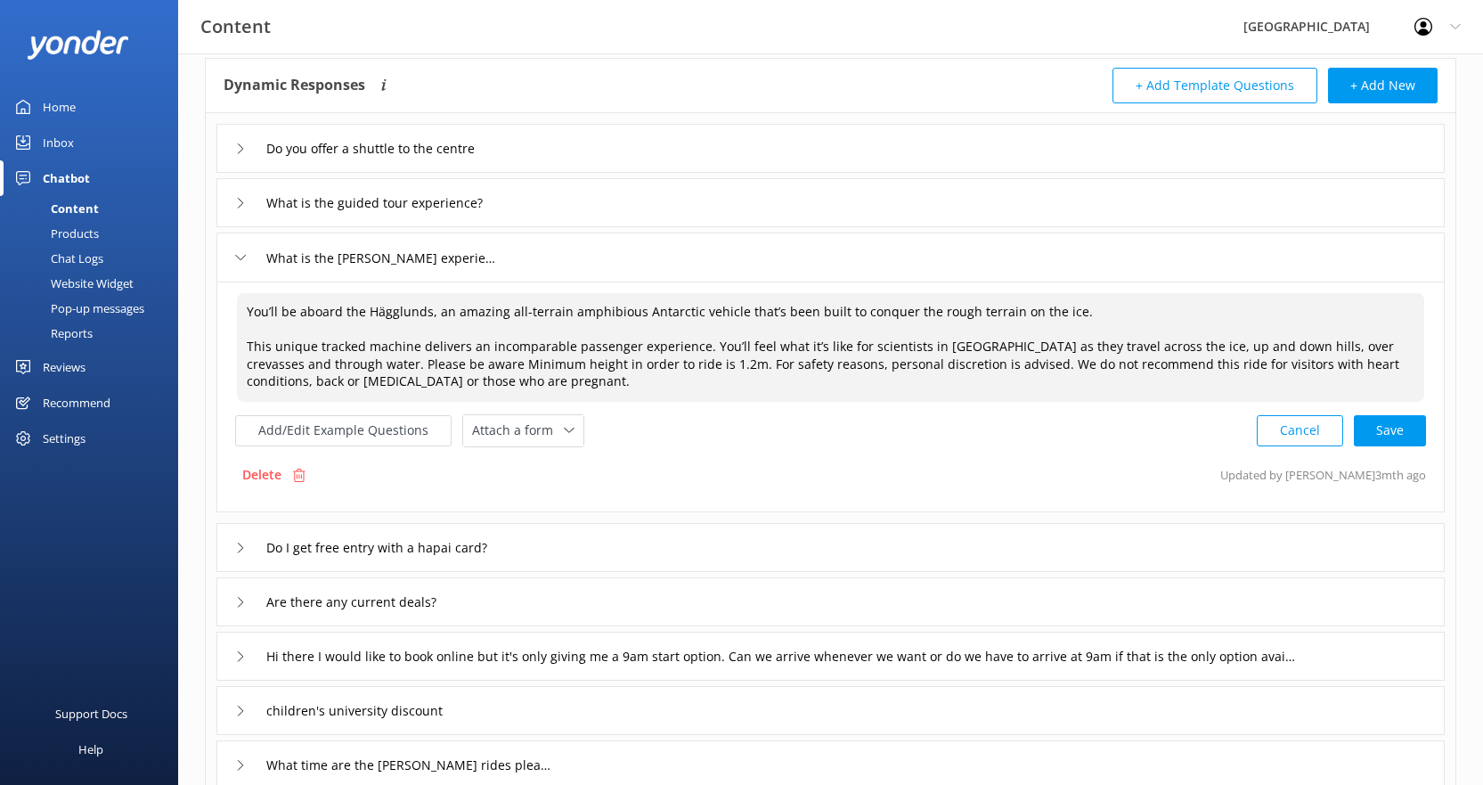
drag, startPoint x: 436, startPoint y: 363, endPoint x: 446, endPoint y: 363, distance: 10.7
click at [446, 363] on textarea "You’ll be aboard the Hägglunds, an amazing all-terrain amphibious Antarctic veh…" at bounding box center [830, 347] width 1187 height 109
drag, startPoint x: 557, startPoint y: 366, endPoint x: 599, endPoint y: 364, distance: 42.8
click at [599, 364] on textarea "You’ll be aboard the Hägglunds, an amazing all-terrain amphibious Antarctic veh…" at bounding box center [830, 347] width 1187 height 109
click at [518, 391] on textarea "You’ll be aboard the Hägglunds, an amazing all-terrain amphibious Antarctic veh…" at bounding box center [830, 347] width 1187 height 109
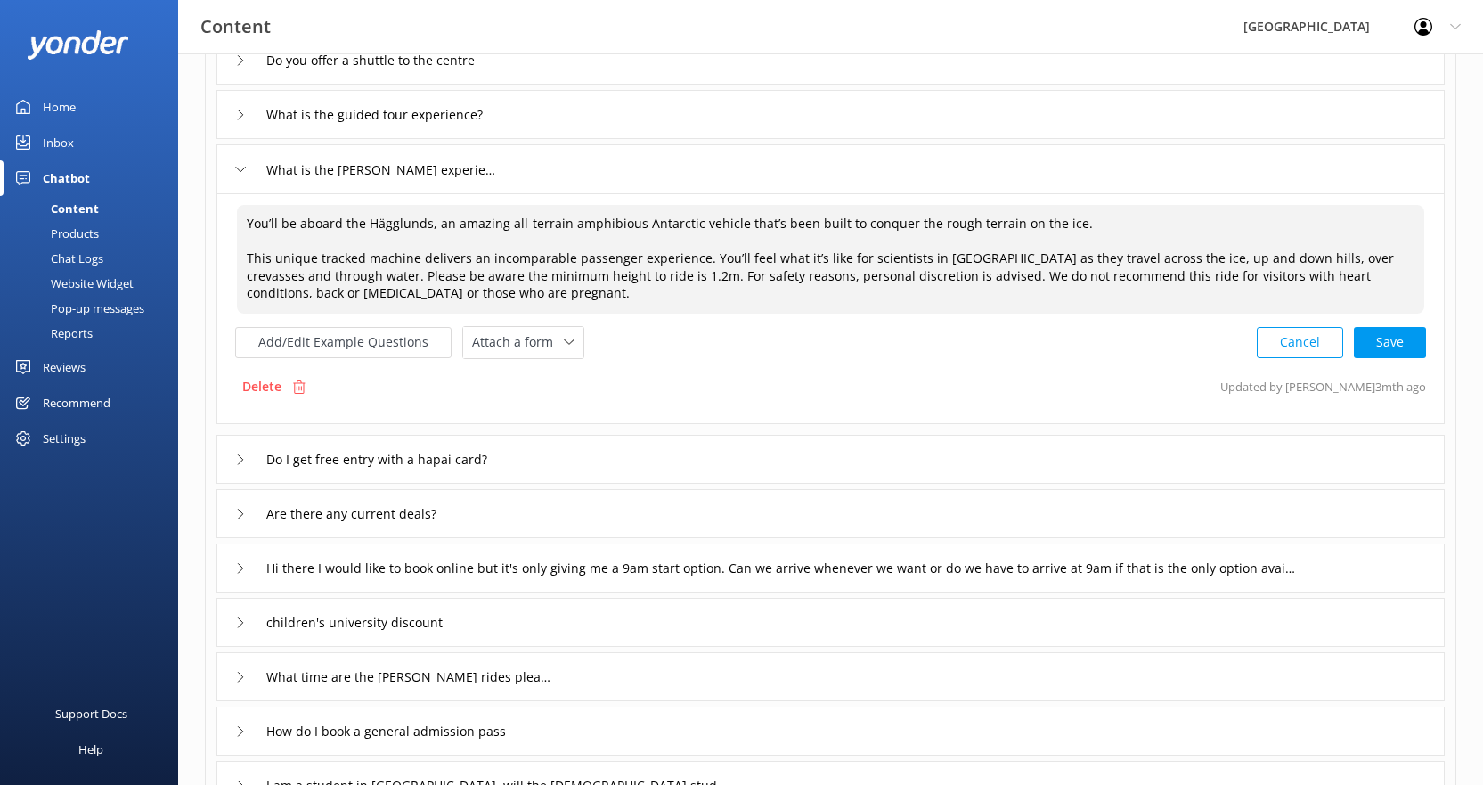
scroll to position [178, 0]
click at [1396, 332] on div "Cancel Save" at bounding box center [1341, 341] width 169 height 33
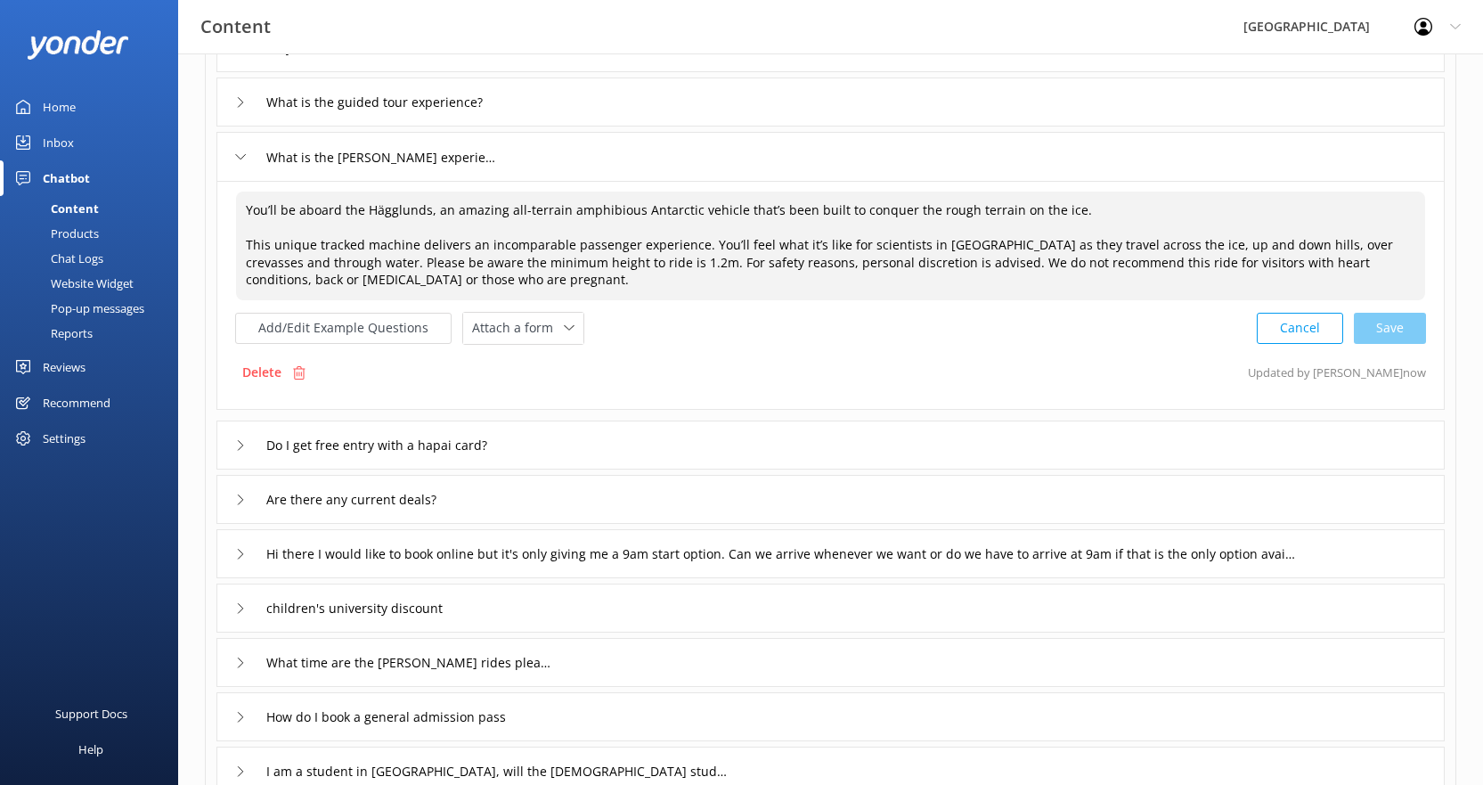
scroll to position [267, 0]
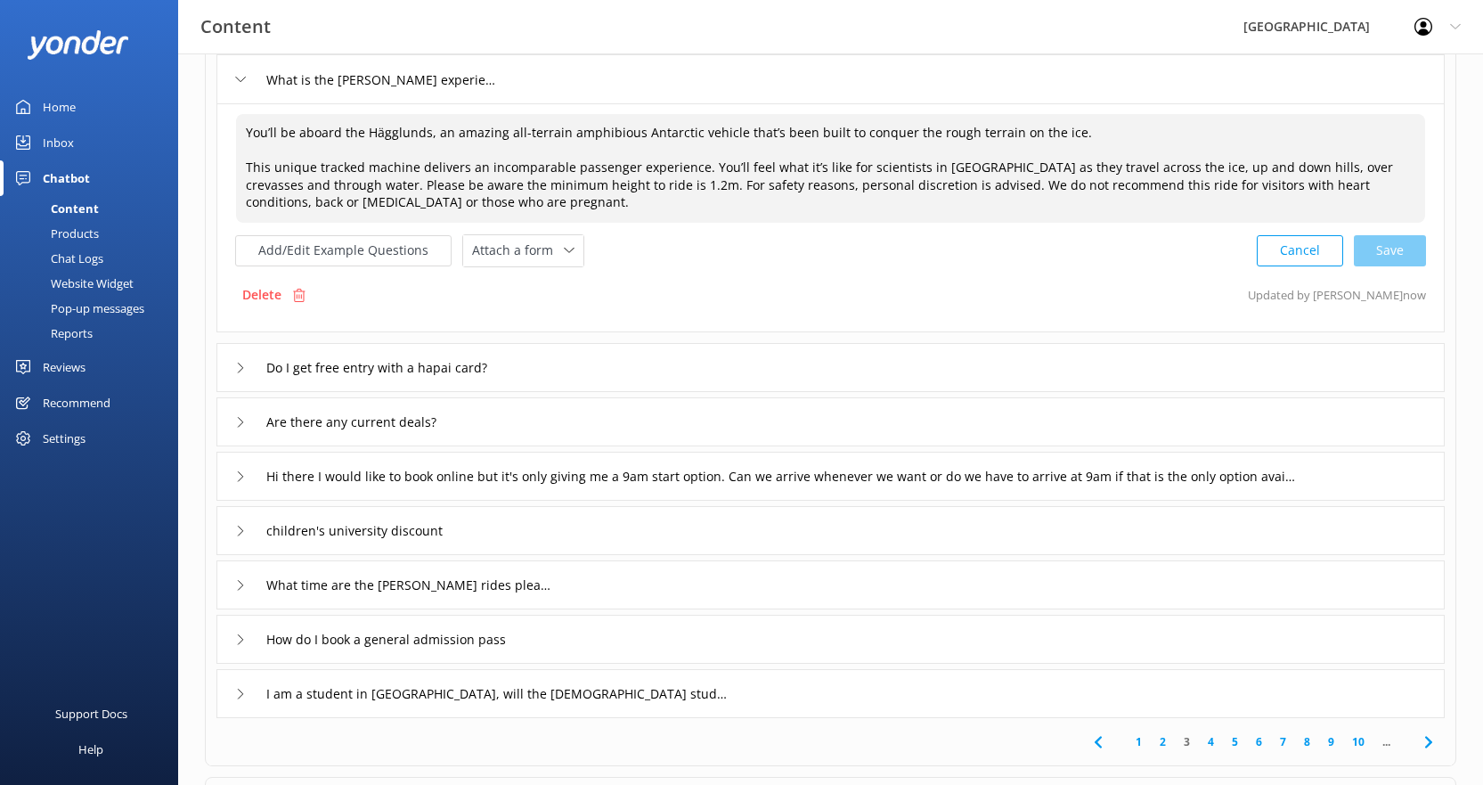
type textarea "You’ll be aboard the Hägglunds, an amazing all-terrain amphibious Antarctic veh…"
click at [571, 370] on div "Do I get free entry with a hapai card?" at bounding box center [830, 367] width 1228 height 49
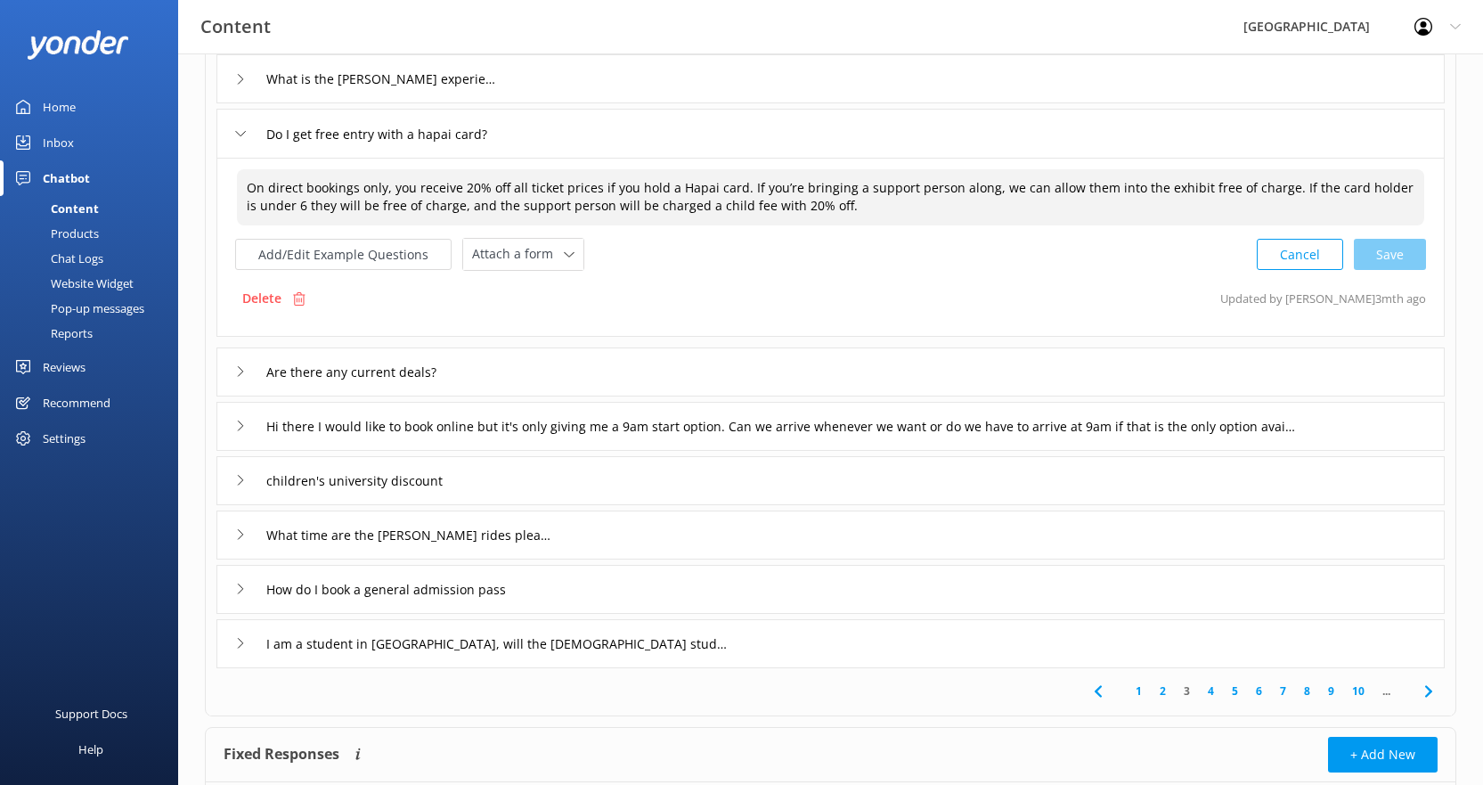
drag, startPoint x: 507, startPoint y: 187, endPoint x: 594, endPoint y: 184, distance: 87.3
click at [594, 184] on textarea "On direct bookings only, you receive 20% off all ticket prices if you hold a Ha…" at bounding box center [830, 197] width 1187 height 56
drag, startPoint x: 510, startPoint y: 186, endPoint x: 592, endPoint y: 187, distance: 82.8
click at [592, 187] on textarea "On direct bookings only, you receive 20% off all ticket prices if you hold a Ha…" at bounding box center [830, 197] width 1187 height 56
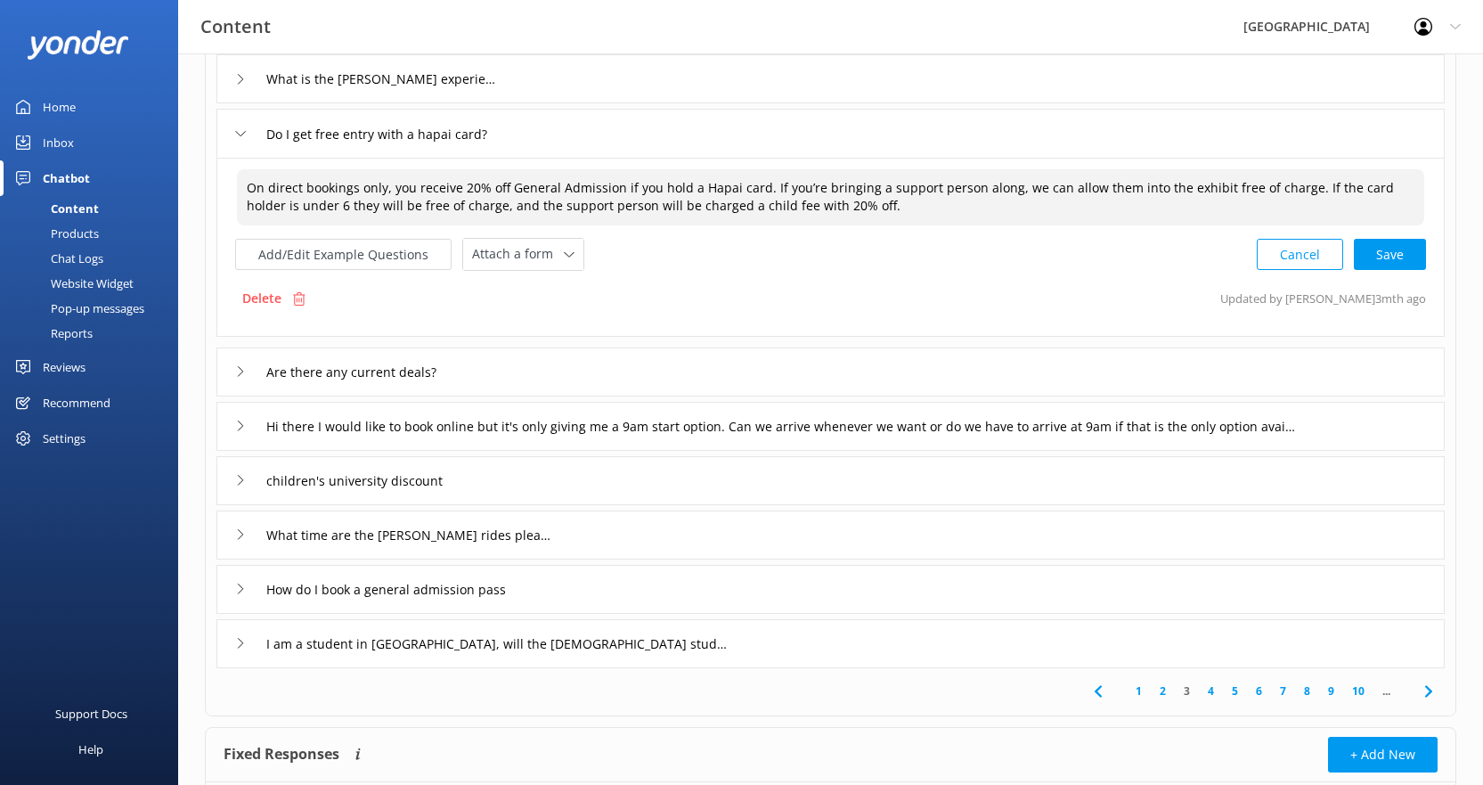
click at [705, 186] on textarea "On direct bookings only, you receive 20% off General Admission if you hold a Ha…" at bounding box center [830, 197] width 1187 height 56
click at [707, 186] on textarea "On direct bookings only, you receive 20% off General Admission if you hold a Ha…" at bounding box center [830, 197] width 1187 height 56
click at [848, 208] on textarea "On direct bookings only, you receive 20% off General Admission if you hold a Hā…" at bounding box center [830, 197] width 1187 height 56
click at [1178, 186] on textarea "On direct bookings only, you receive 20% off General Admission if you hold a Hā…" at bounding box center [830, 197] width 1187 height 56
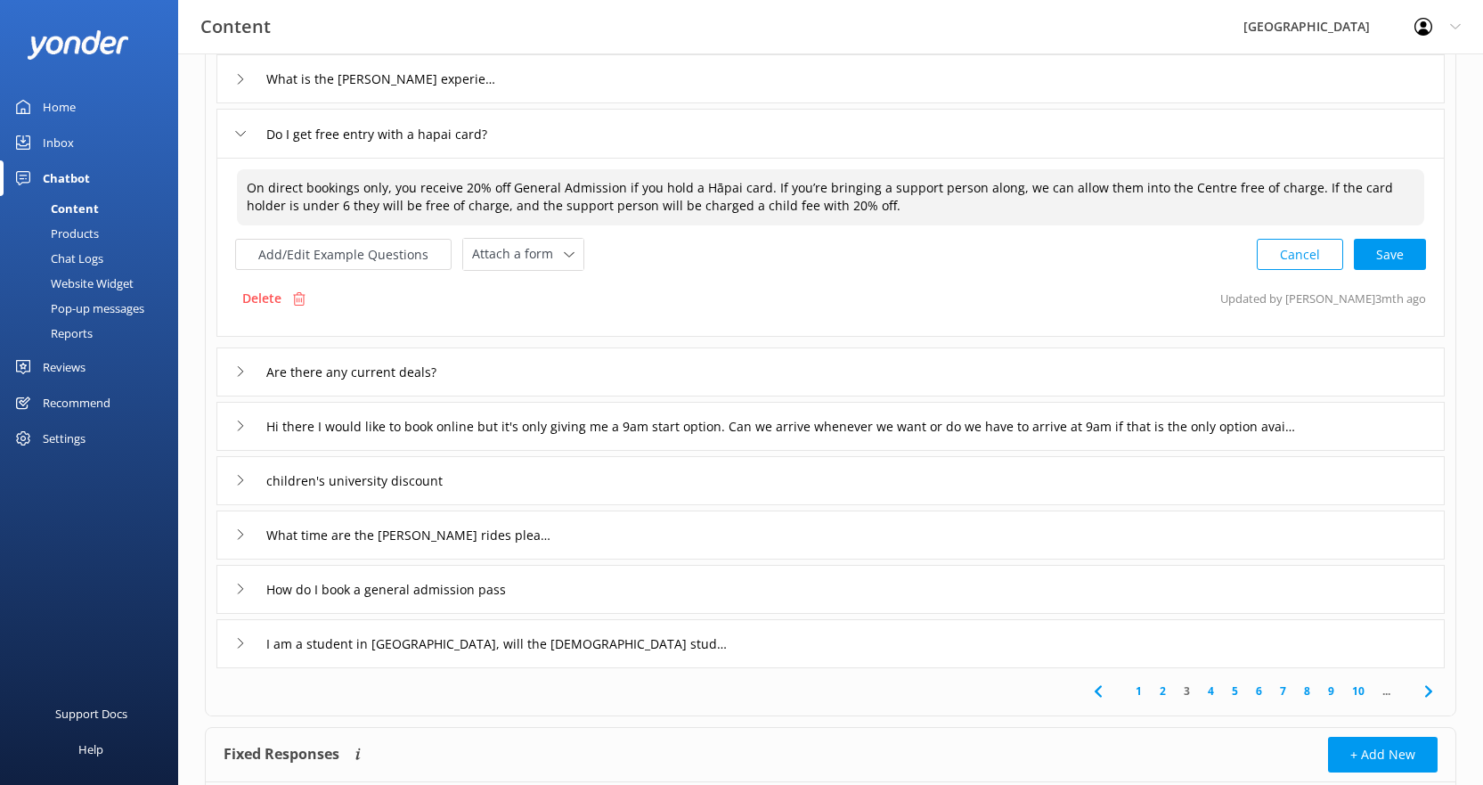
type textarea "On direct bookings only, you receive 20% off General Admission if you hold a Hā…"
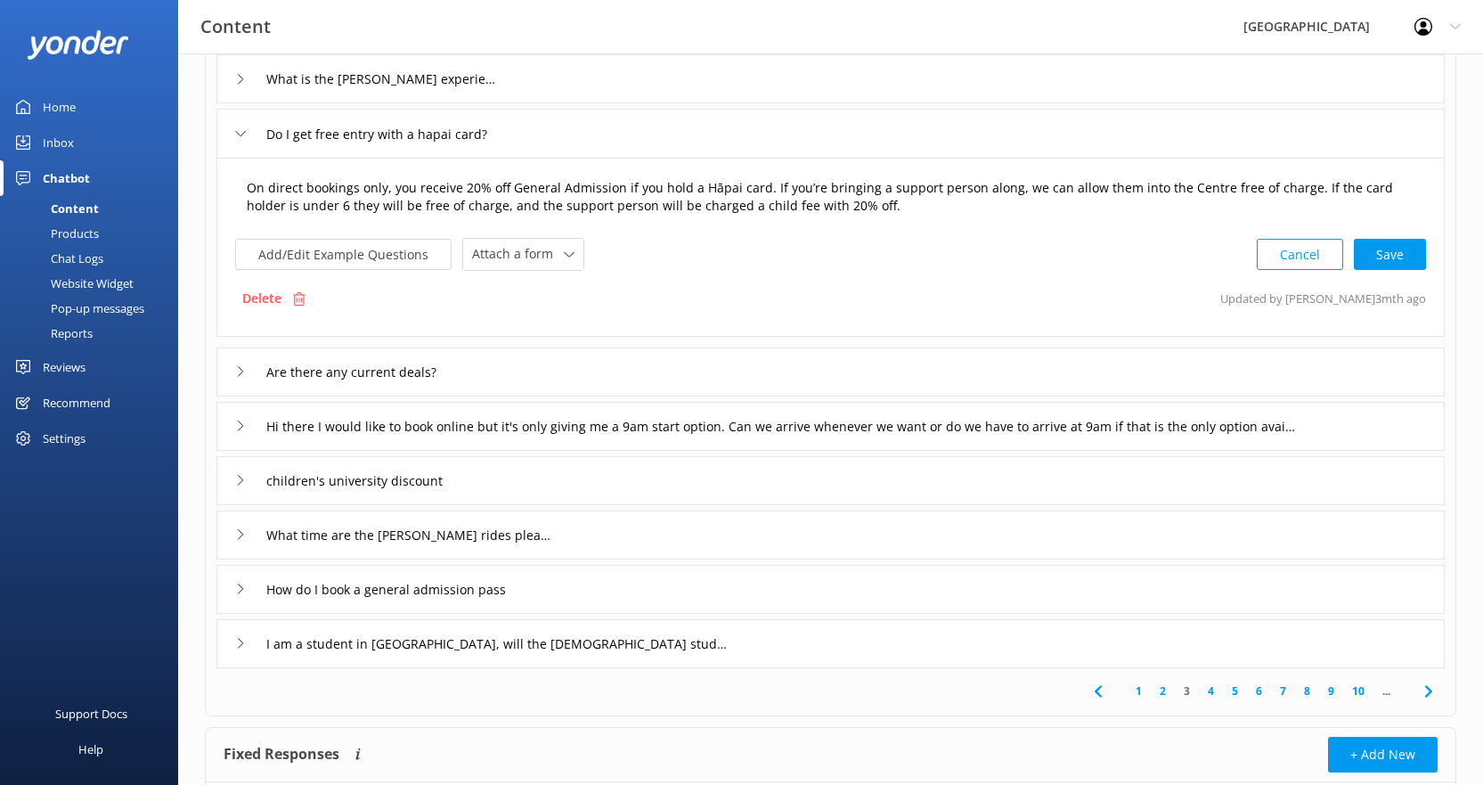
click at [1391, 253] on div "Cancel Save" at bounding box center [1341, 254] width 169 height 33
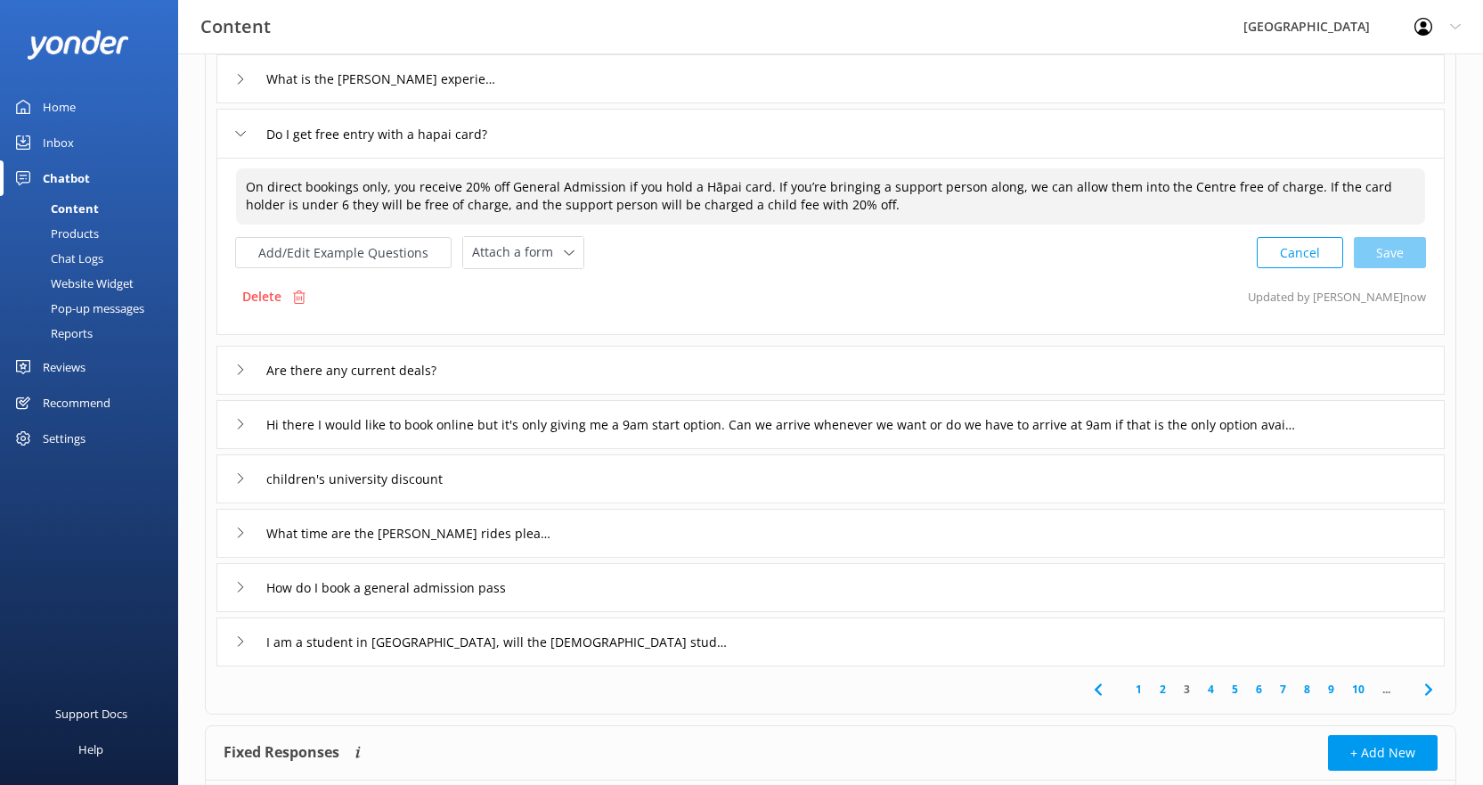
click at [1409, 257] on div "Cancel Save" at bounding box center [1341, 252] width 169 height 33
click at [441, 373] on input "Are there any current deals?" at bounding box center [367, 369] width 221 height 27
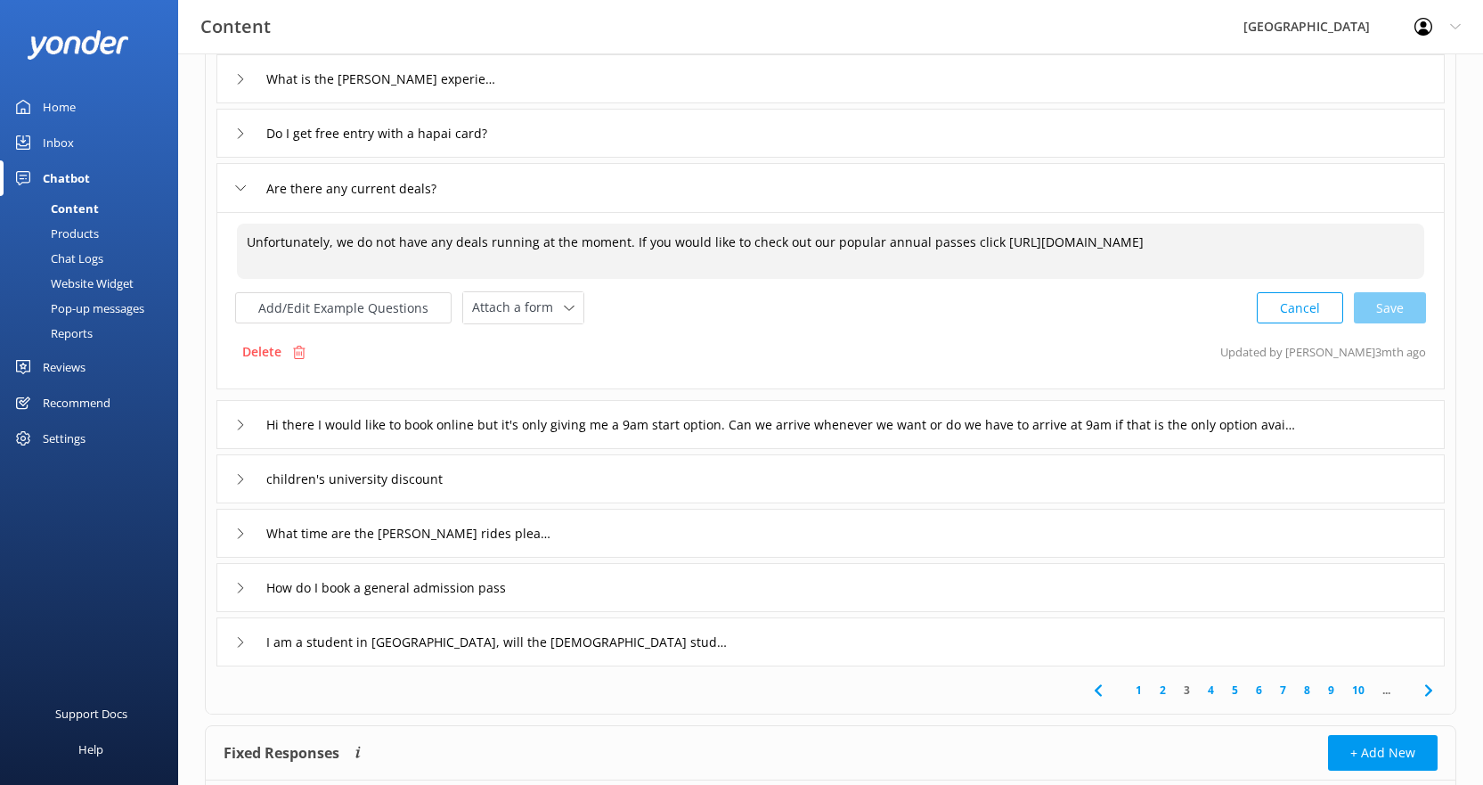
drag, startPoint x: 1029, startPoint y: 239, endPoint x: 982, endPoint y: 245, distance: 47.6
click at [982, 245] on textarea "Unfortunately, we do not have any deals running at the moment. If you would lik…" at bounding box center [830, 251] width 1187 height 55
click at [969, 237] on textarea "Unfortunately, we do not have any deals running at the moment. If you would lik…" at bounding box center [830, 251] width 1187 height 55
click at [1374, 298] on div "Cancel Save" at bounding box center [1341, 307] width 169 height 33
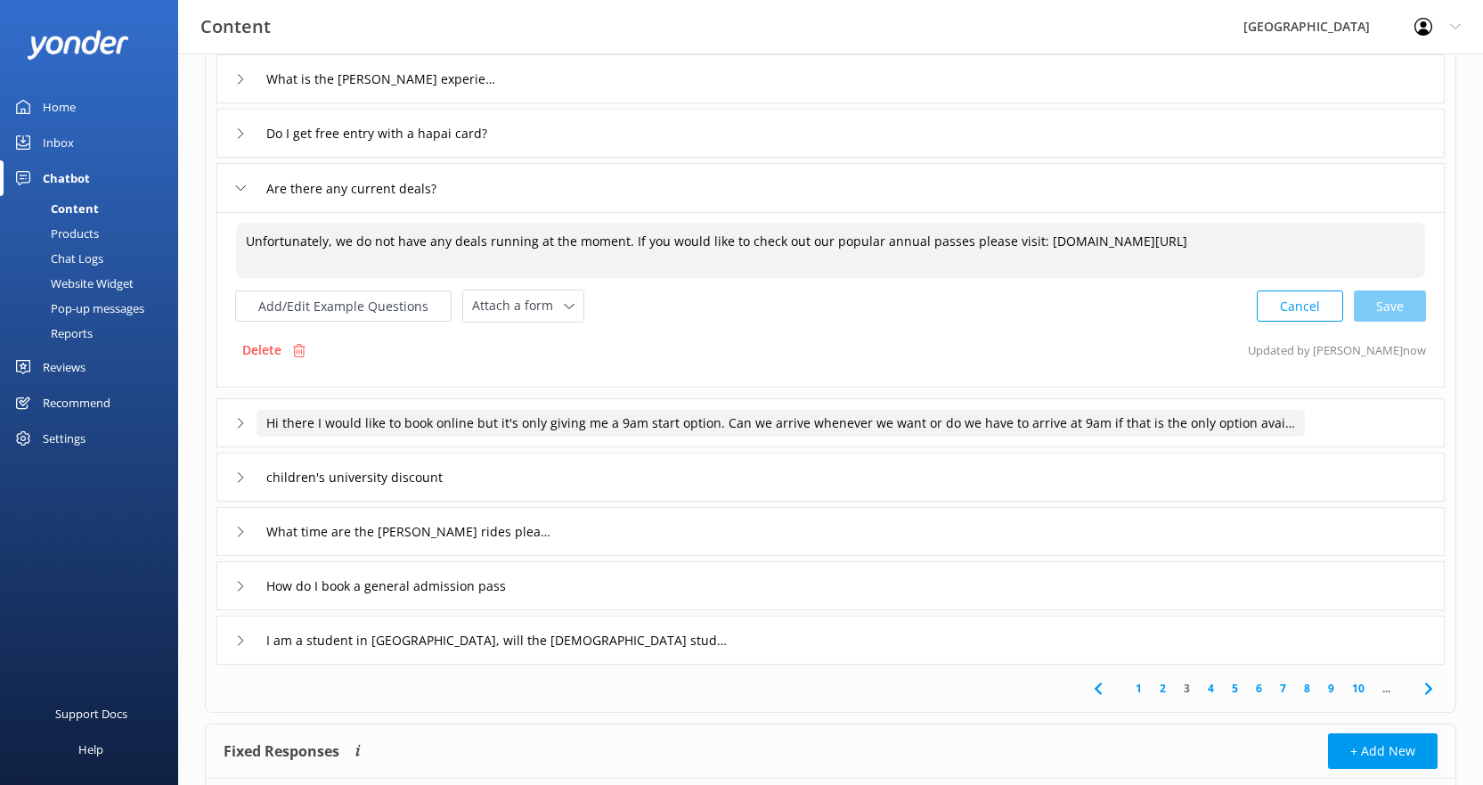
type textarea "Unfortunately, we do not have any deals running at the moment. If you would lik…"
click at [625, 430] on input "Hi there I would like to book online but it's only giving me a 9am start option…" at bounding box center [781, 423] width 1048 height 27
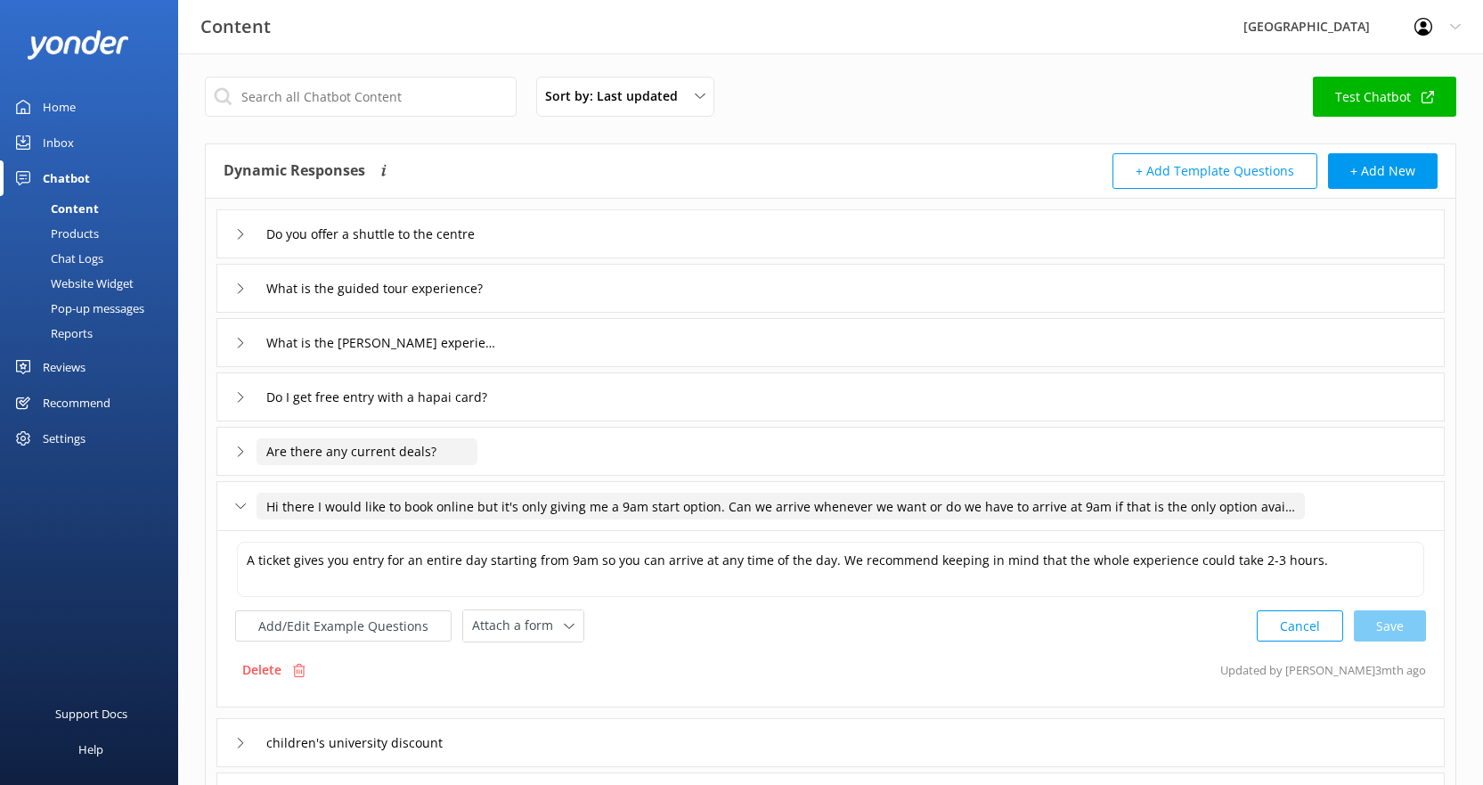
scroll to position [89, 0]
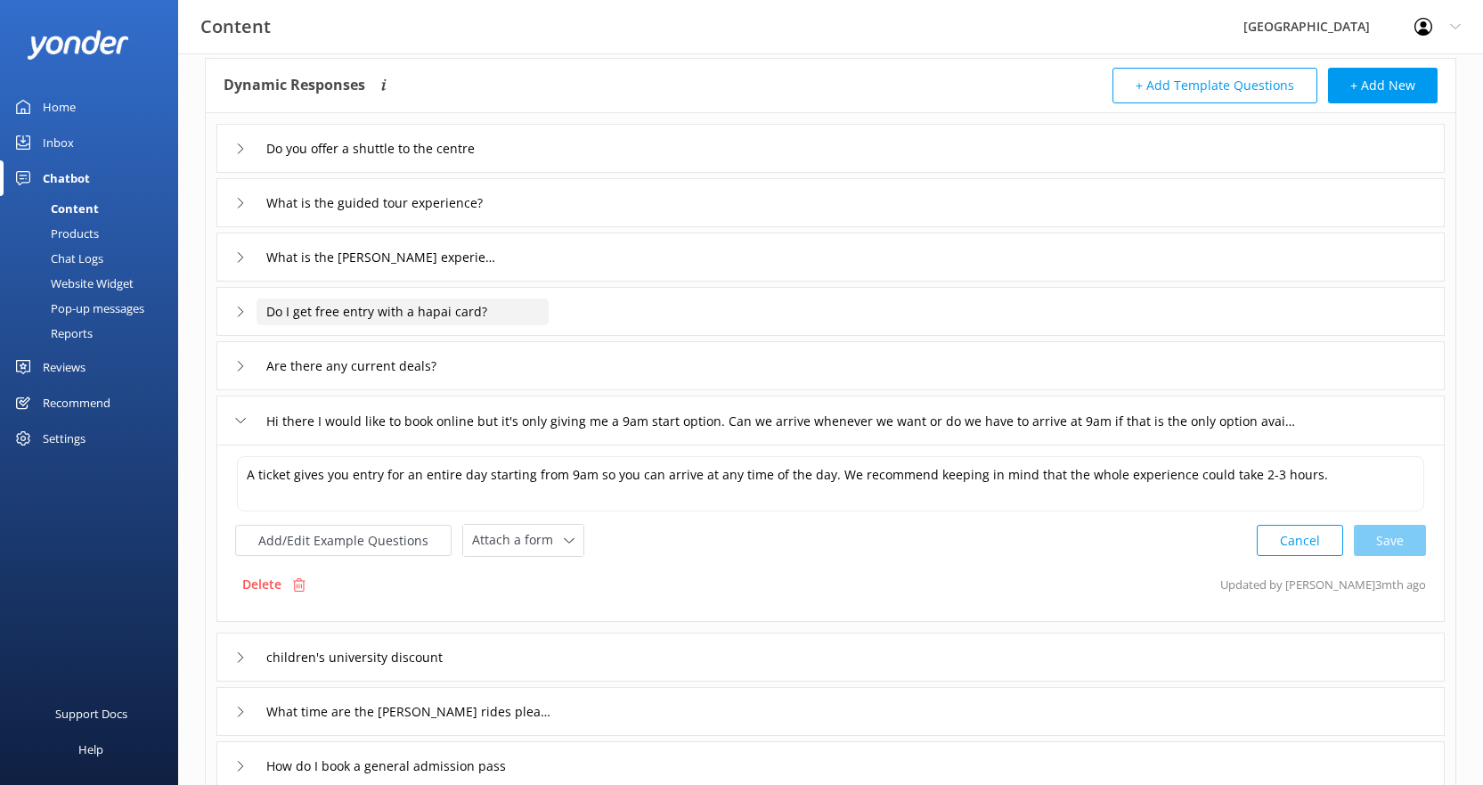
click at [464, 314] on input "Do I get free entry with a hapai card?" at bounding box center [403, 311] width 292 height 27
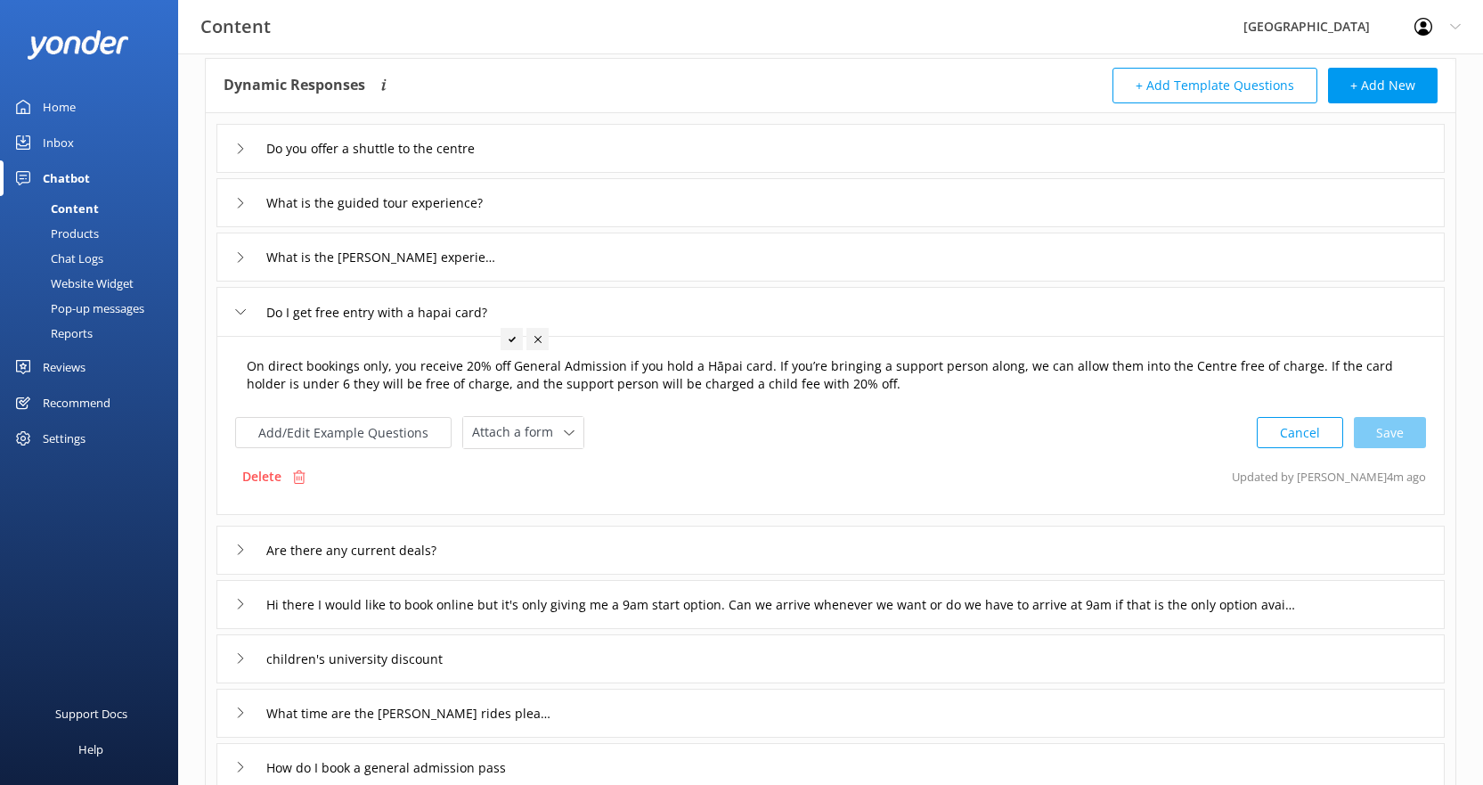
click at [899, 383] on textarea "On direct bookings only, you receive 20% off General Admission if you hold a Hā…" at bounding box center [830, 375] width 1187 height 56
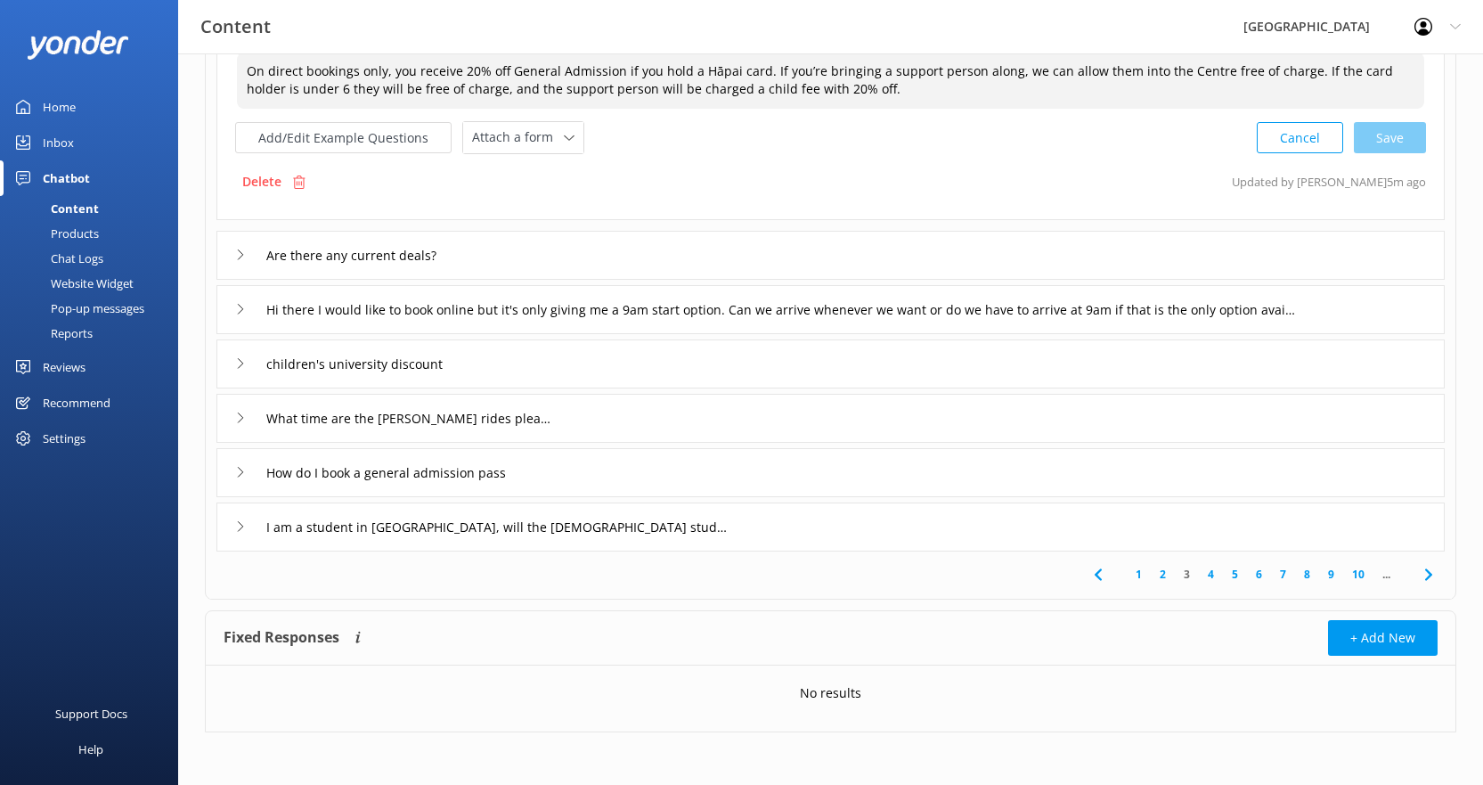
scroll to position [385, 0]
click at [1164, 575] on link "2" at bounding box center [1163, 573] width 24 height 17
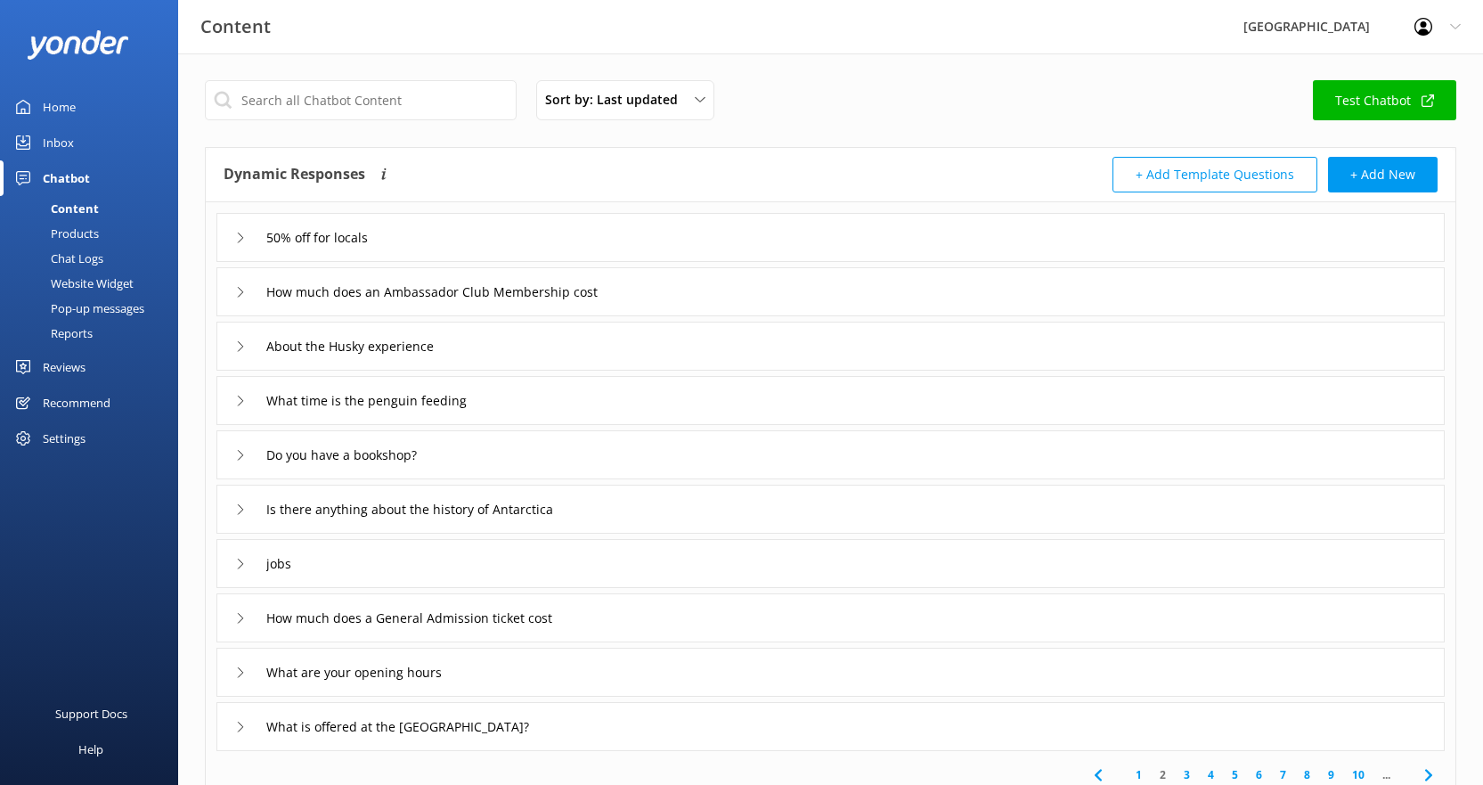
scroll to position [89, 0]
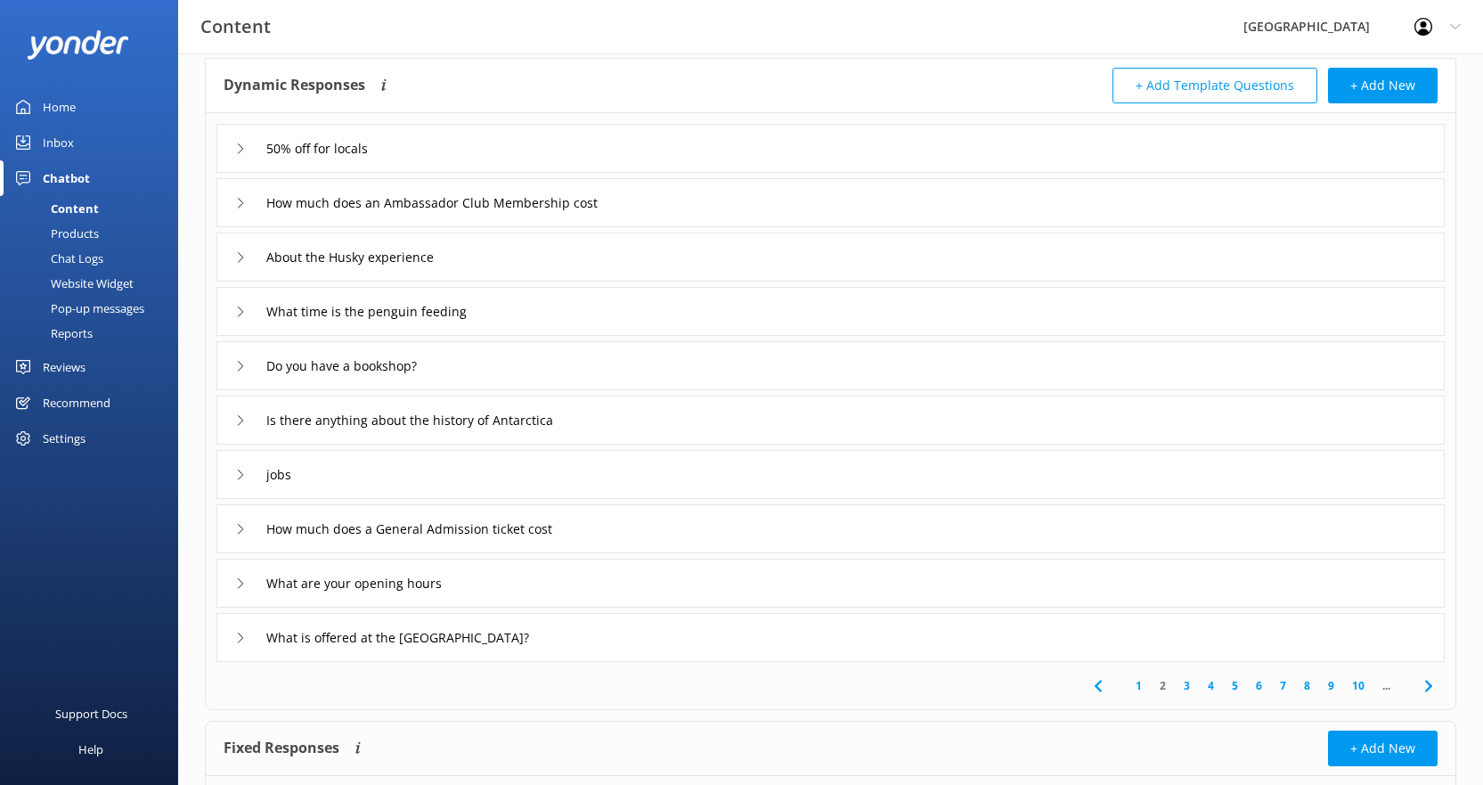
click at [1137, 688] on link "1" at bounding box center [1139, 685] width 24 height 17
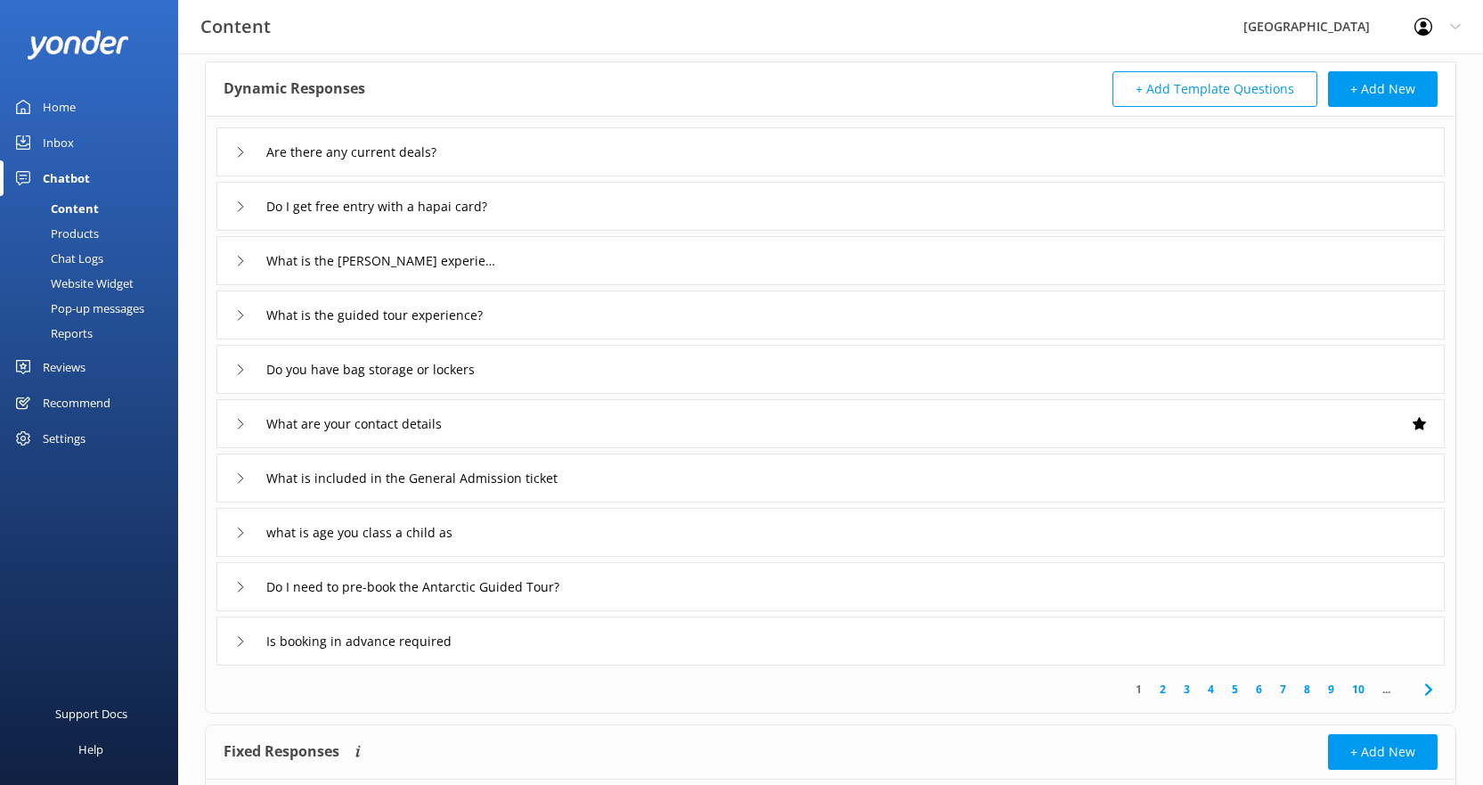
scroll to position [200, 0]
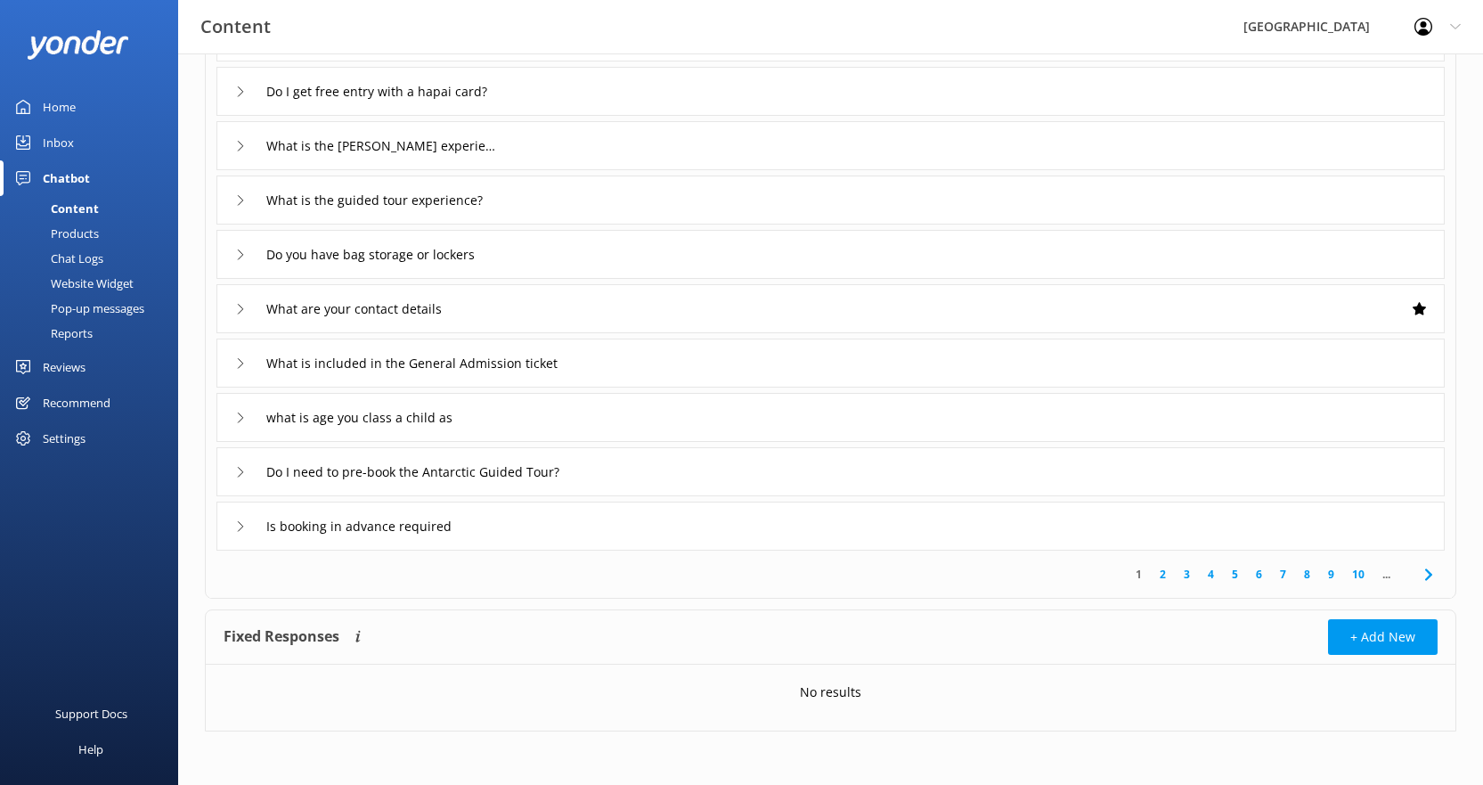
click at [1165, 575] on link "2" at bounding box center [1163, 574] width 24 height 17
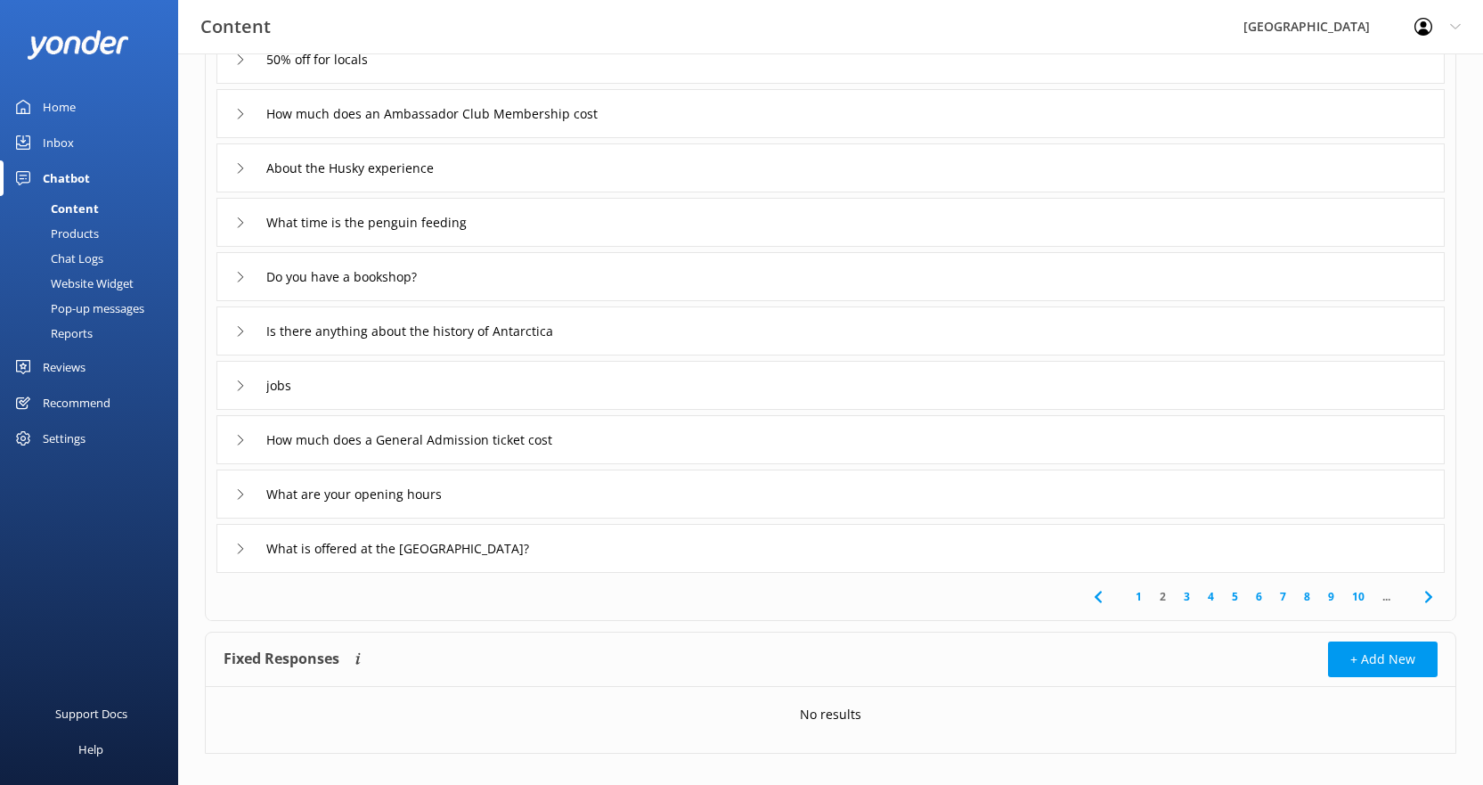
scroll to position [200, 0]
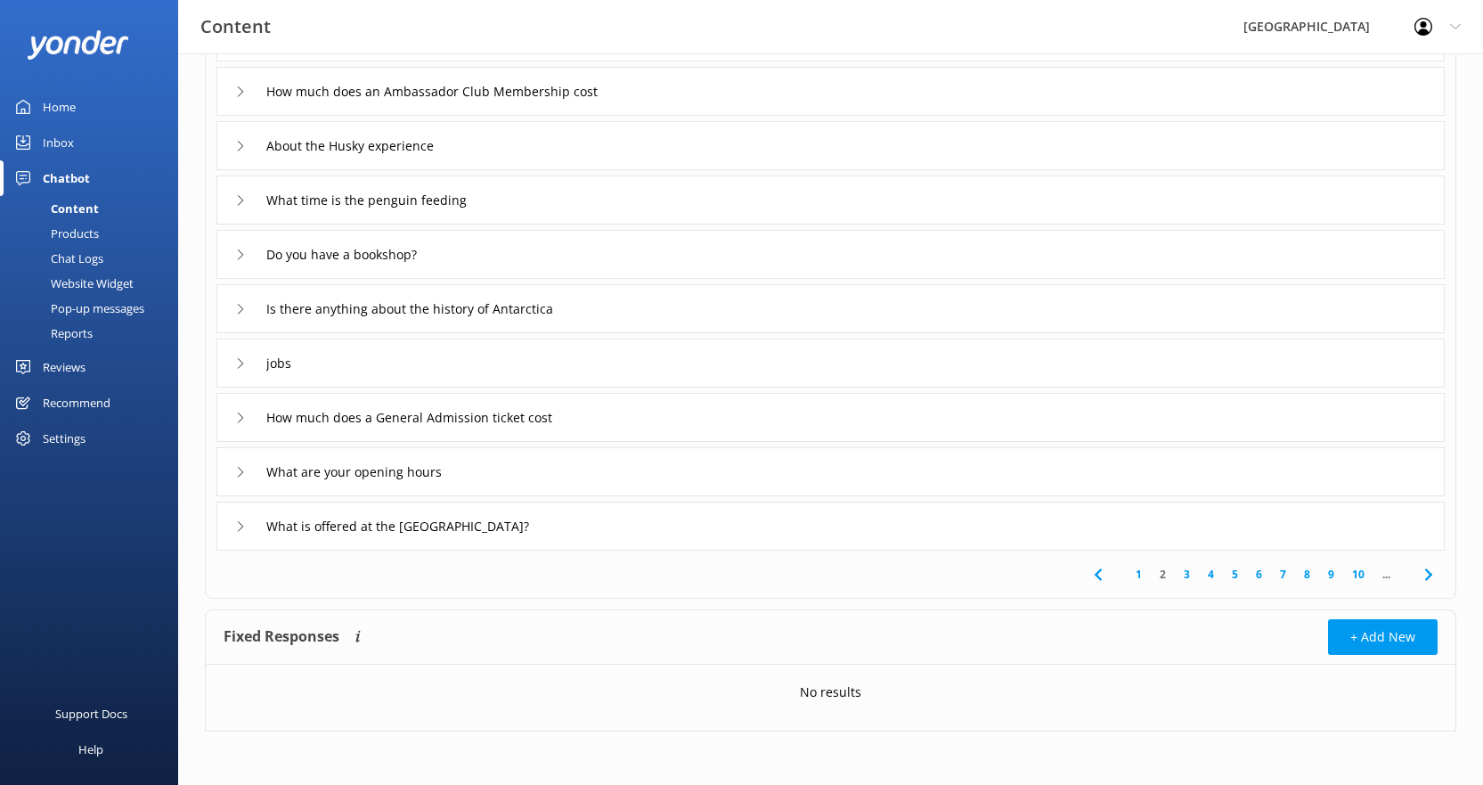
click at [1186, 575] on link "3" at bounding box center [1187, 574] width 24 height 17
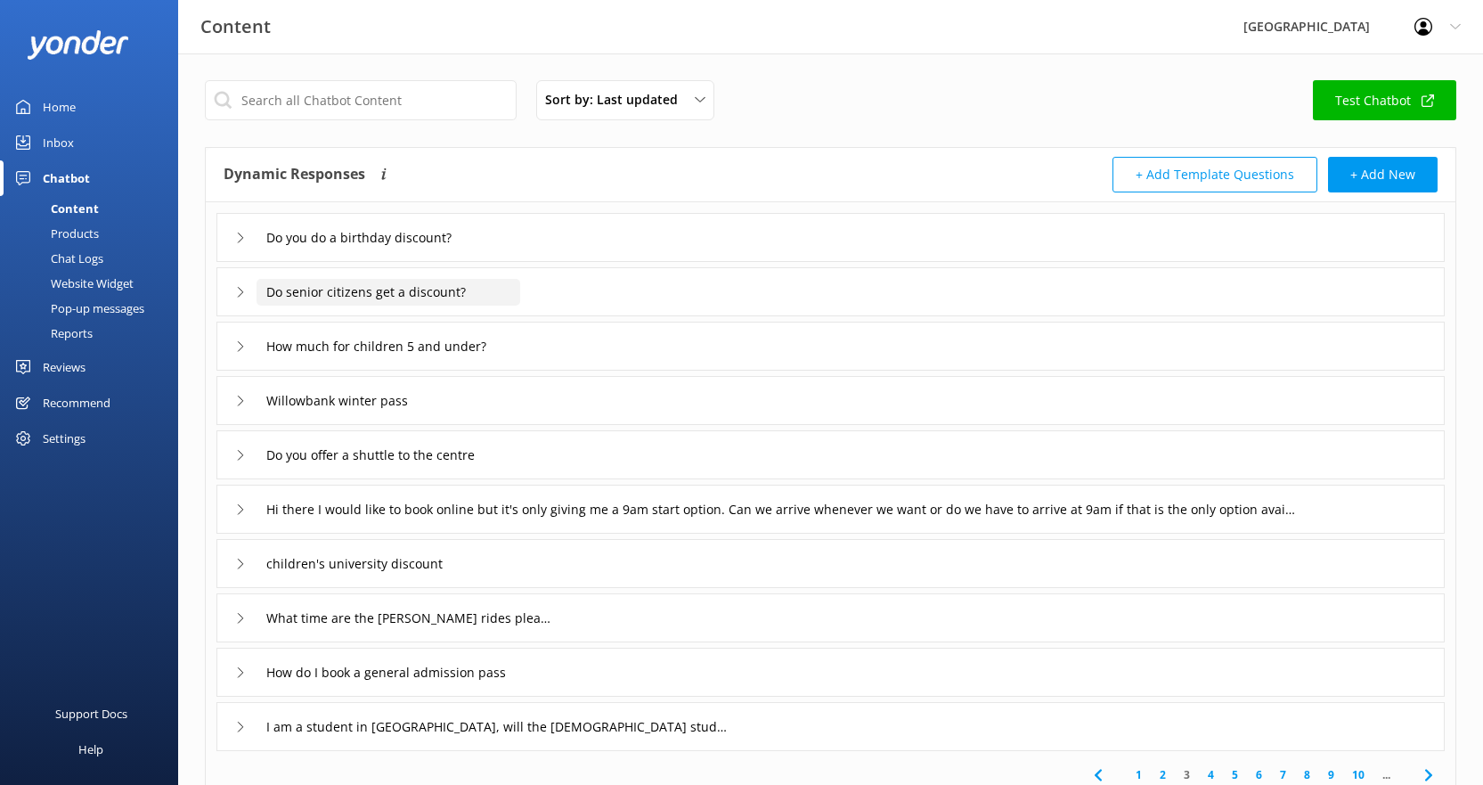
click at [510, 290] on input "Do senior citizens get a discount?" at bounding box center [389, 292] width 264 height 27
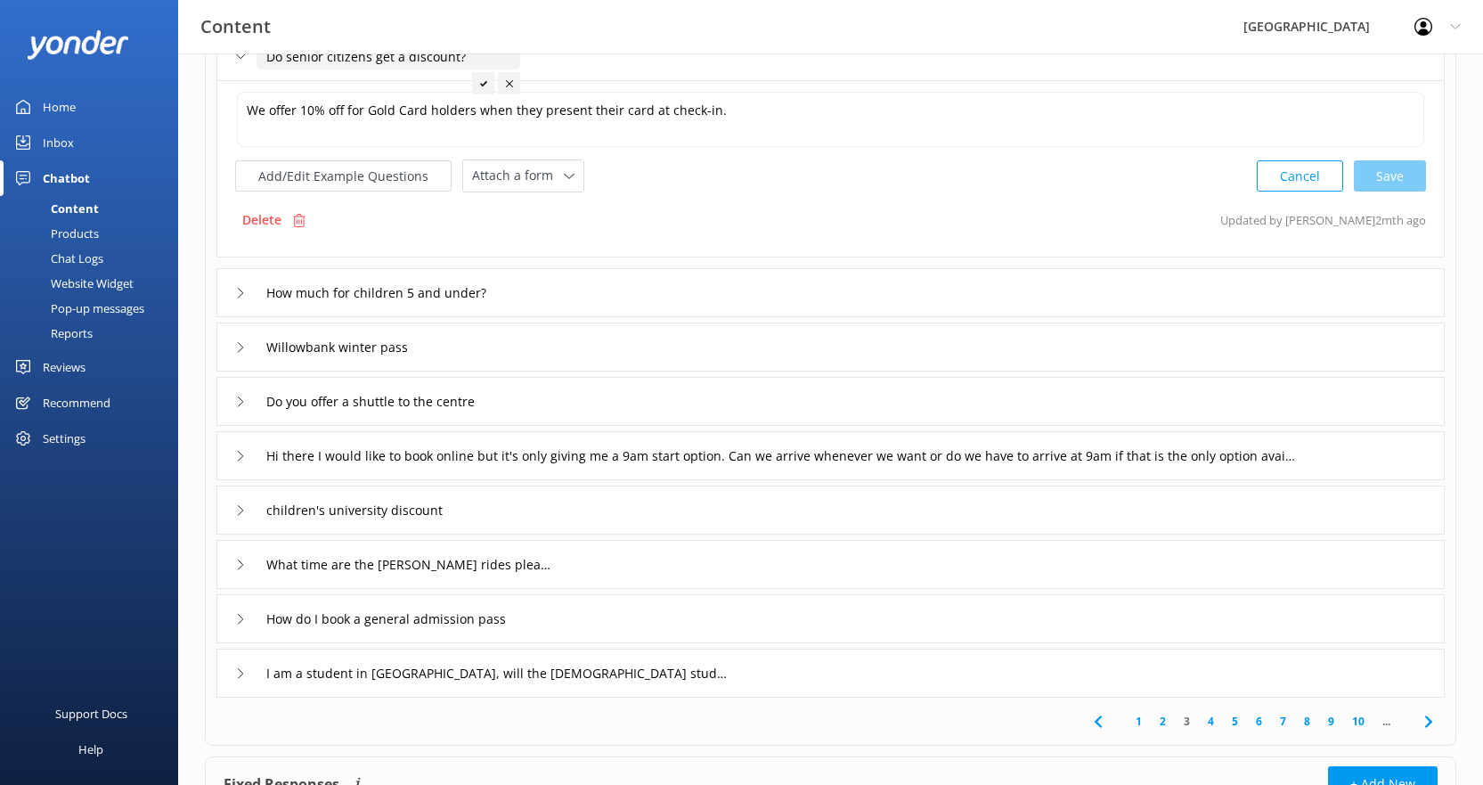
scroll to position [267, 0]
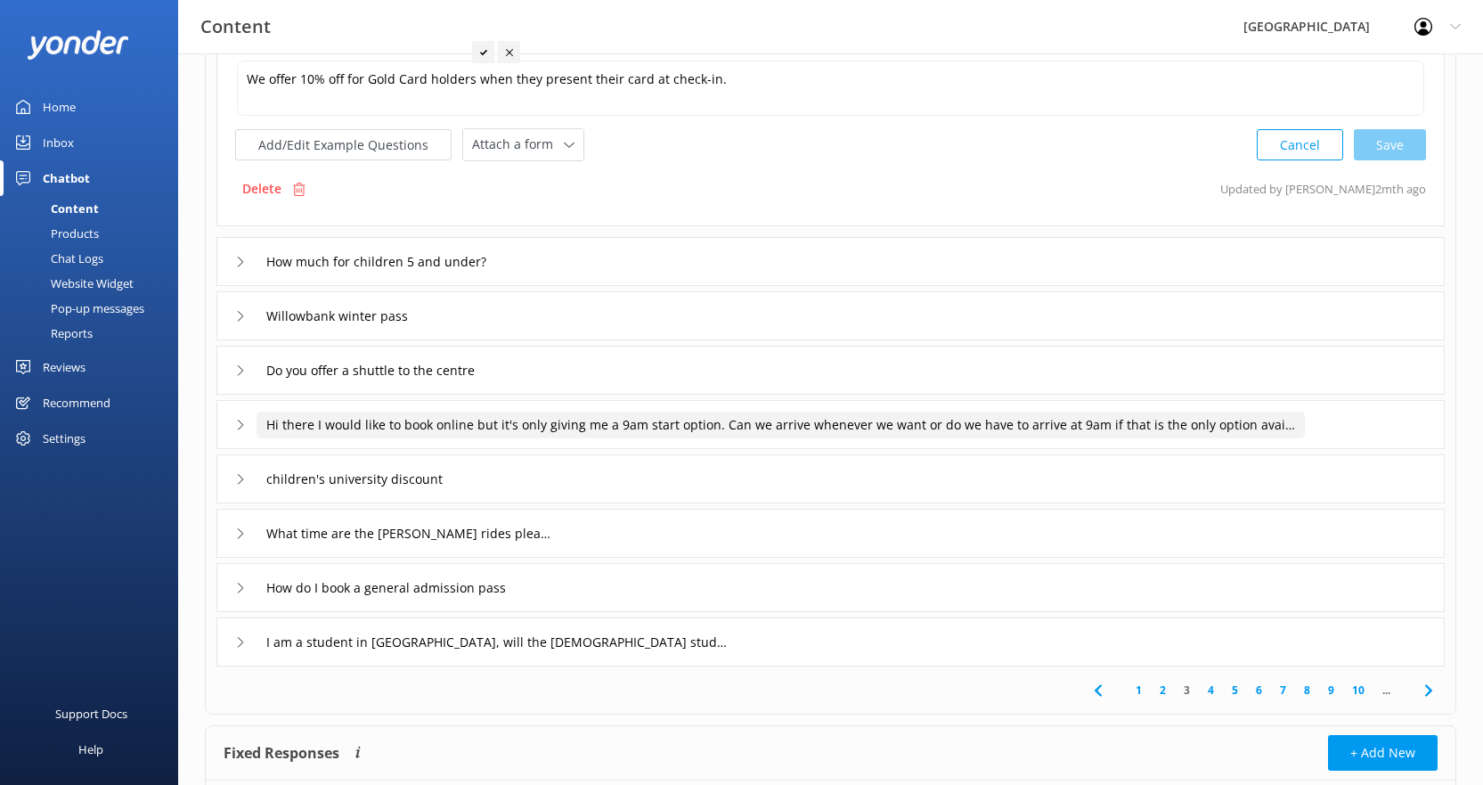
click at [768, 426] on input "Hi there I would like to book online but it's only giving me a 9am start option…" at bounding box center [781, 425] width 1048 height 27
